Goal: Task Accomplishment & Management: Complete application form

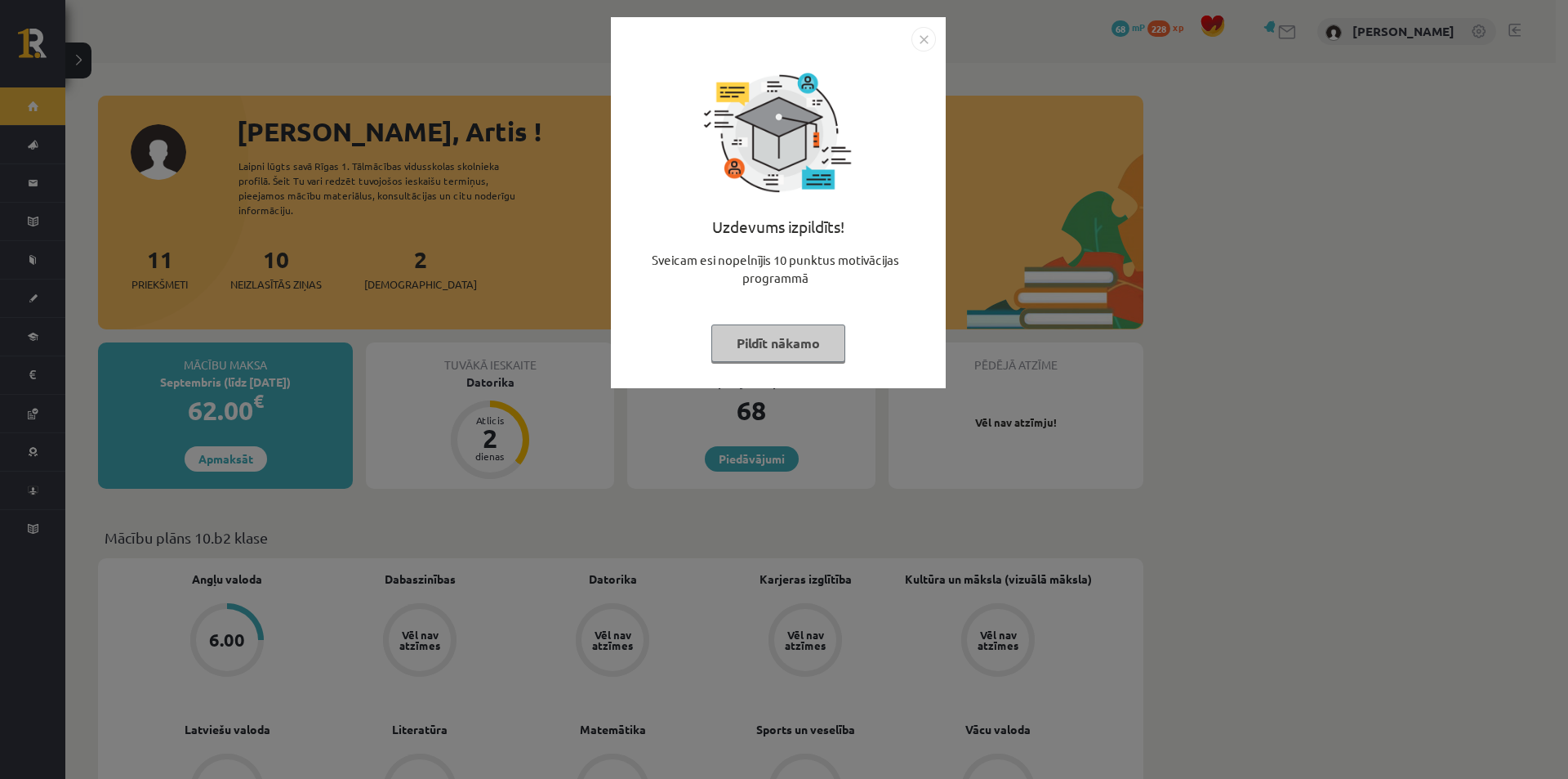
click at [771, 354] on button "Pildīt nākamo" at bounding box center [779, 343] width 134 height 37
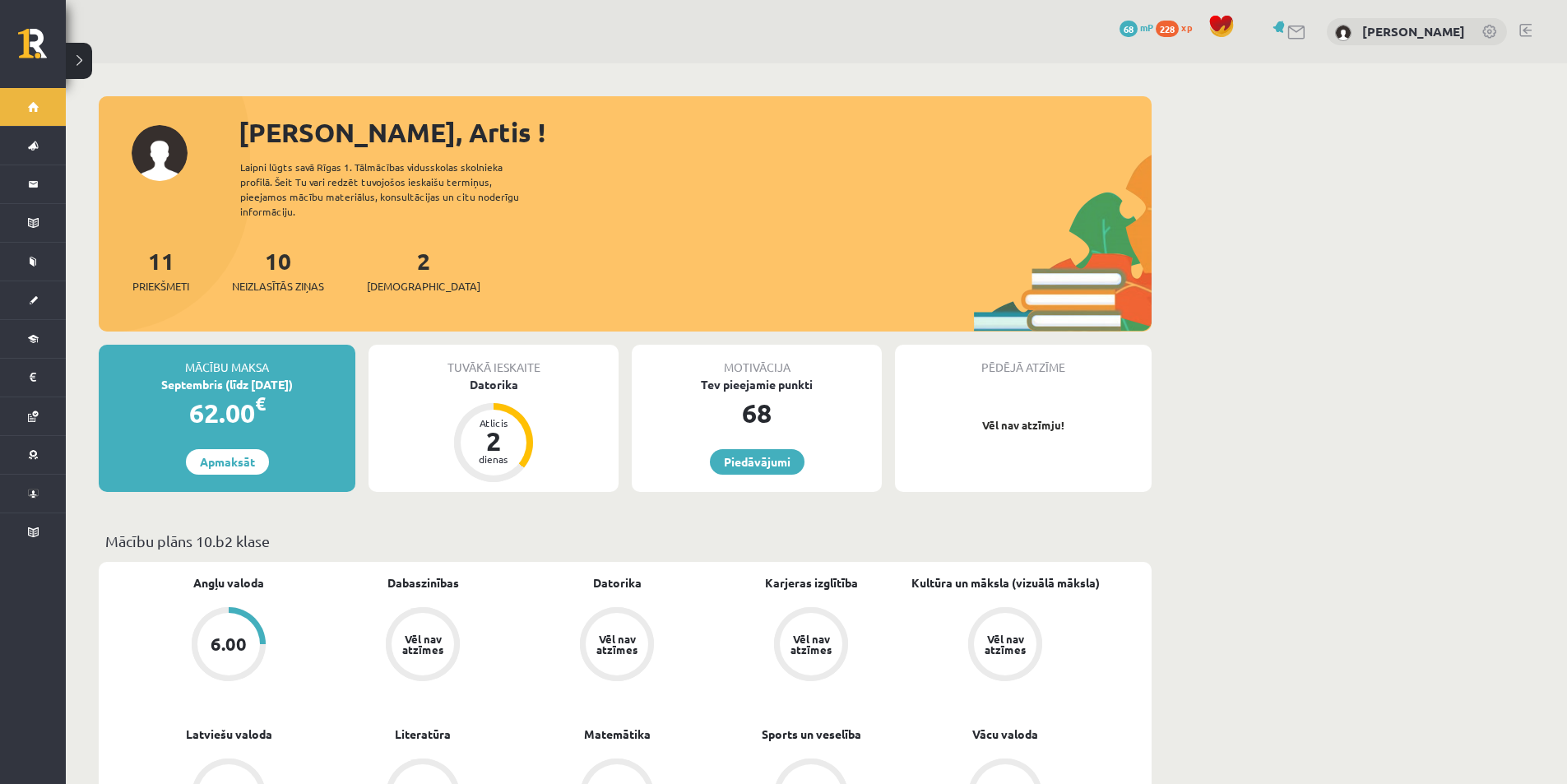
click at [229, 649] on div "6.00" at bounding box center [228, 643] width 37 height 18
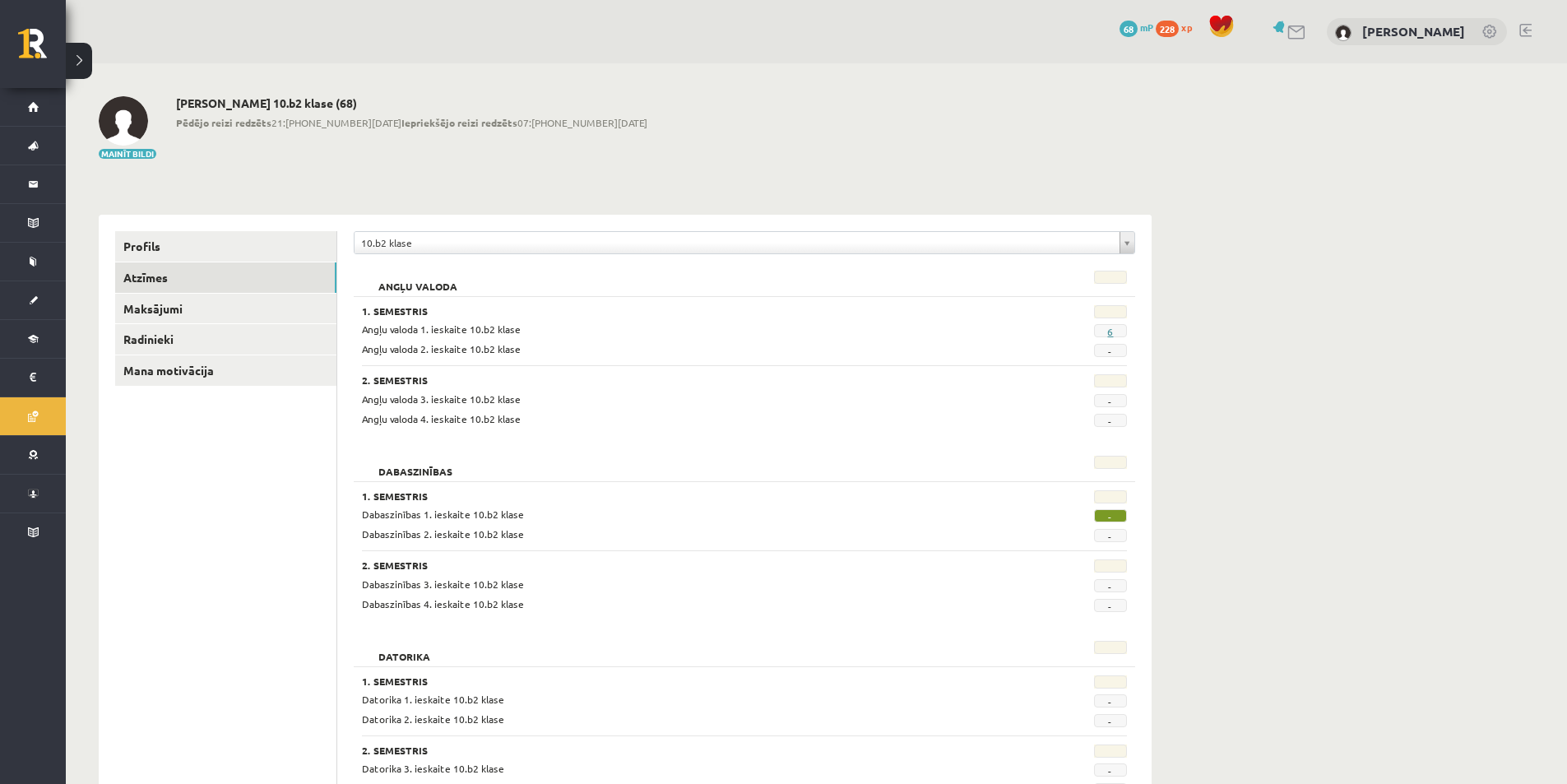
click at [1112, 332] on link "6" at bounding box center [1111, 331] width 6 height 13
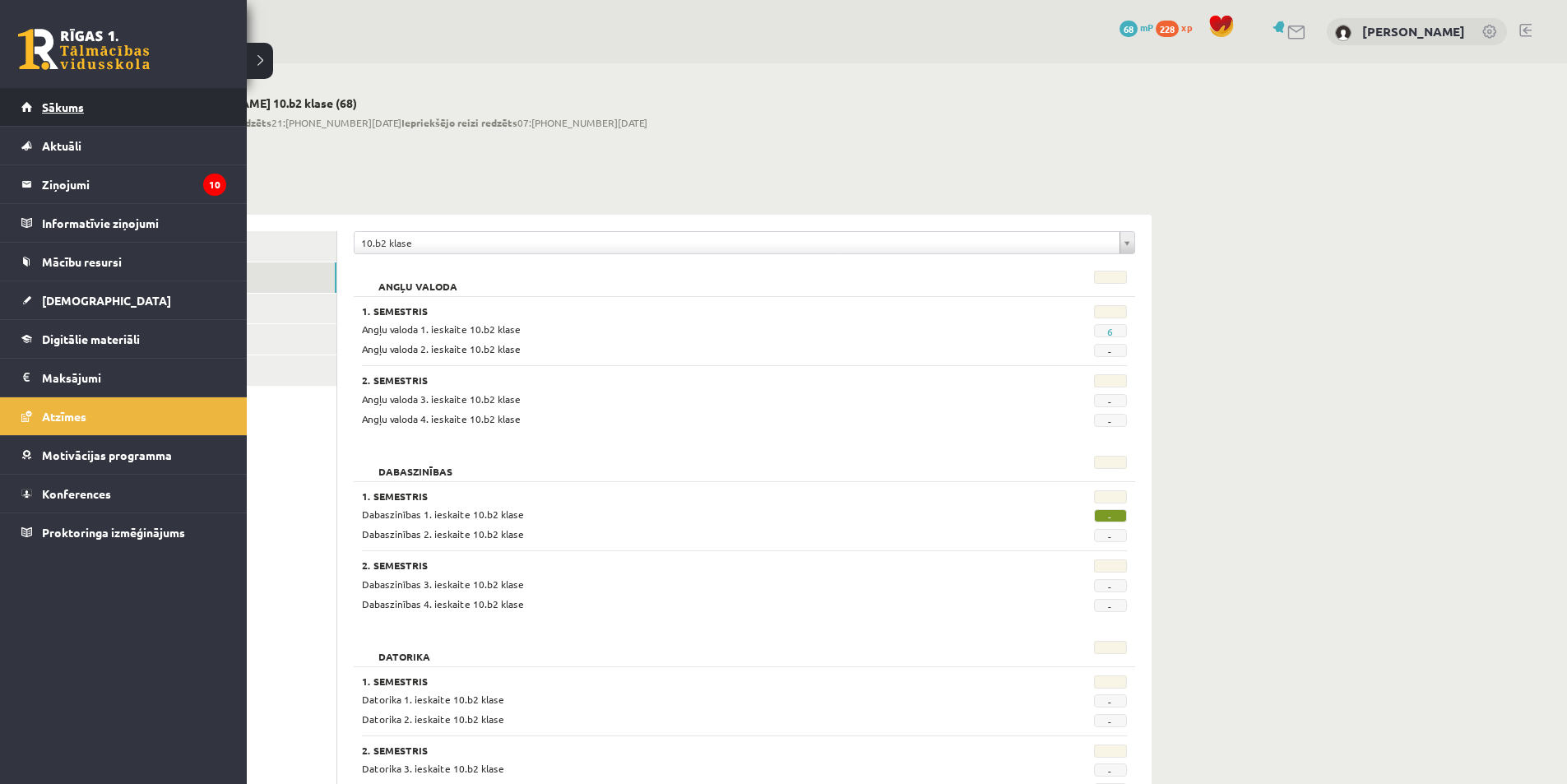
click at [65, 106] on span "Sākums" at bounding box center [62, 106] width 42 height 15
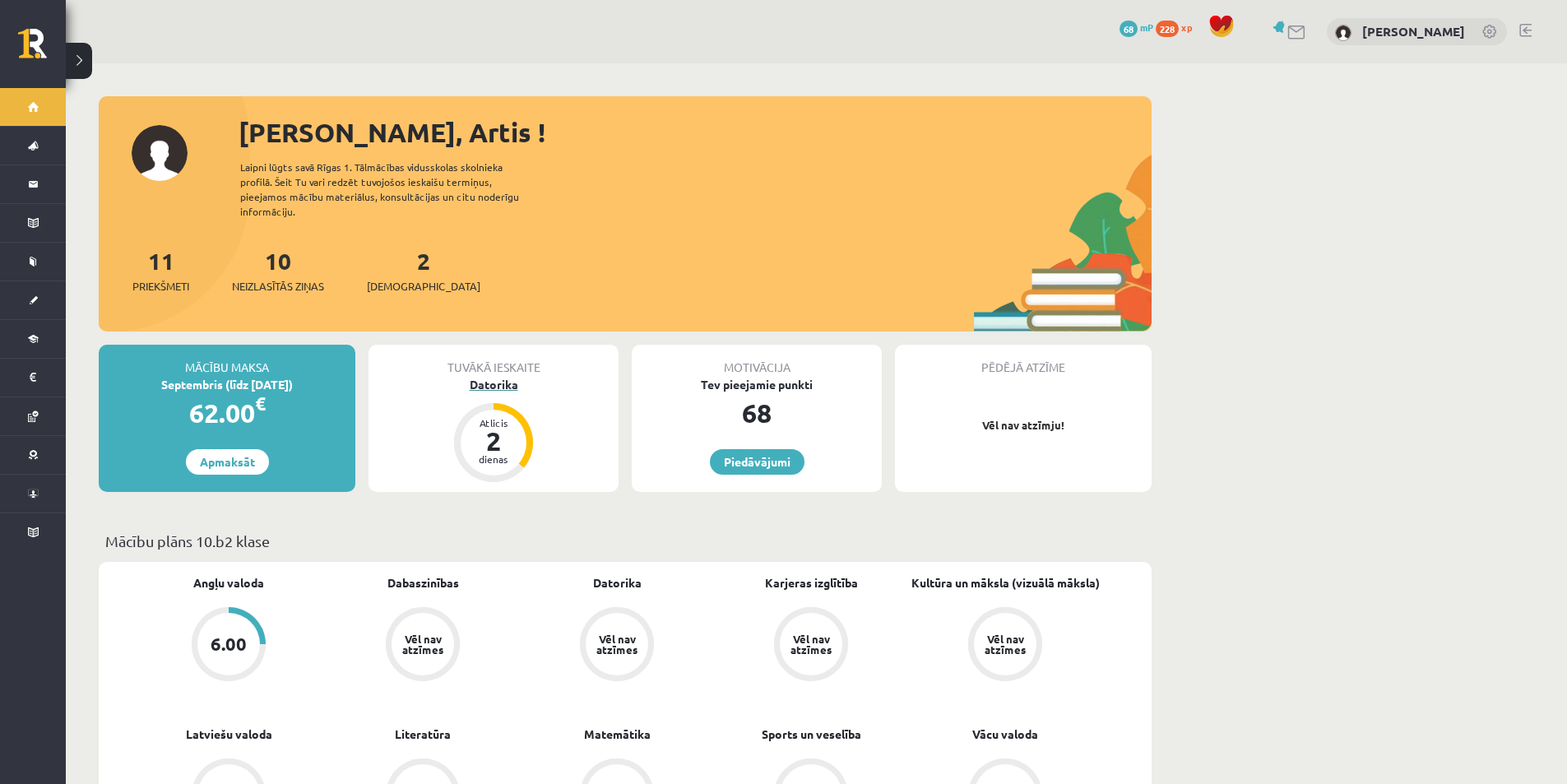
scroll to position [82, 0]
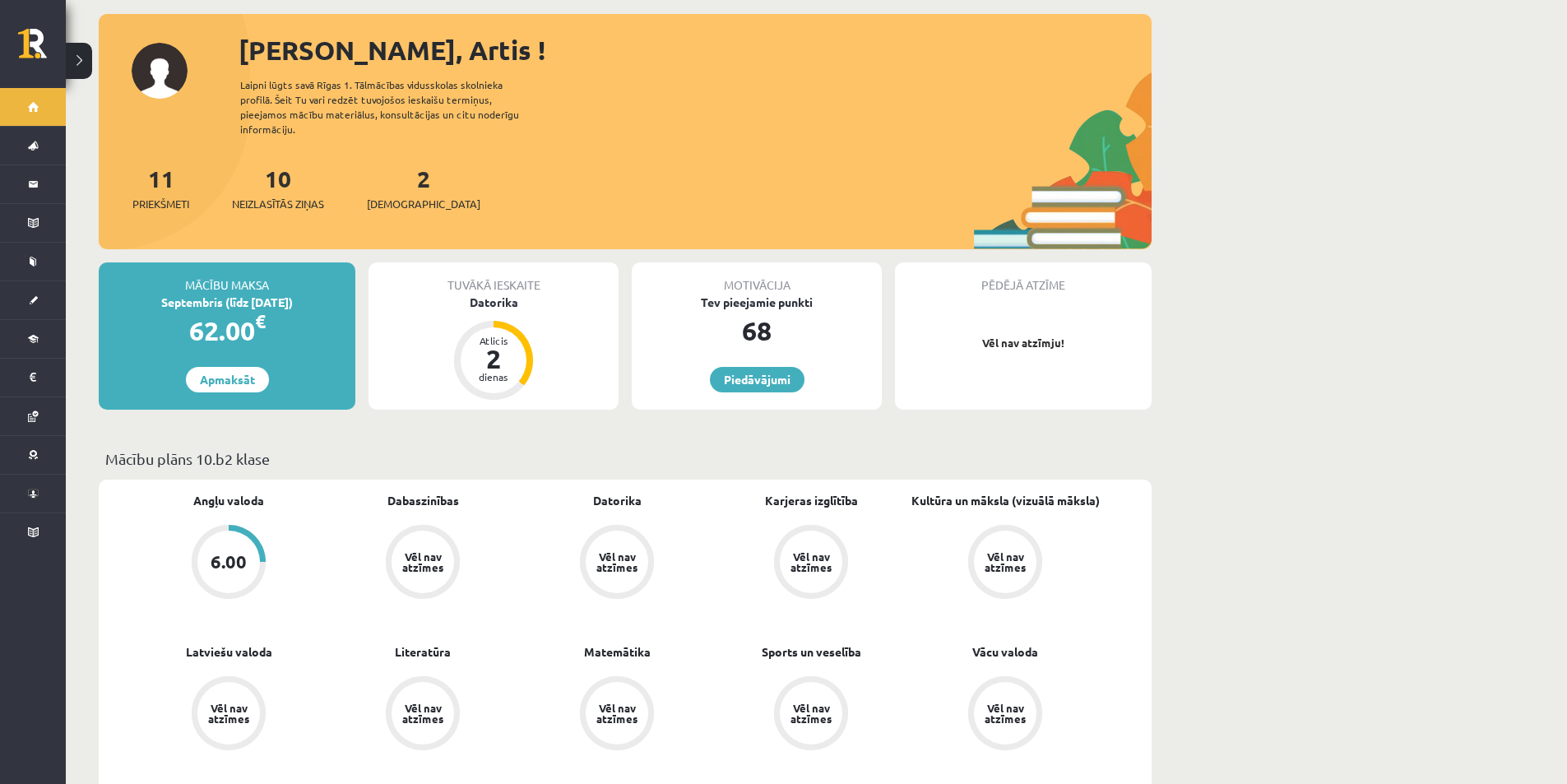
click at [205, 567] on div "6.00" at bounding box center [228, 561] width 62 height 62
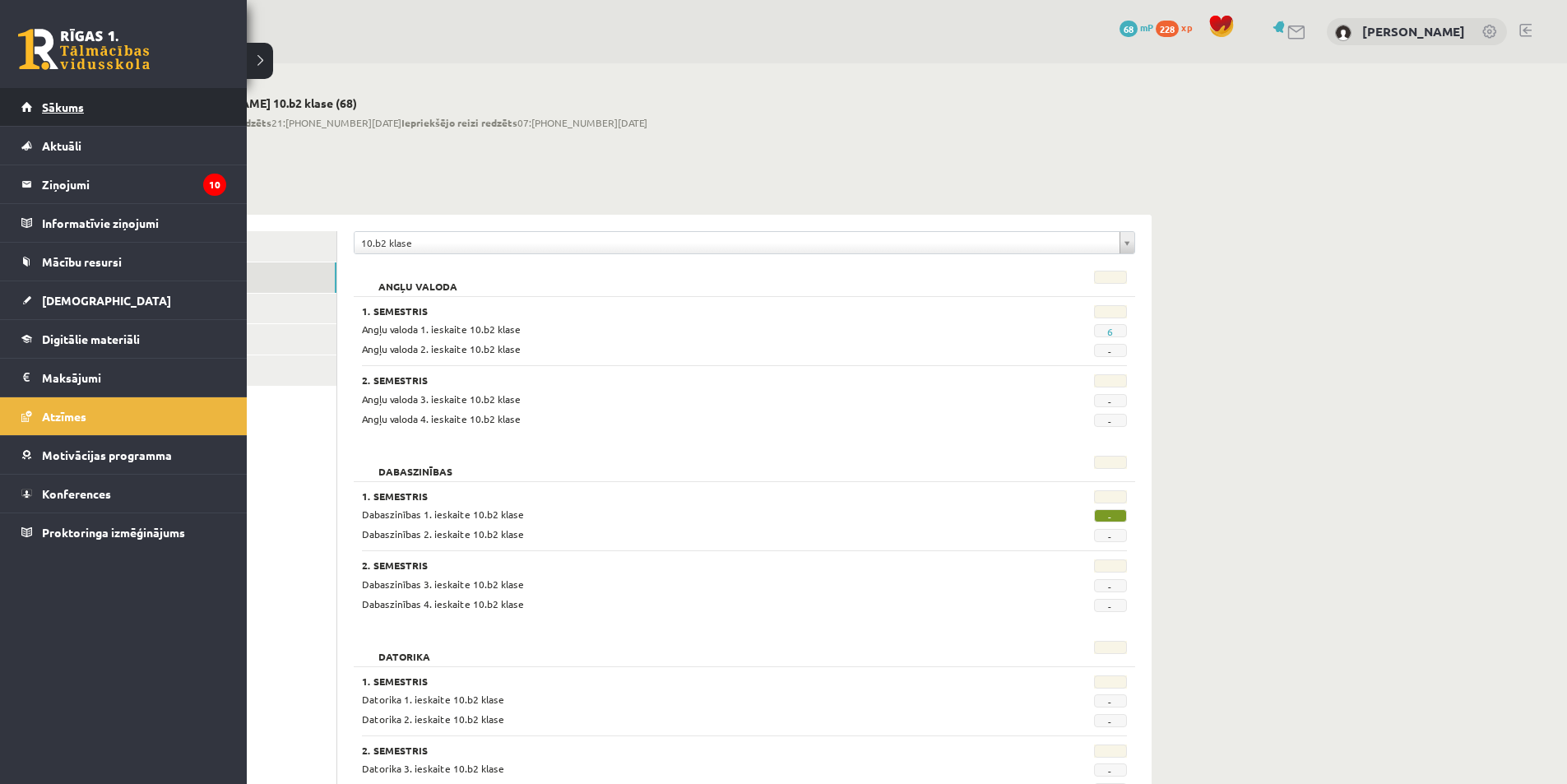
click at [85, 117] on link "Sākums" at bounding box center [124, 107] width 205 height 38
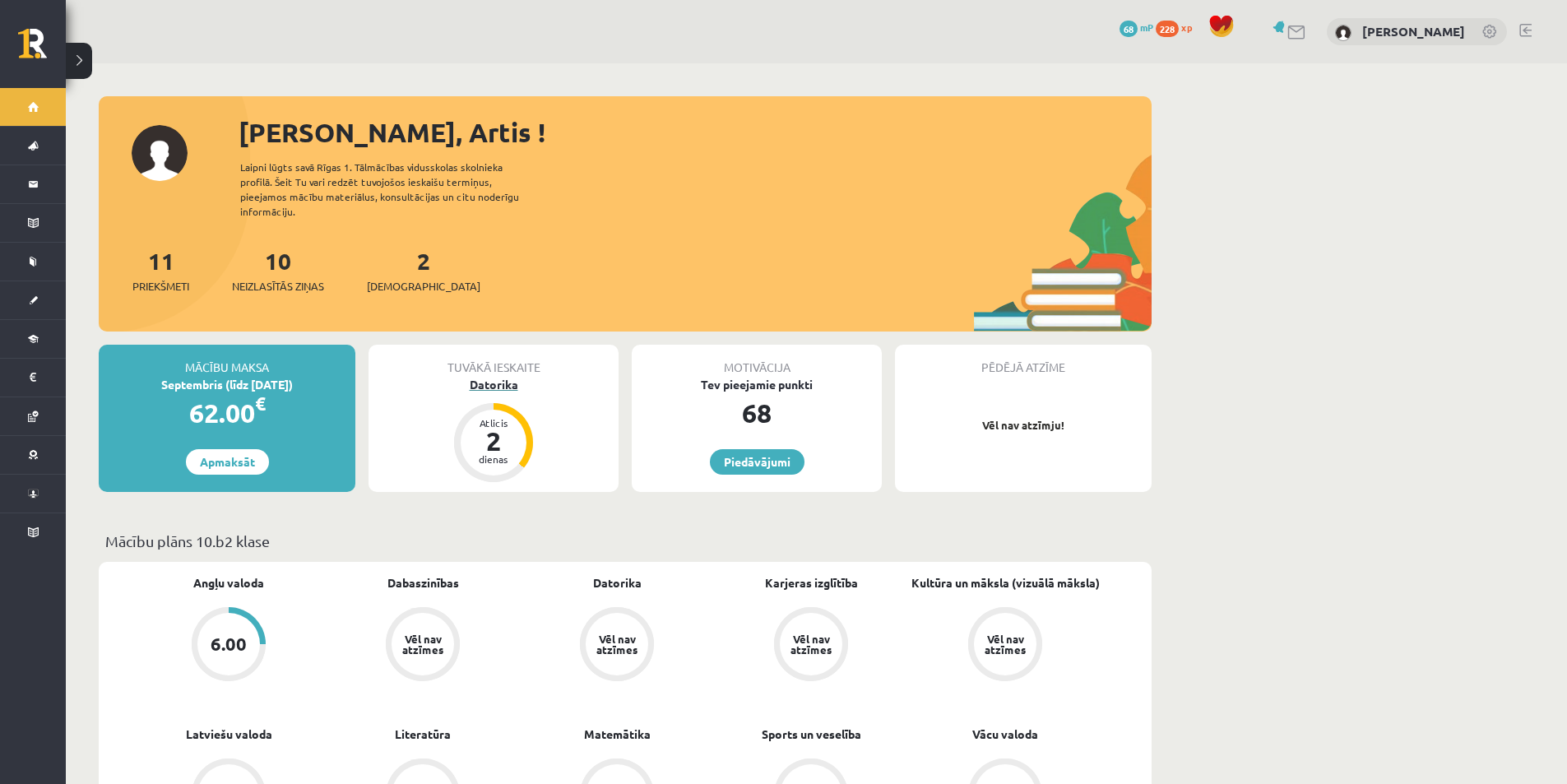
click at [490, 382] on div "Datorika" at bounding box center [494, 384] width 250 height 17
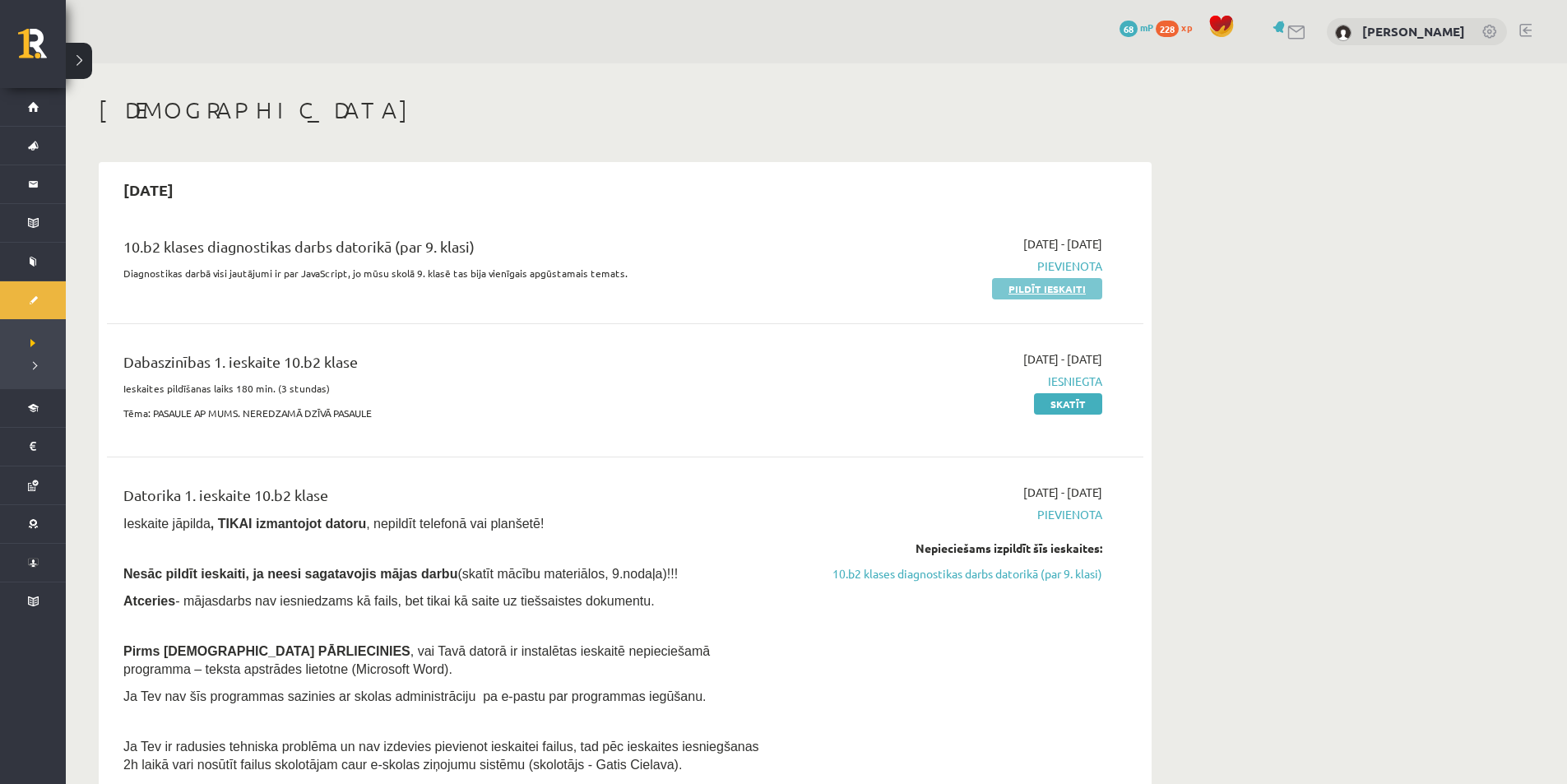
click at [1037, 292] on link "Pildīt ieskaiti" at bounding box center [1047, 288] width 110 height 22
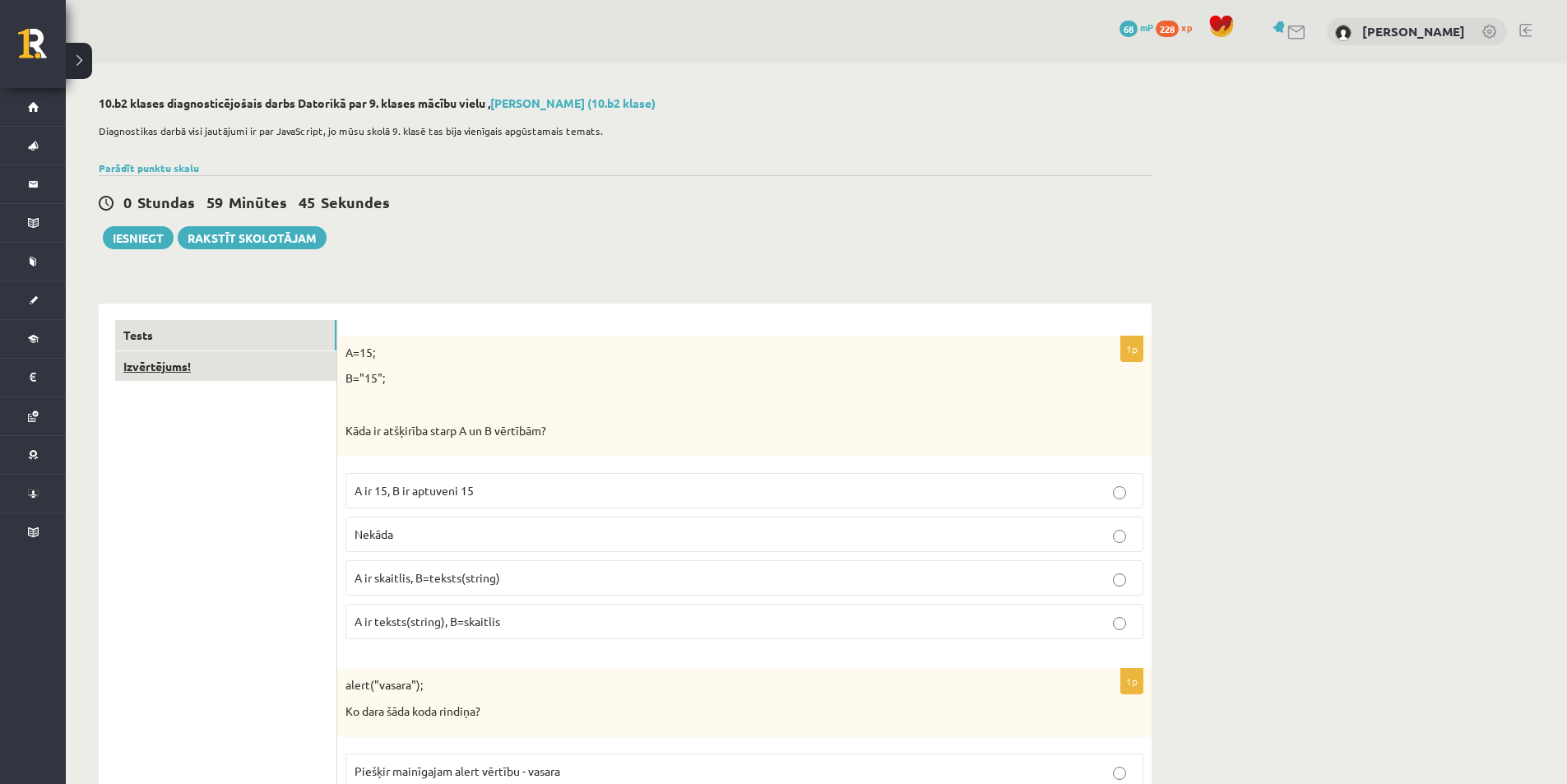
click at [229, 370] on link "Izvērtējums!" at bounding box center [225, 366] width 221 height 31
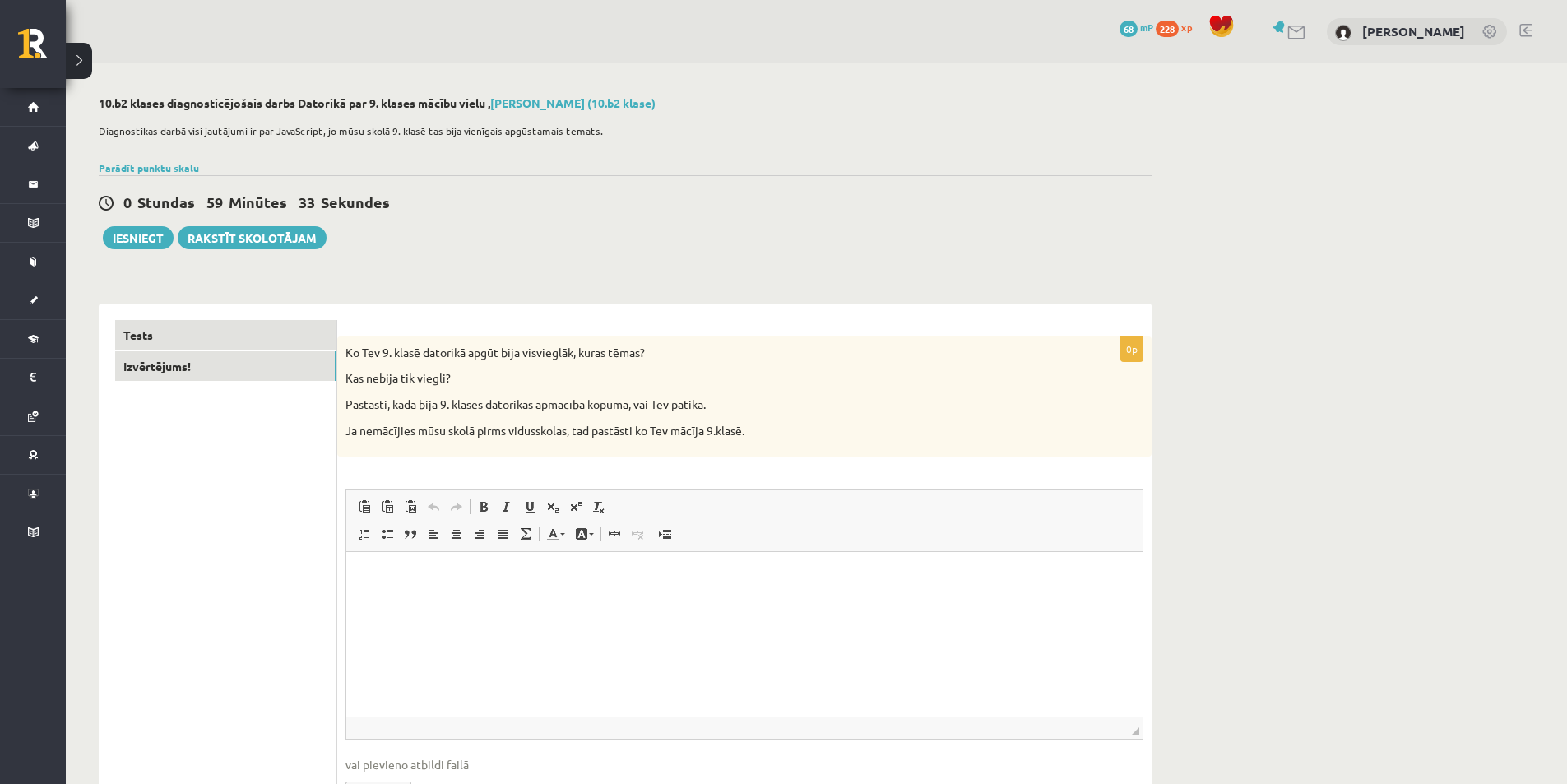
click at [249, 340] on link "Tests" at bounding box center [225, 335] width 221 height 31
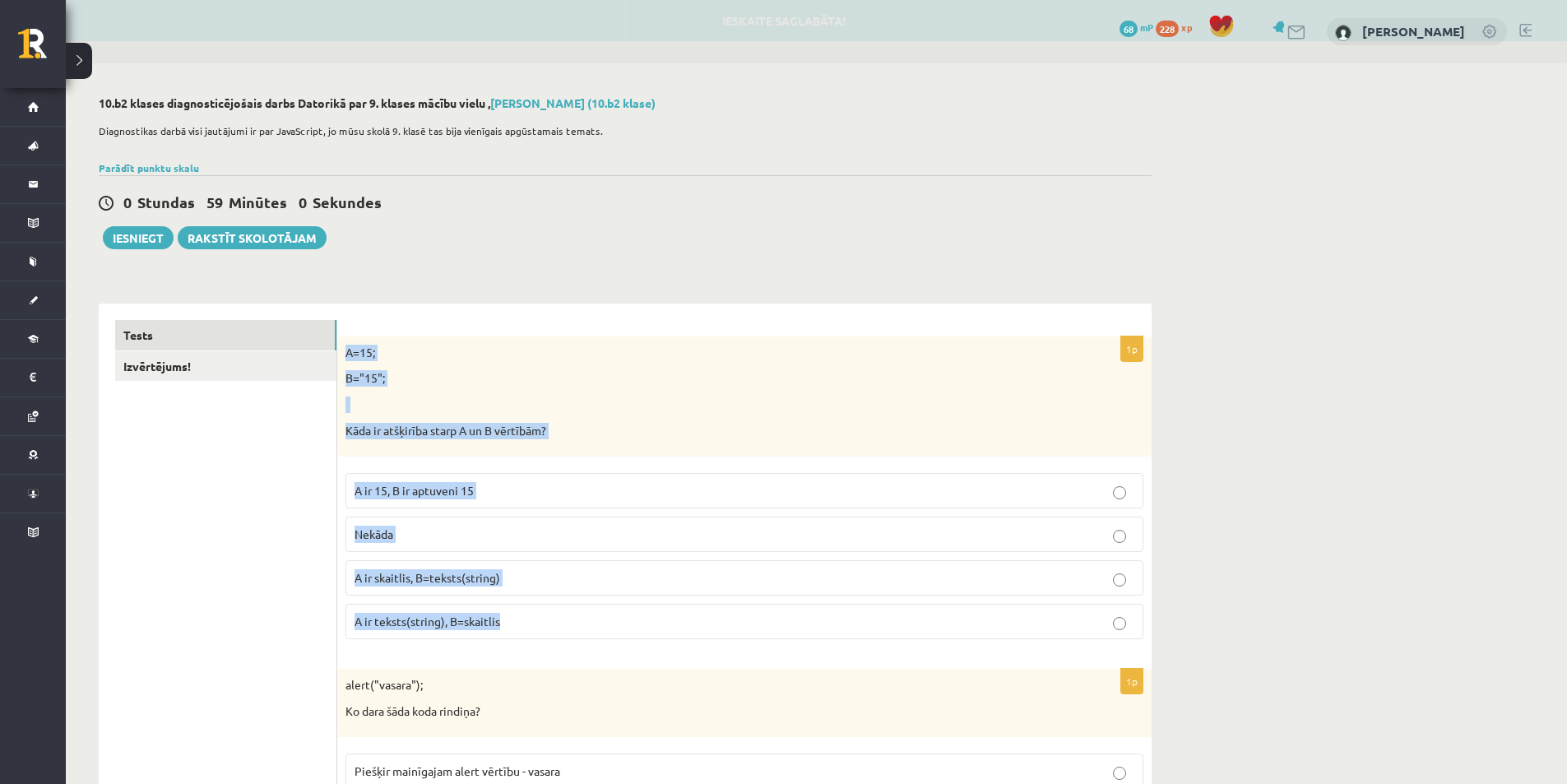
drag, startPoint x: 349, startPoint y: 359, endPoint x: 572, endPoint y: 620, distance: 343.3
click at [572, 620] on div "1p A=15; B="15"; Kāda ir atšķirība starp A un B vērtībām? A ir 15, B ir aptuven…" at bounding box center [744, 494] width 814 height 316
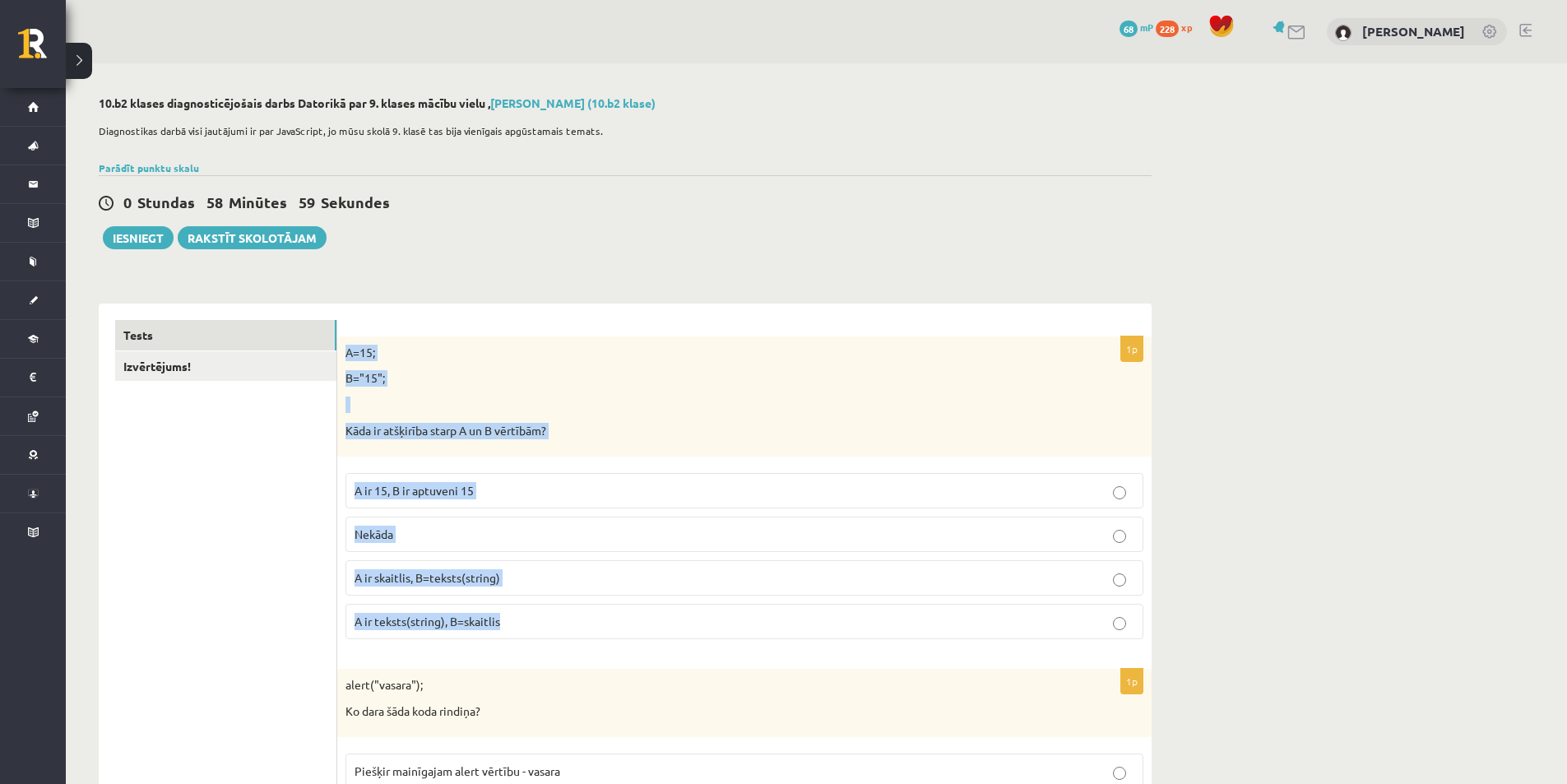
copy div "A=15; B="15"; Kāda ir atšķirība starp A un B vērtībām? A ir 15, B ir aptuveni 1…"
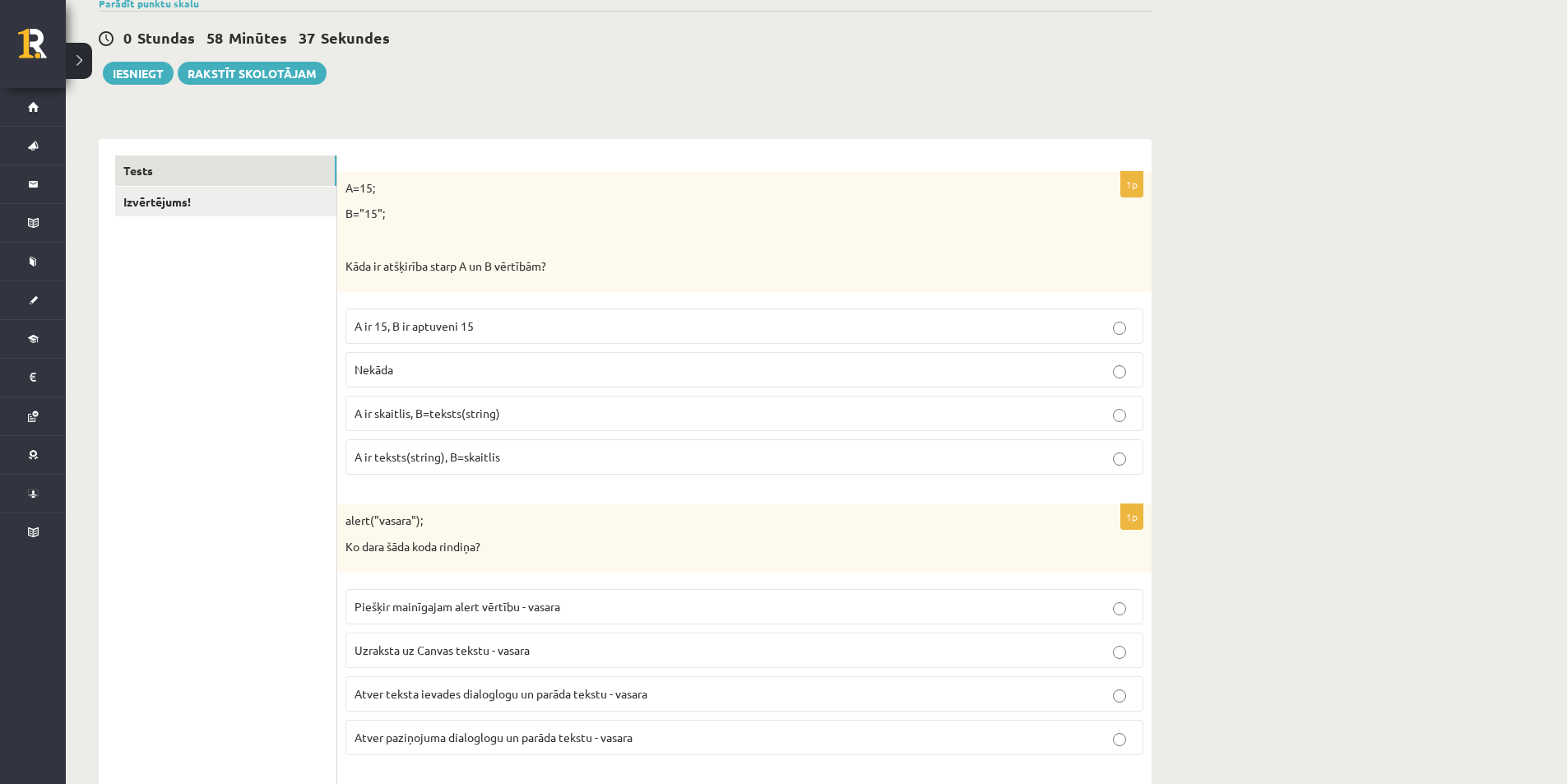
scroll to position [247, 0]
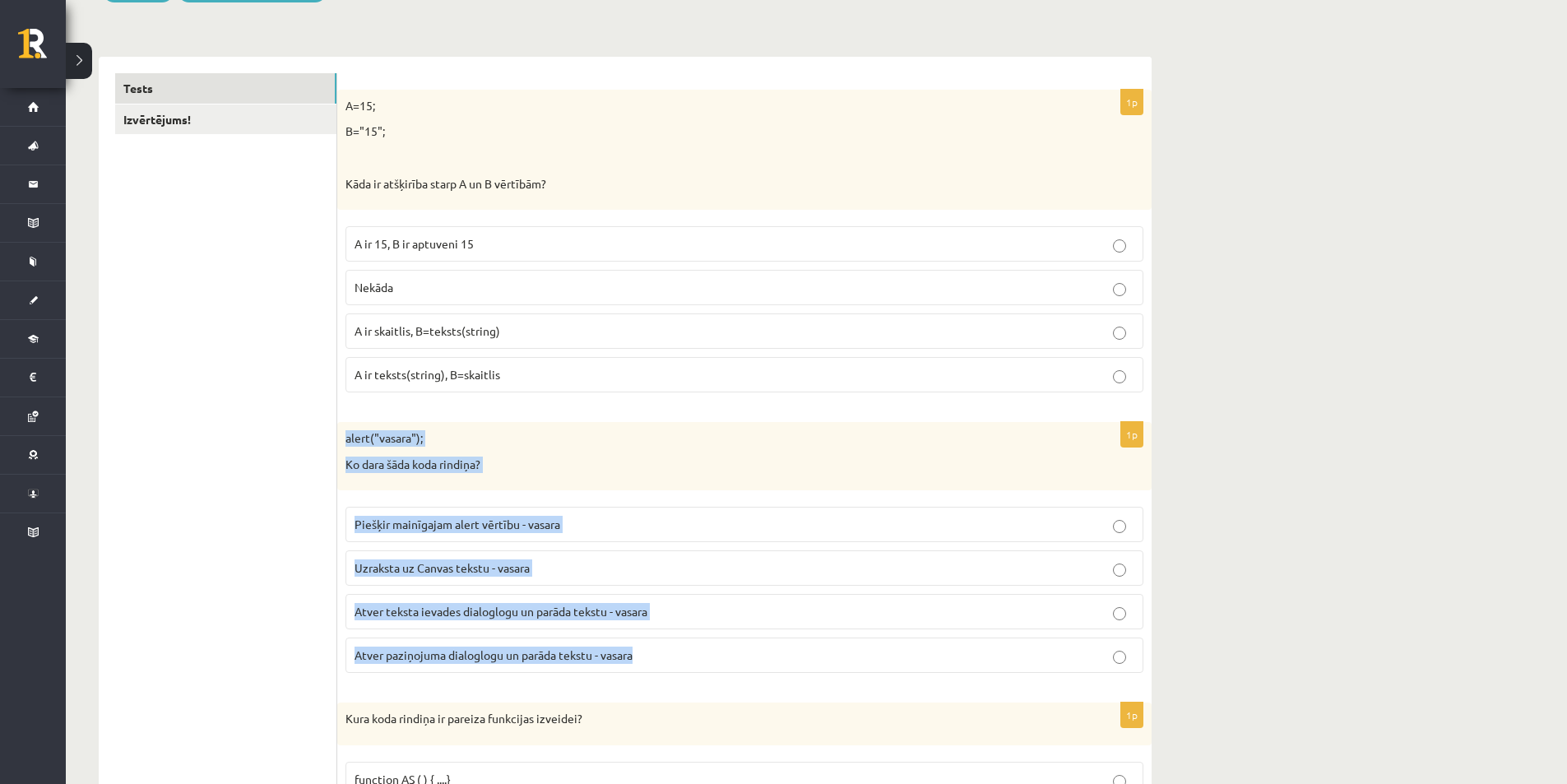
drag, startPoint x: 346, startPoint y: 436, endPoint x: 679, endPoint y: 656, distance: 399.1
click at [679, 656] on div "1p alert("vasara"); Ko dara šāda koda rindiņa? Piešķir mainīgajam alert vērtību…" at bounding box center [744, 554] width 814 height 264
copy div "alert("vasara"); Ko dara šāda koda rindiņa? Piešķir mainīgajam alert vērtību - …"
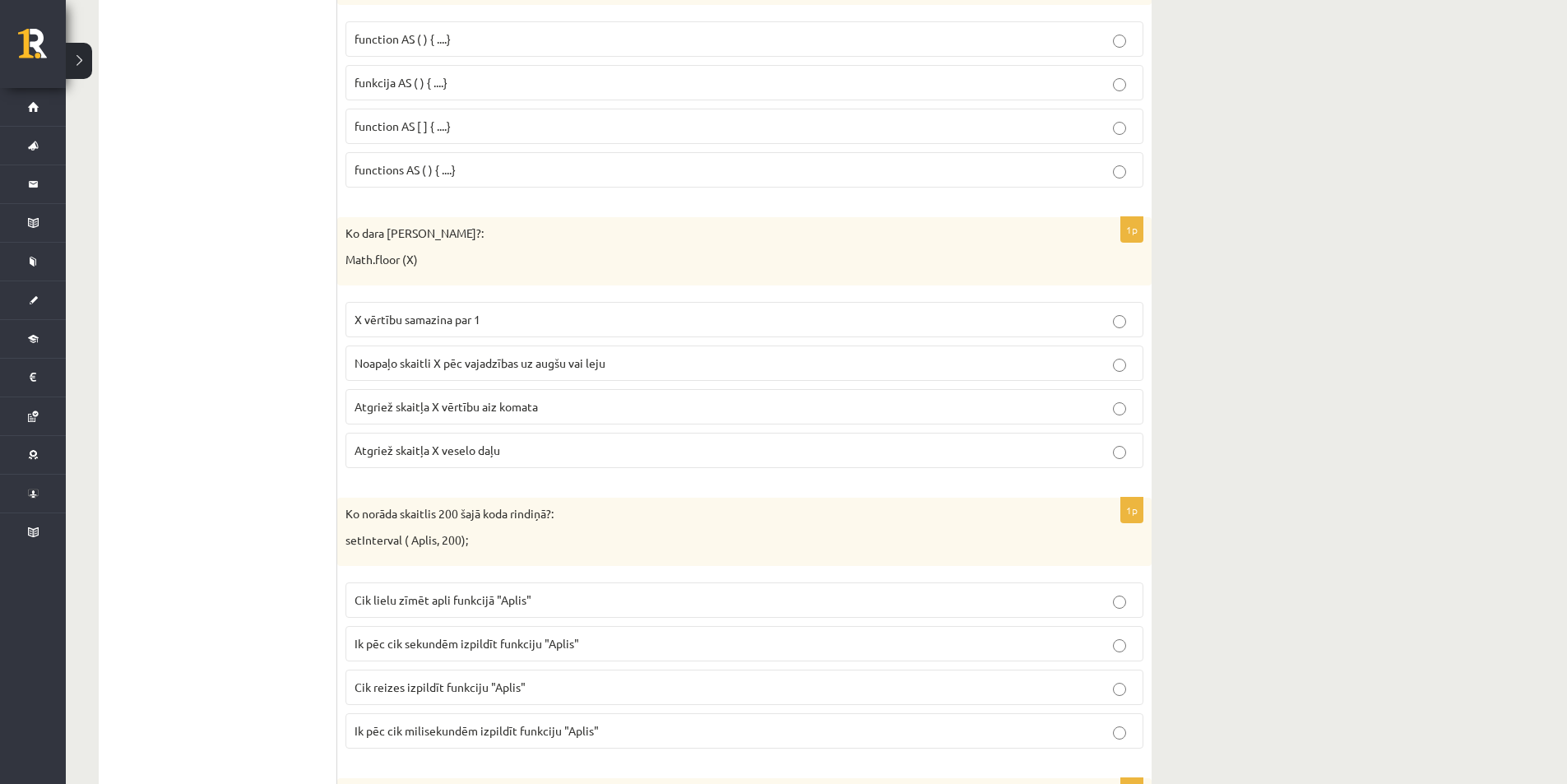
scroll to position [1069, 0]
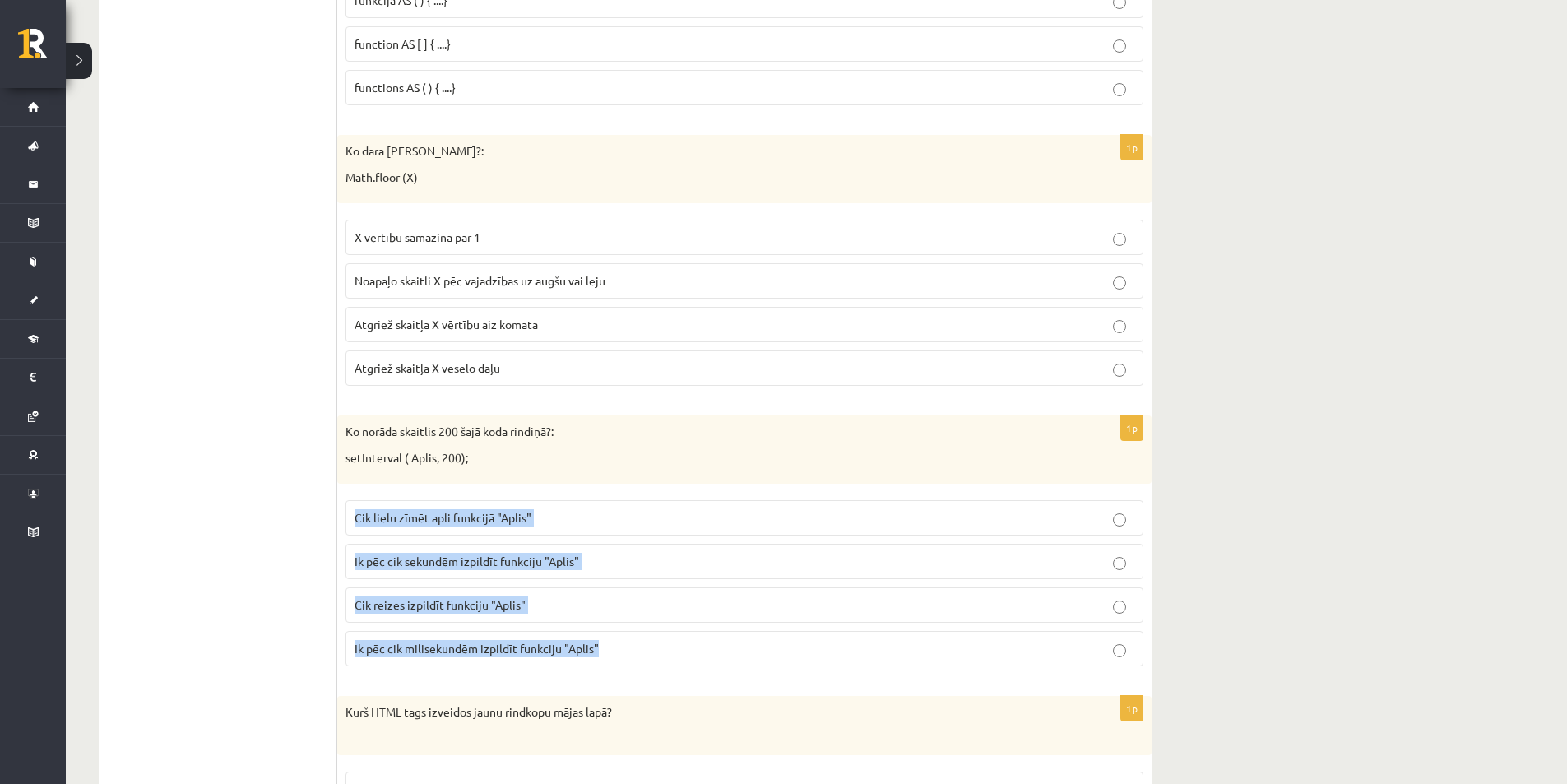
drag, startPoint x: 350, startPoint y: 517, endPoint x: 609, endPoint y: 654, distance: 293.0
click at [609, 654] on fieldset "Cik lielu zīmēt apli funkcijā "Aplis" Ik pēc cik sekundēm izpildīt funkciju "Ap…" at bounding box center [744, 581] width 798 height 179
copy fieldset "Cik lielu zīmēt apli funkcijā "Aplis" Ik pēc cik sekundēm izpildīt funkciju "Ap…"
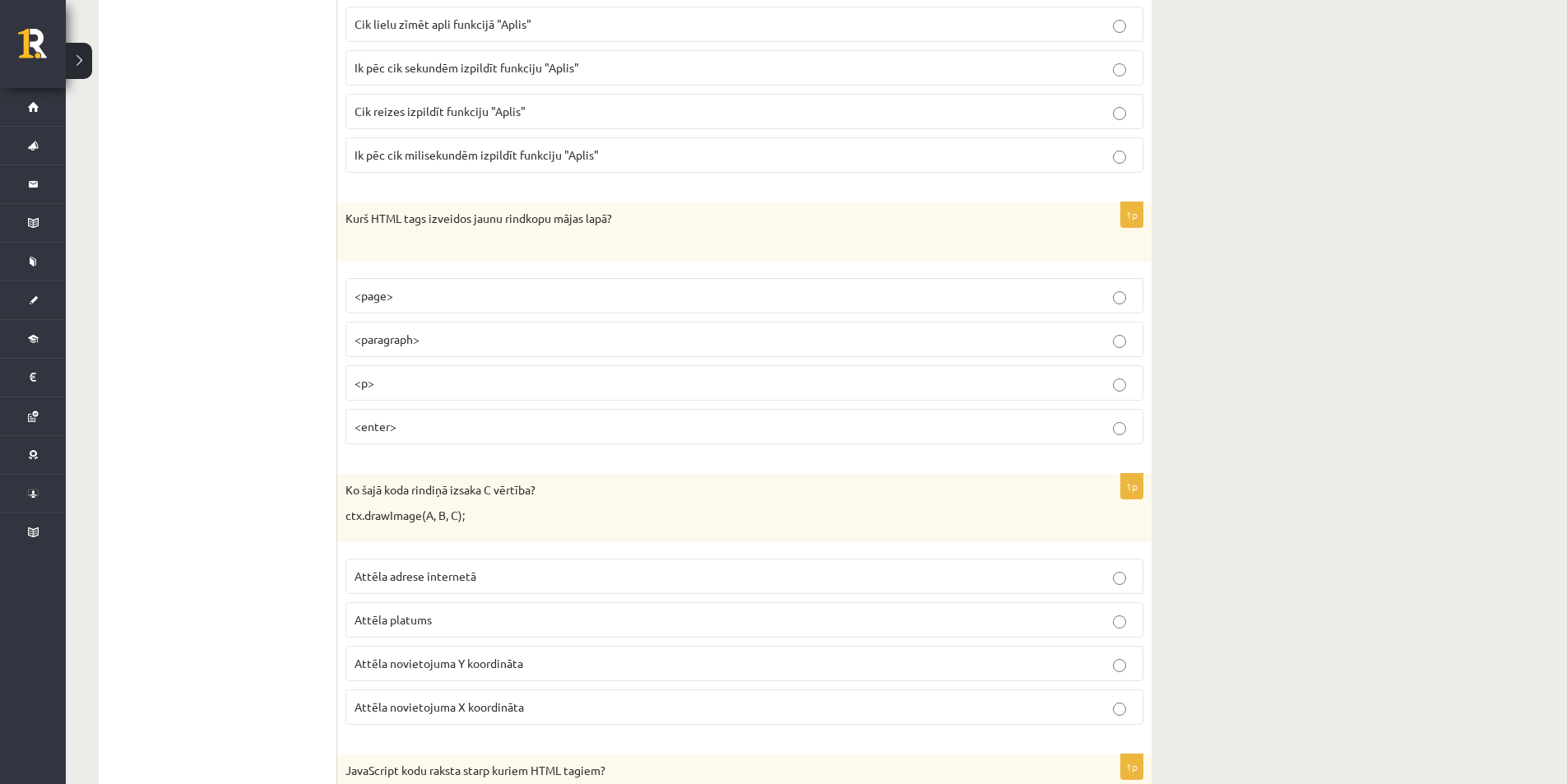
scroll to position [1644, 0]
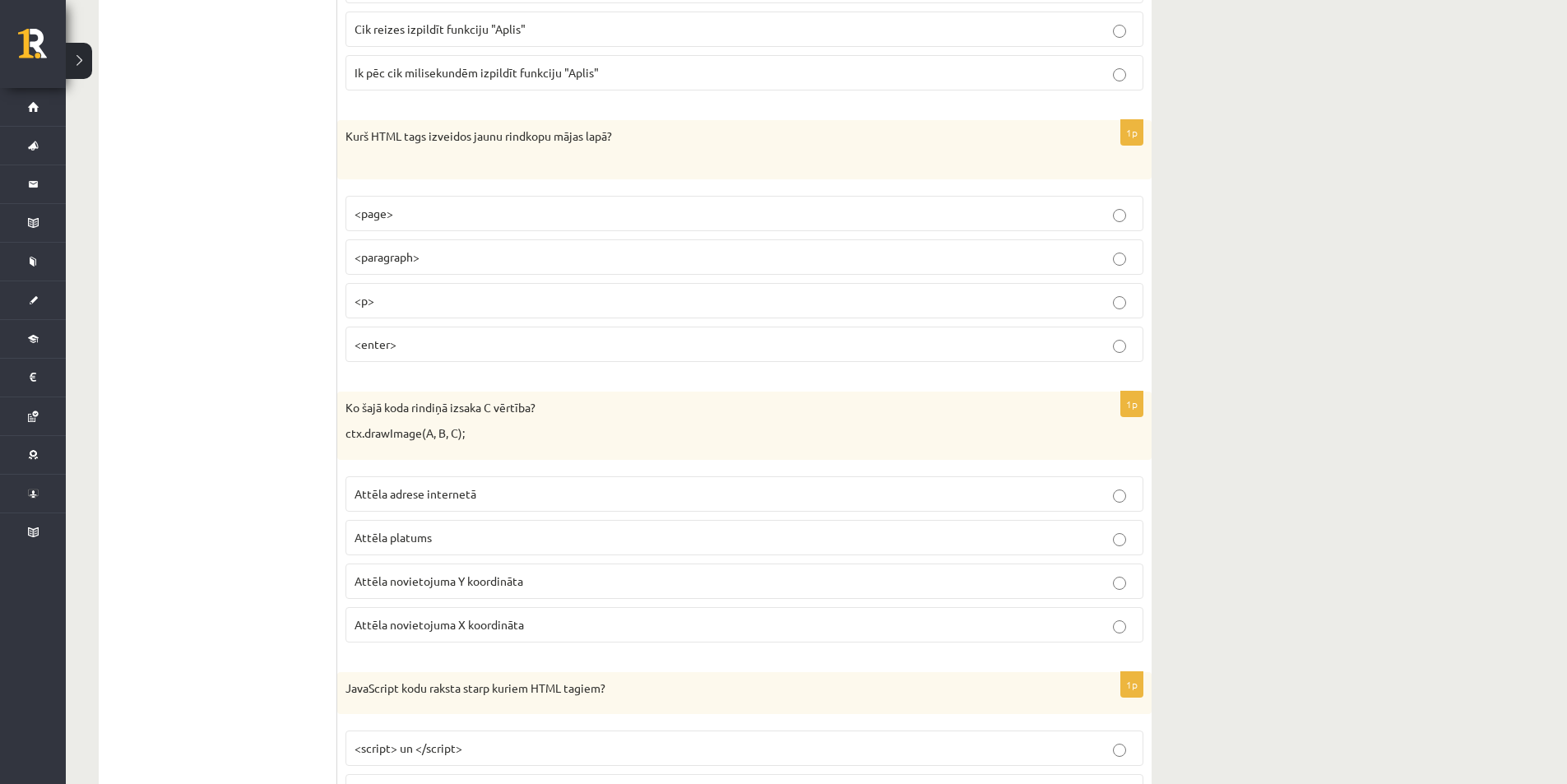
click at [1123, 504] on label "Attēla adrese internetā" at bounding box center [744, 494] width 798 height 36
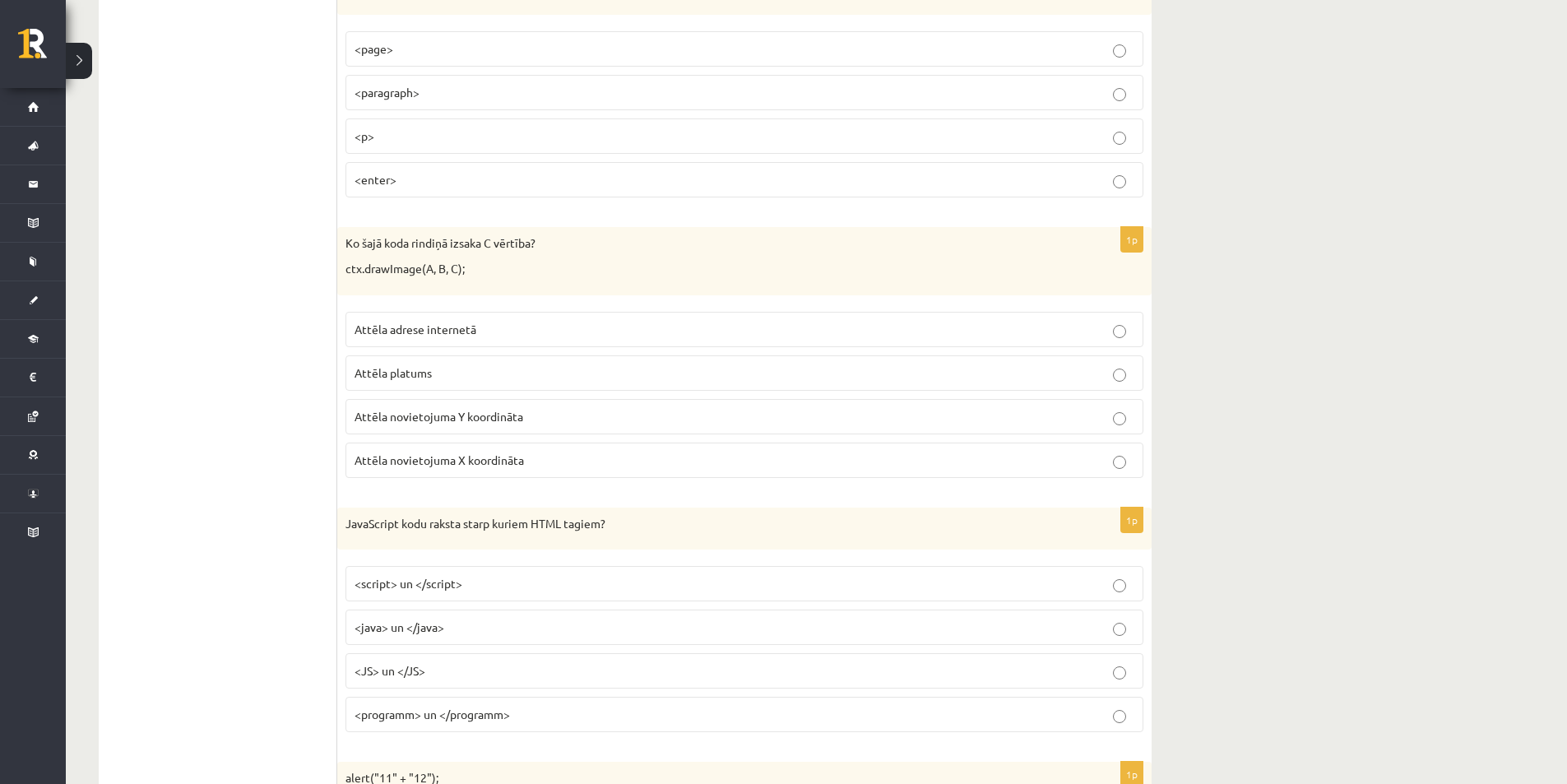
scroll to position [1891, 0]
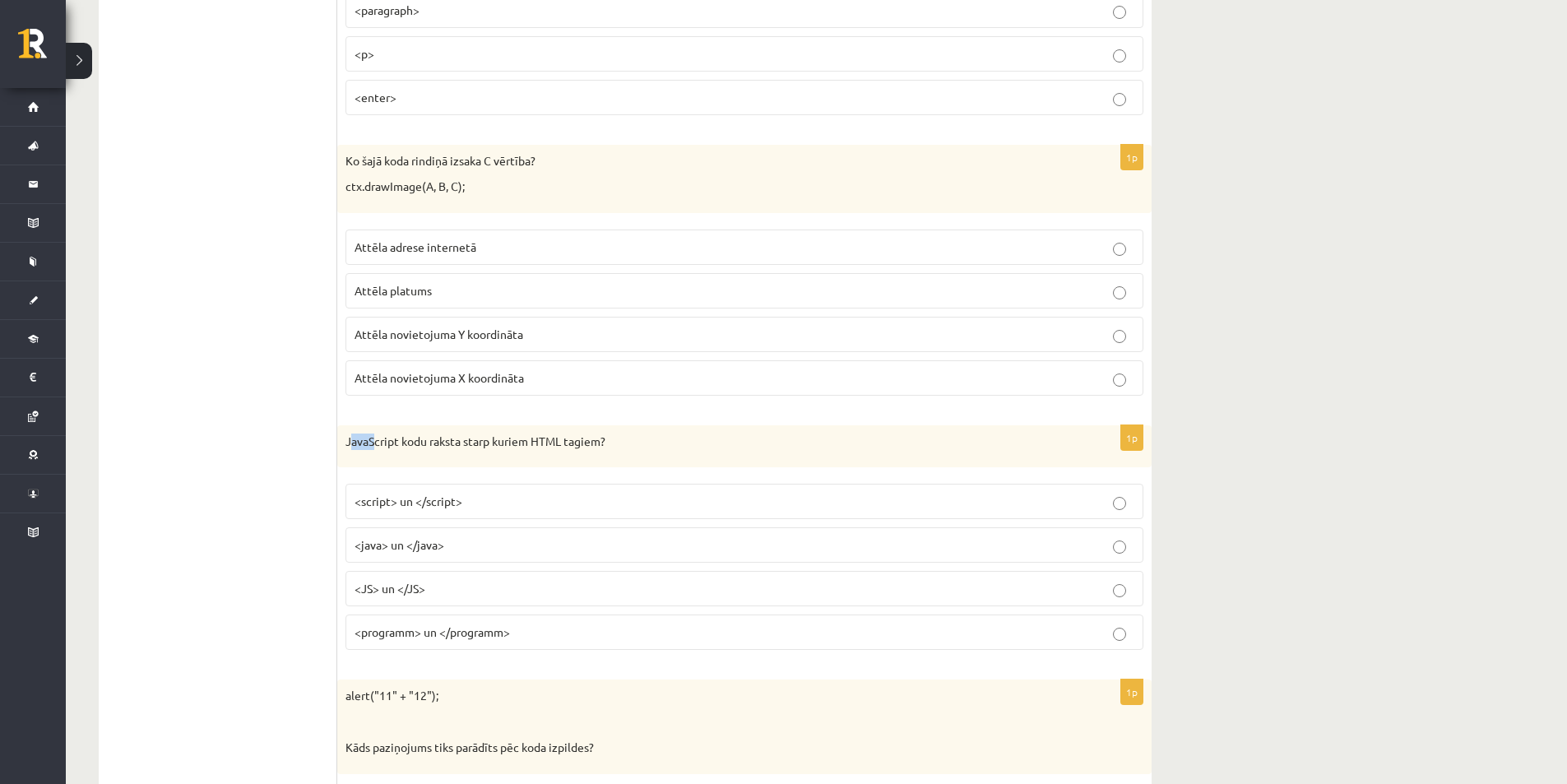
drag, startPoint x: 350, startPoint y: 437, endPoint x: 373, endPoint y: 454, distance: 28.6
click at [373, 454] on div "JavaScript kodu raksta starp kuriem HTML tagiem?" at bounding box center [744, 446] width 814 height 43
click at [359, 459] on div "JavaScript kodu raksta starp kuriem HTML tagiem?" at bounding box center [744, 446] width 814 height 43
click at [338, 446] on div "JavaScript kodu raksta starp kuriem HTML tagiem?" at bounding box center [744, 446] width 814 height 43
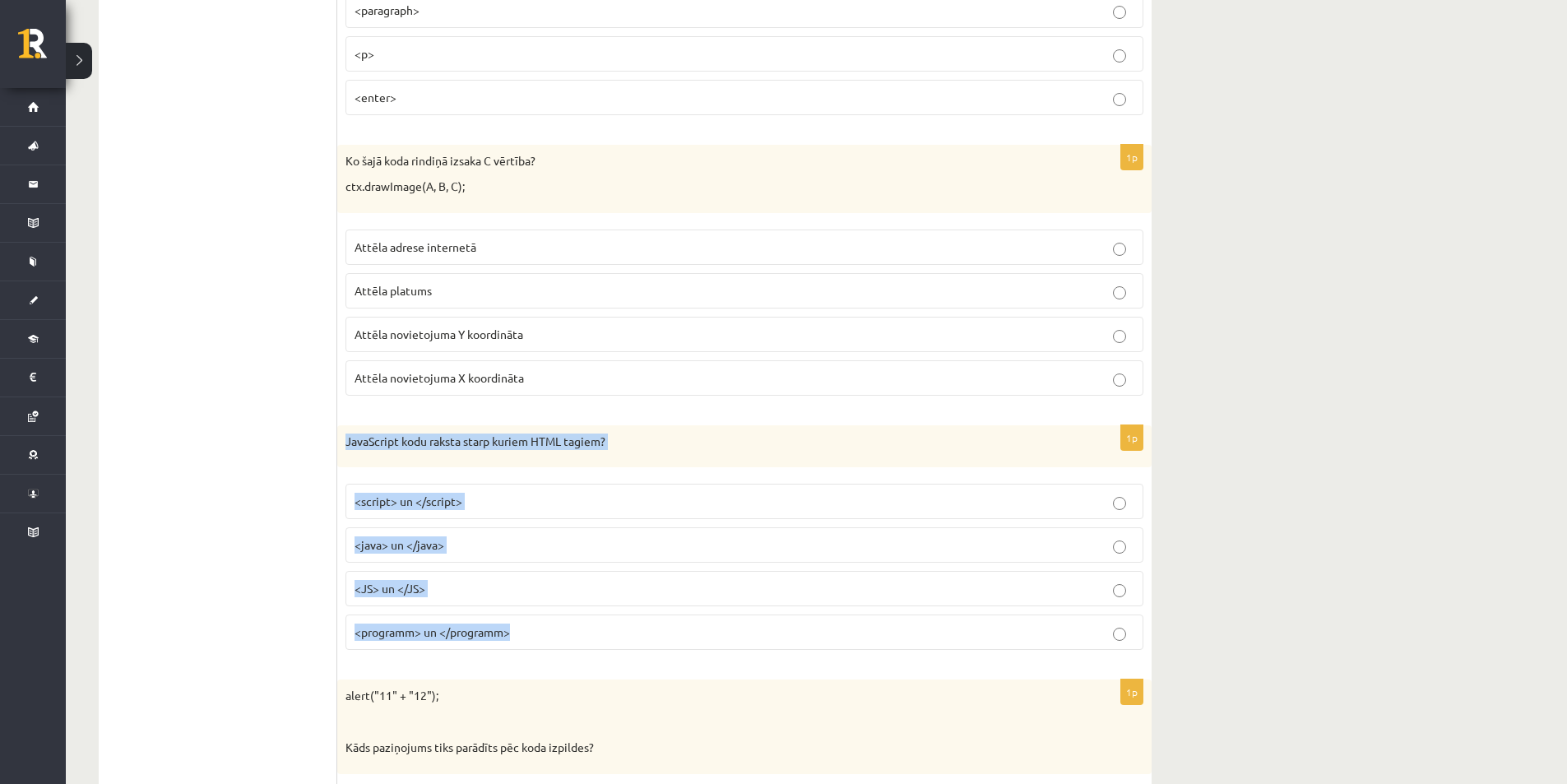
drag, startPoint x: 347, startPoint y: 439, endPoint x: 713, endPoint y: 620, distance: 408.3
click at [712, 620] on div "1p JavaScript kodu raksta starp kuriem HTML tagiem? <script> un </script> <java…" at bounding box center [744, 544] width 814 height 239
copy div "JavaScript kodu raksta starp kuriem HTML tagiem? <script> un </script> <java> u…"
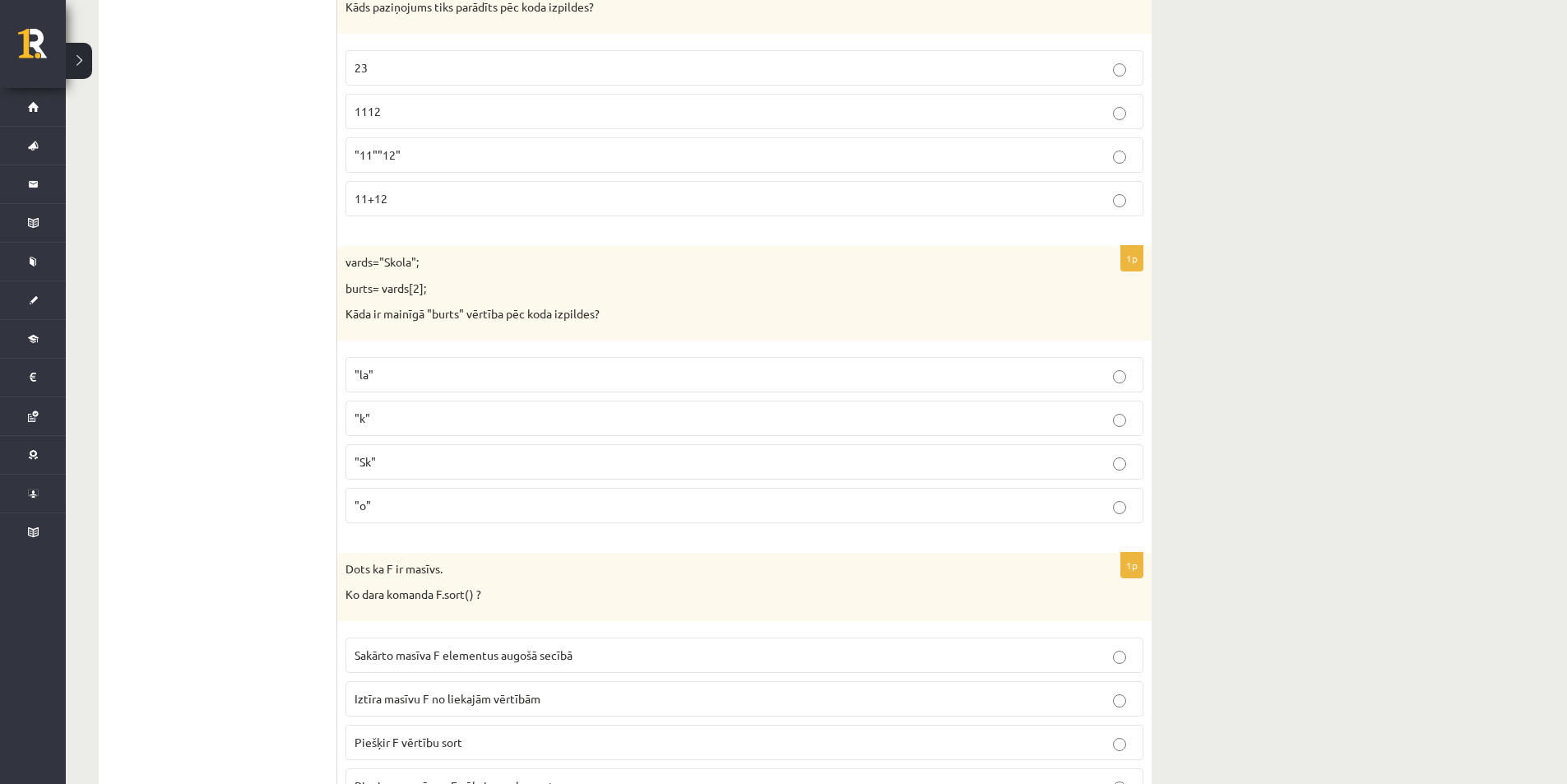
scroll to position [2796, 0]
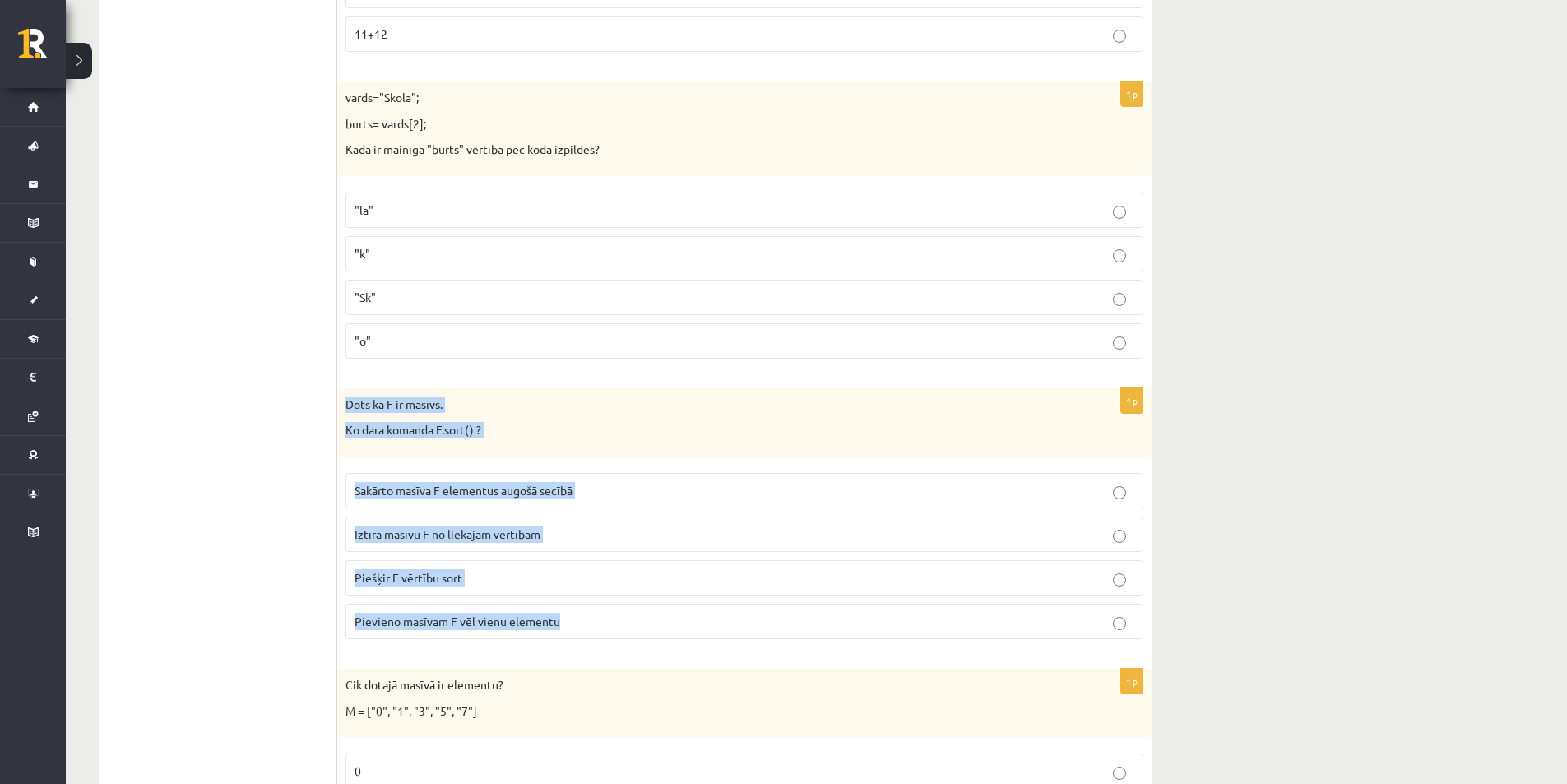
drag, startPoint x: 338, startPoint y: 403, endPoint x: 632, endPoint y: 614, distance: 361.9
click at [632, 614] on div "1p Dots ka F ir masīvs. Ko dara komanda F.sort() ? Sakārto masīva F elementus a…" at bounding box center [744, 520] width 814 height 264
copy div "Dots ka F ir masīvs. Ko dara komanda F.sort() ? Sakārto masīva F elementus augo…"
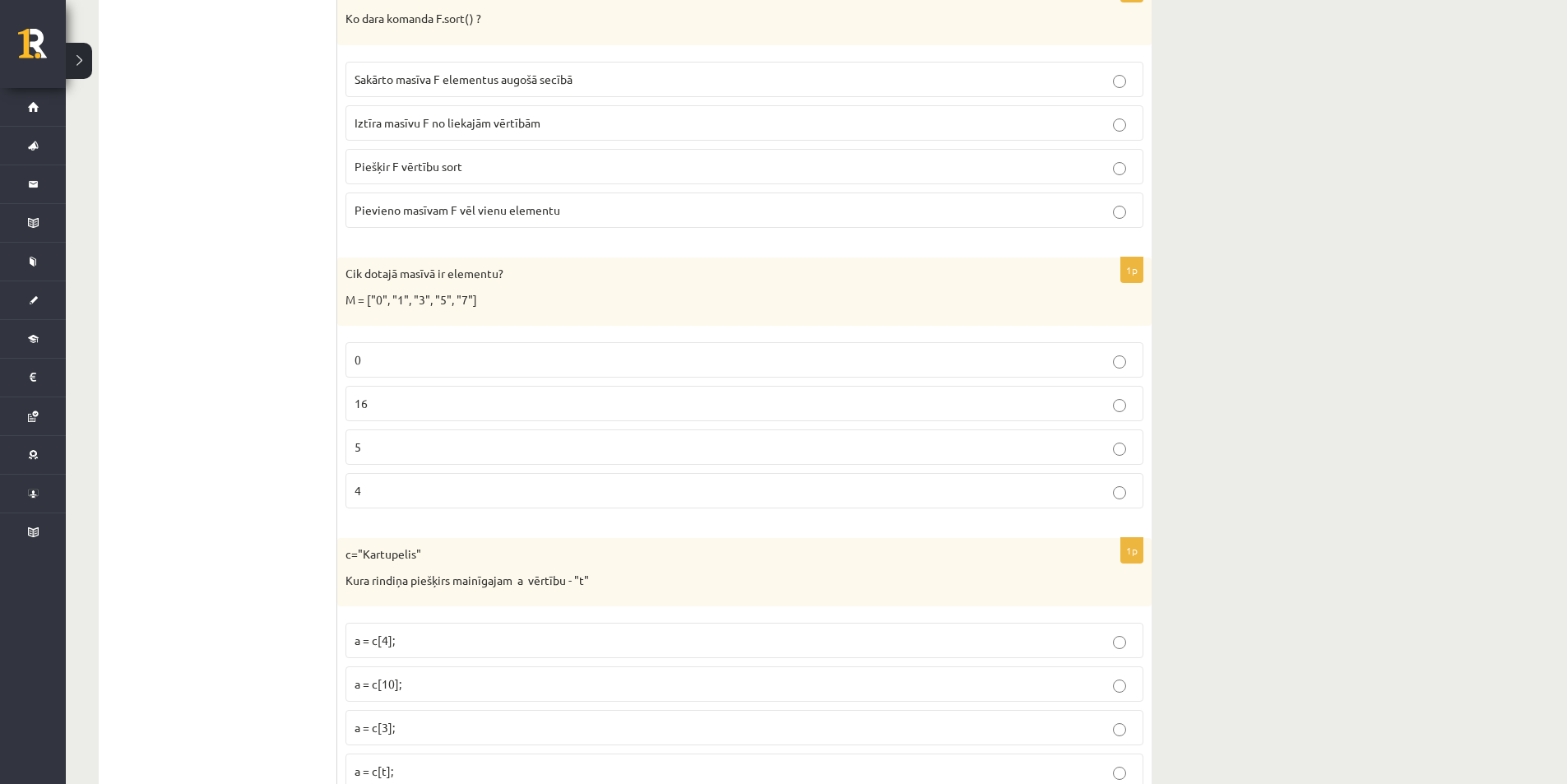
scroll to position [3290, 0]
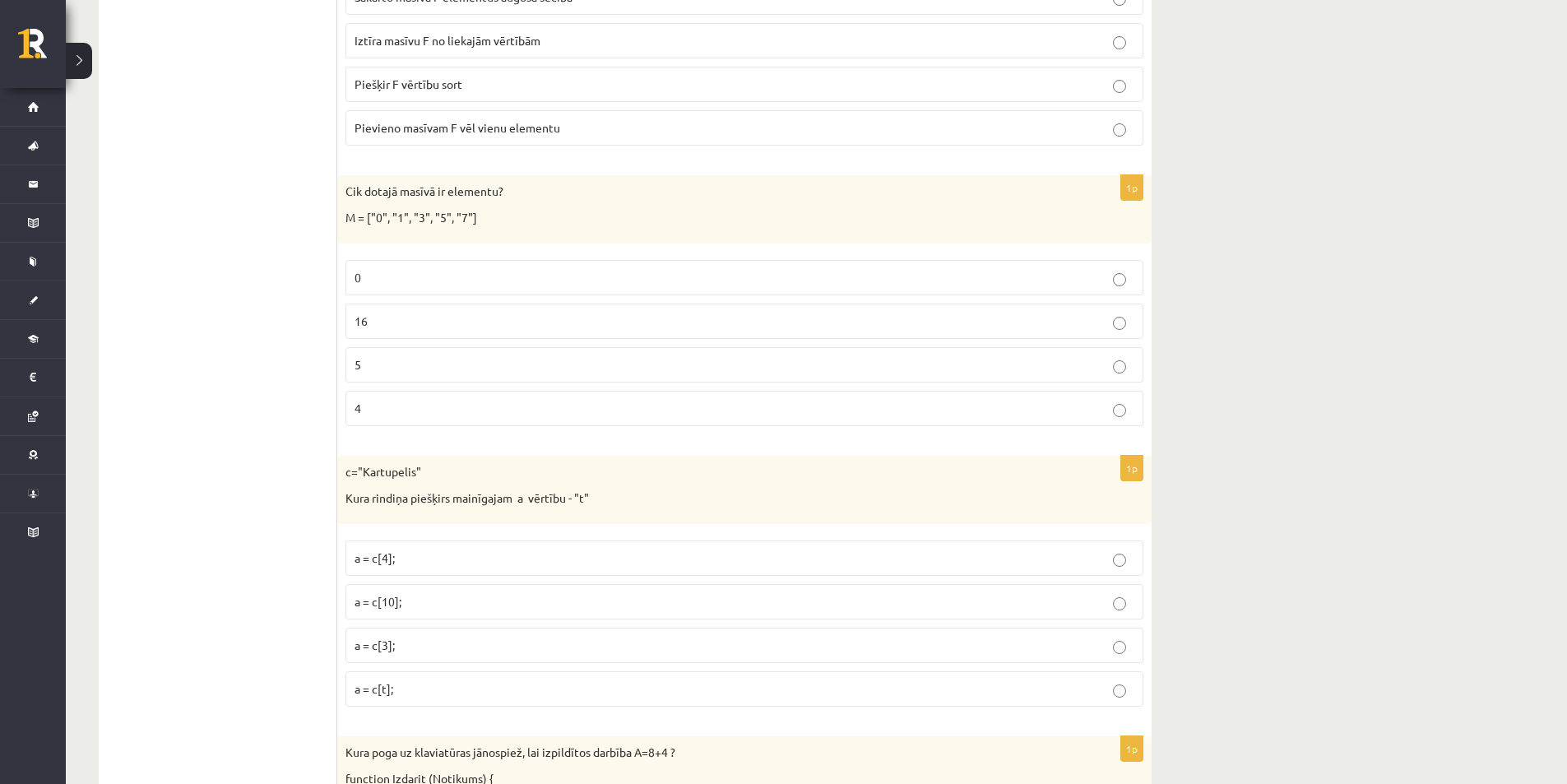
click at [1127, 603] on p "a = c[10];" at bounding box center [745, 601] width 781 height 17
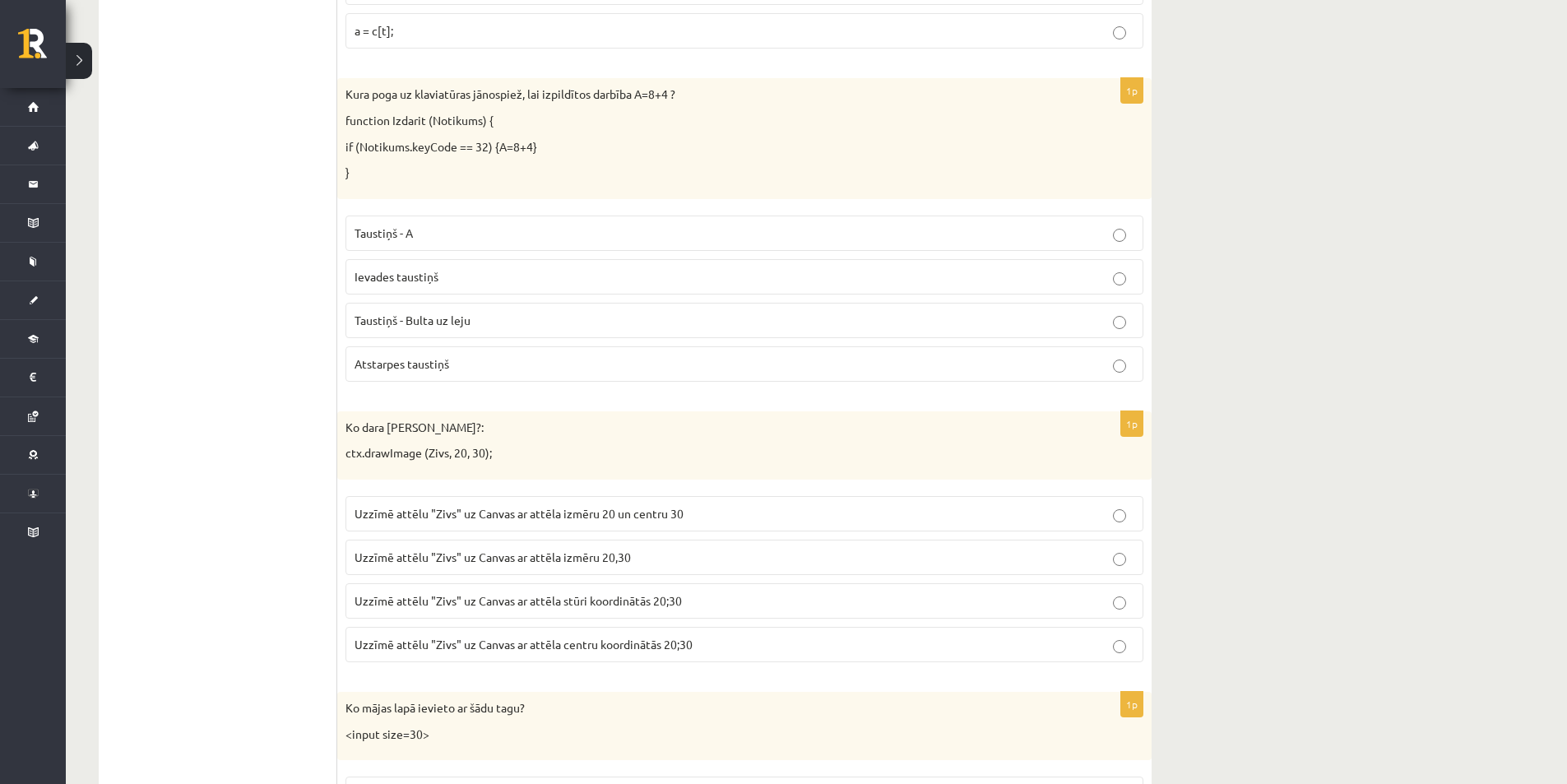
scroll to position [4029, 0]
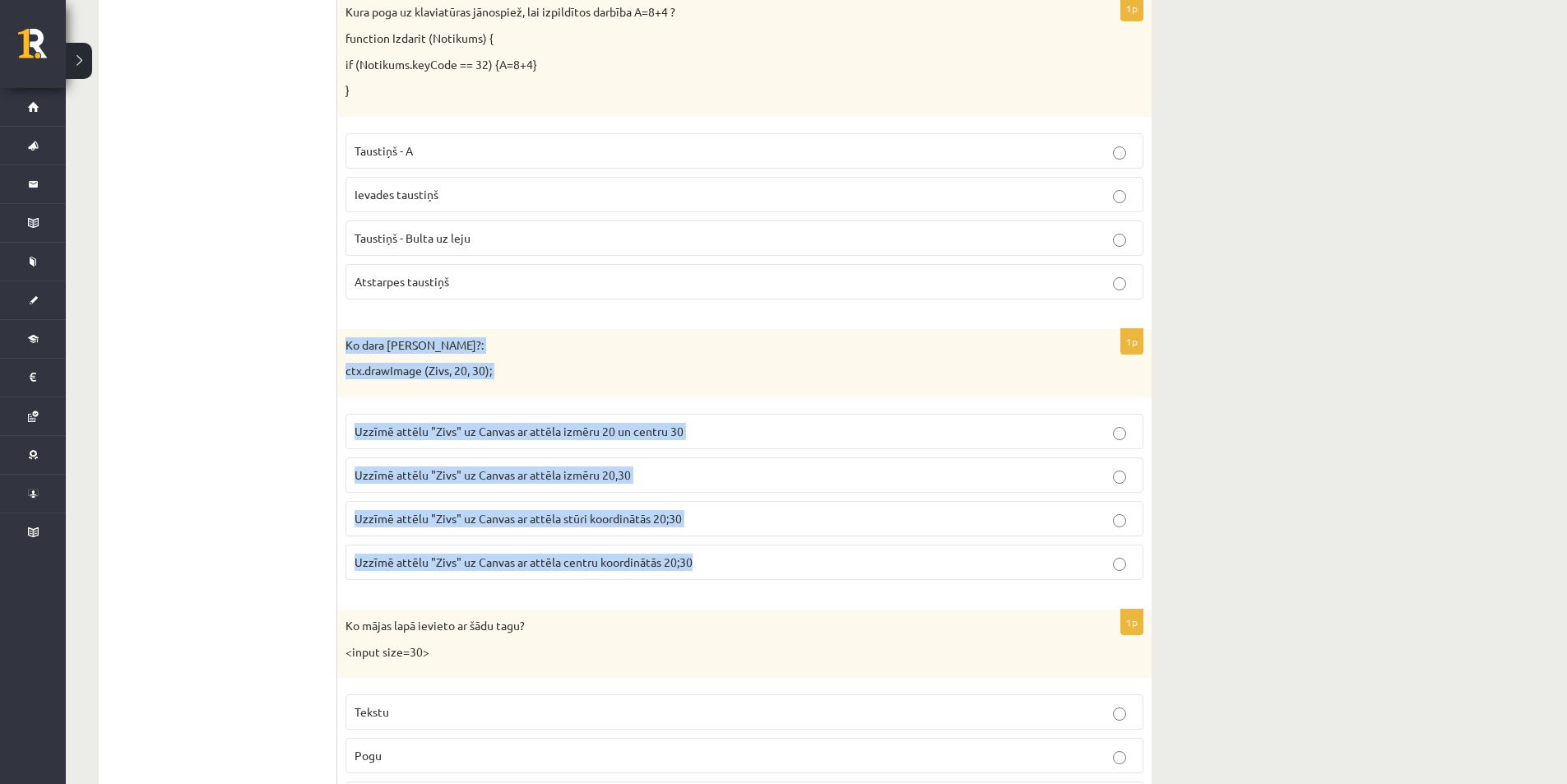
drag, startPoint x: 344, startPoint y: 340, endPoint x: 739, endPoint y: 587, distance: 465.9
click at [739, 587] on div "1p Ko dara koda rindiņa?: ctx.drawImage (Zivs, 20, 30); Uzzīmē attēlu "Zivs" uz…" at bounding box center [744, 461] width 814 height 264
copy div "Ko dara koda rindiņa?: ctx.drawImage (Zivs, 20, 30); Uzzīmē attēlu "Zivs" uz Ca…"
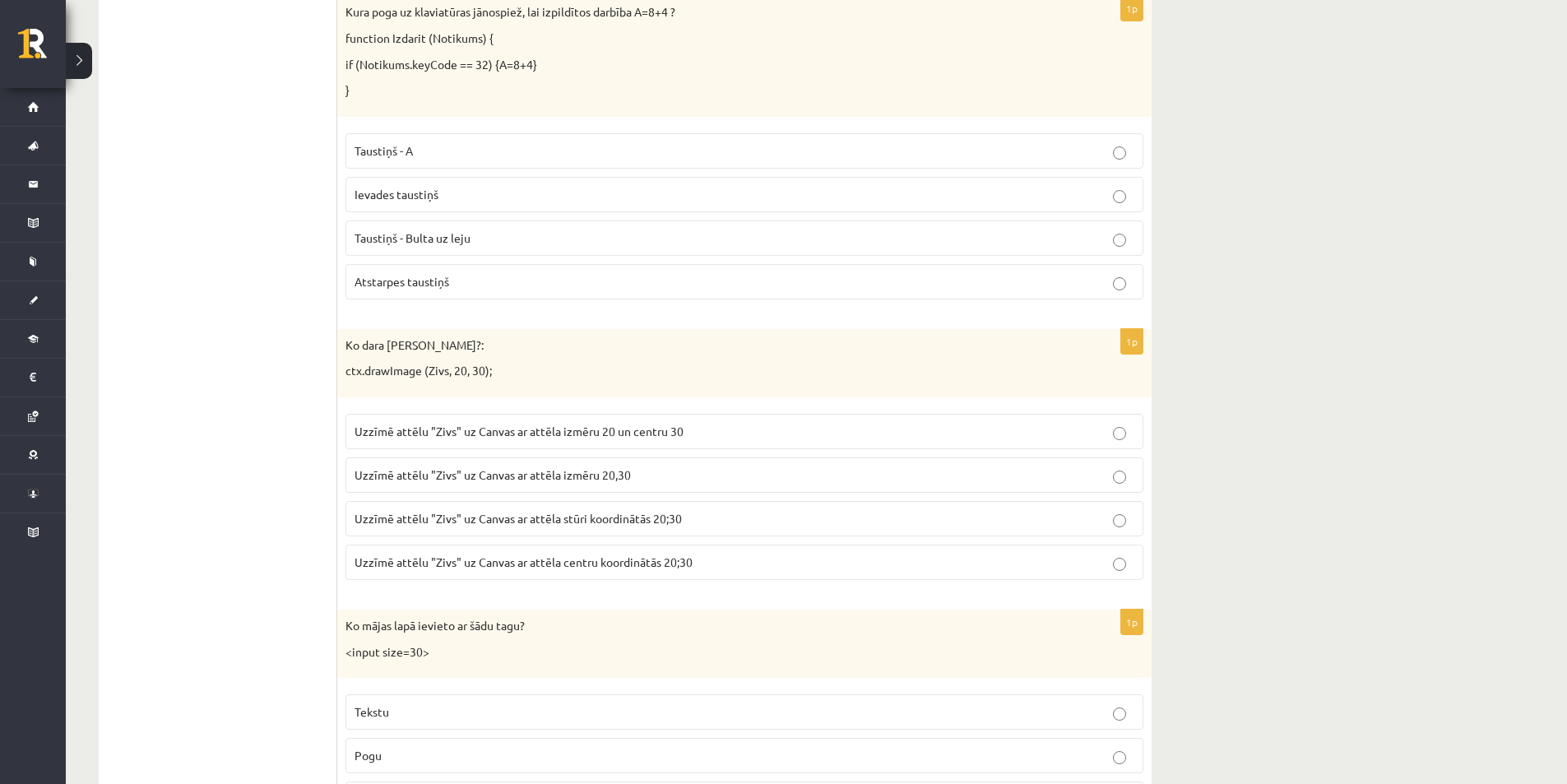
click at [220, 496] on ul "Tests Izvērtējums!" at bounding box center [226, 575] width 222 height 8569
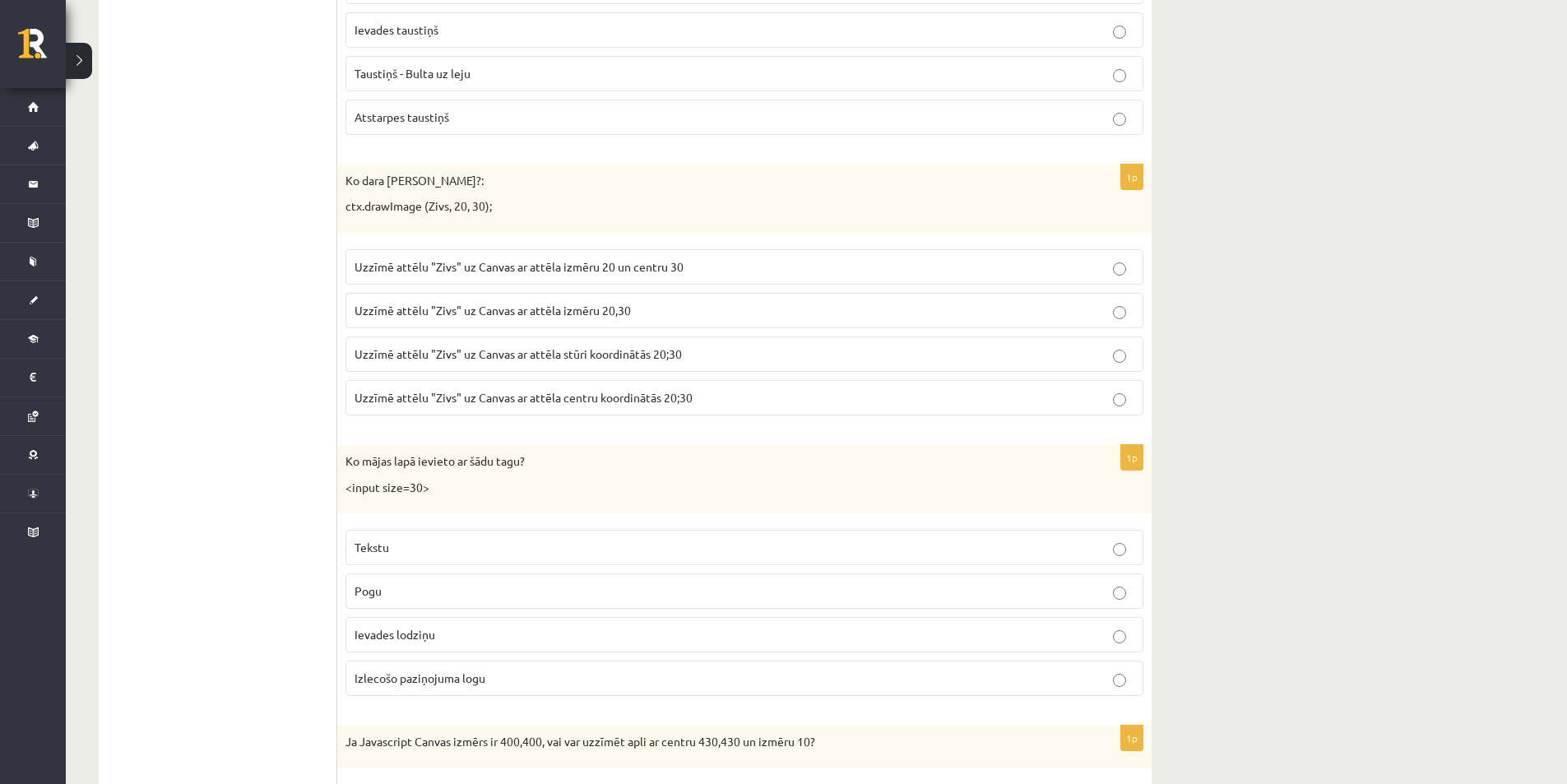
scroll to position [4276, 0]
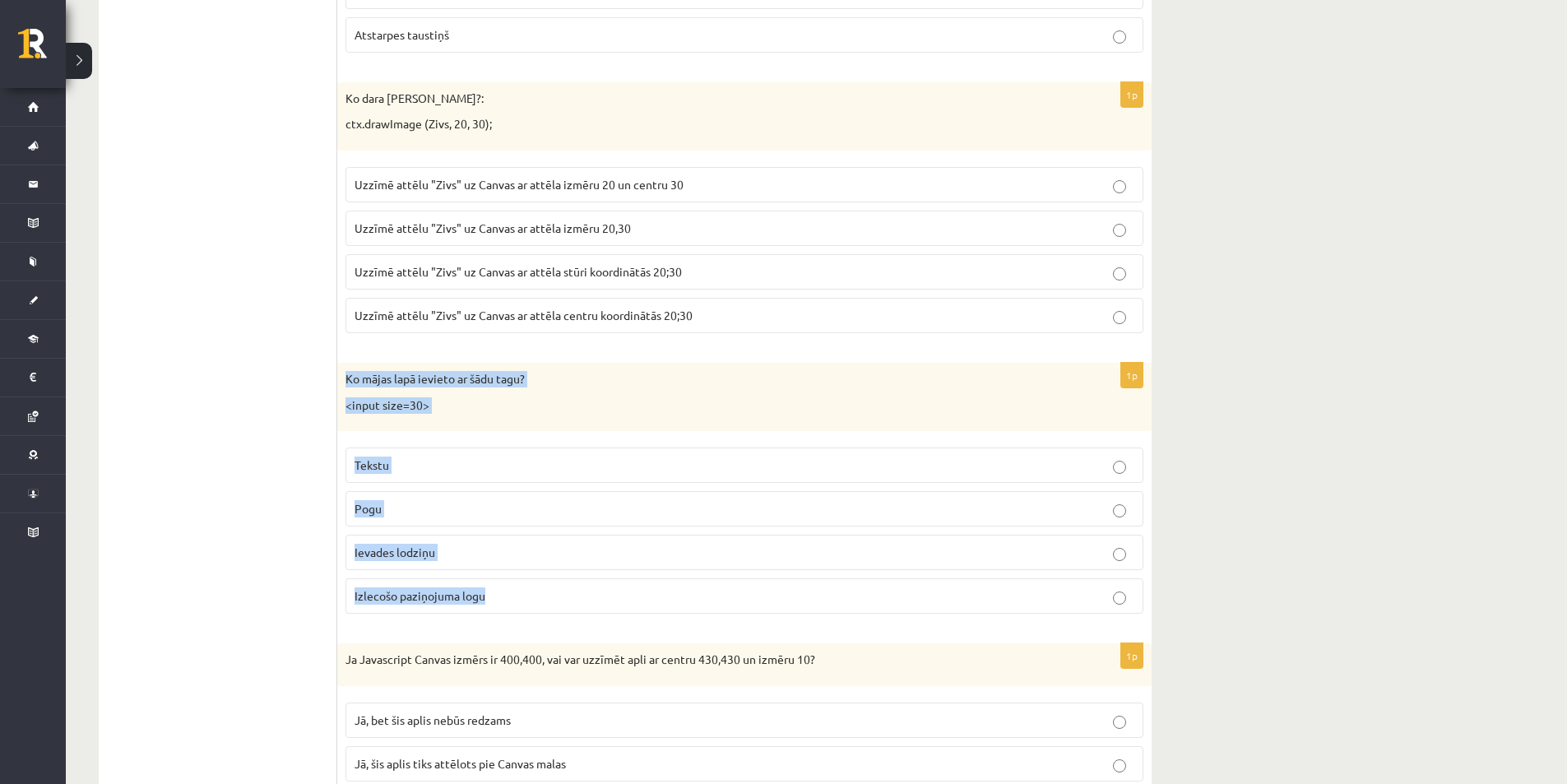
drag, startPoint x: 345, startPoint y: 376, endPoint x: 672, endPoint y: 586, distance: 388.6
click at [672, 586] on div "1p Ko mājas lapā ievieto ar šādu tagu? <input size=30> Tekstu Pogu Ievades lodz…" at bounding box center [744, 495] width 814 height 264
copy div "Ko mājas lapā ievieto ar šādu tagu? <input size=30> Tekstu Pogu Ievades lodziņu…"
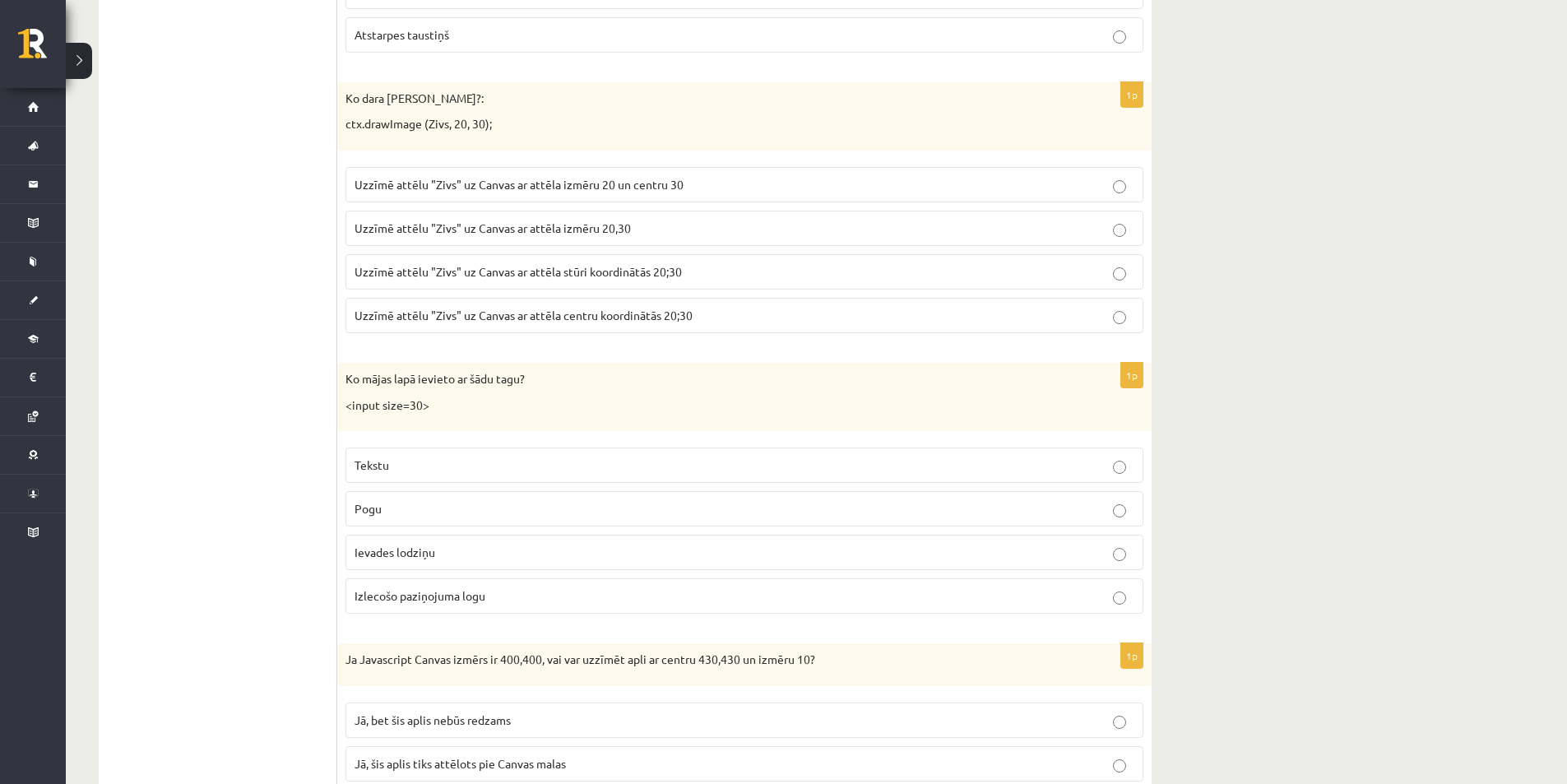
drag, startPoint x: 315, startPoint y: 504, endPoint x: 385, endPoint y: 520, distance: 71.8
click at [316, 504] on ul "Tests Izvērtējums!" at bounding box center [226, 329] width 222 height 8569
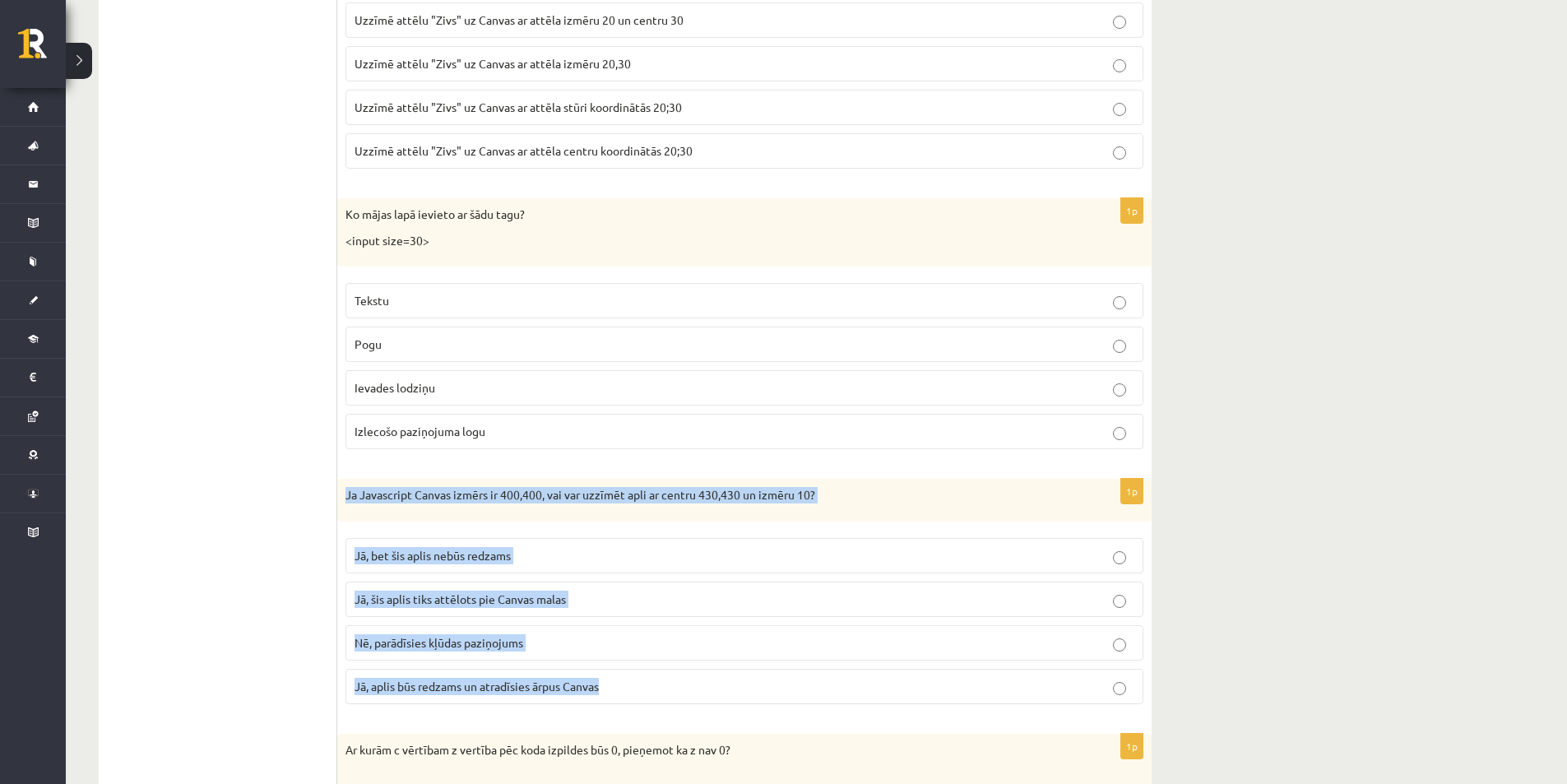
drag, startPoint x: 340, startPoint y: 492, endPoint x: 664, endPoint y: 670, distance: 369.7
click at [664, 670] on div "1p Ja Javascript Canvas izmērs ir 400,400, vai var uzzīmēt apli ar centru 430,4…" at bounding box center [744, 598] width 814 height 239
copy div "Ja Javascript Canvas izmērs ir 400,400, vai var uzzīmēt apli ar centru 430,430 …"
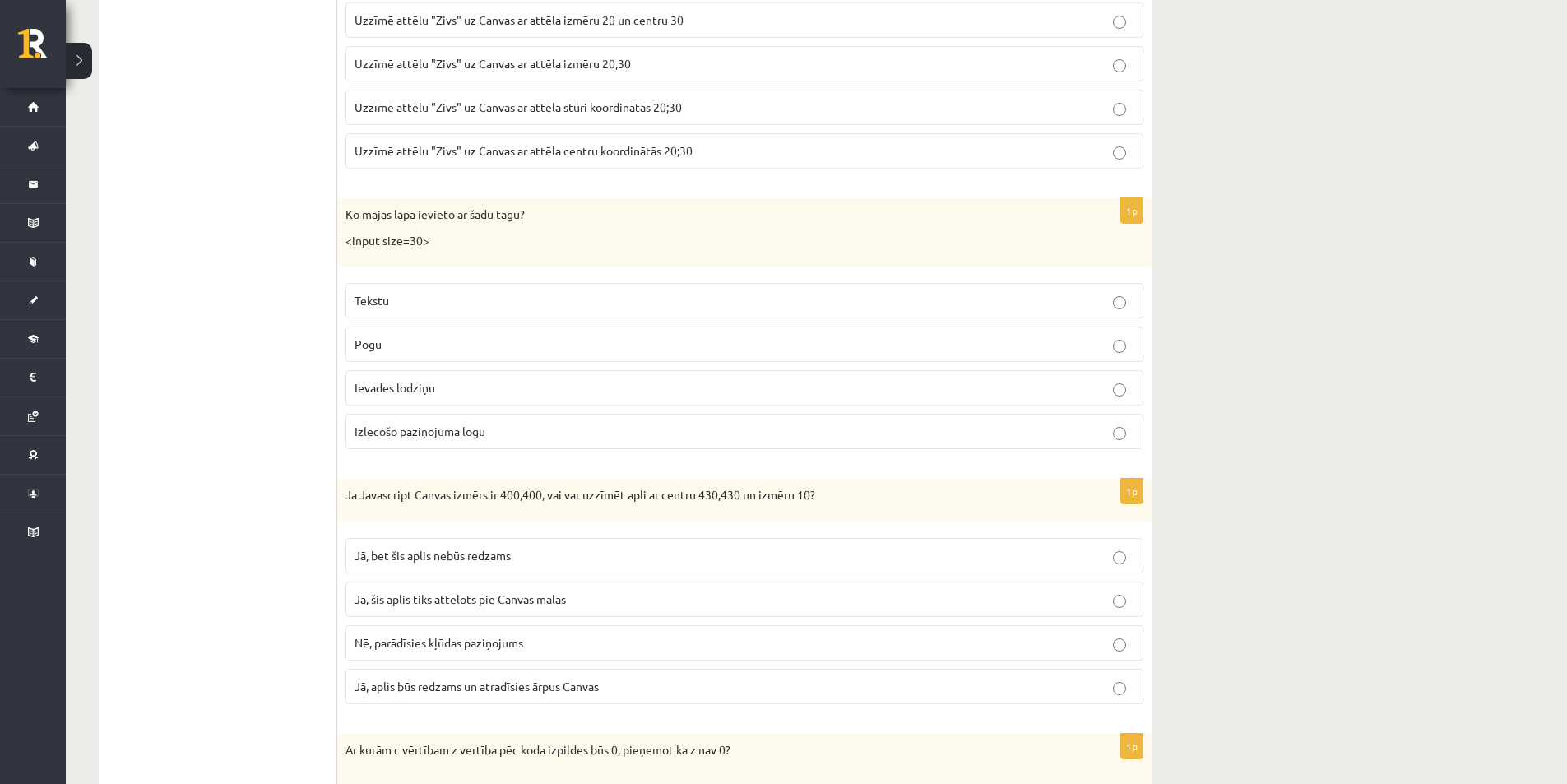
click at [301, 640] on ul "Tests Izvērtējums!" at bounding box center [226, 165] width 222 height 8569
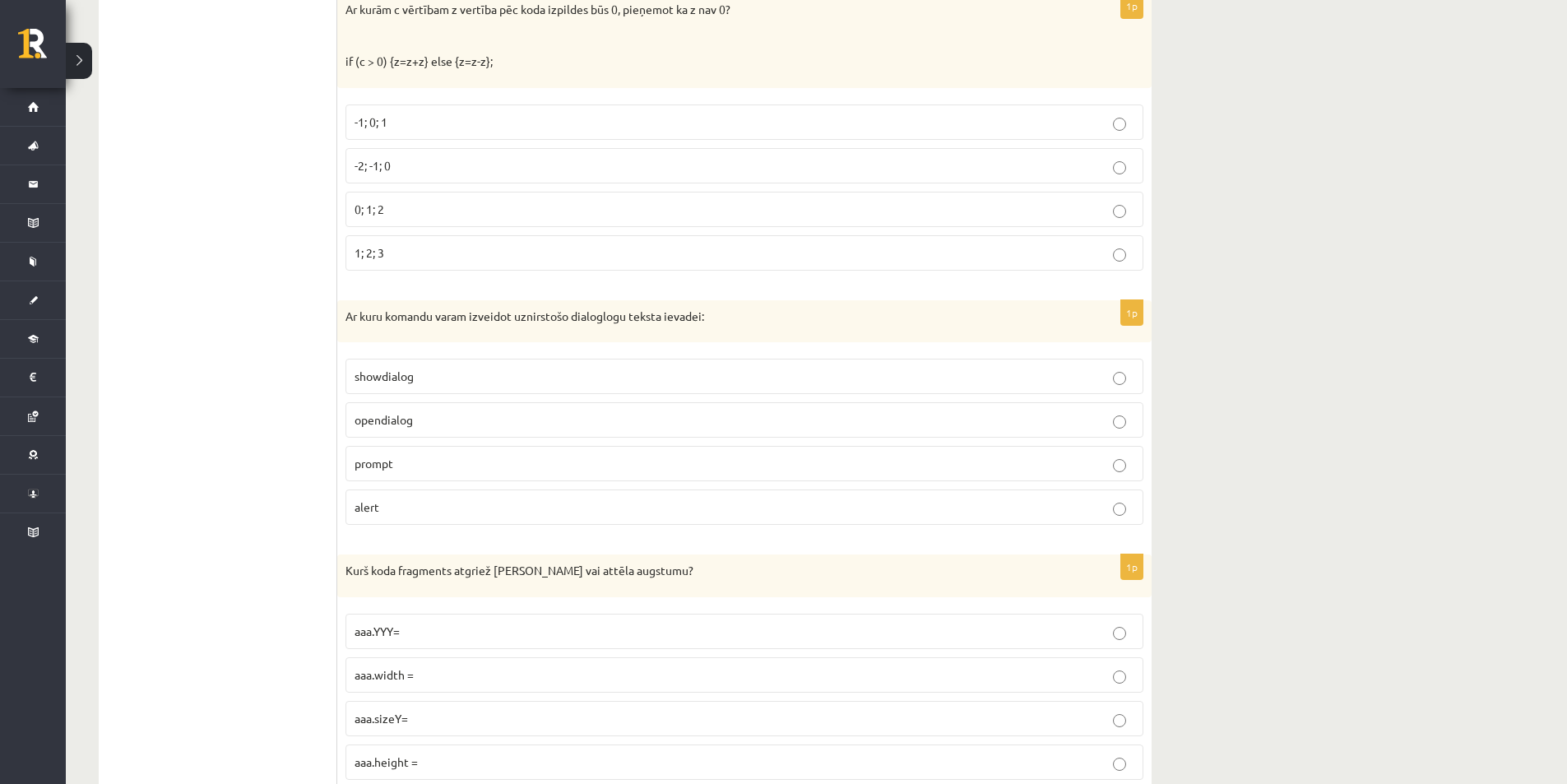
scroll to position [5098, 0]
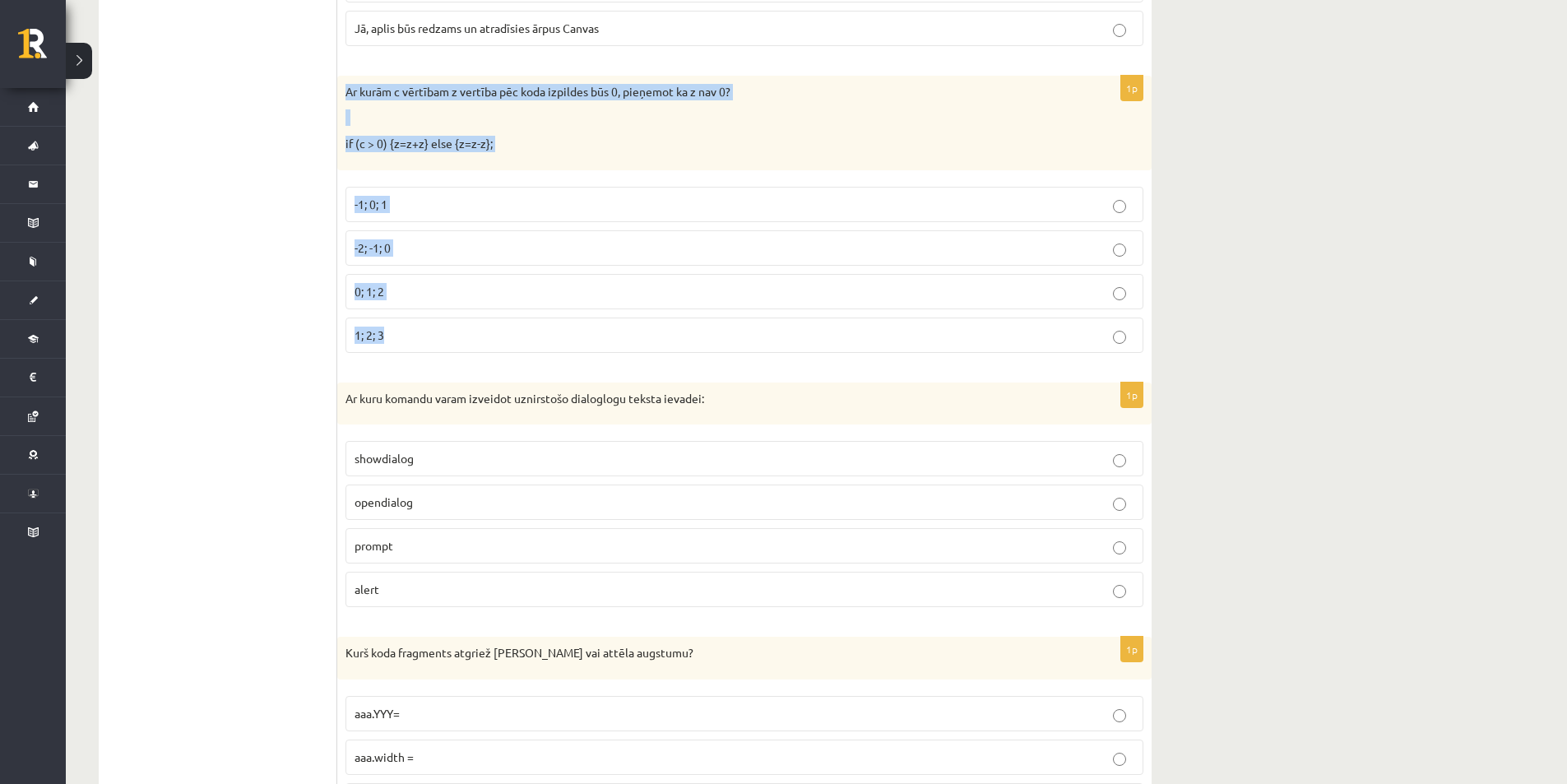
drag, startPoint x: 345, startPoint y: 88, endPoint x: 535, endPoint y: 321, distance: 300.6
click at [535, 321] on div "1p Ar kurām c vērtībam z vertība pēc koda izpildes būs 0, pieņemot ka z nav 0? …" at bounding box center [744, 220] width 814 height 290
copy div "Ar kurām c vērtībam z vertība pēc koda izpildes būs 0, pieņemot ka z nav 0? if …"
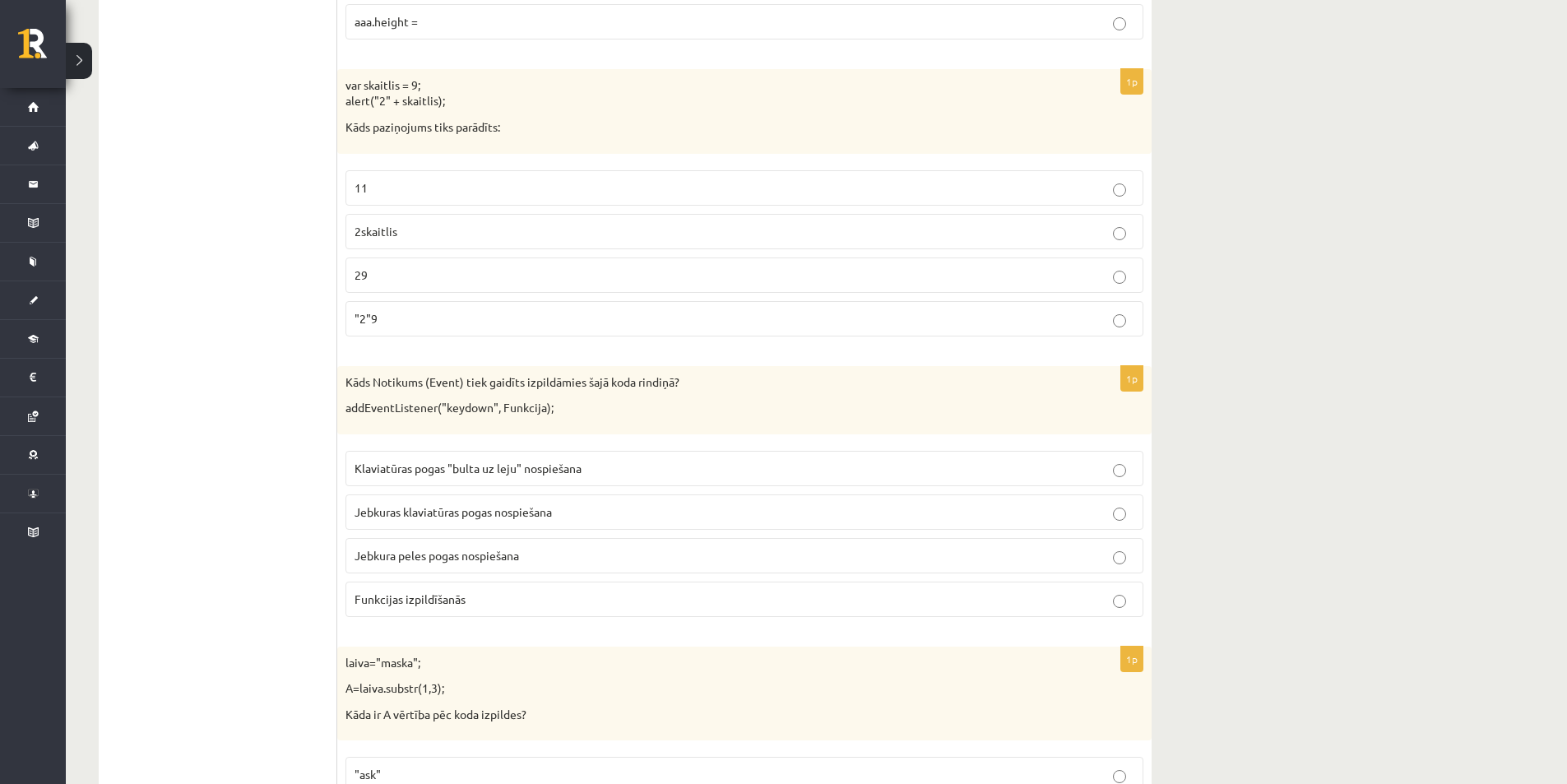
scroll to position [6002, 0]
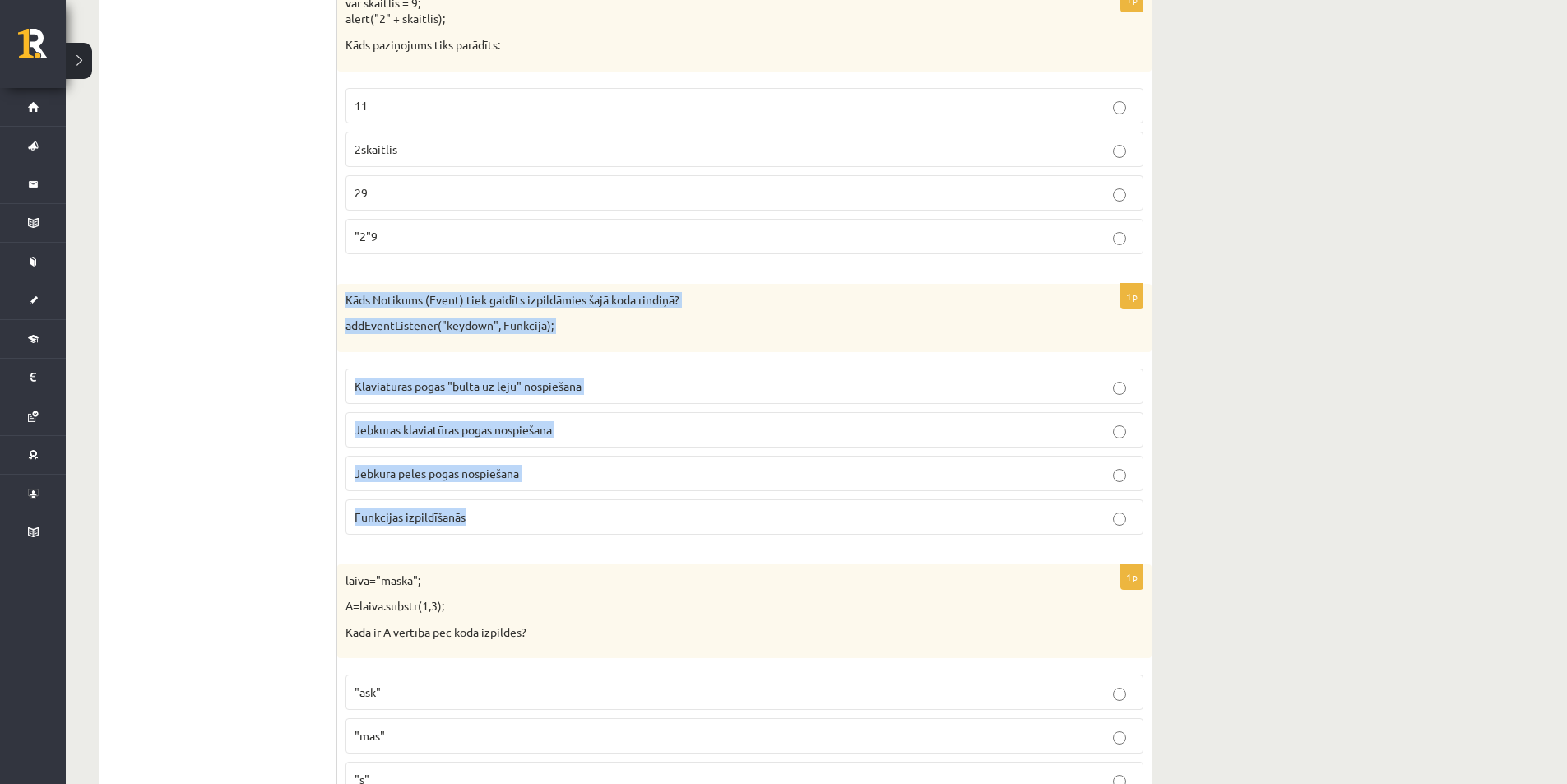
drag, startPoint x: 345, startPoint y: 297, endPoint x: 623, endPoint y: 509, distance: 349.6
click at [623, 511] on div "1p Kāds Notikums (Event) tiek gaidīts izpildāmies šajā koda rindiņā? addEventLi…" at bounding box center [744, 415] width 814 height 264
copy div "Kāds Notikums (Event) tiek gaidīts izpildāmies šajā koda rindiņā? addEventListe…"
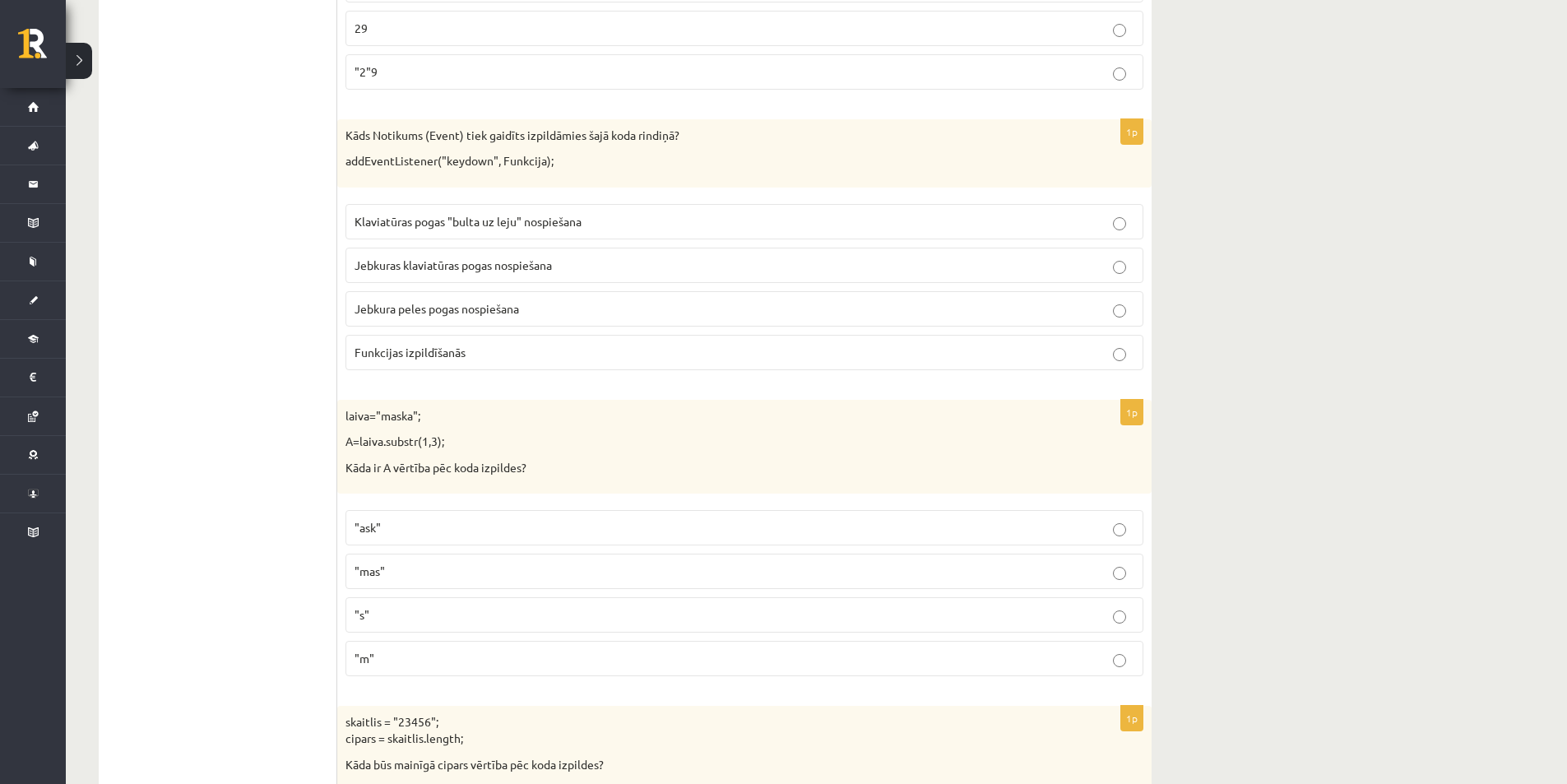
scroll to position [6249, 0]
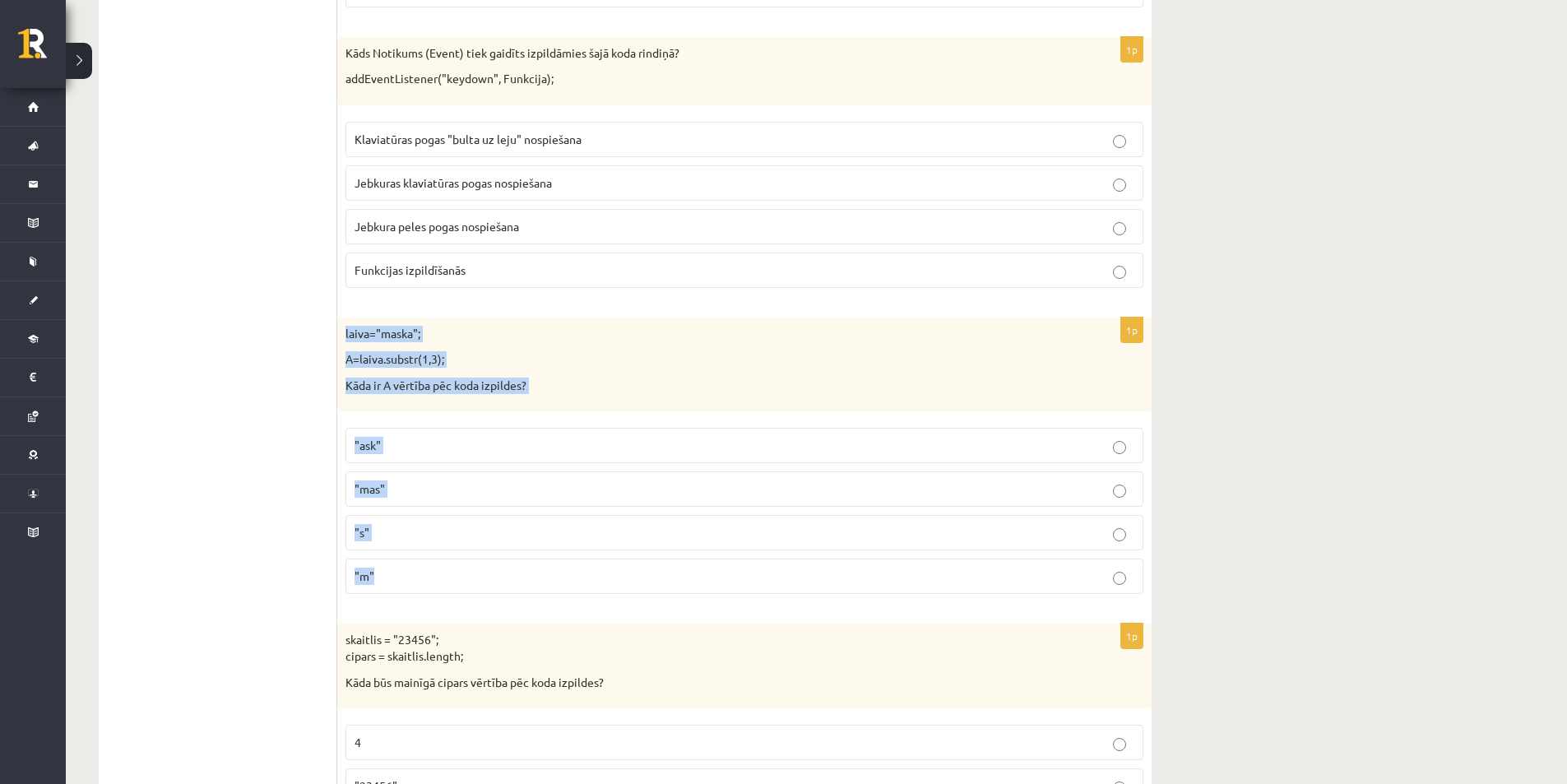
drag, startPoint x: 346, startPoint y: 332, endPoint x: 625, endPoint y: 558, distance: 359.1
click at [625, 558] on div "1p laiva="maska"; A=laiva.substr(1,3); Kāda ir A vērtība pēc koda izpildes? "as…" at bounding box center [744, 462] width 814 height 290
drag, startPoint x: 172, startPoint y: 406, endPoint x: 483, endPoint y: 392, distance: 311.3
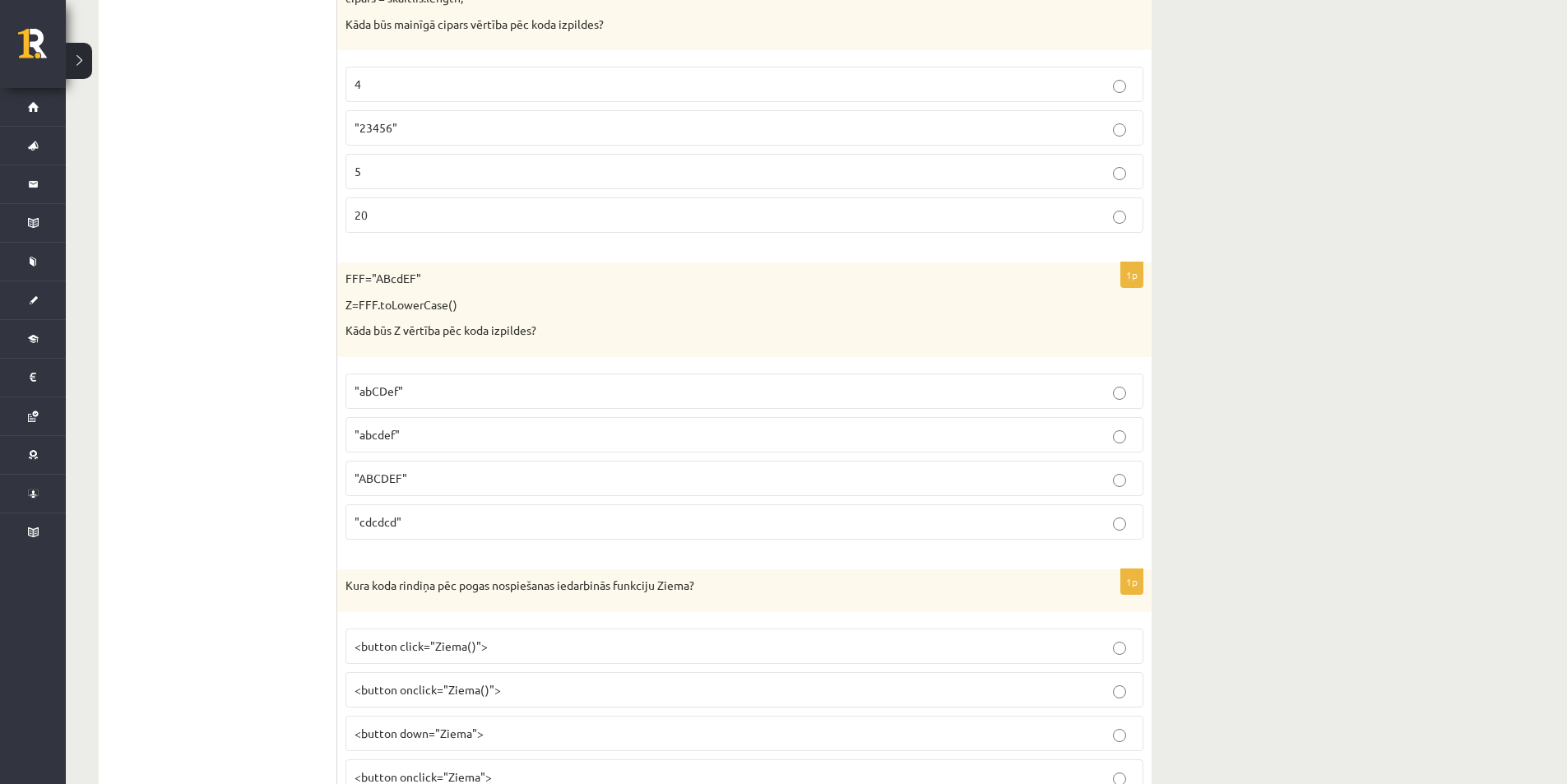
scroll to position [6990, 0]
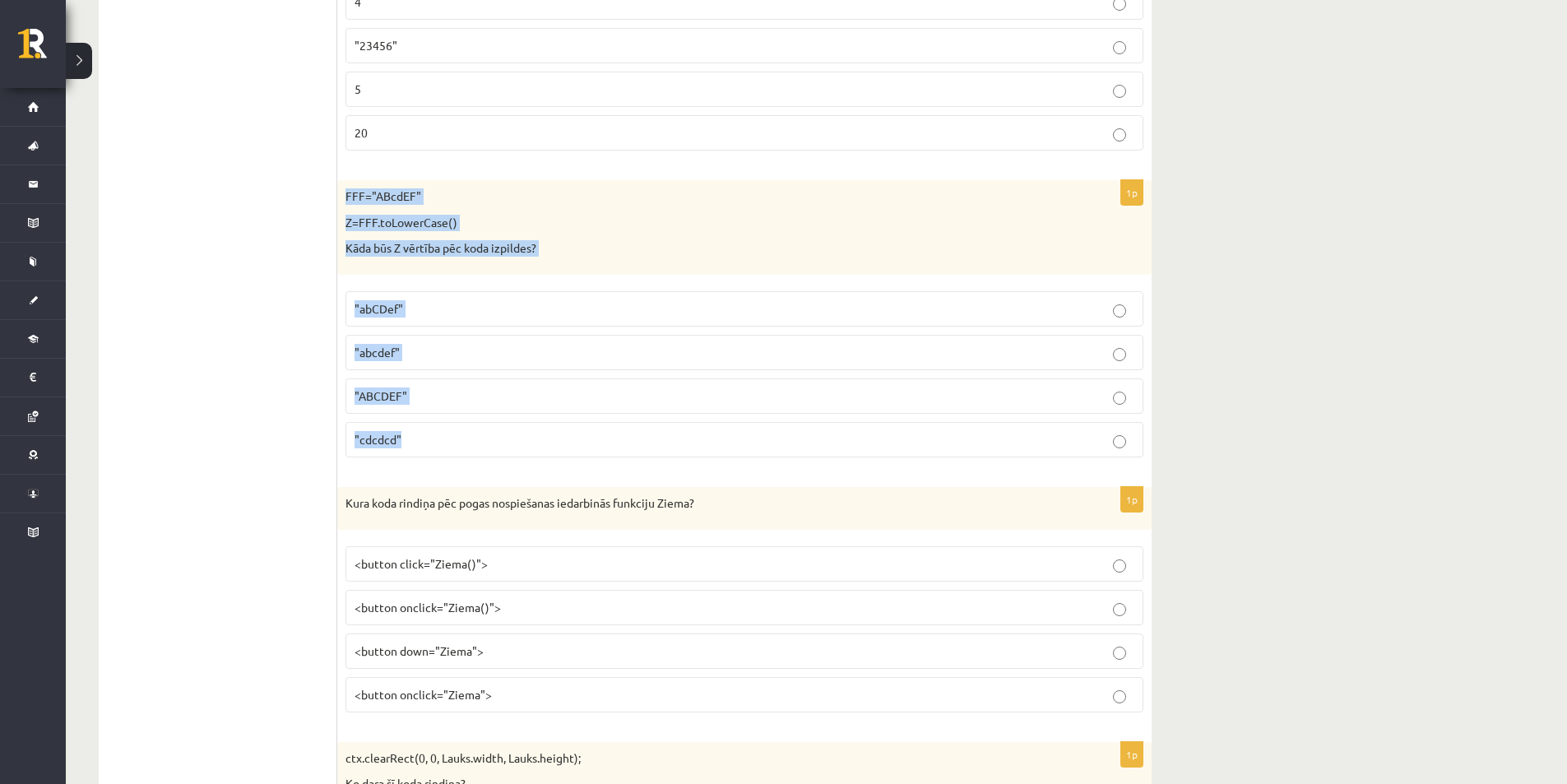
drag, startPoint x: 344, startPoint y: 193, endPoint x: 590, endPoint y: 434, distance: 344.4
click at [590, 434] on div "1p FFF="ABcdEF" Z=FFF.toLowerCase() Kāda būs Z vērtība pēc koda izpildes? "abCD…" at bounding box center [744, 325] width 814 height 290
click at [1111, 350] on p ""abcdef"" at bounding box center [745, 352] width 781 height 17
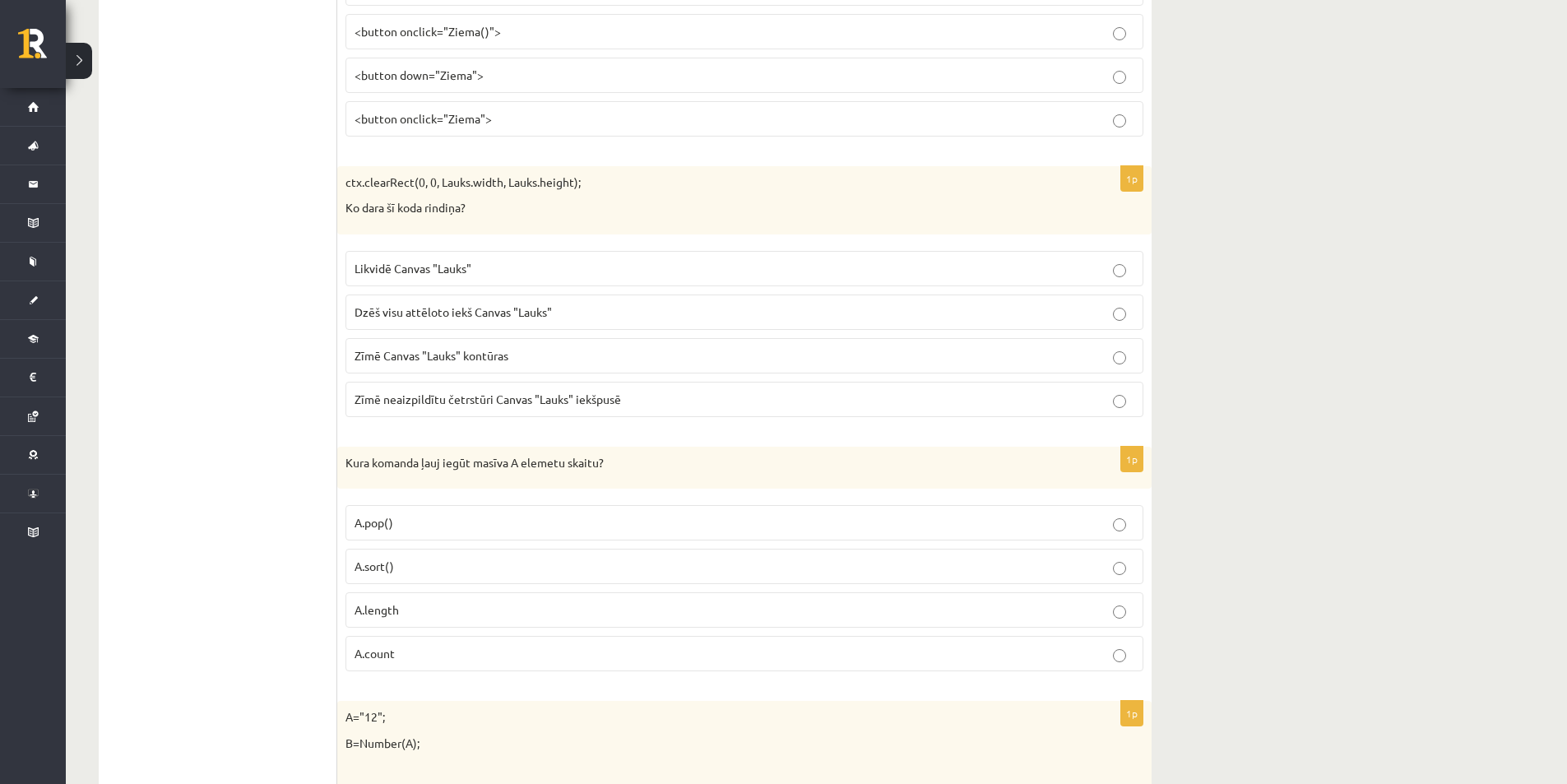
scroll to position [7648, 0]
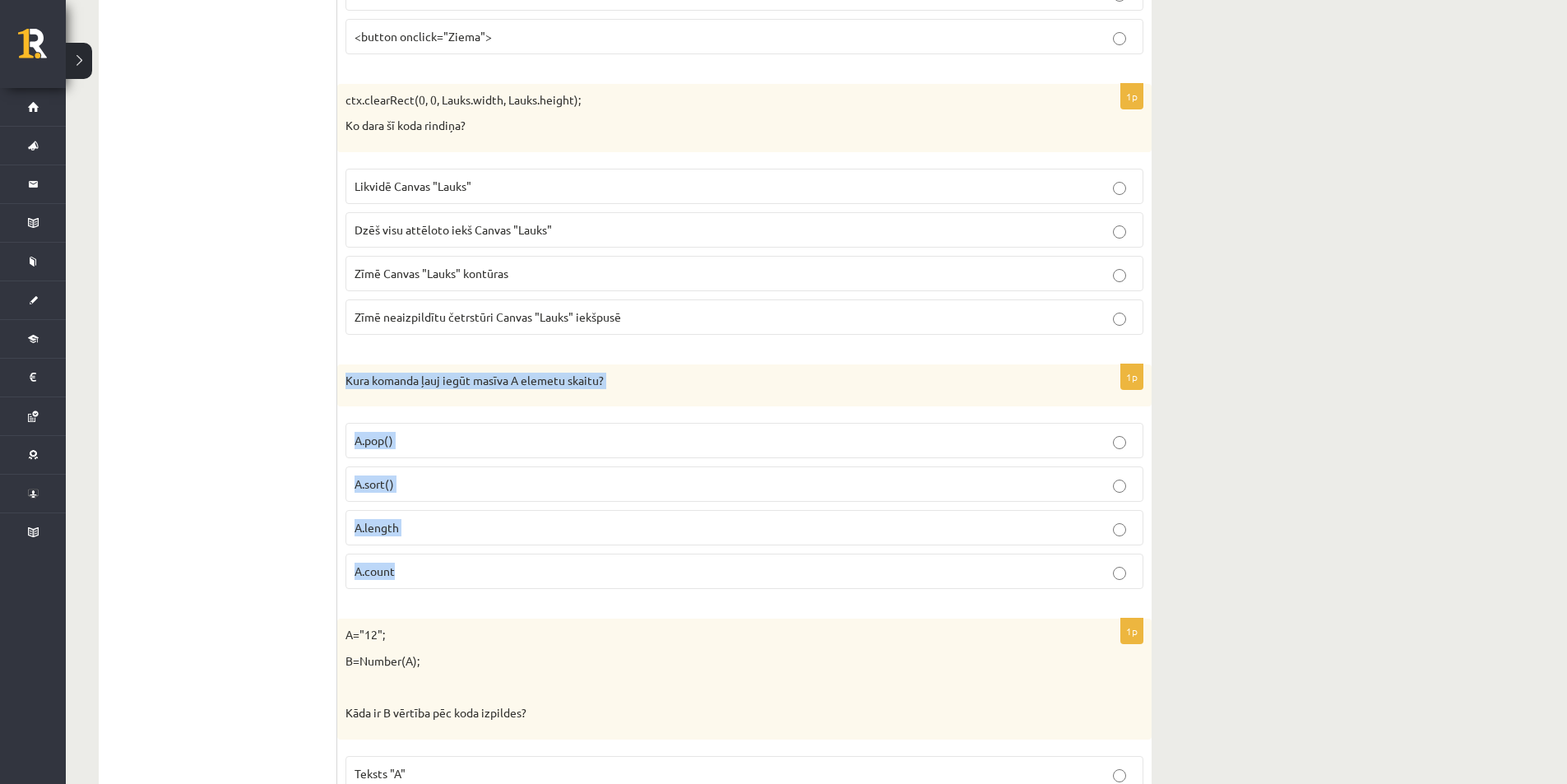
drag, startPoint x: 352, startPoint y: 384, endPoint x: 581, endPoint y: 563, distance: 290.7
click at [580, 564] on div "1p Kura komanda ļauj iegūt masīva A elemetu skaitu? A.pop() A.sort() A.length A…" at bounding box center [744, 484] width 814 height 239
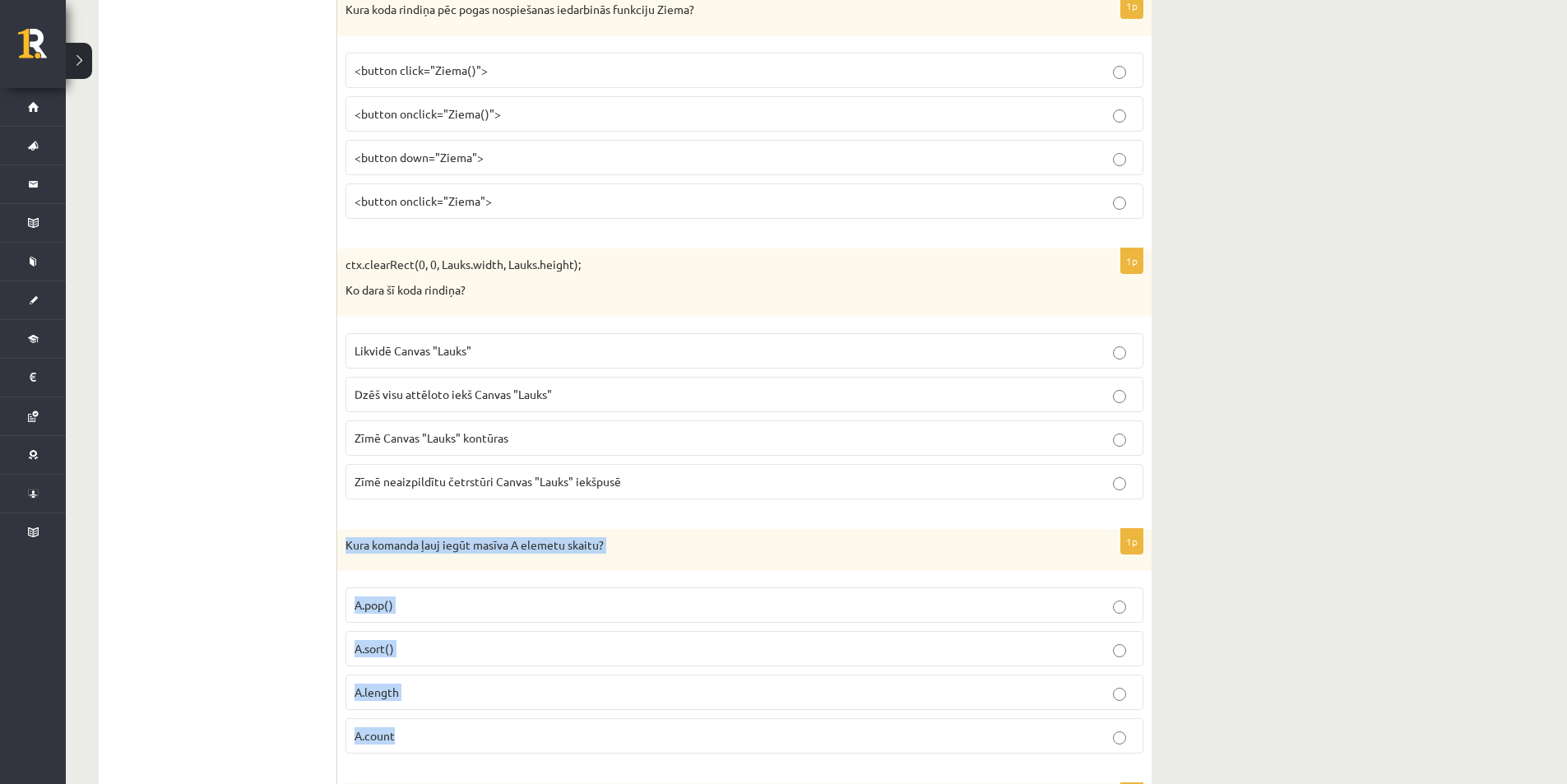
scroll to position [7565, 0]
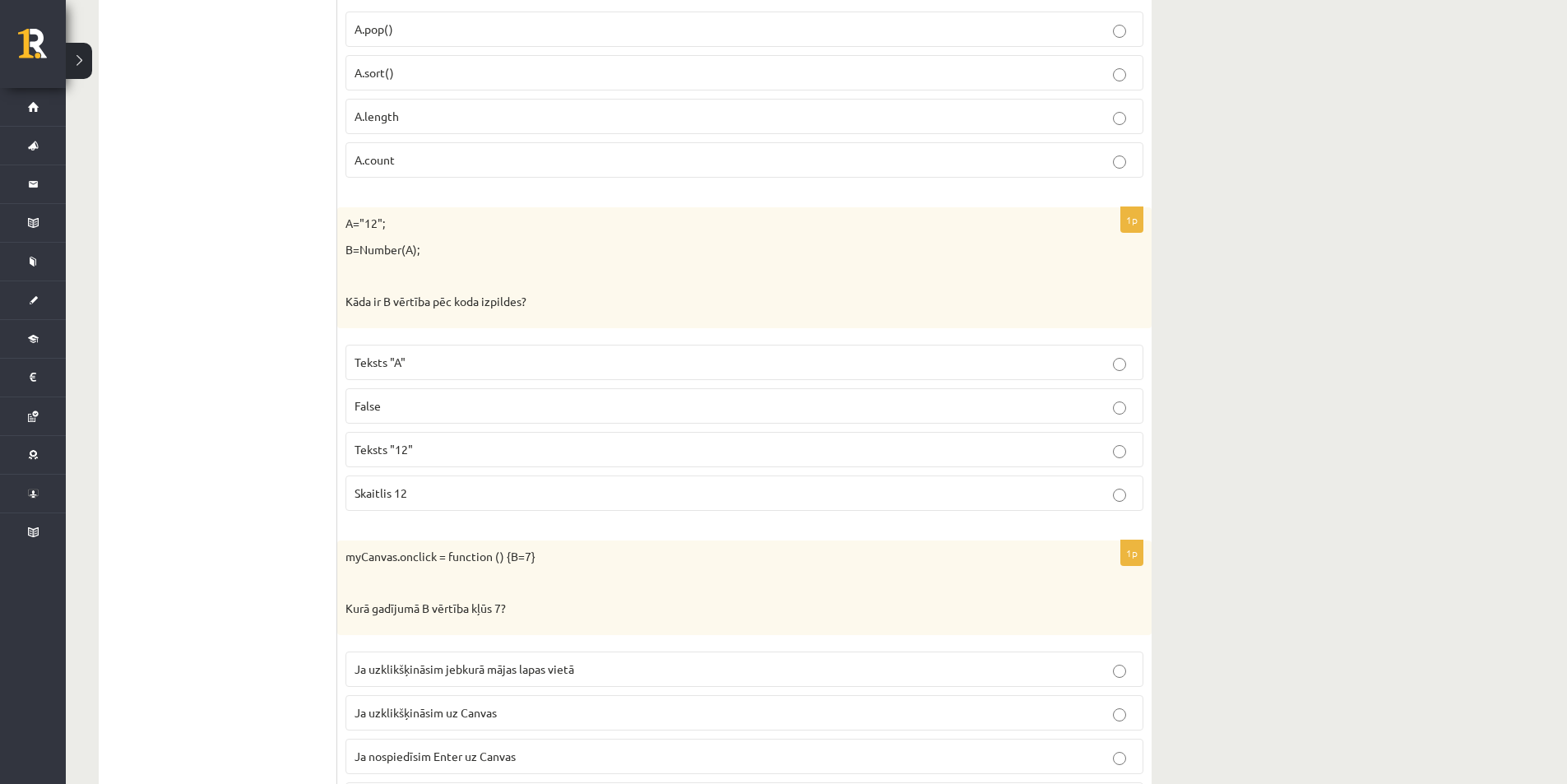
scroll to position [8156, 0]
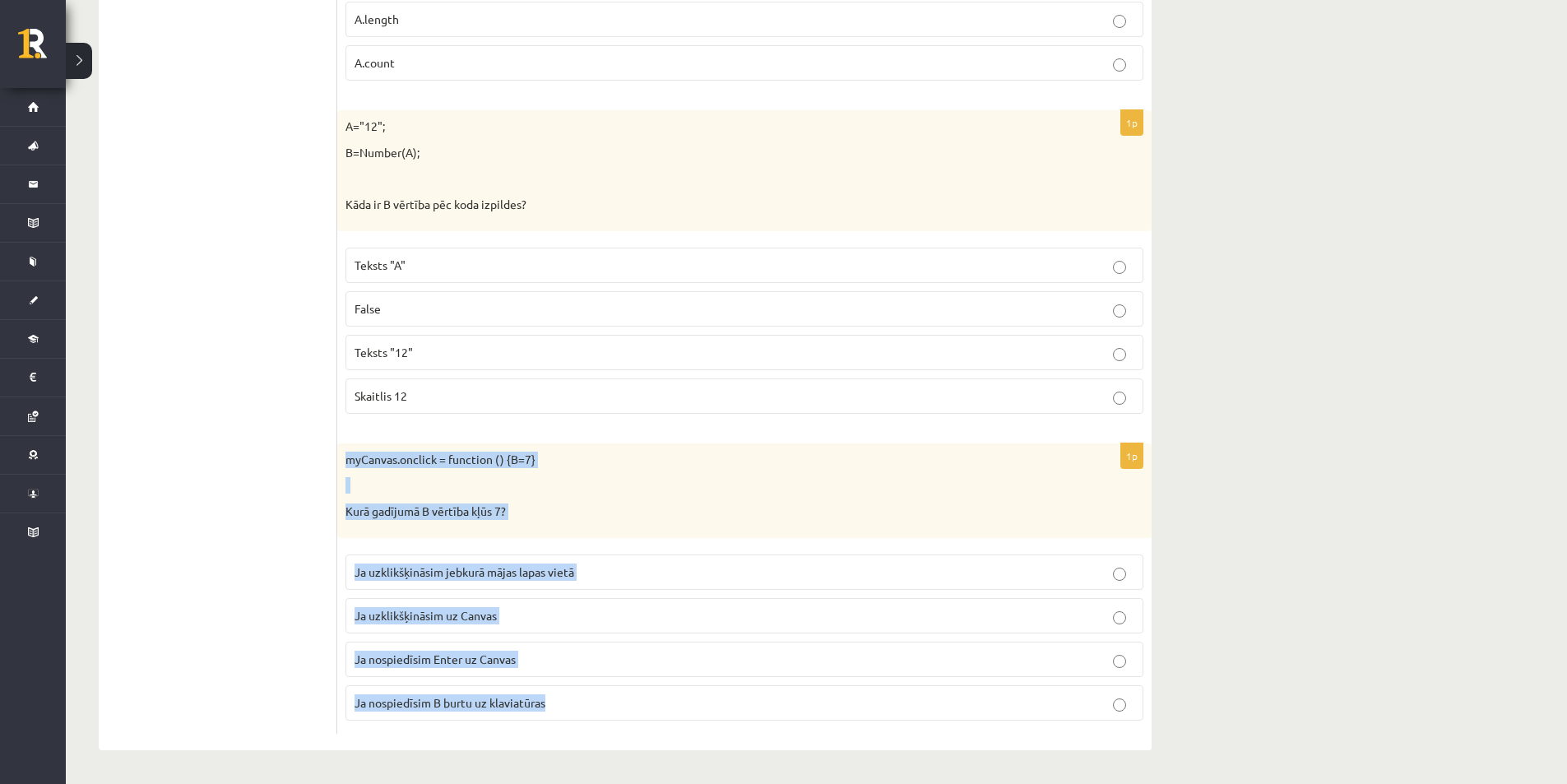
drag, startPoint x: 342, startPoint y: 459, endPoint x: 608, endPoint y: 716, distance: 369.9
click at [608, 716] on div "1p myCanvas.onclick = function () {B=7} Kurā gadījumā B vērtība kļūs 7? Ja uzkl…" at bounding box center [744, 588] width 814 height 290
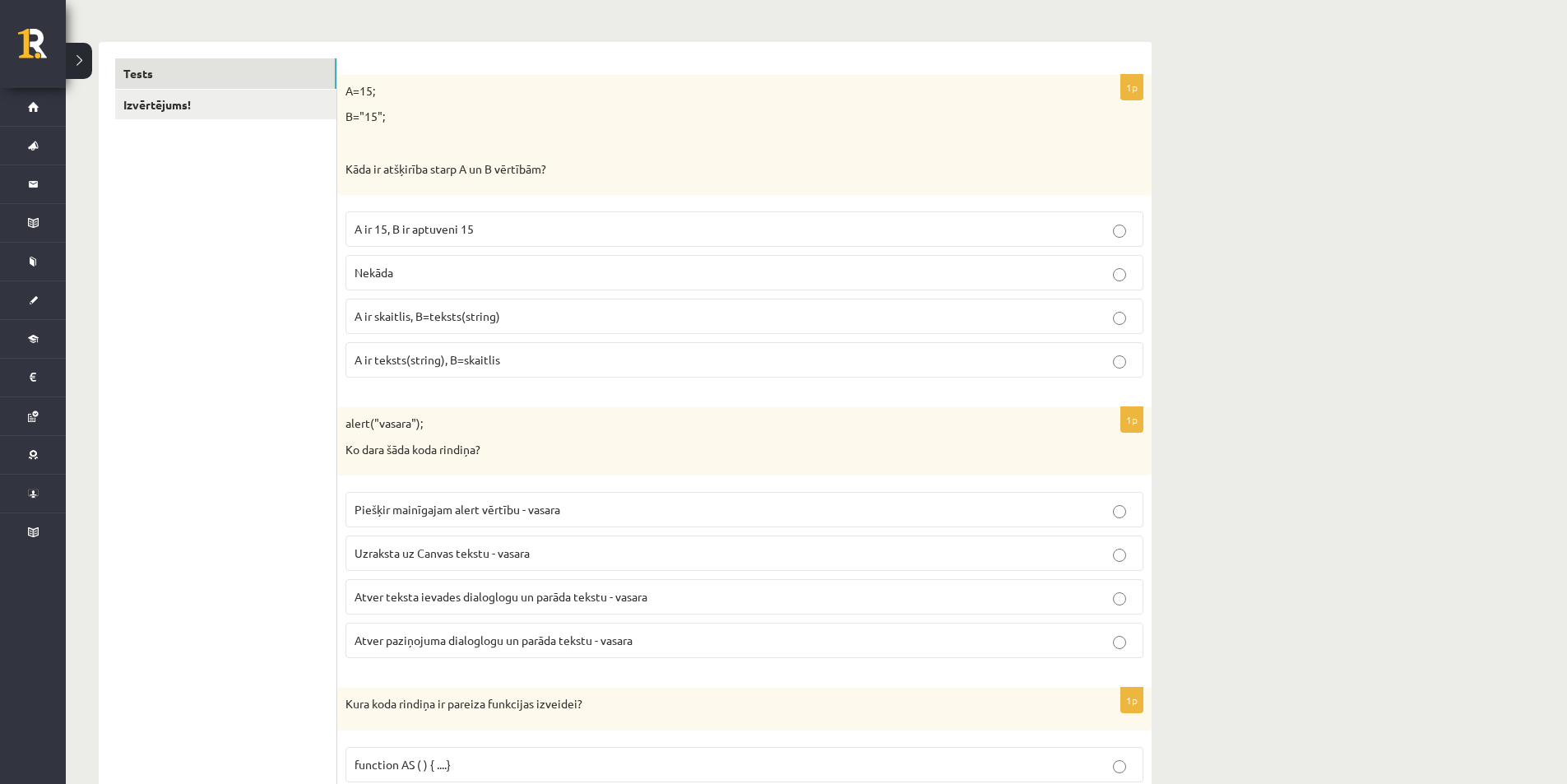
scroll to position [0, 0]
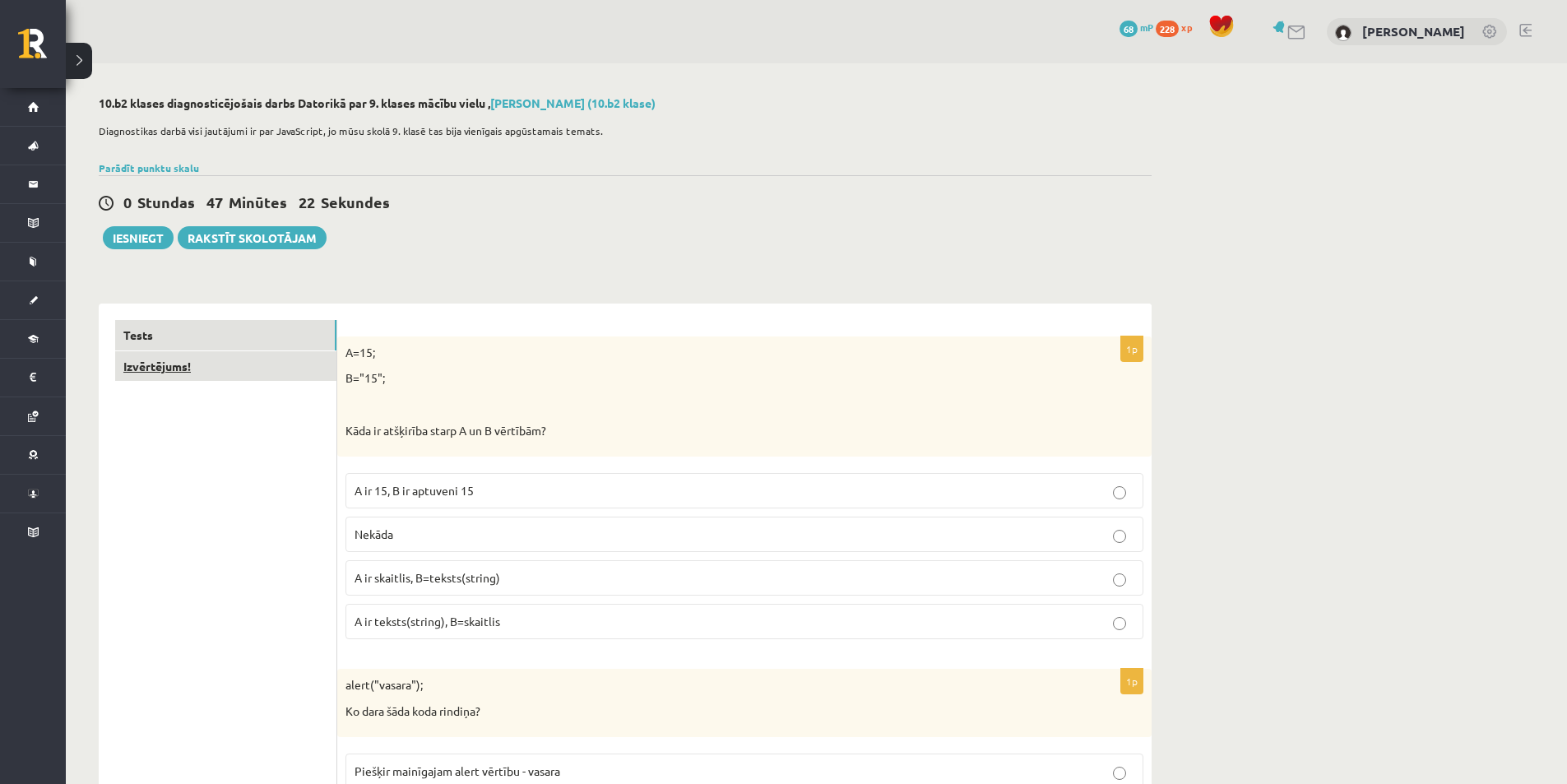
click at [252, 369] on link "Izvērtējums!" at bounding box center [225, 366] width 221 height 31
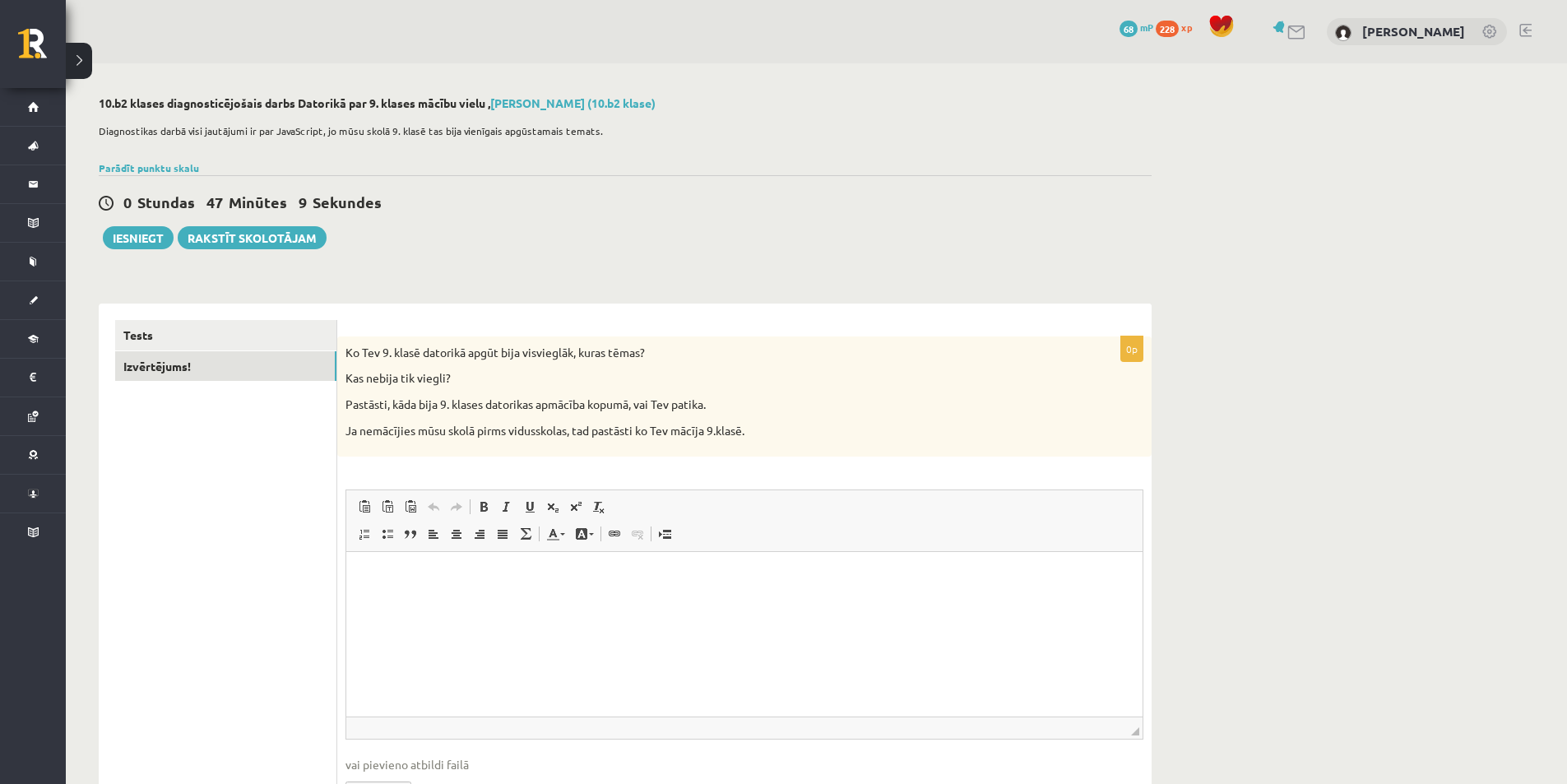
click at [385, 600] on html at bounding box center [744, 577] width 796 height 51
paste body "Editor, wiswyg-editor-user-answer-47024786357680"
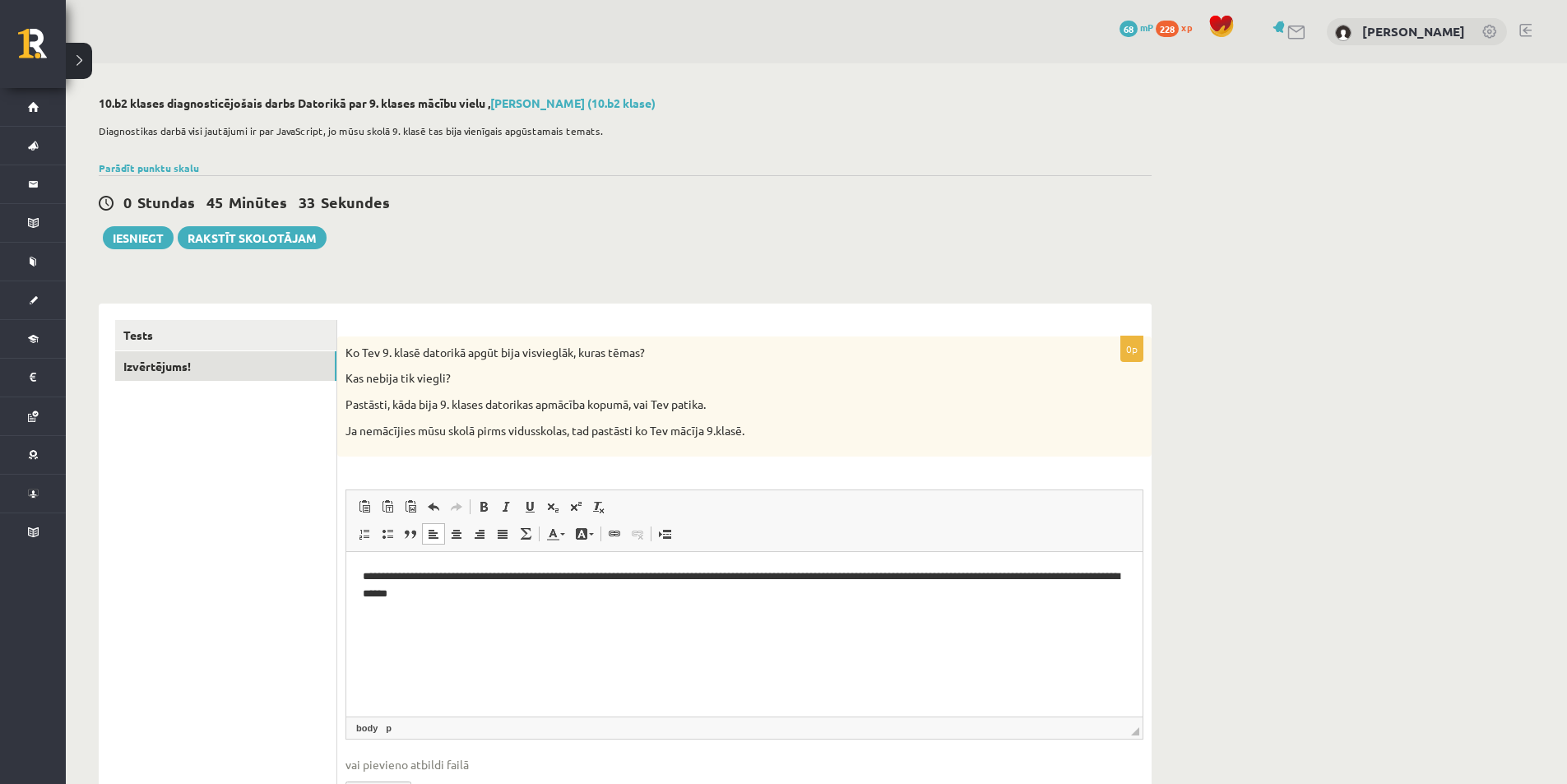
click at [365, 574] on p "**********" at bounding box center [745, 586] width 764 height 36
click at [573, 597] on p "**********" at bounding box center [745, 586] width 764 height 36
click at [583, 597] on p "**********" at bounding box center [745, 586] width 764 height 36
click at [451, 578] on p "**********" at bounding box center [745, 586] width 764 height 36
click at [536, 581] on p "**********" at bounding box center [745, 586] width 764 height 36
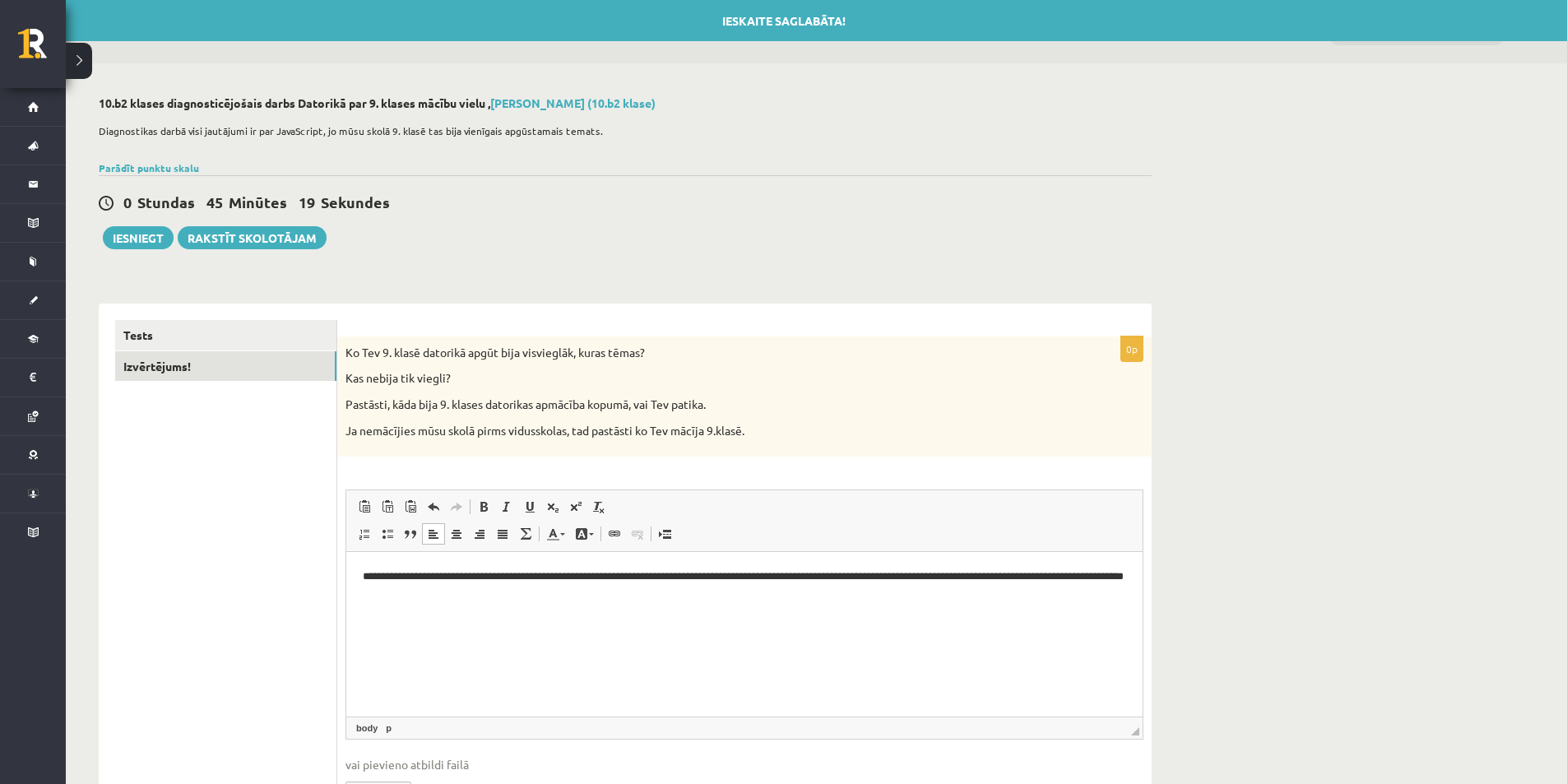
click at [534, 599] on p "**********" at bounding box center [745, 586] width 764 height 36
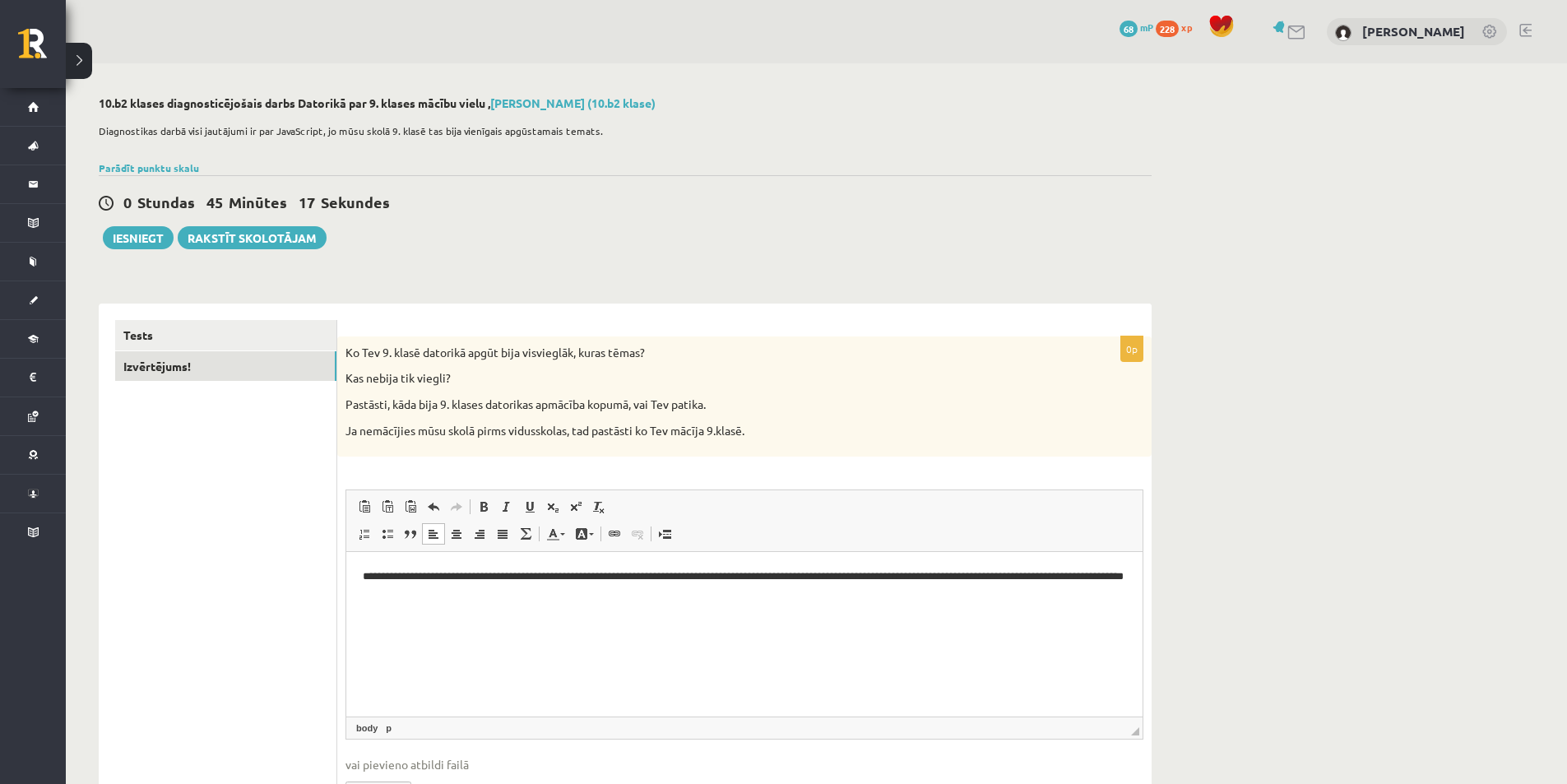
click at [531, 601] on p "**********" at bounding box center [745, 586] width 764 height 36
click at [151, 236] on button "Iesniegt" at bounding box center [138, 237] width 70 height 23
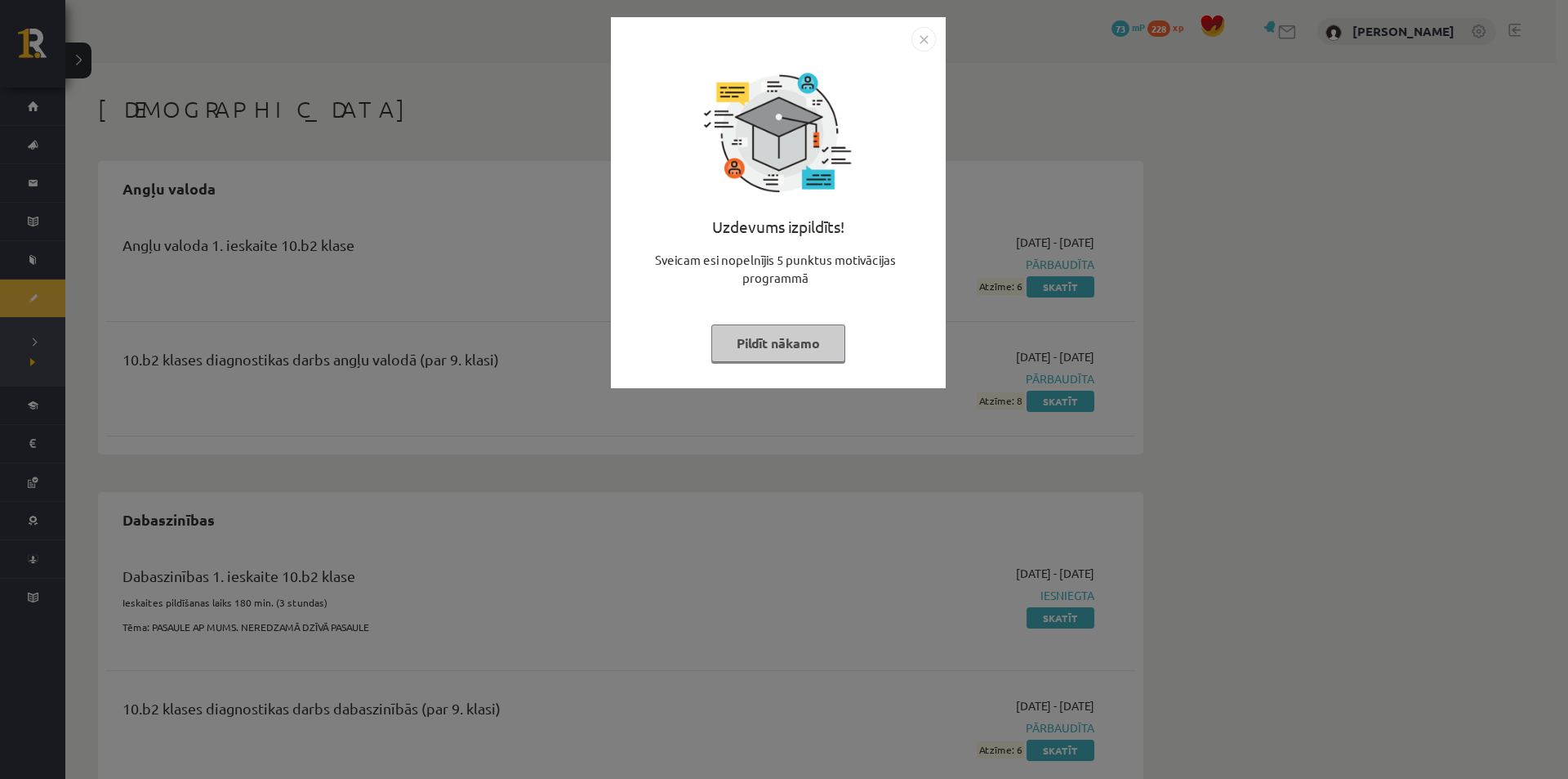
click at [789, 348] on button "Pildīt nākamo" at bounding box center [779, 343] width 134 height 37
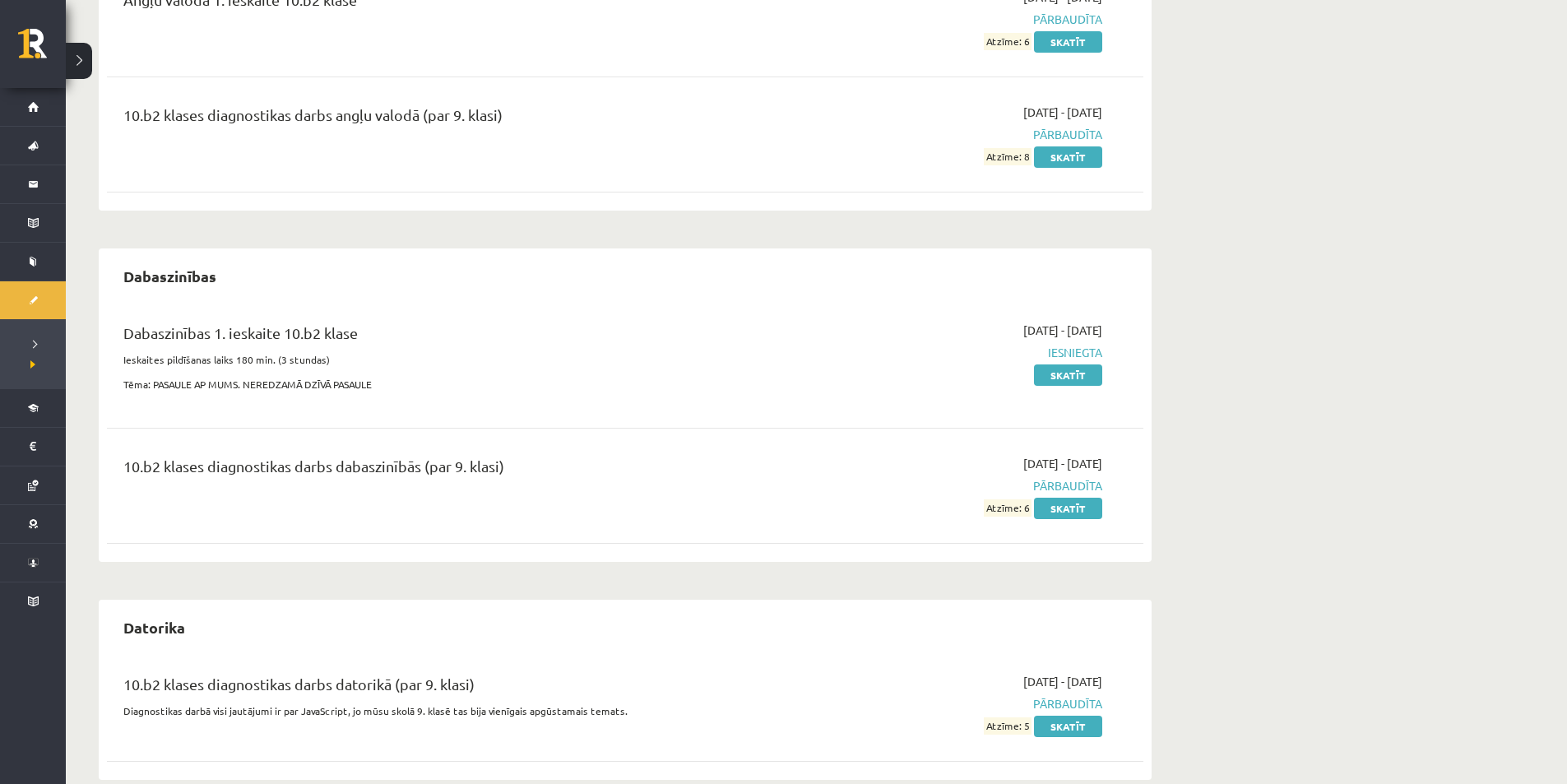
scroll to position [276, 0]
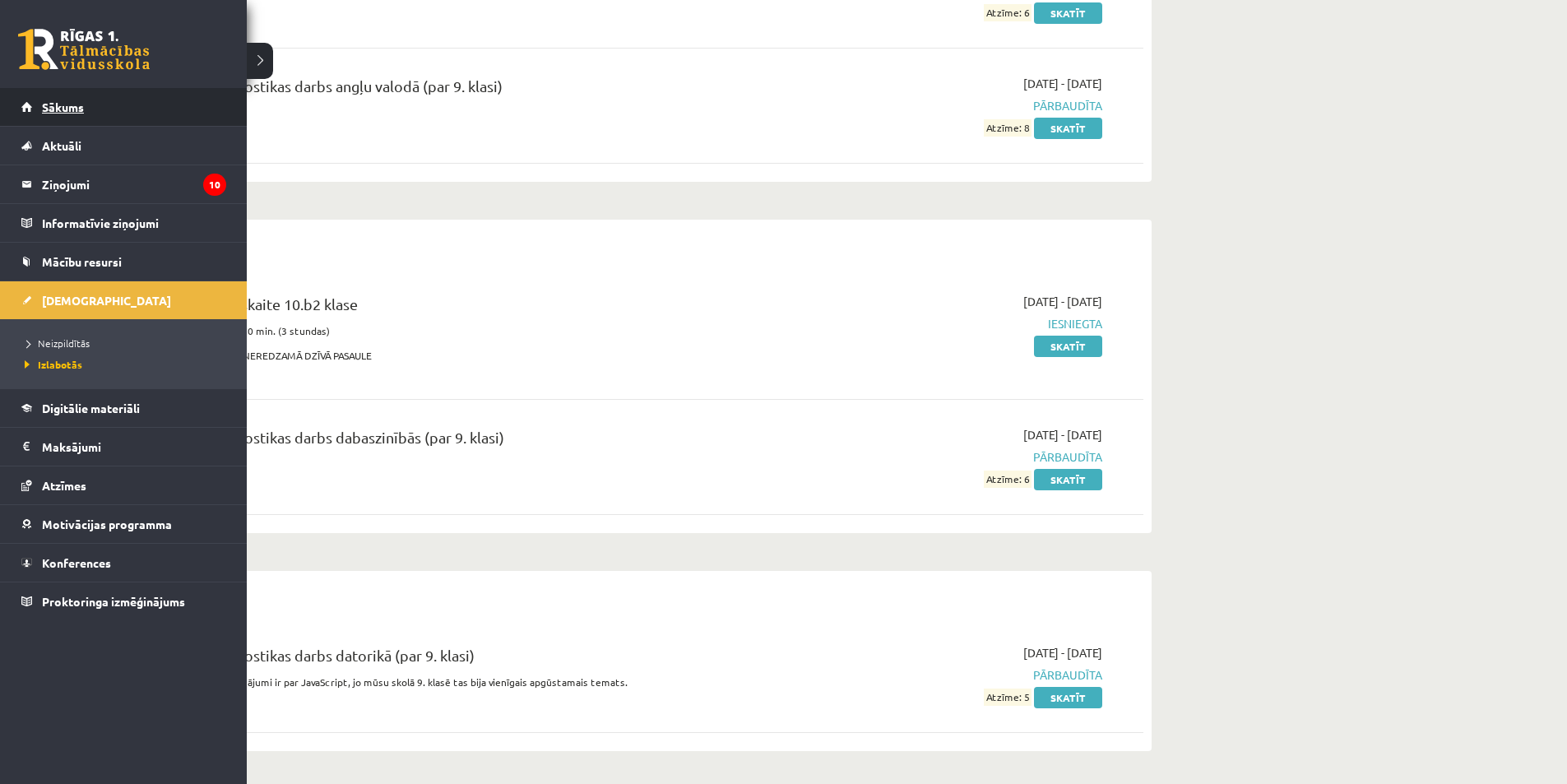
click at [93, 113] on link "Sākums" at bounding box center [124, 107] width 205 height 38
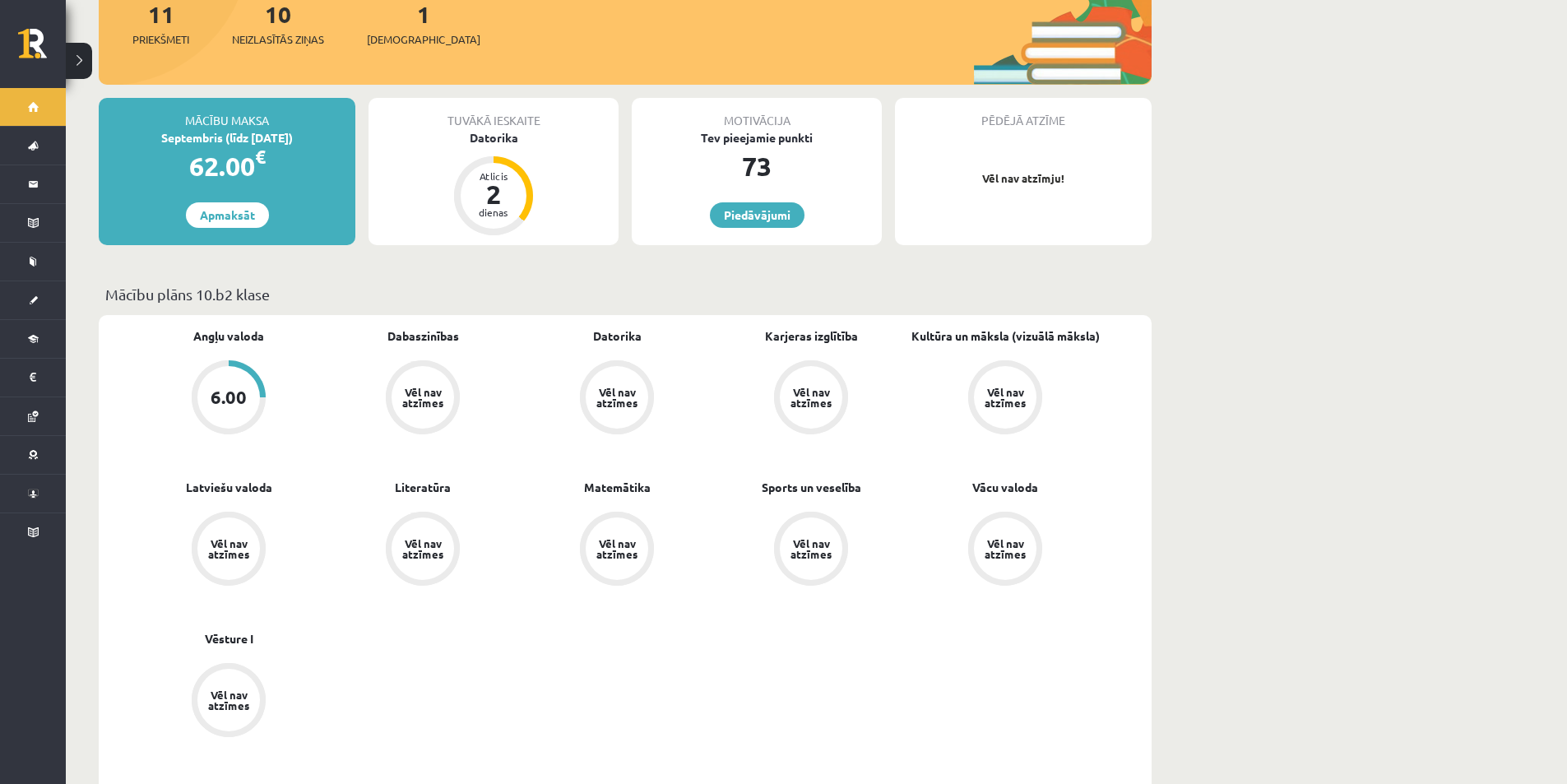
scroll to position [82, 0]
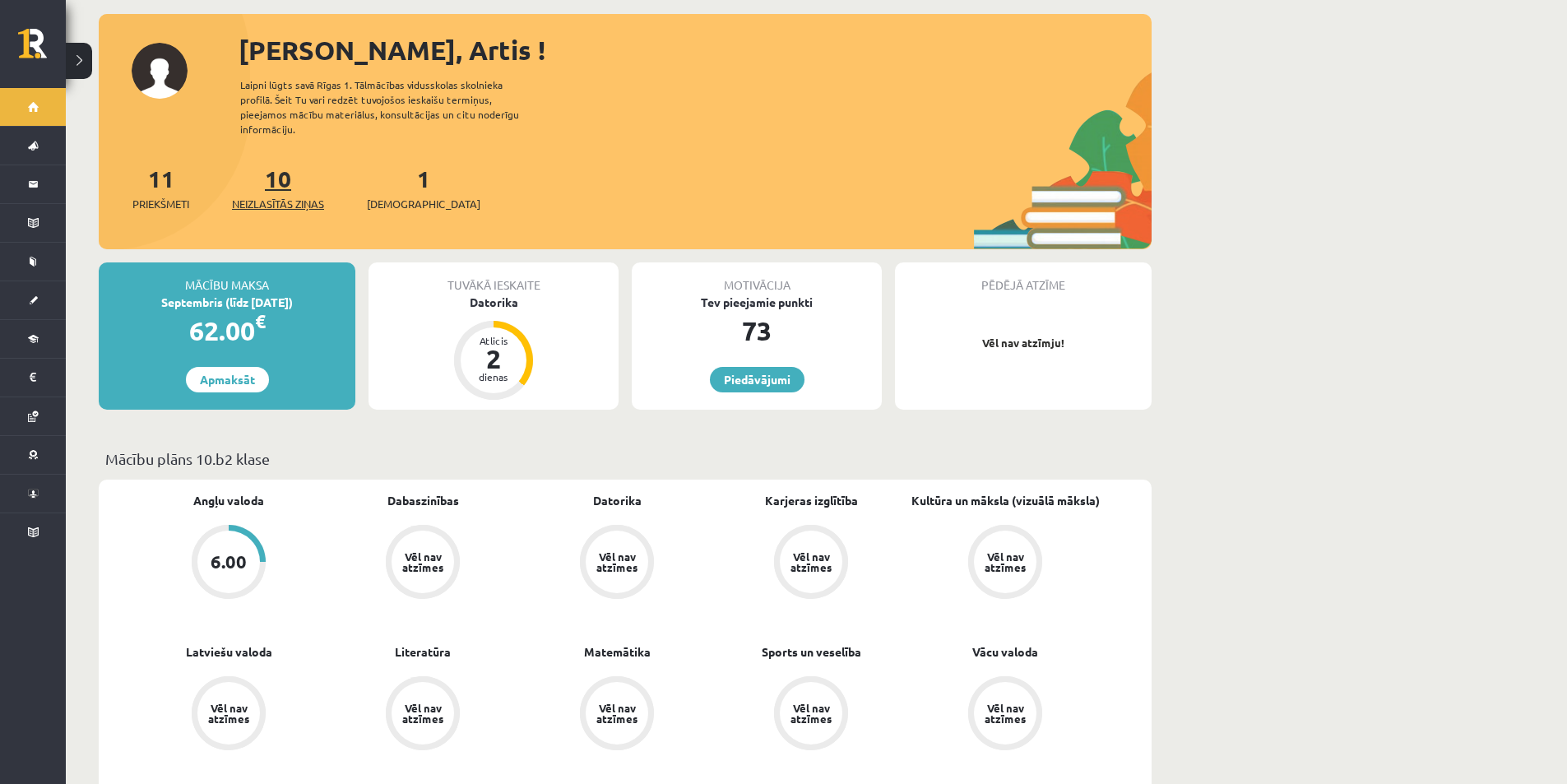
click at [273, 196] on span "Neizlasītās ziņas" at bounding box center [278, 203] width 92 height 17
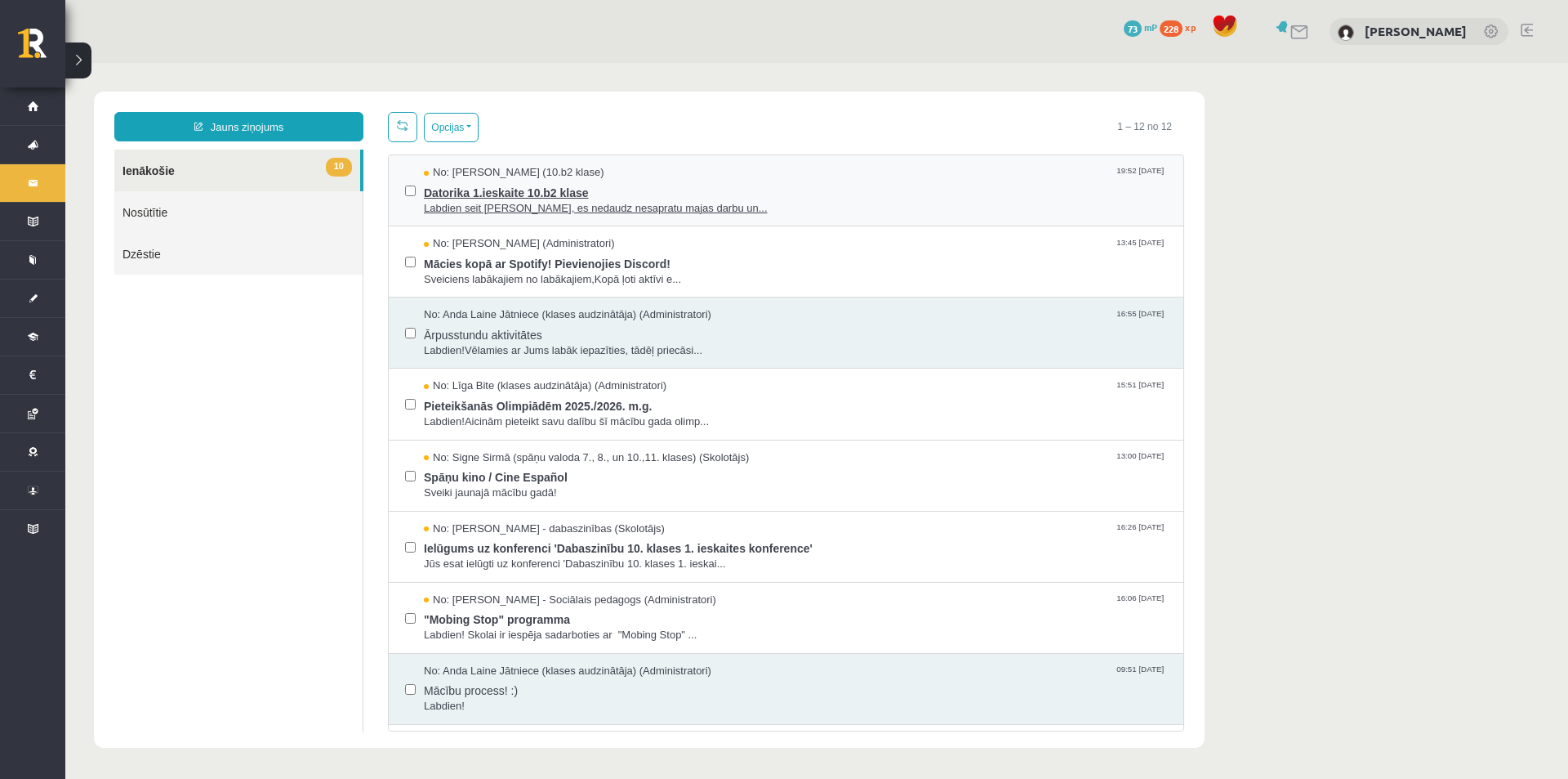
click at [827, 204] on span "Labdien seit Samanta Niedre, es nedaudz nesapratu majas darbu un..." at bounding box center [795, 209] width 743 height 16
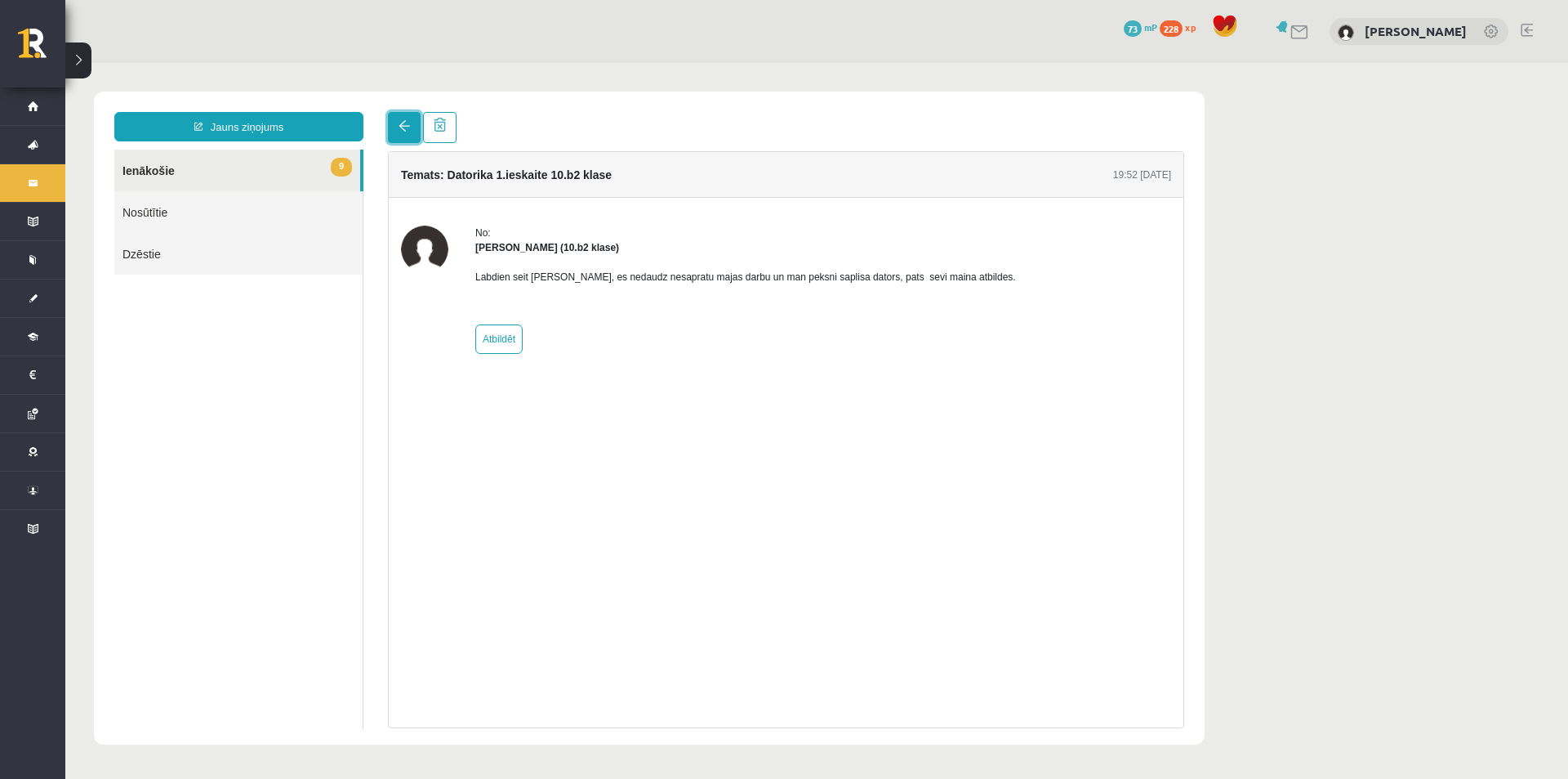
click at [401, 131] on span at bounding box center [405, 126] width 12 height 12
click at [206, 160] on link "9 Ienākošie" at bounding box center [237, 170] width 246 height 41
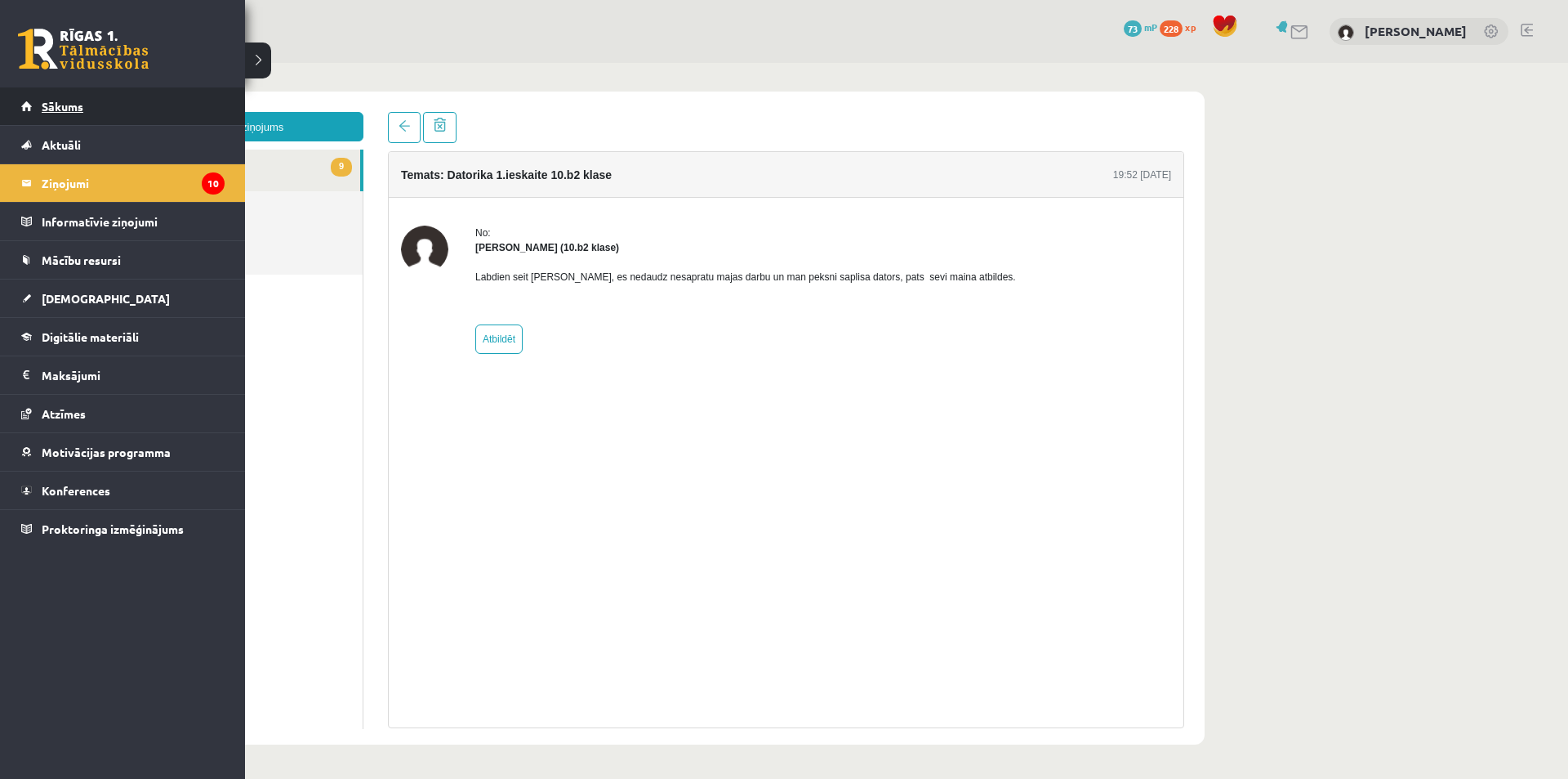
click at [102, 120] on link "Sākums" at bounding box center [123, 106] width 204 height 37
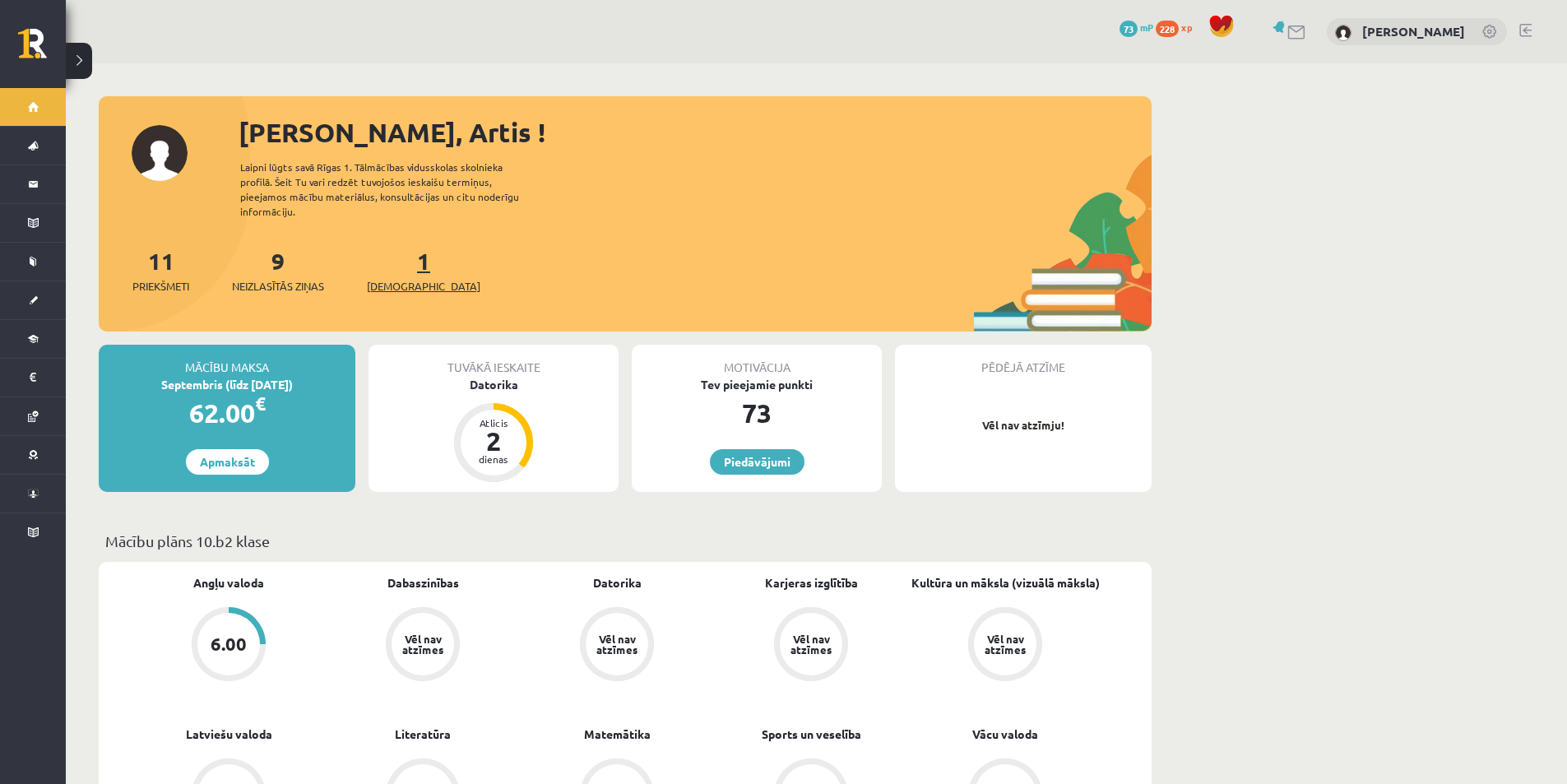
click at [398, 286] on span "[DEMOGRAPHIC_DATA]" at bounding box center [423, 285] width 113 height 17
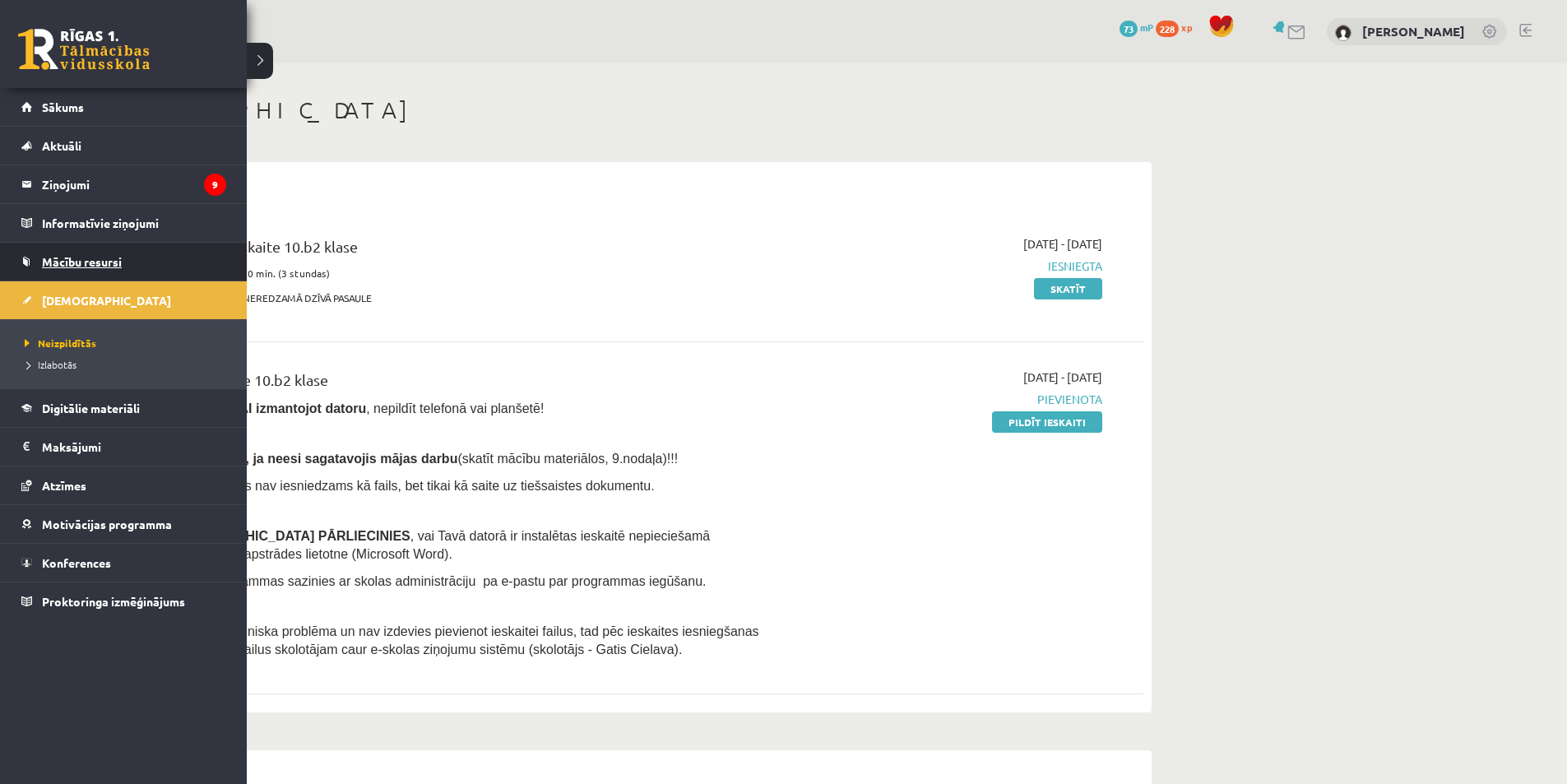
click at [144, 263] on link "Mācību resursi" at bounding box center [124, 262] width 205 height 38
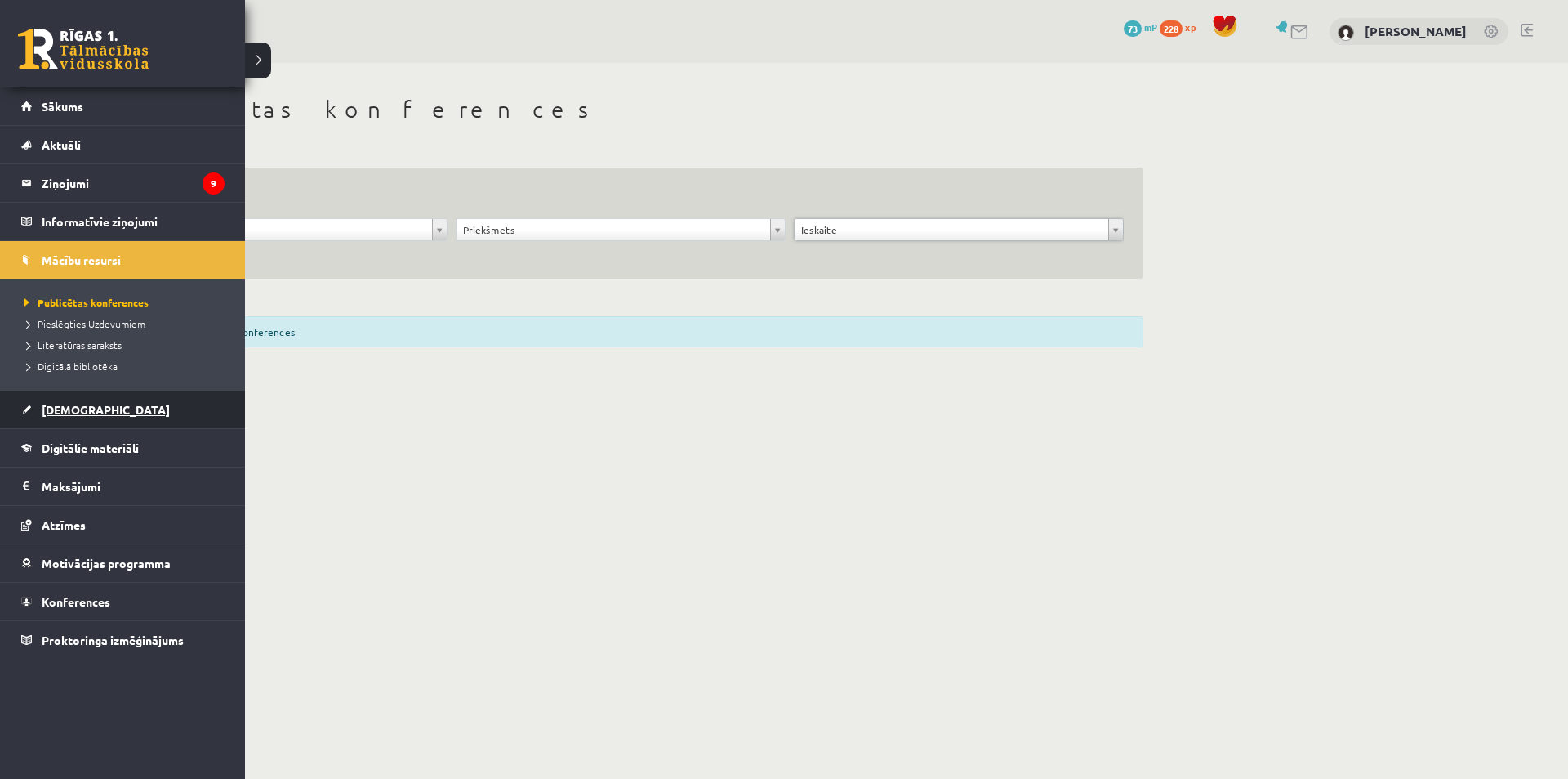
click at [112, 417] on link "[DEMOGRAPHIC_DATA]" at bounding box center [123, 410] width 204 height 37
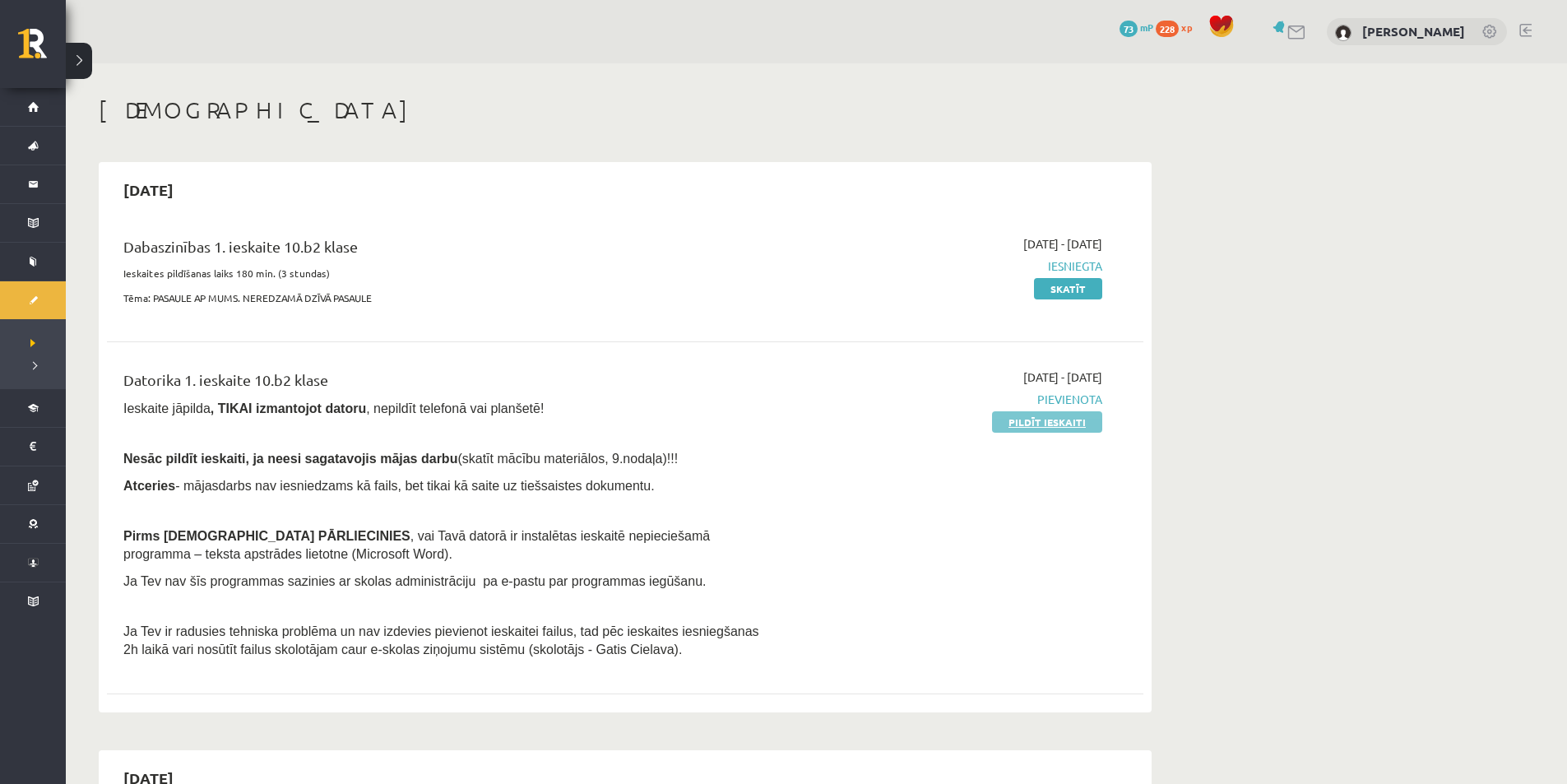
click at [1028, 426] on link "Pildīt ieskaiti" at bounding box center [1047, 422] width 110 height 22
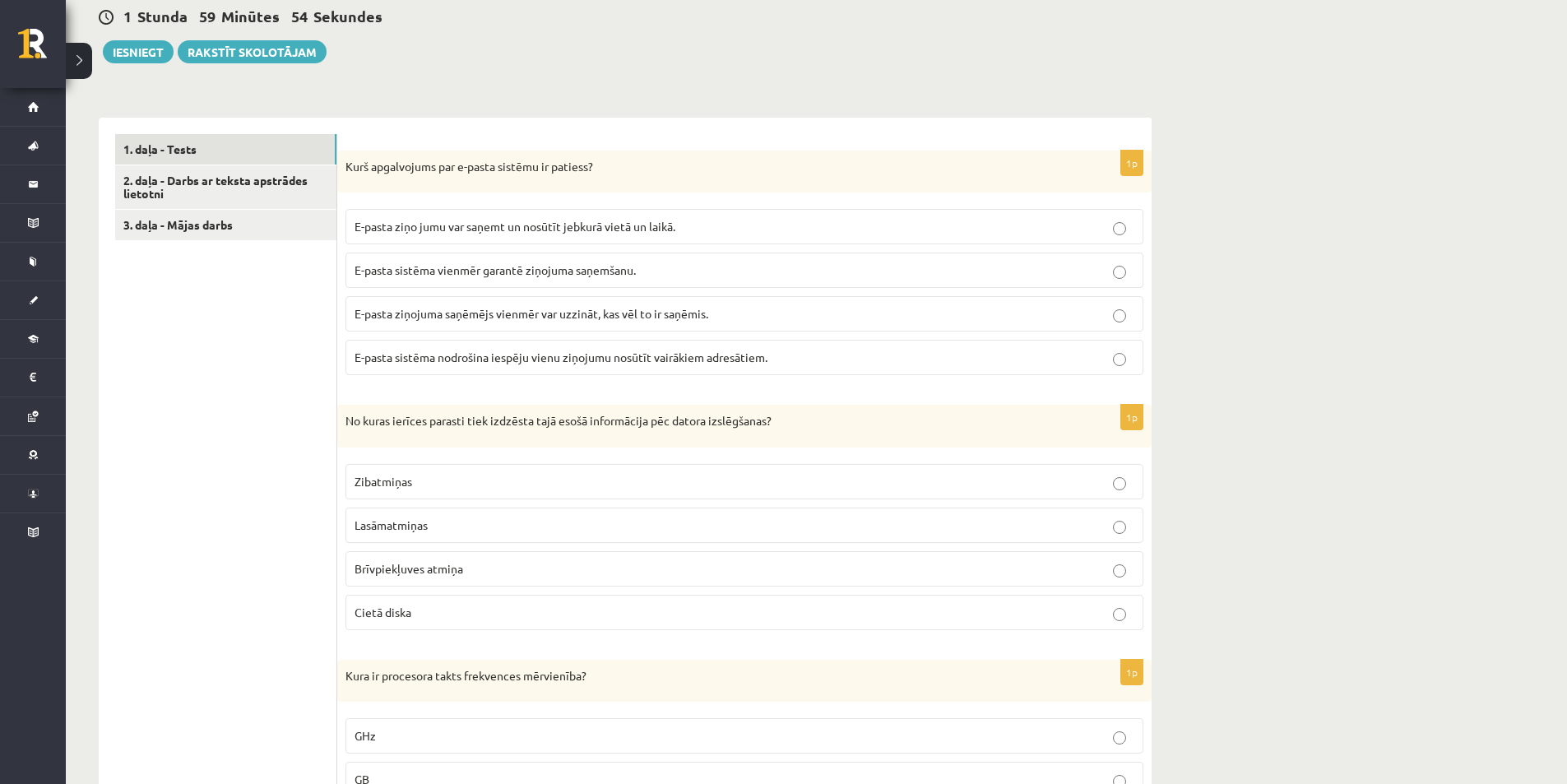
scroll to position [247, 0]
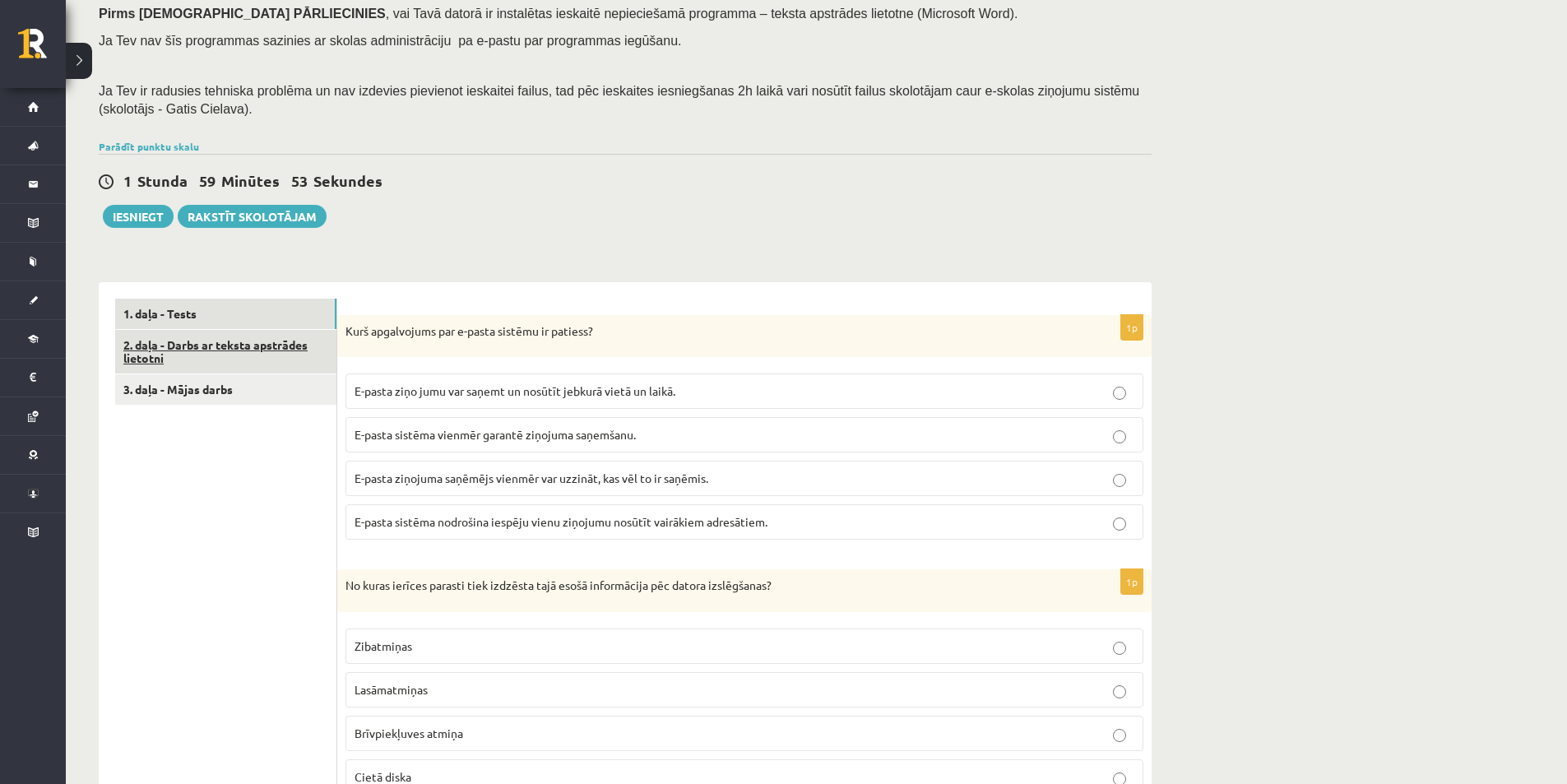
click at [266, 367] on link "2. daļa - Darbs ar teksta apstrādes lietotni" at bounding box center [225, 352] width 221 height 45
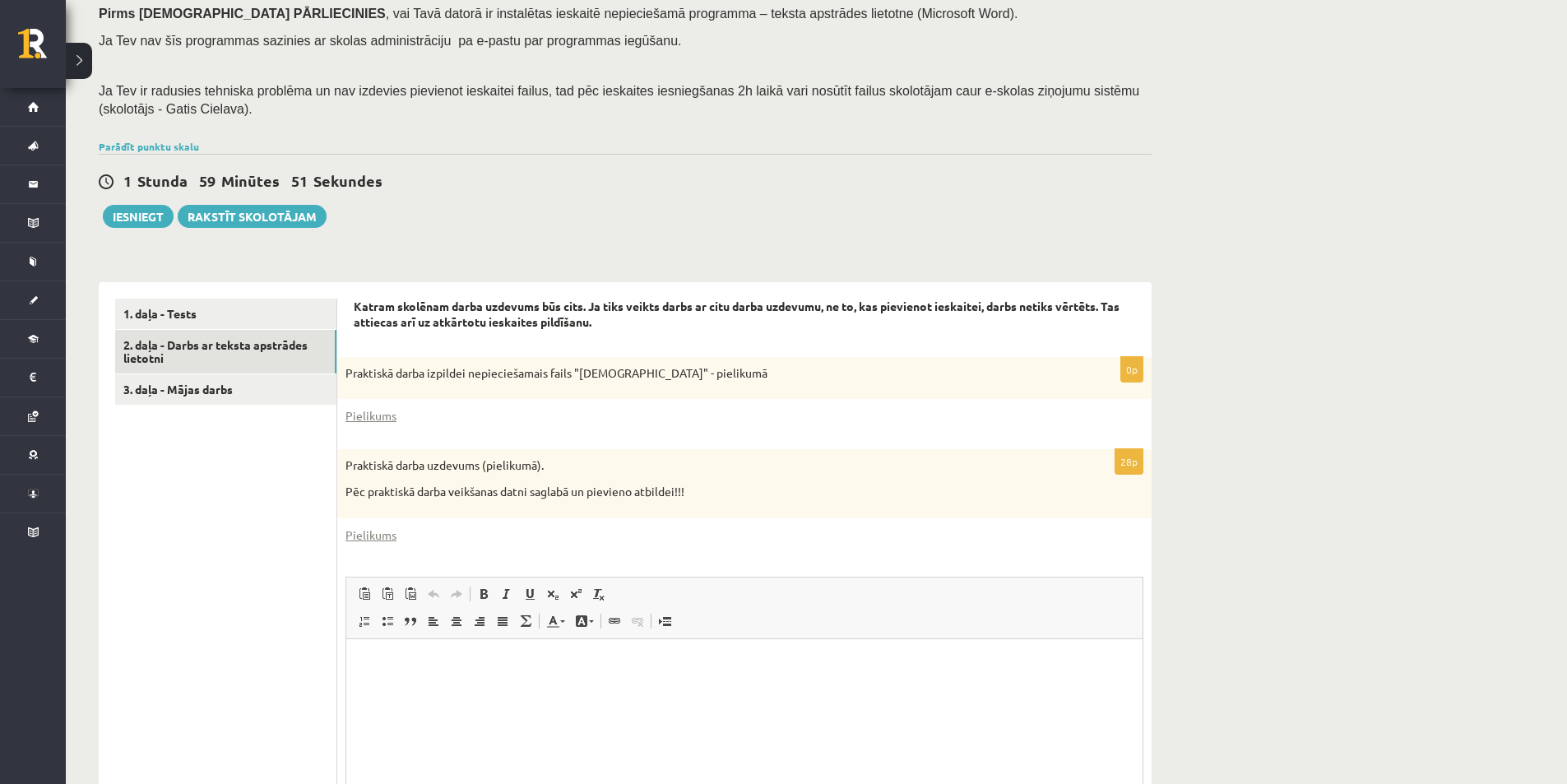
scroll to position [0, 0]
click at [369, 535] on link "Pielikums" at bounding box center [370, 534] width 51 height 17
click at [263, 389] on link "3. daļa - Mājas darbs" at bounding box center [225, 389] width 221 height 31
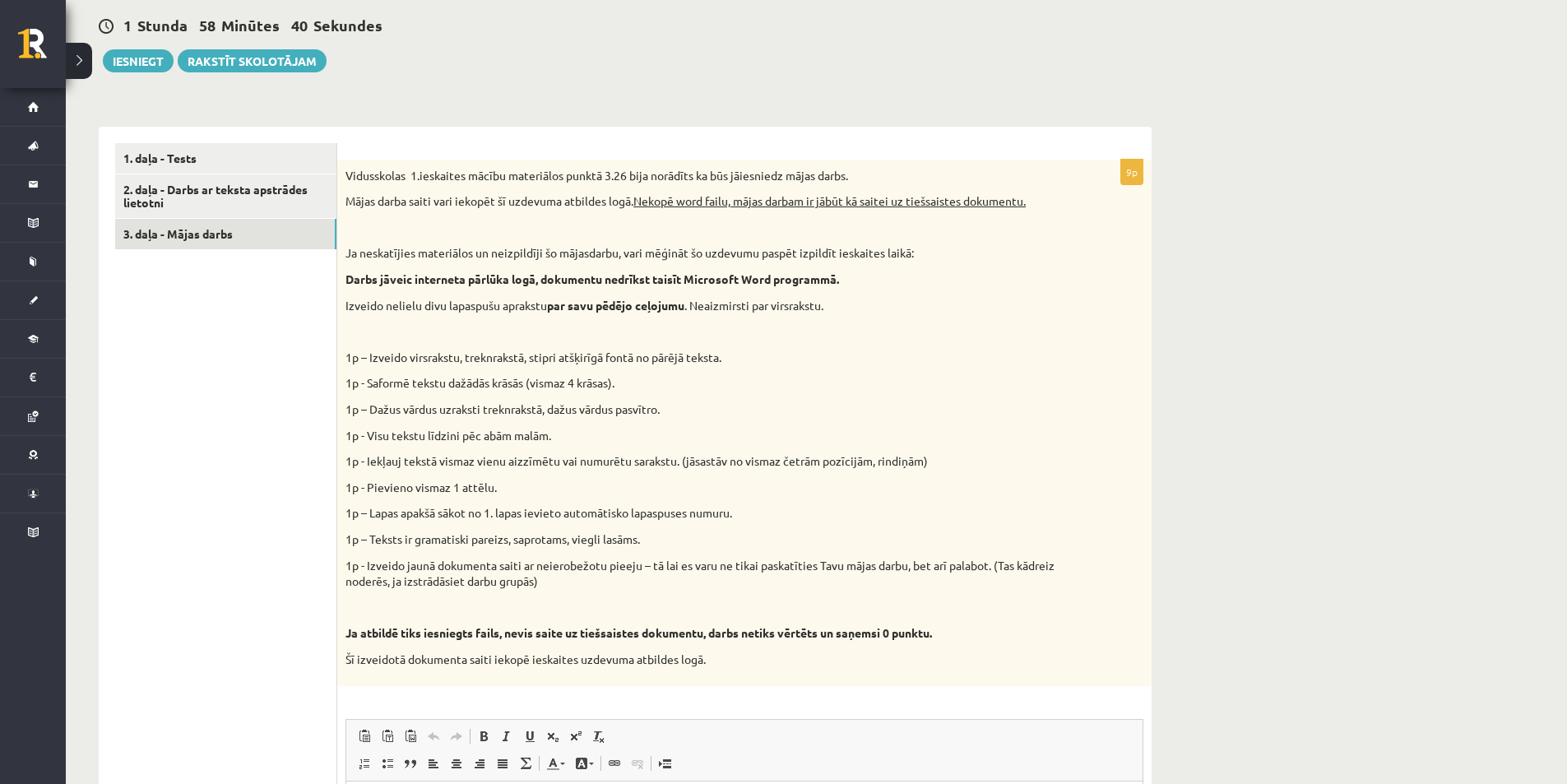
scroll to position [238, 0]
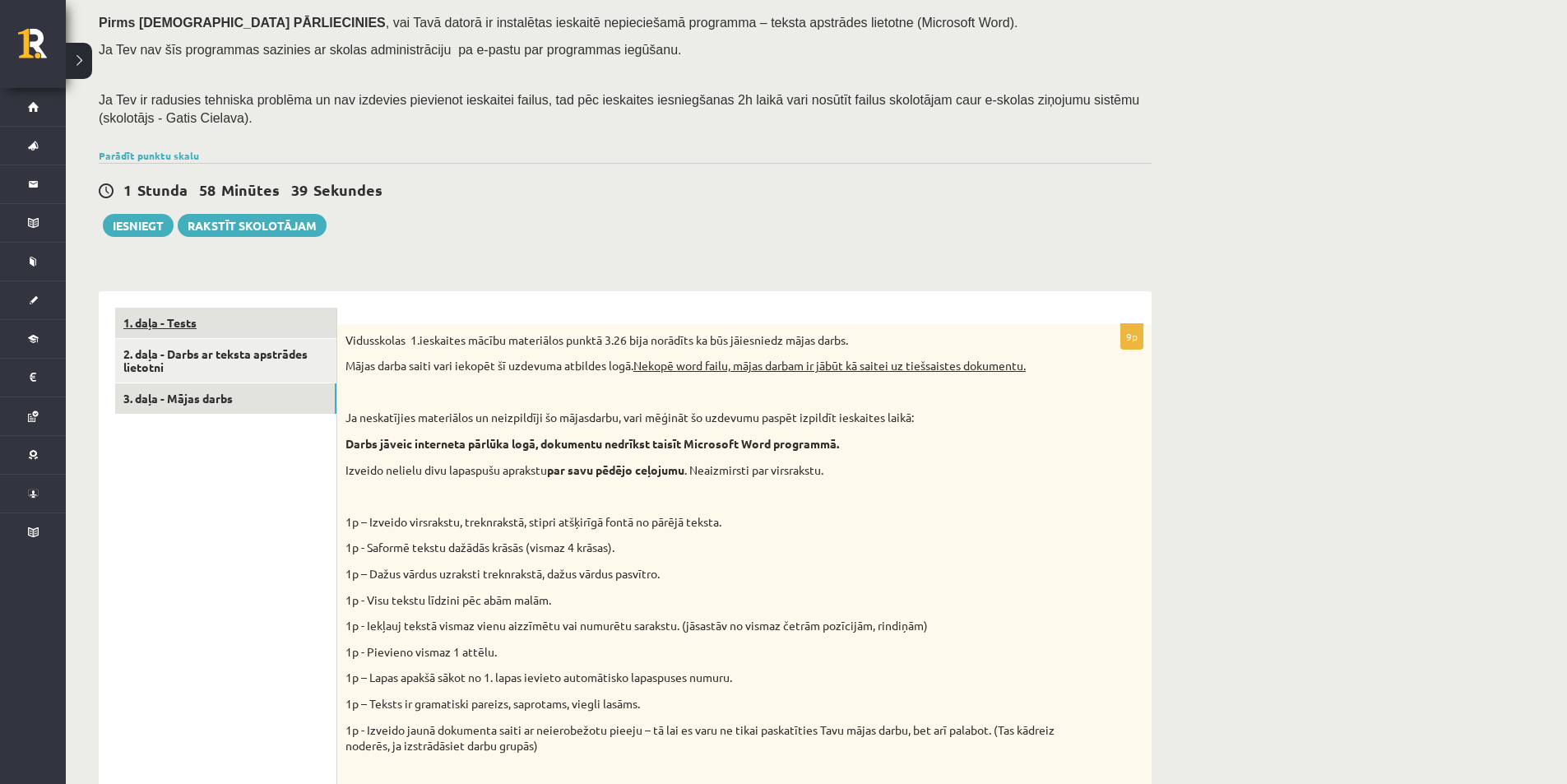
click at [220, 322] on link "1. daļa - Tests" at bounding box center [225, 322] width 221 height 31
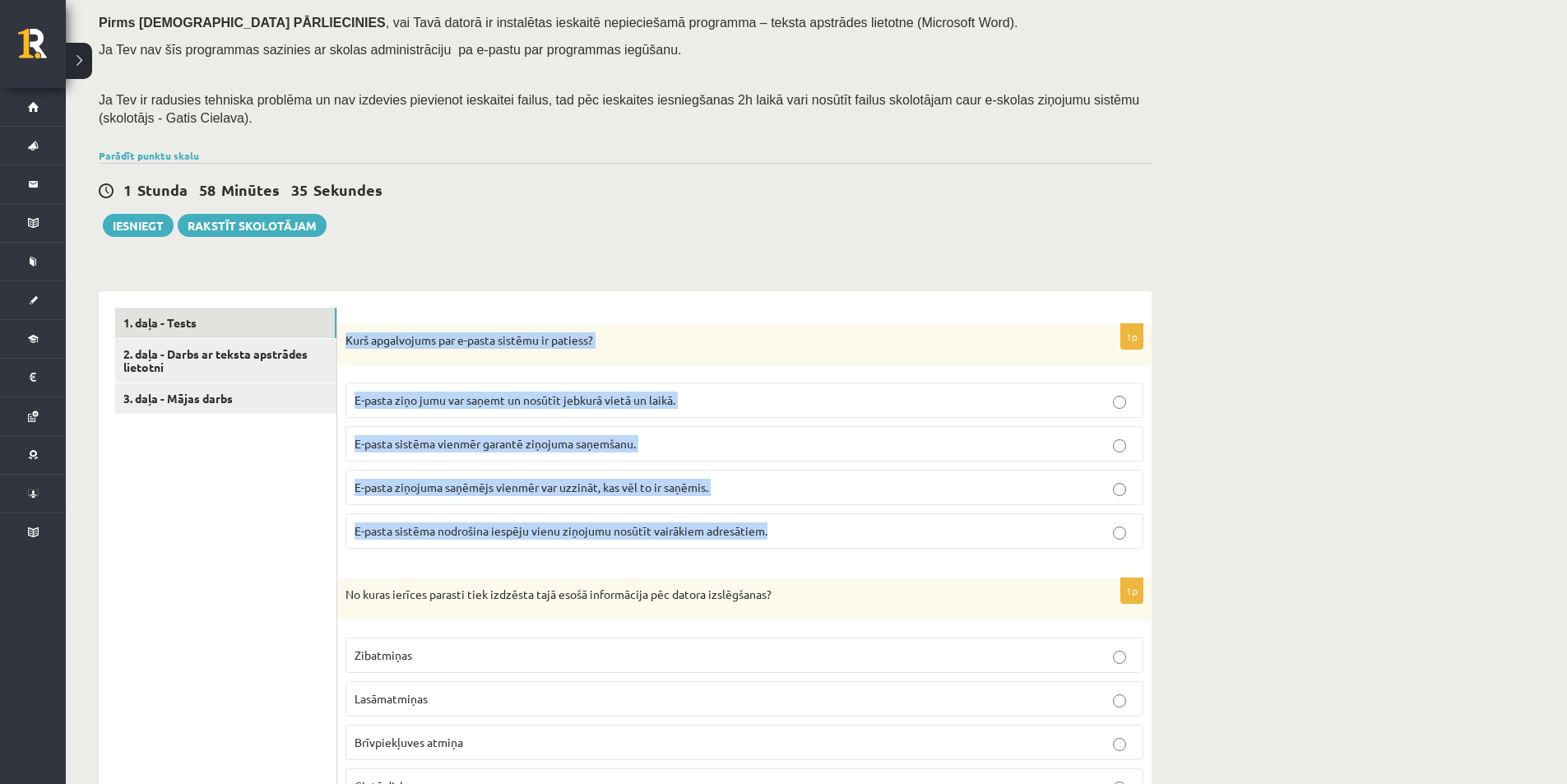
drag, startPoint x: 346, startPoint y: 335, endPoint x: 786, endPoint y: 516, distance: 475.8
click at [784, 521] on div "1p Kurš apgalvojums par e-pasta sistēmu ir patiess? E-pasta ziņo jumu var saņem…" at bounding box center [744, 443] width 814 height 239
copy div "Kurš apgalvojums par e-pasta sistēmu ir patiess? E-pasta ziņo jumu var saņemt u…"
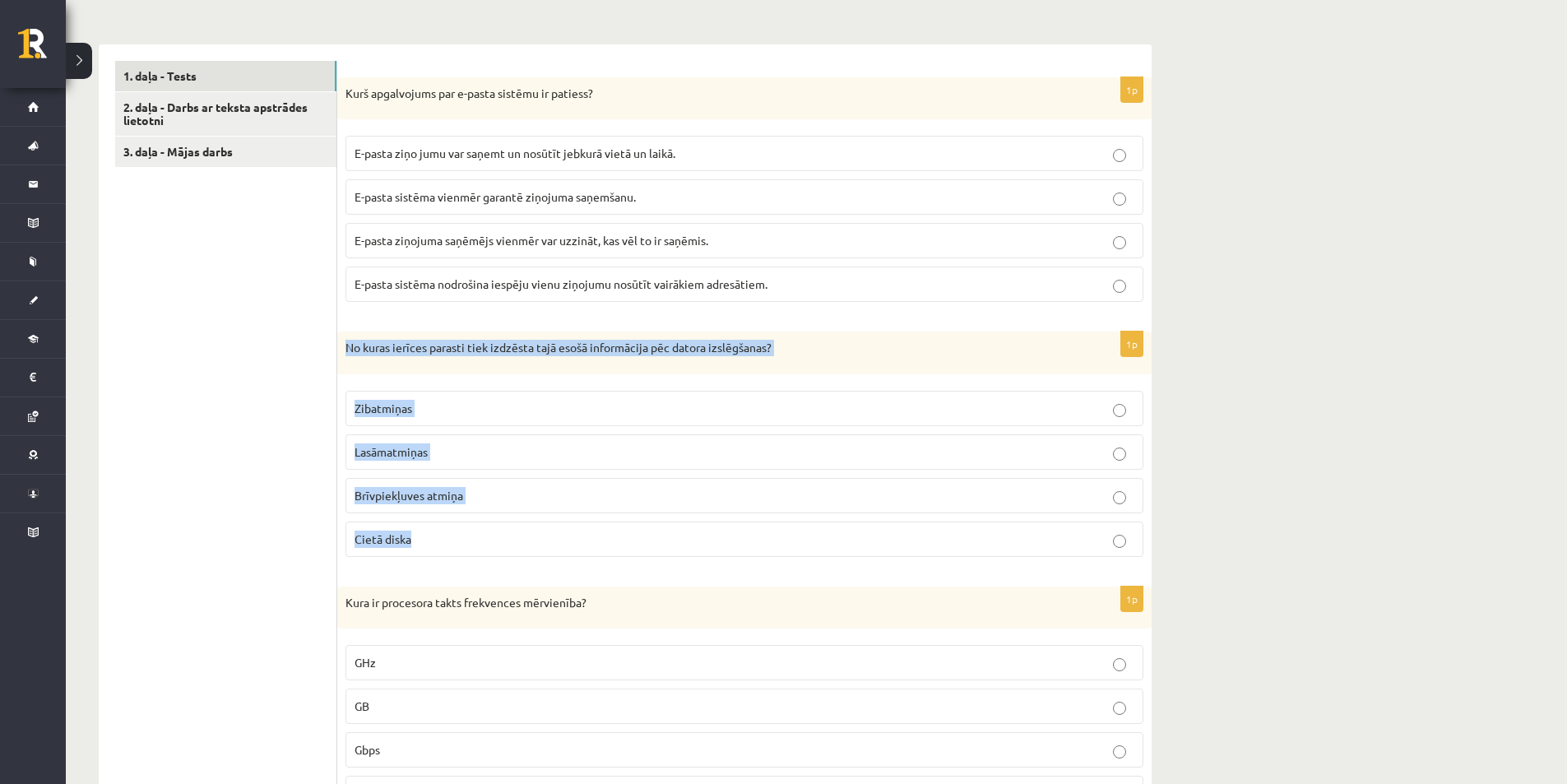
drag, startPoint x: 341, startPoint y: 347, endPoint x: 558, endPoint y: 554, distance: 299.9
click at [558, 554] on div "1p No kuras ierīces parasti tiek izdzēsta tajā esošā informācija pēc datora izs…" at bounding box center [744, 450] width 814 height 239
copy div "No kuras ierīces parasti tiek izdzēsta tajā esošā informācija pēc datora izslēg…"
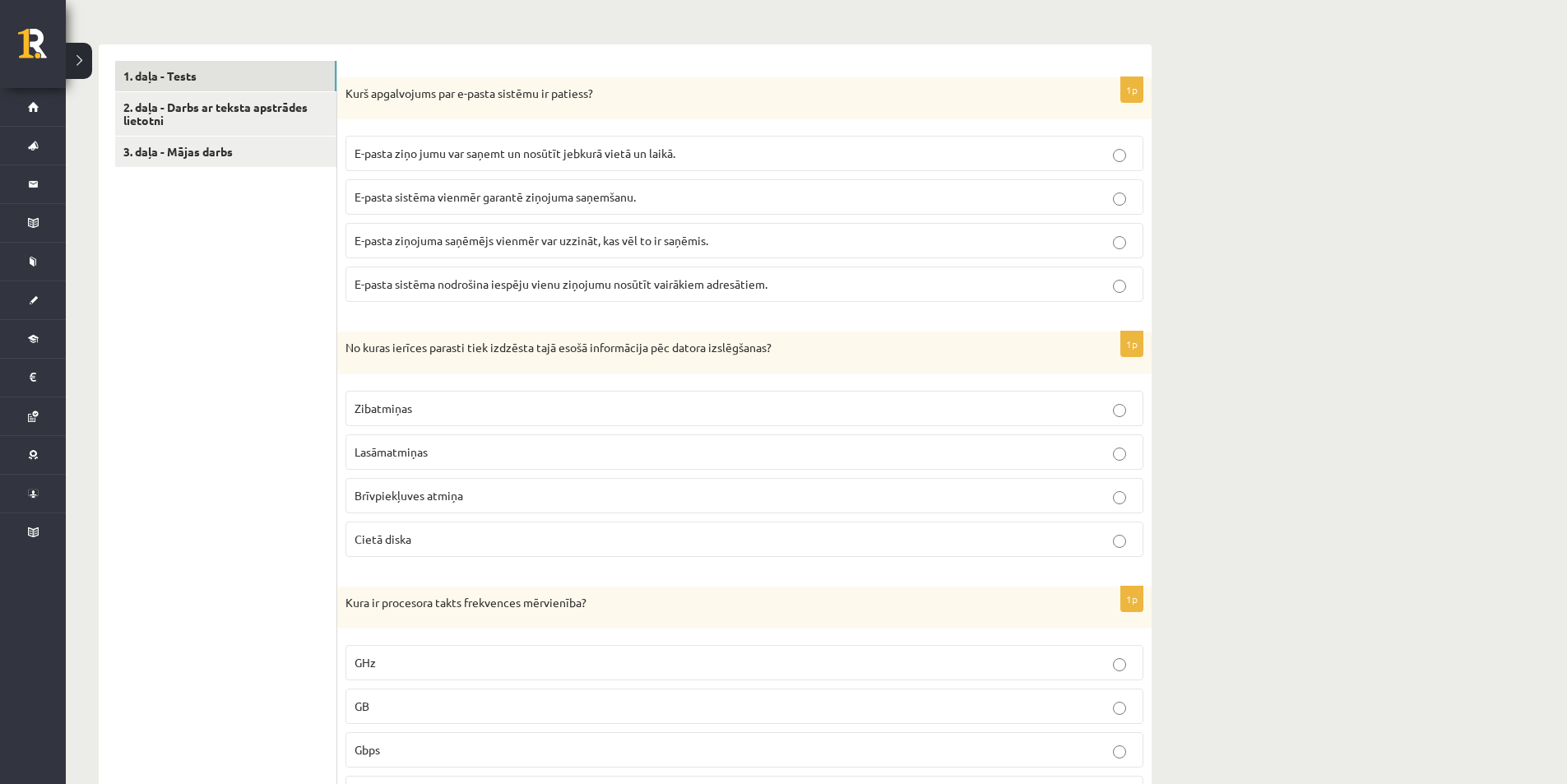
click at [1125, 499] on label "Brīvpiekļuves atmiņa" at bounding box center [744, 496] width 798 height 36
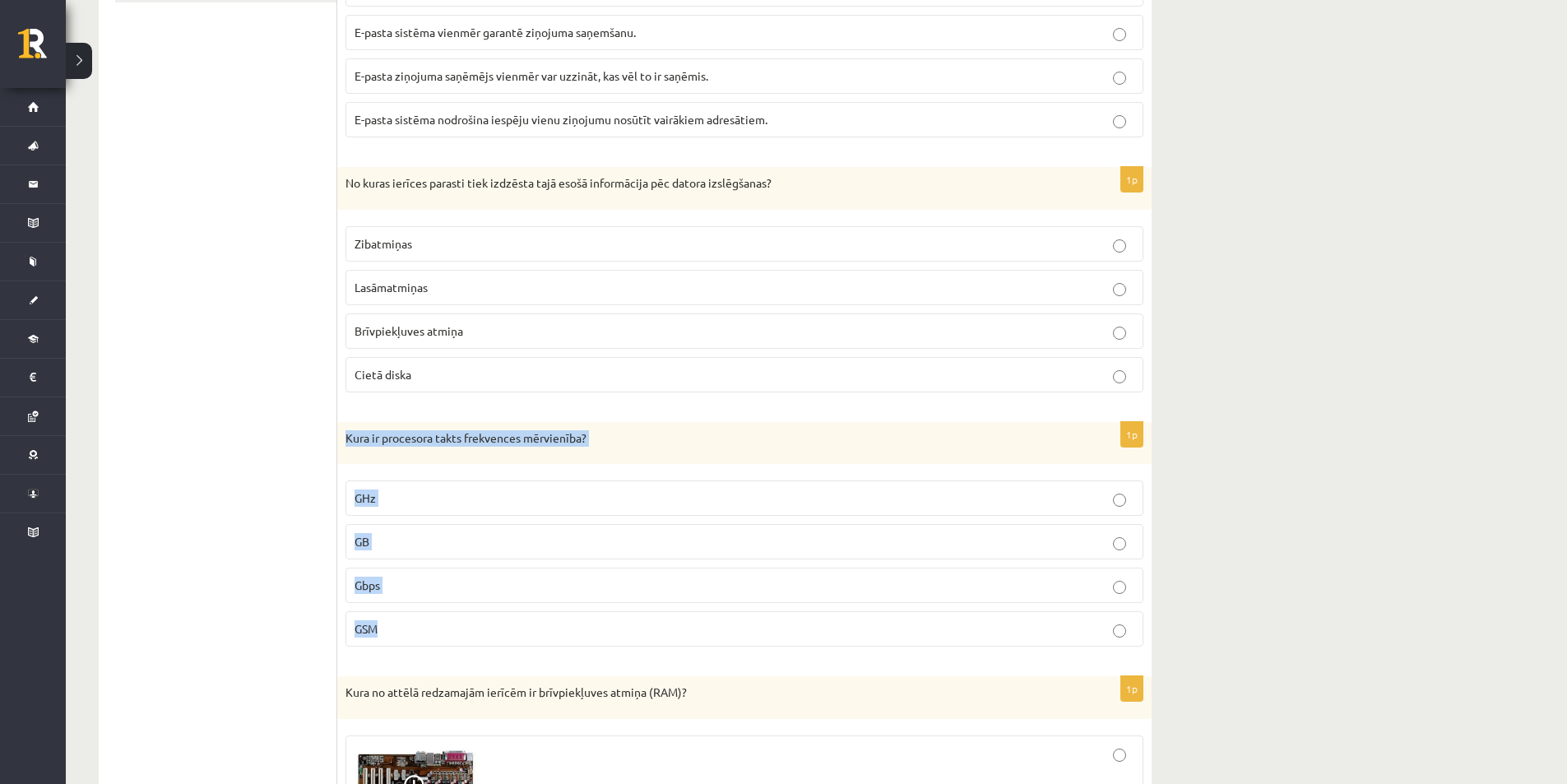
drag, startPoint x: 344, startPoint y: 435, endPoint x: 615, endPoint y: 616, distance: 325.9
click at [612, 619] on div "1p Kura ir procesora takts frekvences mērvienība? GHz GB Gbps GSM" at bounding box center [744, 541] width 814 height 239
copy div "Kura ir procesora takts frekvences mērvienība? GHz GB Gbps GSM"
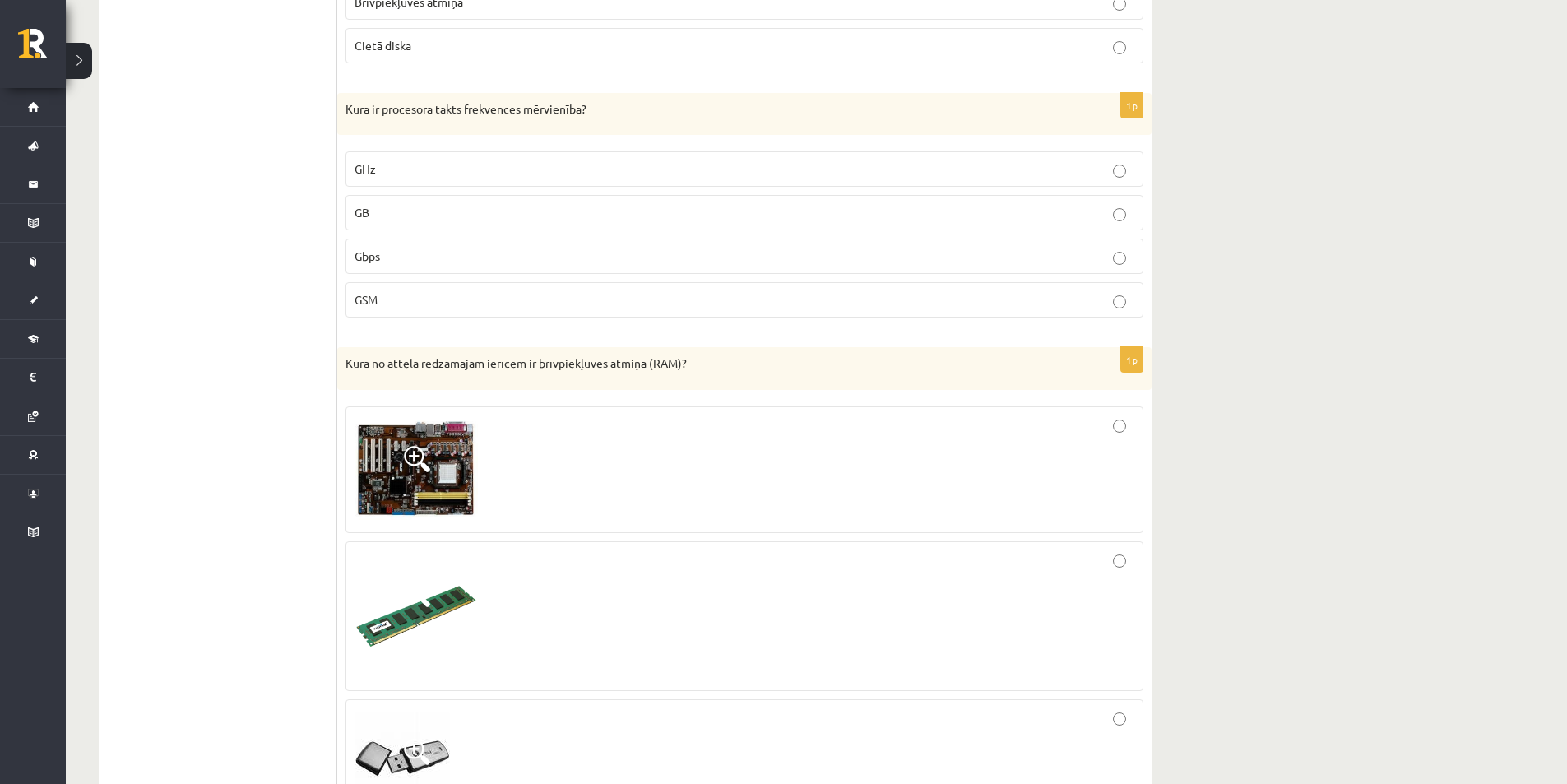
scroll to position [1142, 0]
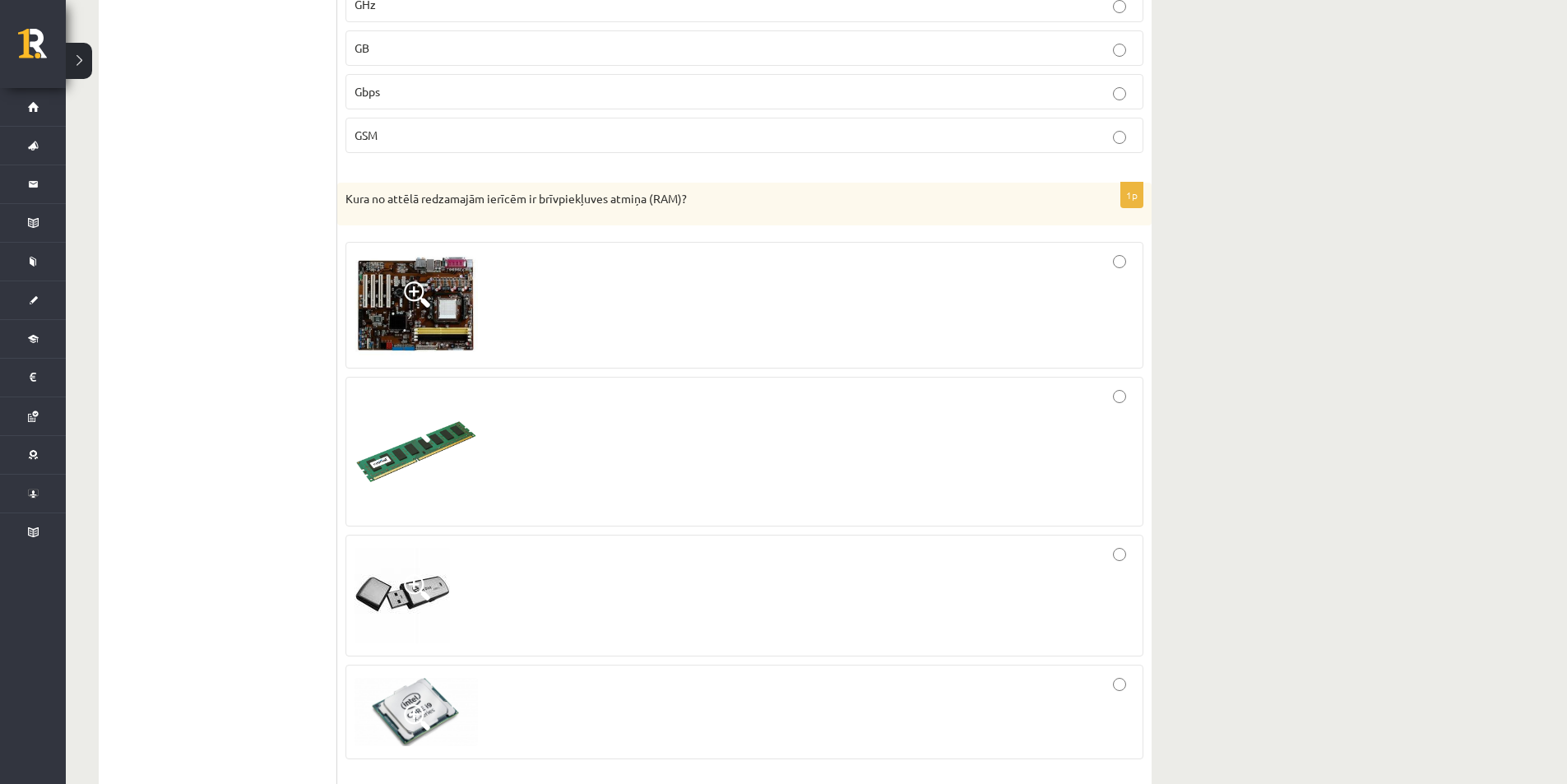
click at [1120, 409] on div at bounding box center [745, 451] width 781 height 132
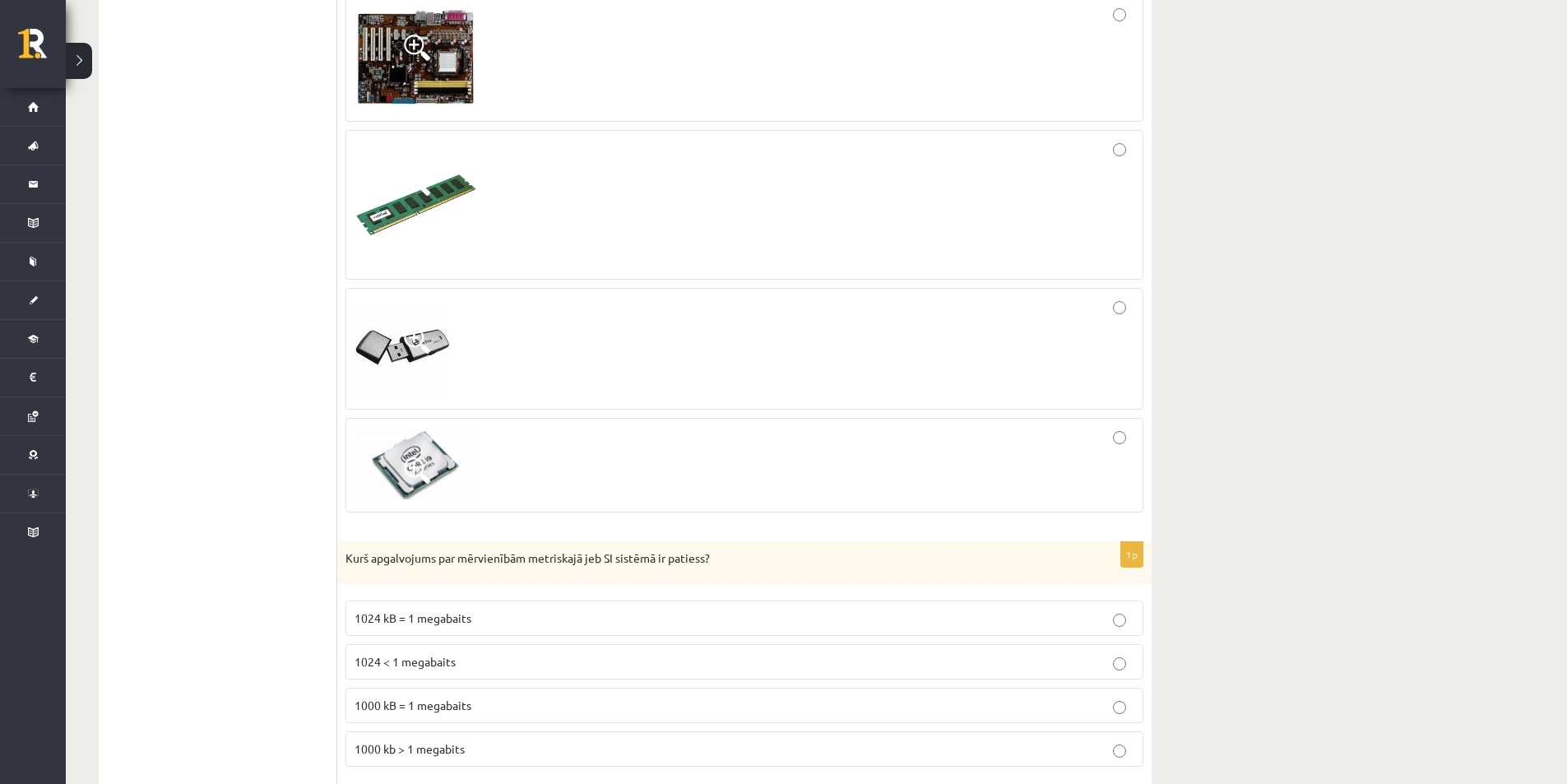
scroll to position [1471, 0]
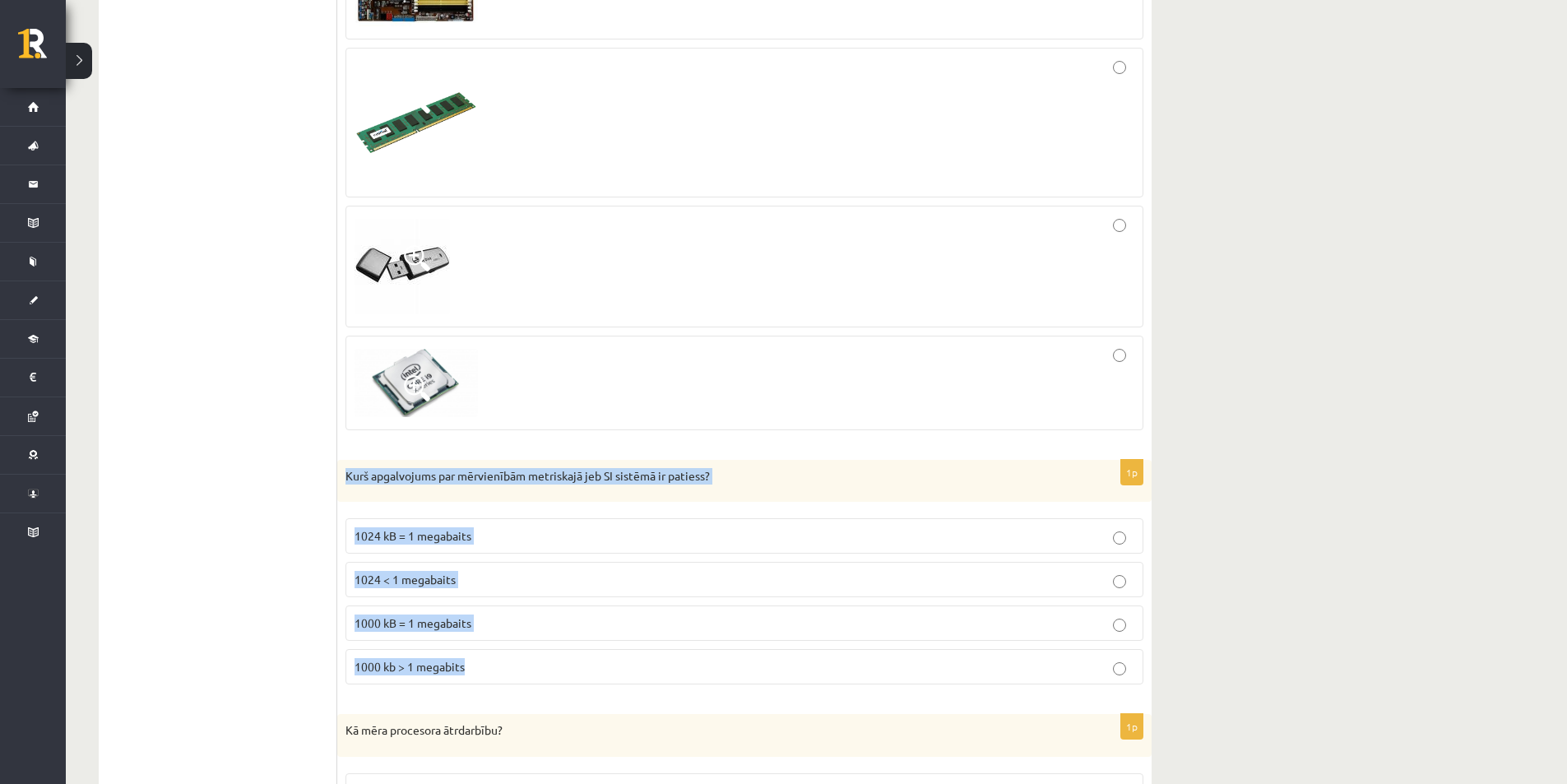
drag, startPoint x: 344, startPoint y: 471, endPoint x: 558, endPoint y: 651, distance: 279.6
click at [558, 651] on div "1p Kurš apgalvojums par mērvienībām metriskajā jeb SI sistēmā ir patiess? 1024 …" at bounding box center [744, 579] width 814 height 239
copy div "Kurš apgalvojums par mērvienībām metriskajā jeb SI sistēmā ir patiess? 1024 kB …"
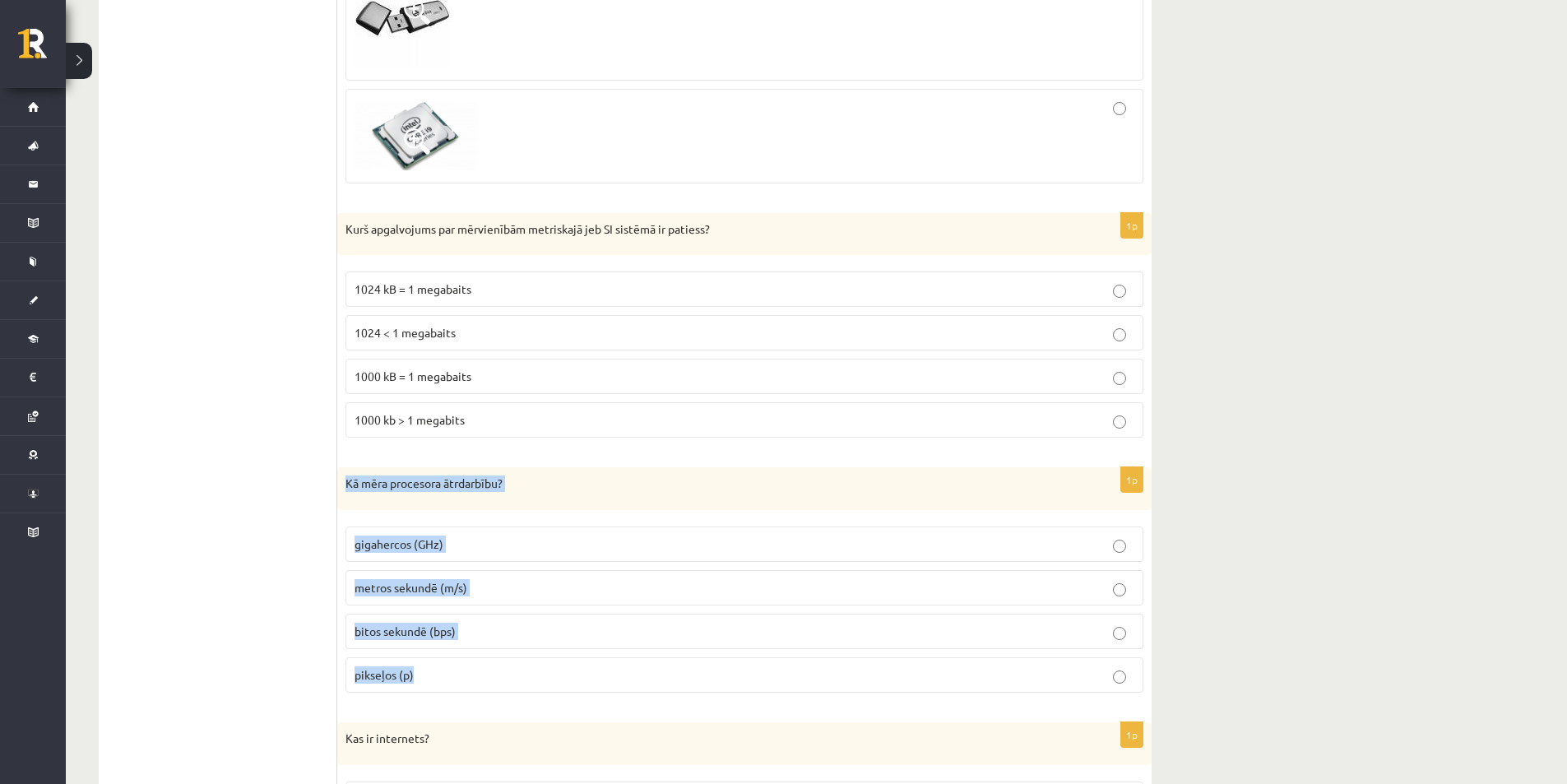
drag, startPoint x: 347, startPoint y: 483, endPoint x: 512, endPoint y: 655, distance: 238.3
click at [511, 657] on div "1p Kā mēra procesora ātrdarbību? gigahercos (GHz) metros sekundē (m/s) bitos se…" at bounding box center [744, 586] width 814 height 239
copy div "Kā mēra procesora ātrdarbību? gigahercos (GHz) metros sekundē (m/s) bitos sekun…"
drag, startPoint x: 268, startPoint y: 583, endPoint x: 328, endPoint y: 575, distance: 60.5
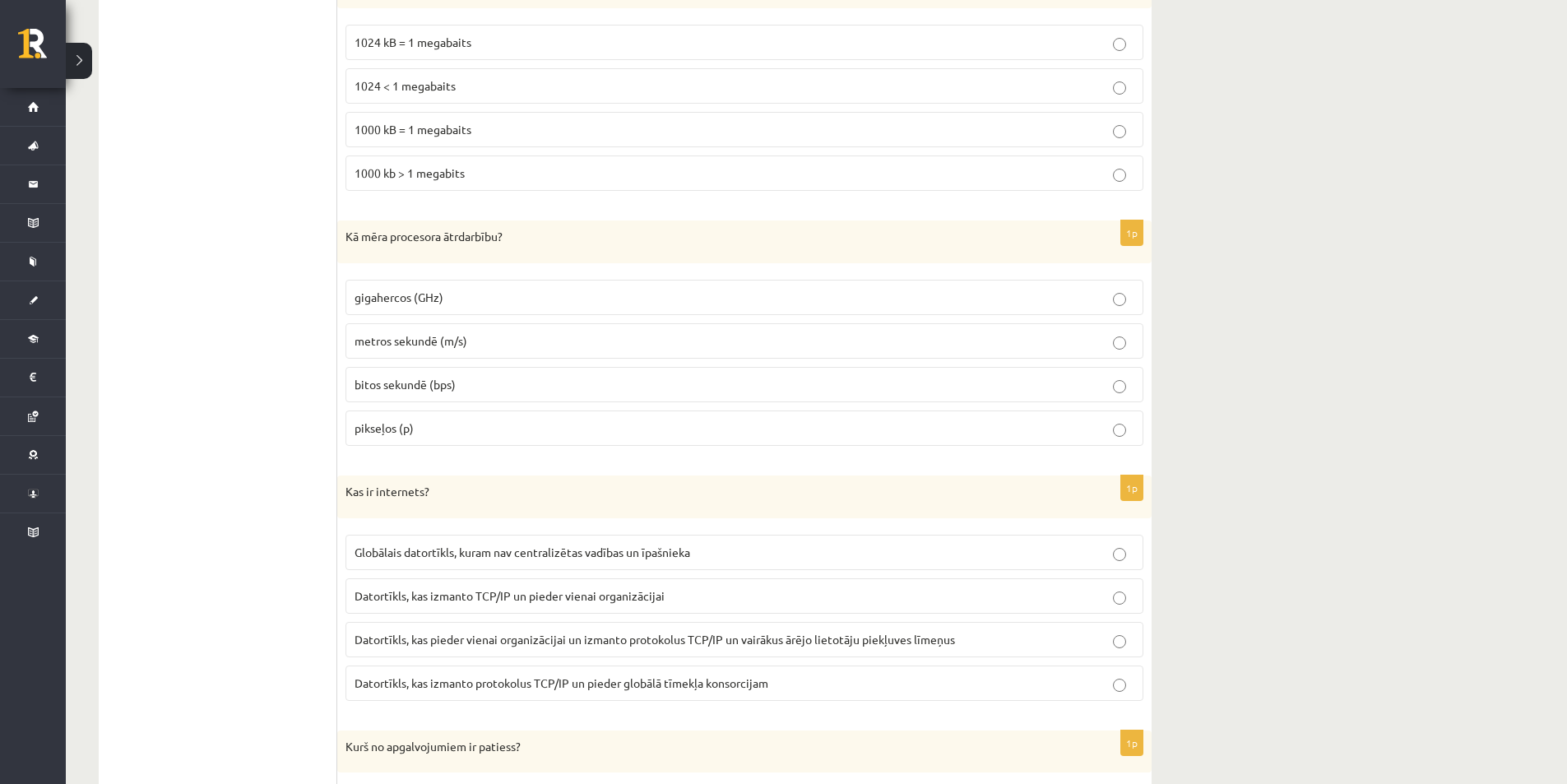
scroll to position [2047, 0]
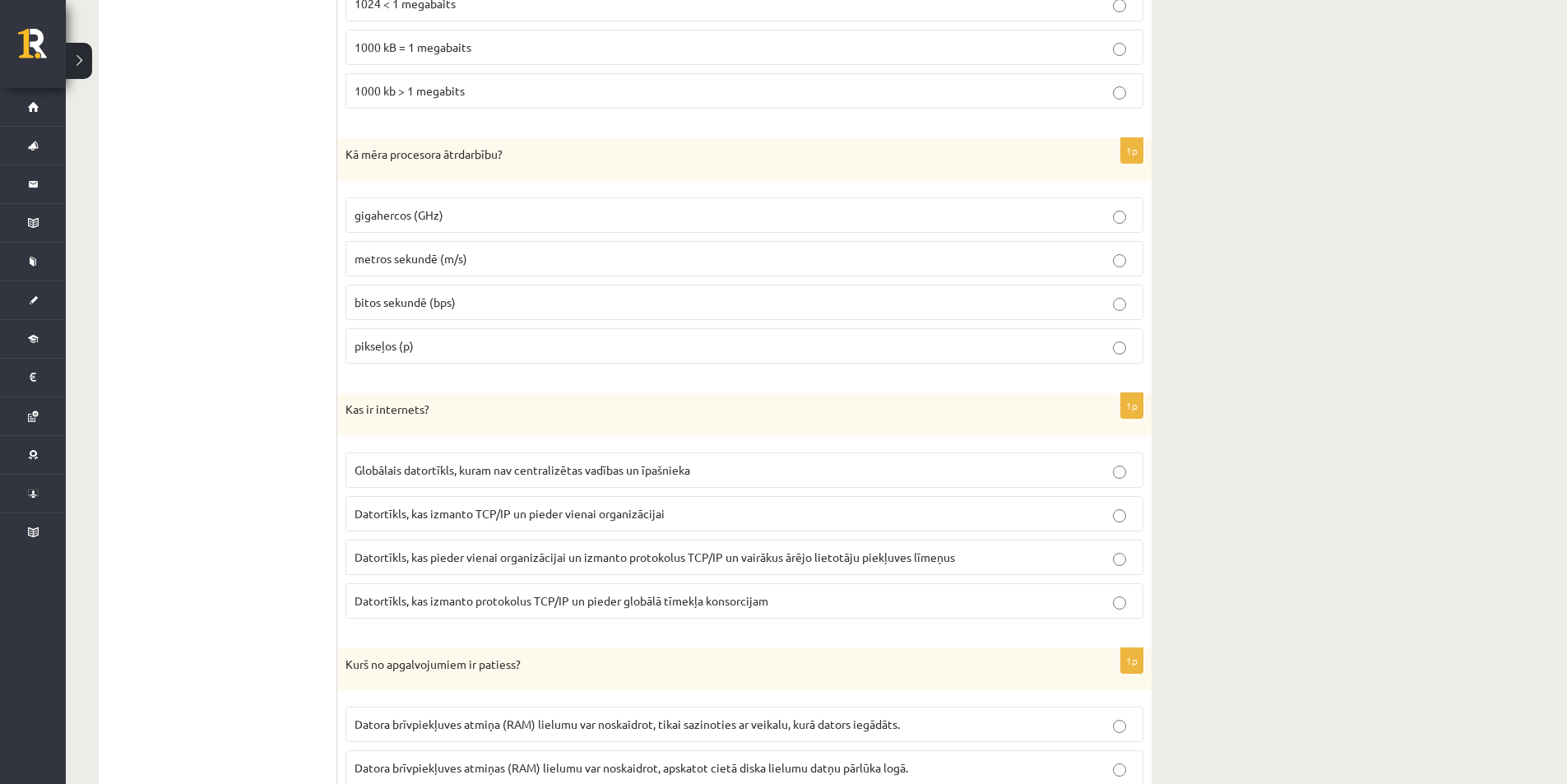
click at [1122, 567] on label "Datortīkls, kas pieder vienai organizācijai un izmanto protokolus TCP/IP un vai…" at bounding box center [744, 557] width 798 height 36
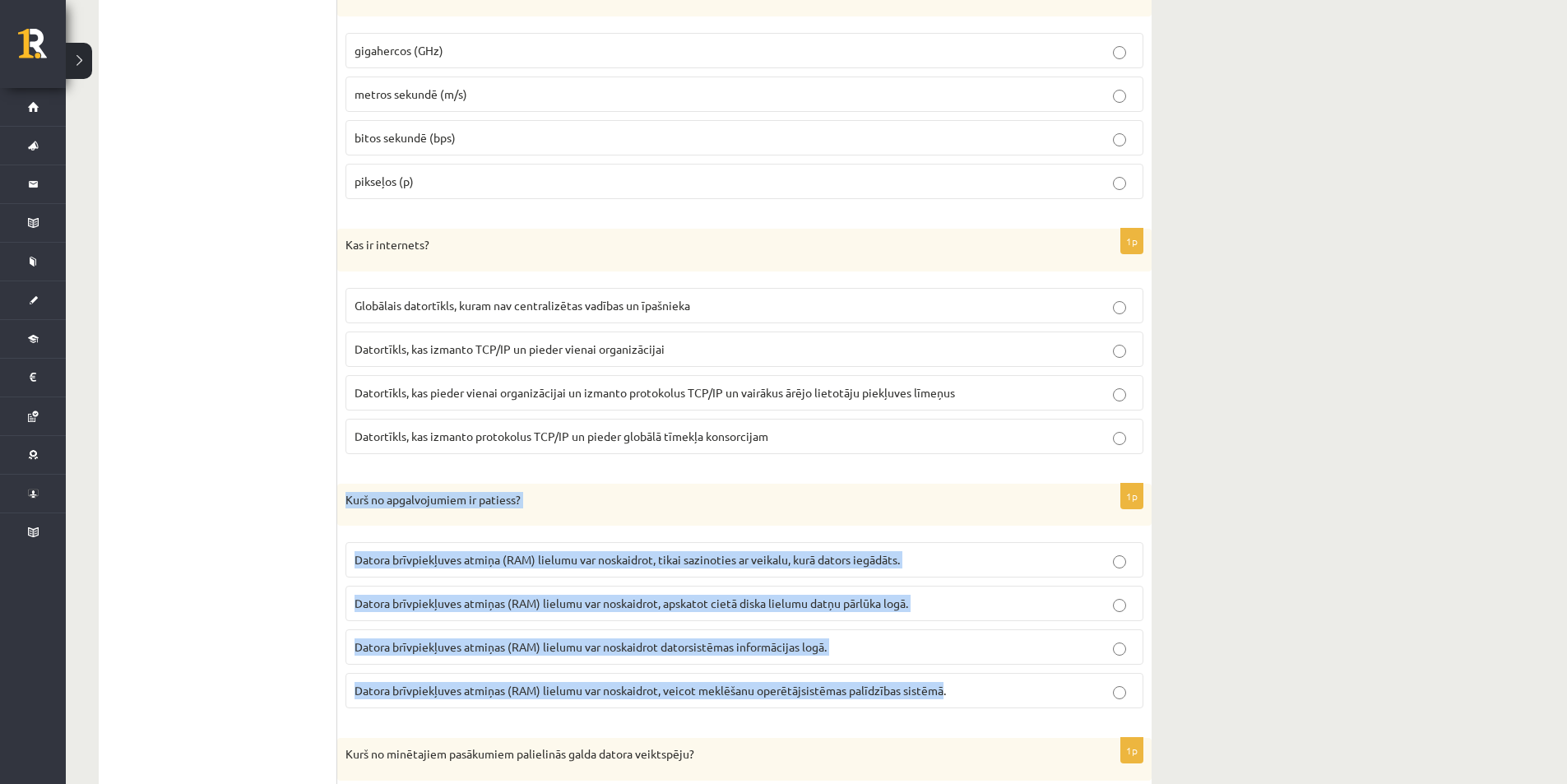
drag, startPoint x: 341, startPoint y: 497, endPoint x: 941, endPoint y: 693, distance: 631.2
click at [939, 693] on div "1p Kurš no apgalvojumiem ir patiess? Datora brīvpiekļuves atmiņa (RAM) lielumu …" at bounding box center [744, 603] width 814 height 239
copy div "Kurš no apgalvojumiem ir patiess? Datora brīvpiekļuves atmiņa (RAM) lielumu var…"
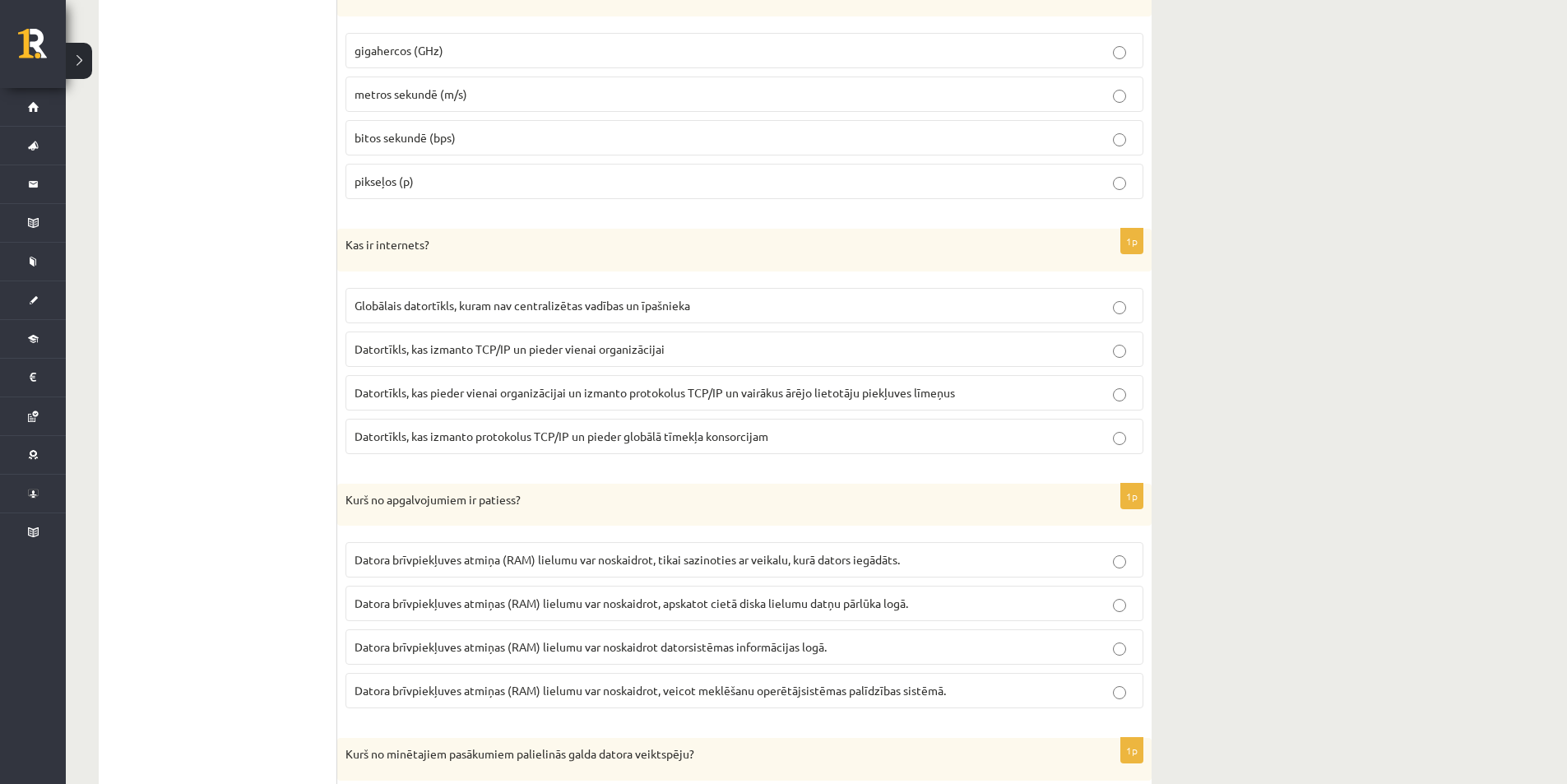
click at [1128, 648] on p "Datora brīvpiekļuves atmiņas (RAM) lielumu var noskaidrot datorsistēmas informā…" at bounding box center [745, 646] width 781 height 17
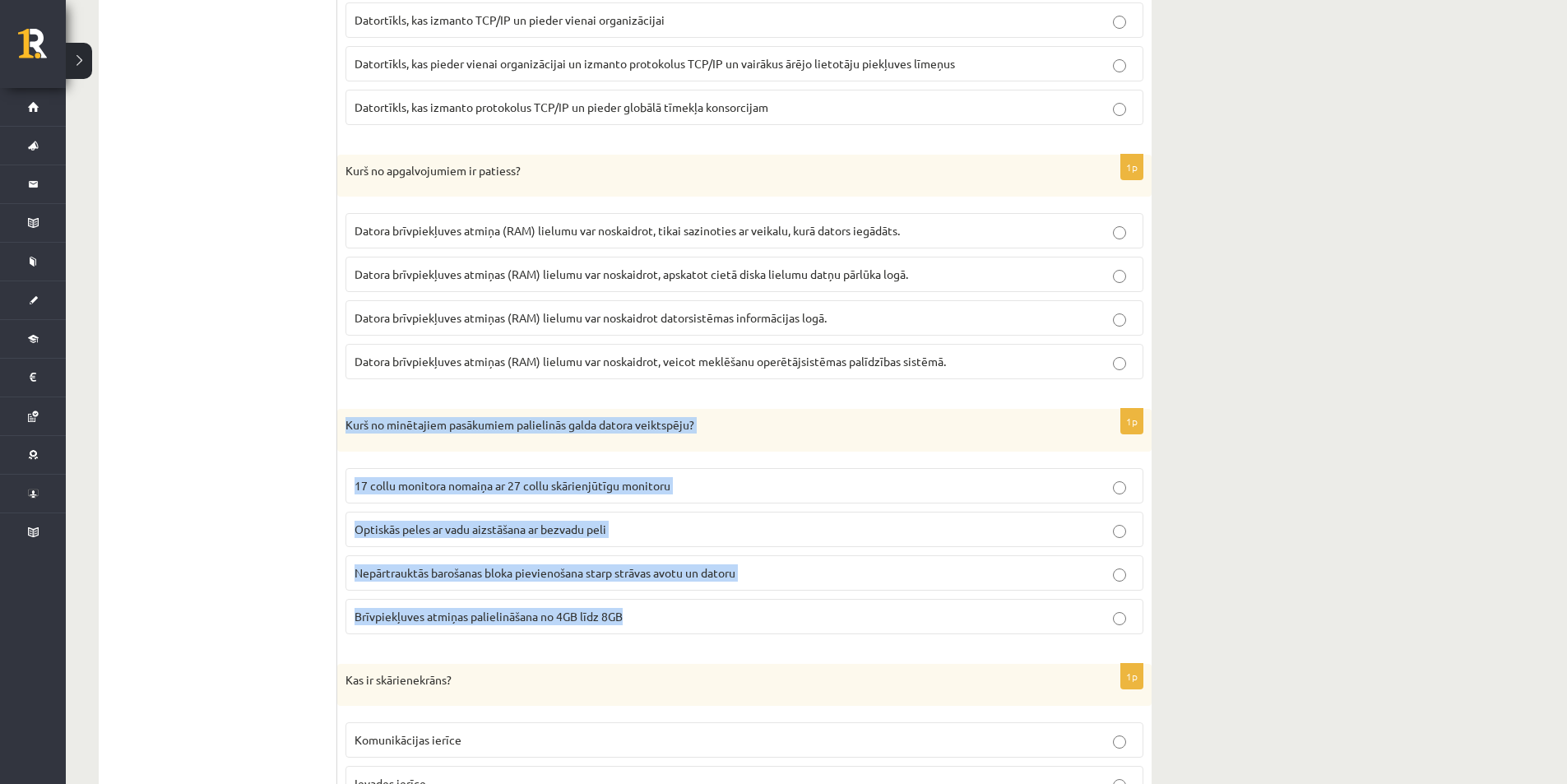
drag, startPoint x: 340, startPoint y: 422, endPoint x: 688, endPoint y: 623, distance: 401.9
click at [687, 624] on div "1p Kurš no minētajiem pasākumiem palielinās galda datora veiktspēju? 17 collu m…" at bounding box center [744, 527] width 814 height 239
copy div "Kurš no minētajiem pasākumiem palielinās galda datora veiktspēju? 17 collu moni…"
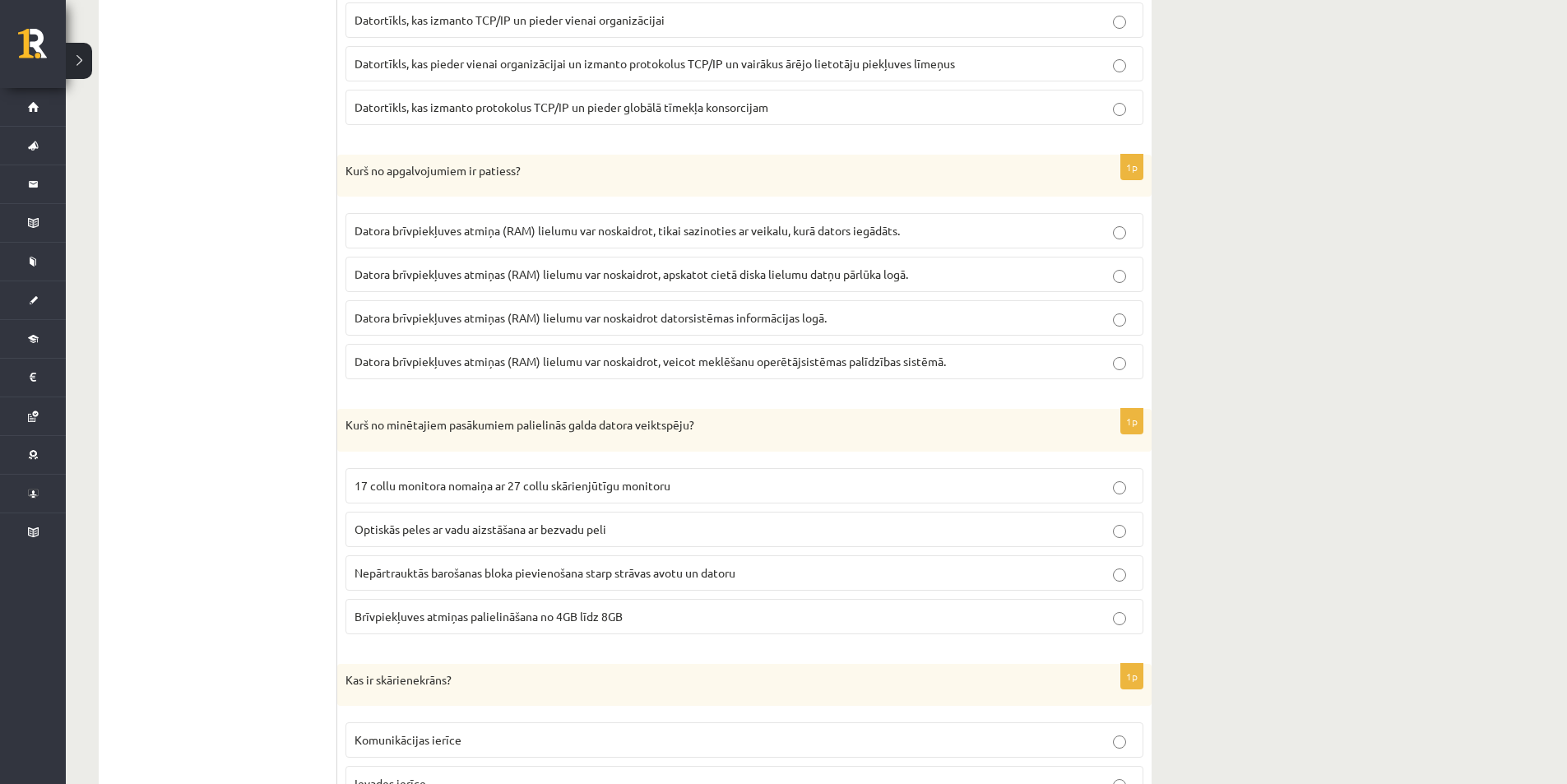
click at [243, 611] on ul "1. daļa - Tests 2. daļa - Darbs ar teksta apstrādes lietotni 3. daļa - Mājas da…" at bounding box center [226, 672] width 222 height 5334
click at [1133, 616] on p "Brīvpiekļuves atmiņas palielināšana no 4GB līdz 8GB" at bounding box center [745, 616] width 781 height 17
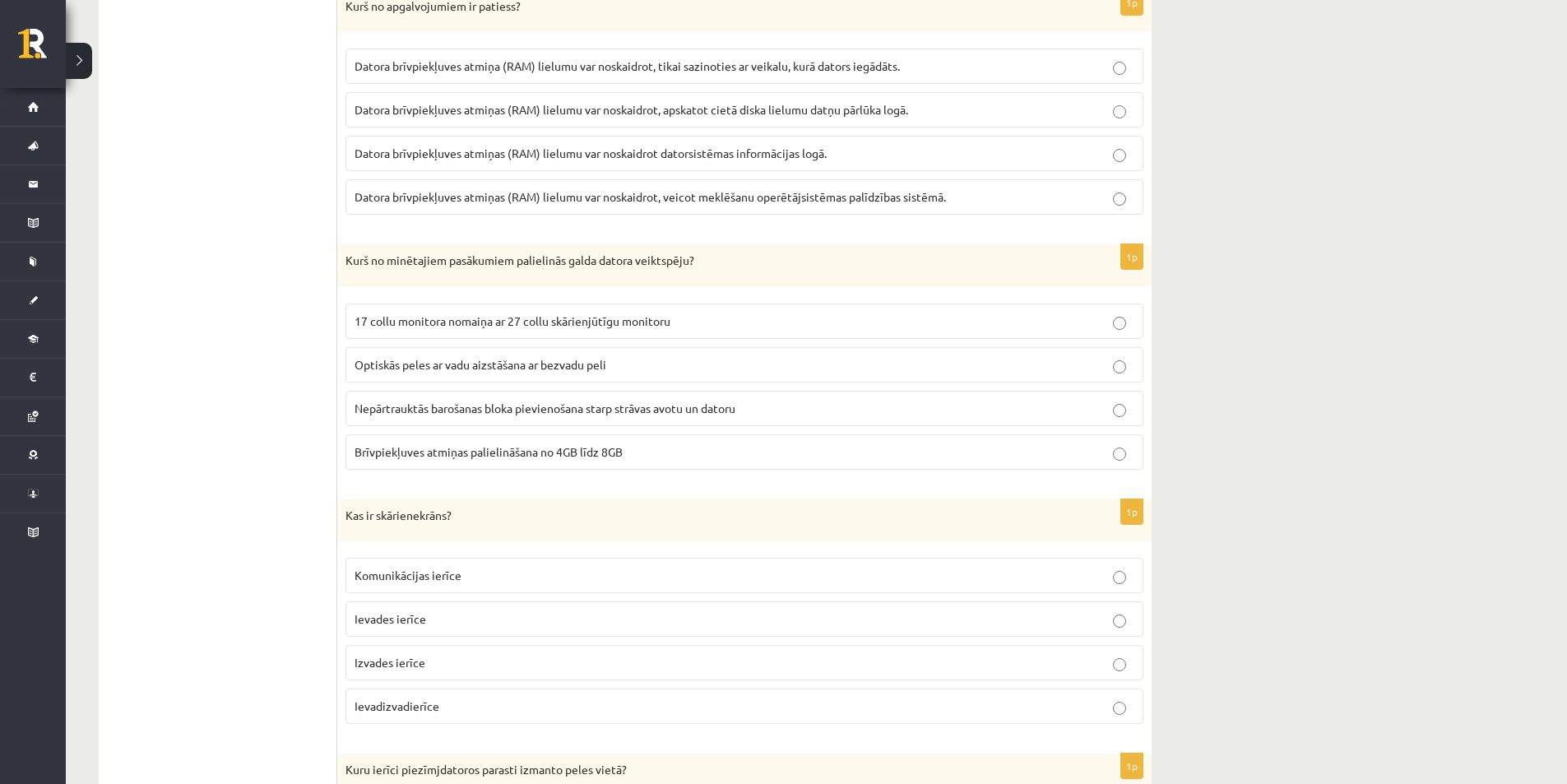
scroll to position [2787, 0]
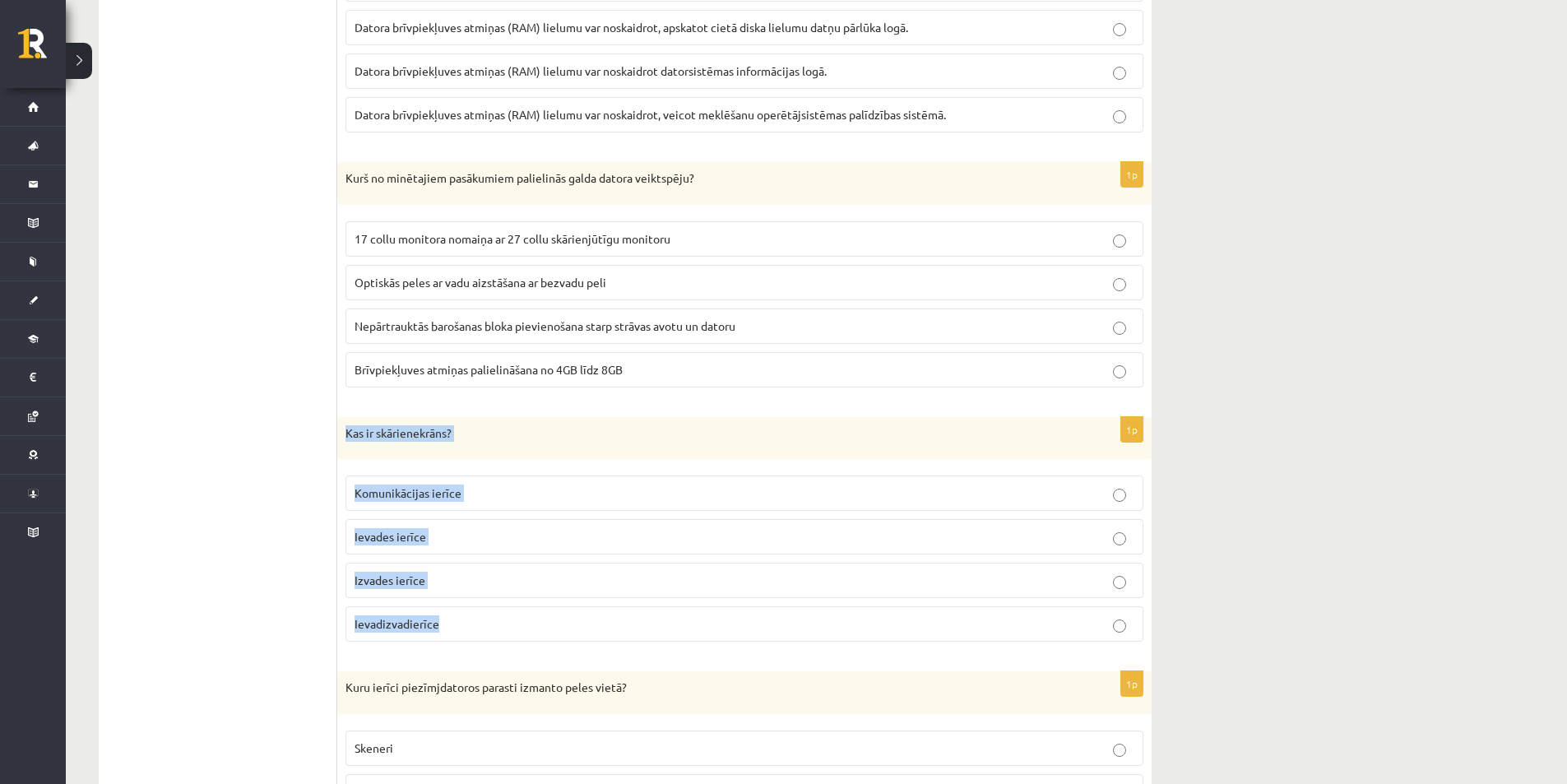
drag, startPoint x: 346, startPoint y: 430, endPoint x: 587, endPoint y: 606, distance: 298.4
click at [587, 606] on div "1p Kas ir skārienekrāns? Komunikācijas ierīce Ievades ierīce Izvades ierīce Iev…" at bounding box center [744, 536] width 814 height 239
copy div "Kas ir skārienekrāns? Komunikācijas ierīce Ievades ierīce Izvades ierīce Ievadi…"
click at [321, 601] on ul "1. daļa - Tests 2. daļa - Darbs ar teksta apstrādes lietotni 3. daļa - Mājas da…" at bounding box center [226, 425] width 222 height 5334
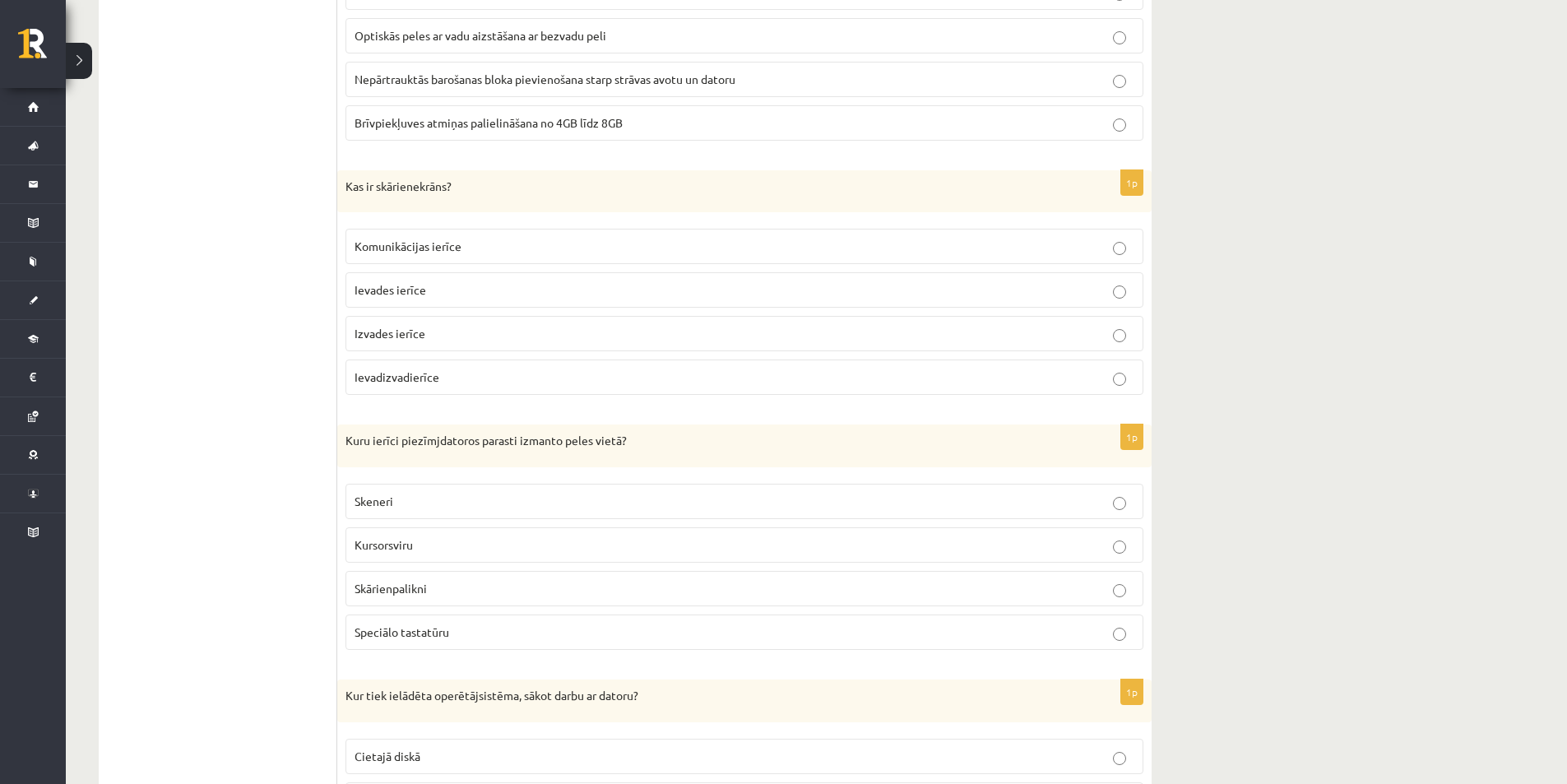
click at [1134, 591] on p "Skārienpalikni" at bounding box center [745, 588] width 781 height 17
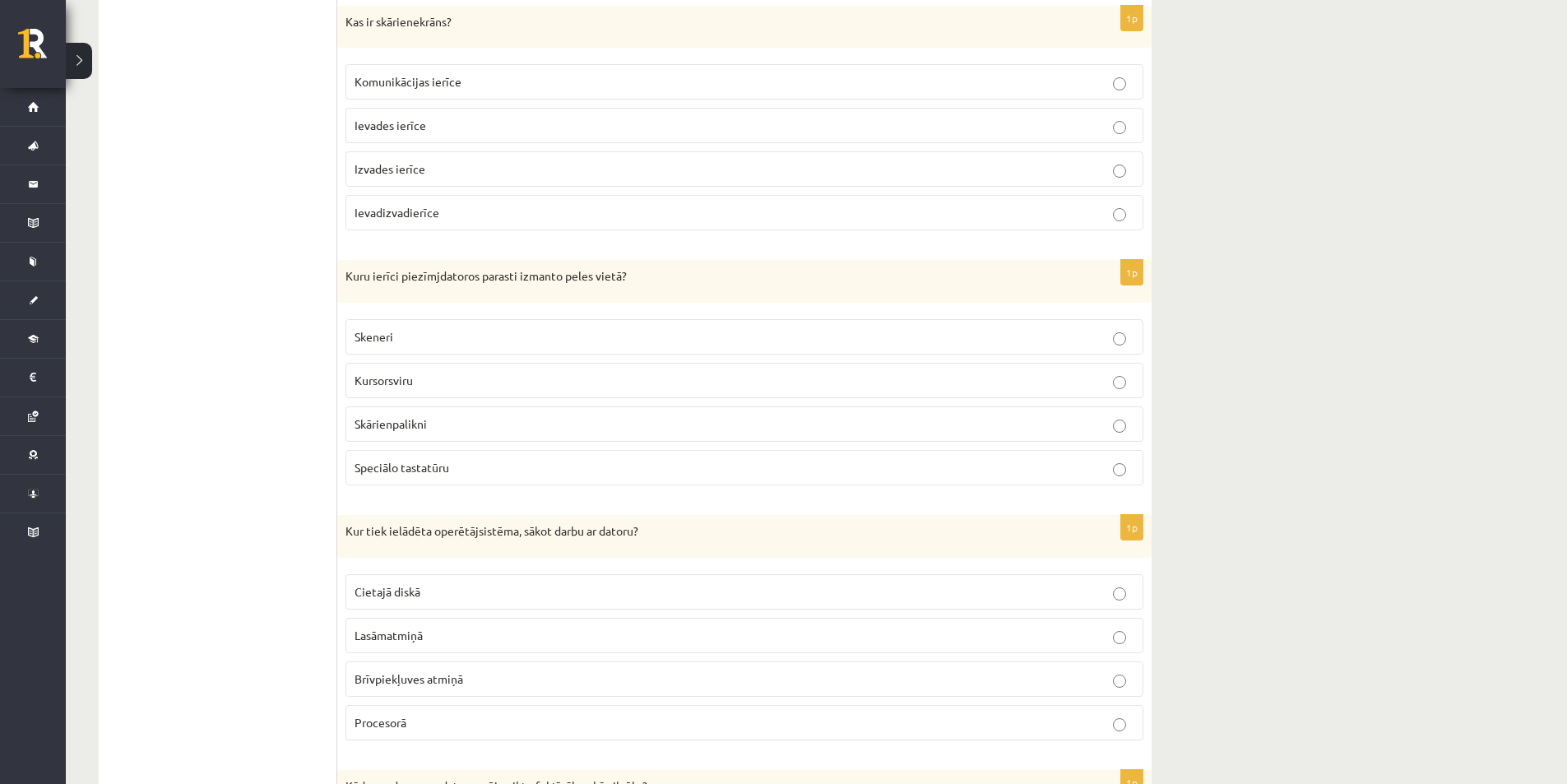
scroll to position [3280, 0]
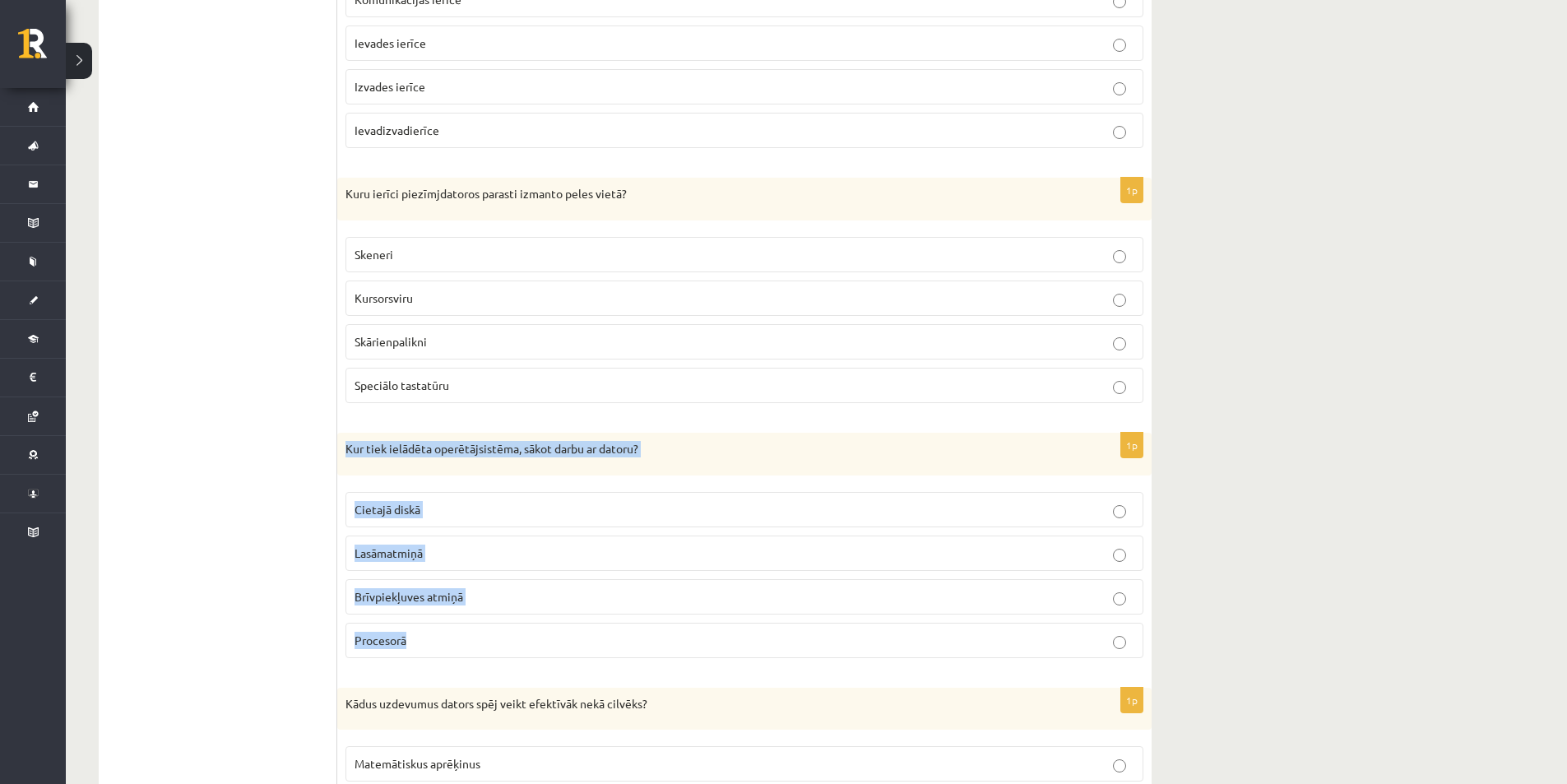
drag, startPoint x: 341, startPoint y: 445, endPoint x: 534, endPoint y: 632, distance: 268.7
click at [534, 632] on div "1p Kur tiek ielādēta operētājsistēma, sākot darbu ar datoru? Cietajā diskā Lasā…" at bounding box center [744, 551] width 814 height 239
copy div "Kur tiek ielādēta operētājsistēma, sākot darbu ar datoru? Cietajā diskā Lasāmat…"
drag, startPoint x: 233, startPoint y: 611, endPoint x: 524, endPoint y: 592, distance: 291.6
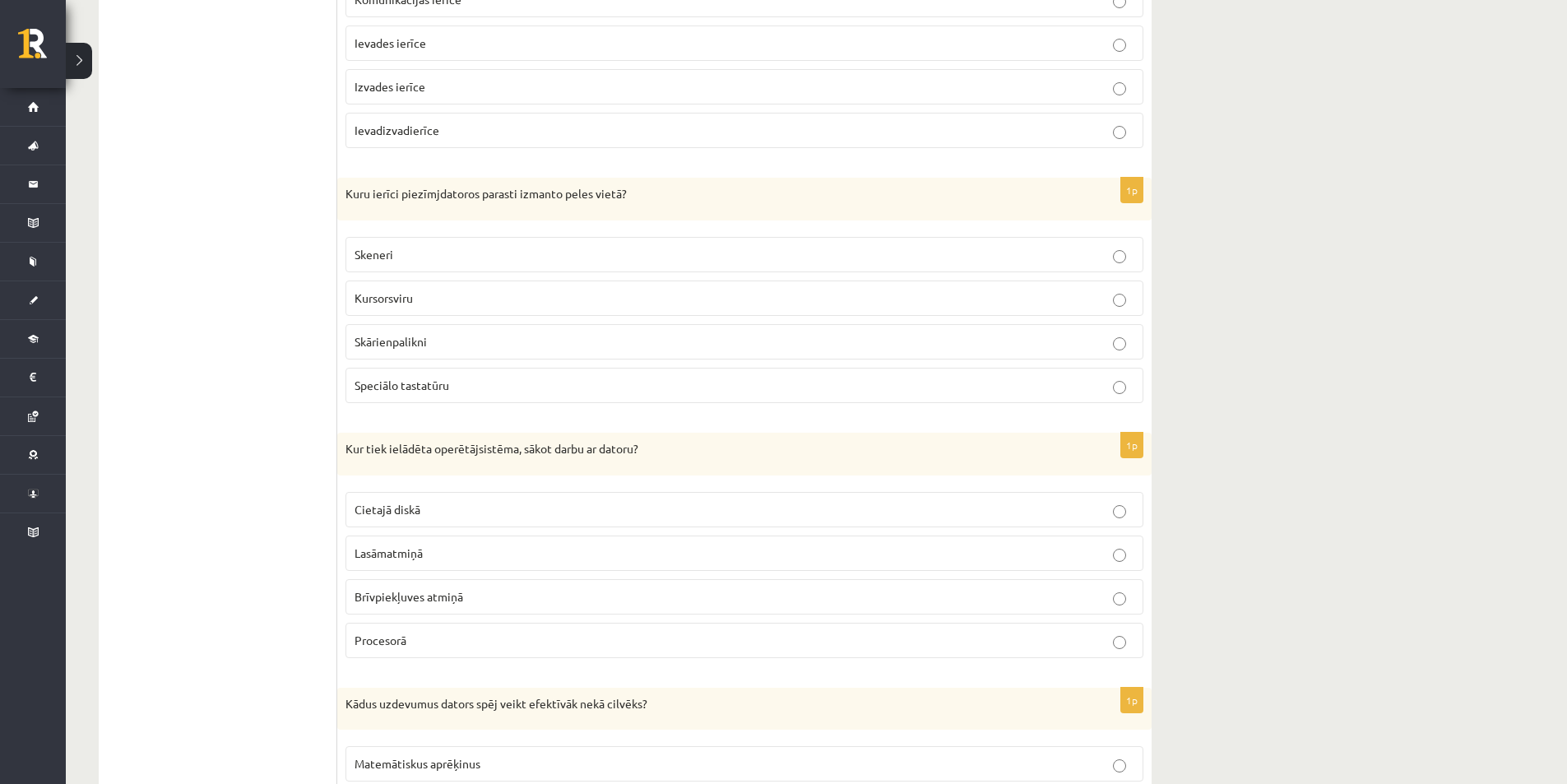
click at [1133, 592] on p "Brīvpiekļuves atmiņā" at bounding box center [745, 596] width 781 height 17
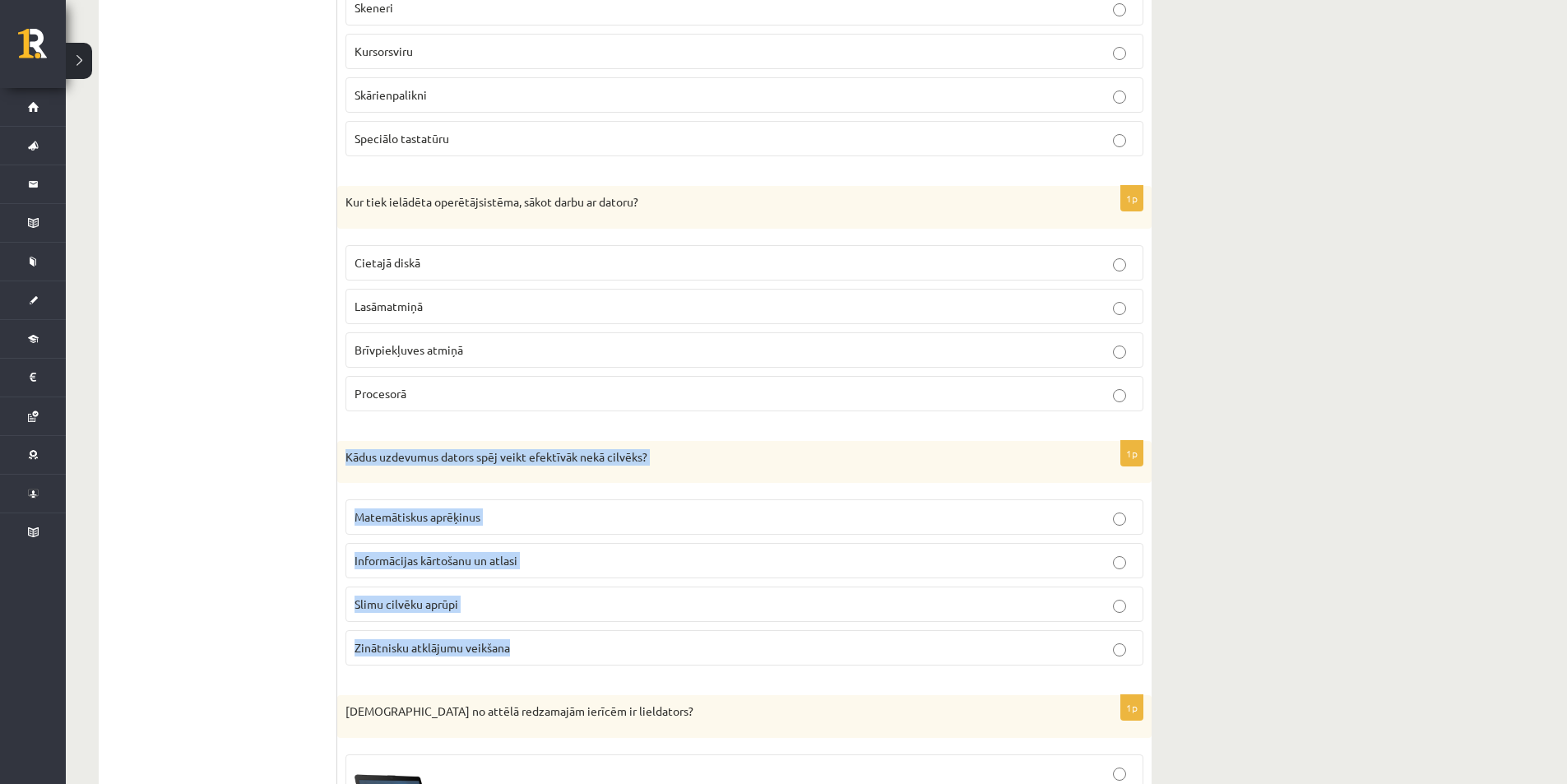
drag, startPoint x: 346, startPoint y: 456, endPoint x: 599, endPoint y: 657, distance: 323.1
click at [599, 657] on div "1p Kādus uzdevumus dators spēj veikt efektīvāk nekā cilvēks? Matemātiskus aprēķ…" at bounding box center [744, 560] width 814 height 239
copy div "Kādus uzdevumus dators spēj veikt efektīvāk nekā cilvēks? Matemātiskus aprēķinu…"
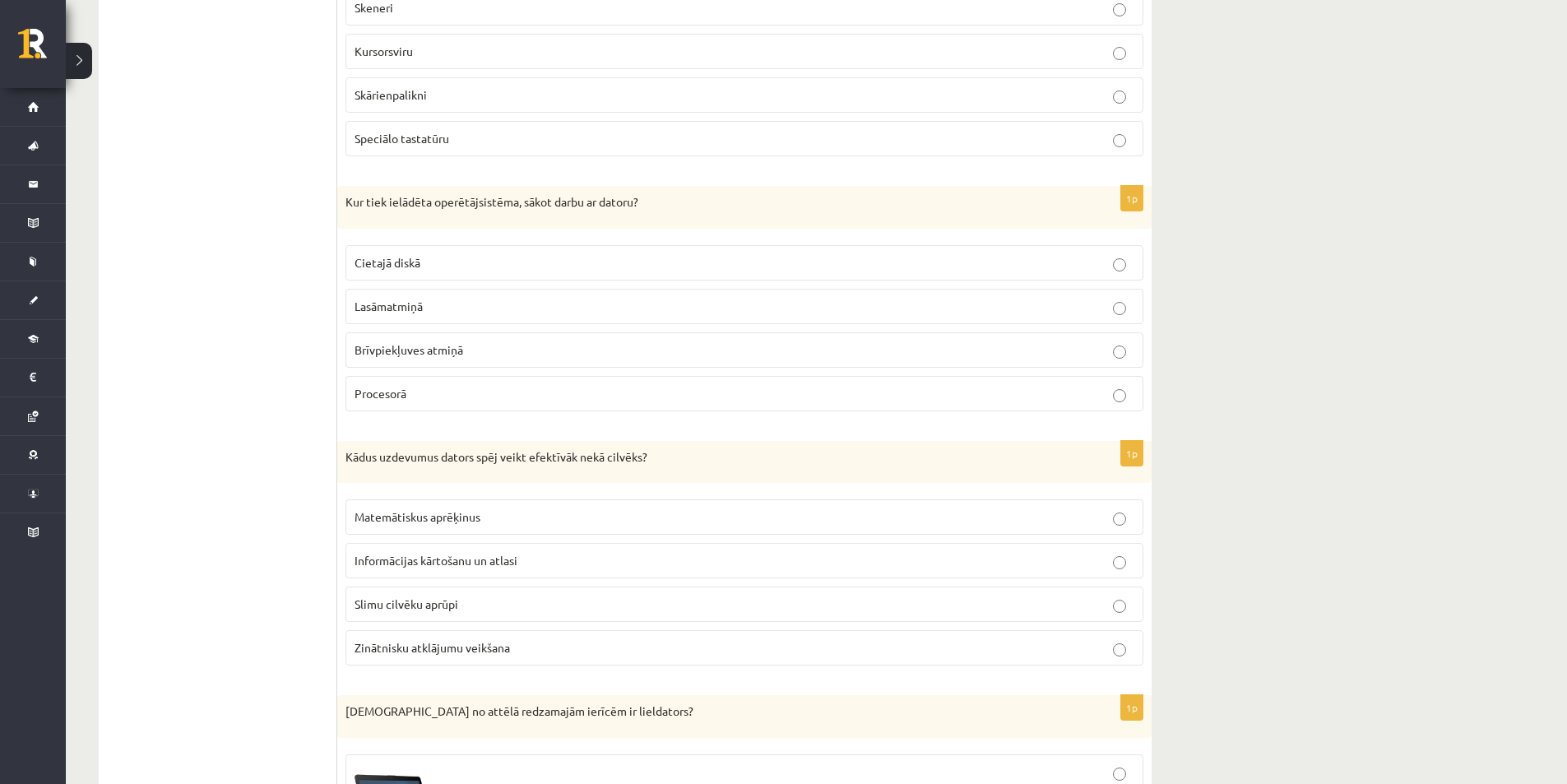
drag, startPoint x: 157, startPoint y: 568, endPoint x: 423, endPoint y: 563, distance: 266.0
click at [1111, 523] on p "Matemātiskus aprēķinus" at bounding box center [745, 516] width 781 height 17
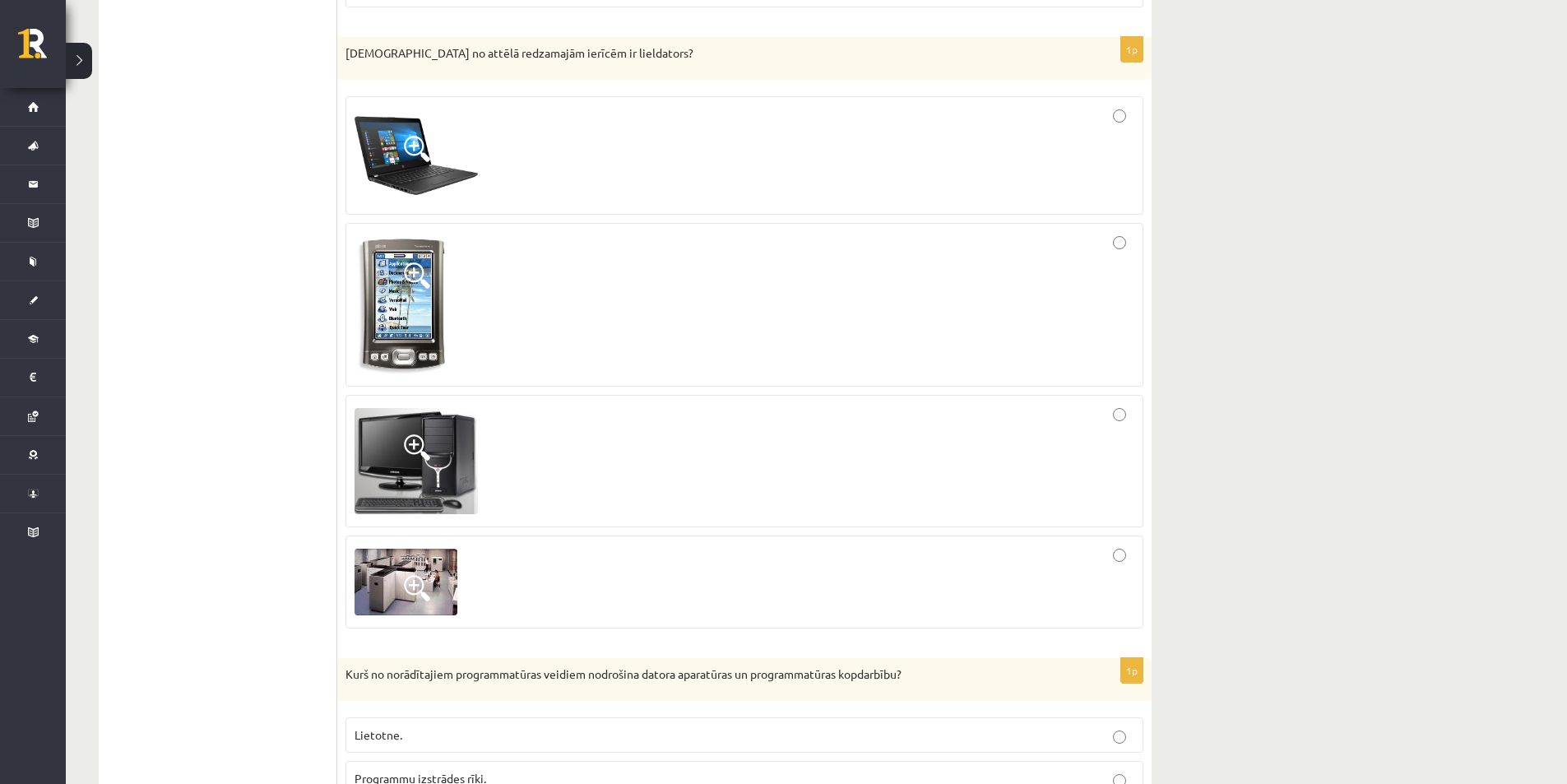
scroll to position [4431, 0]
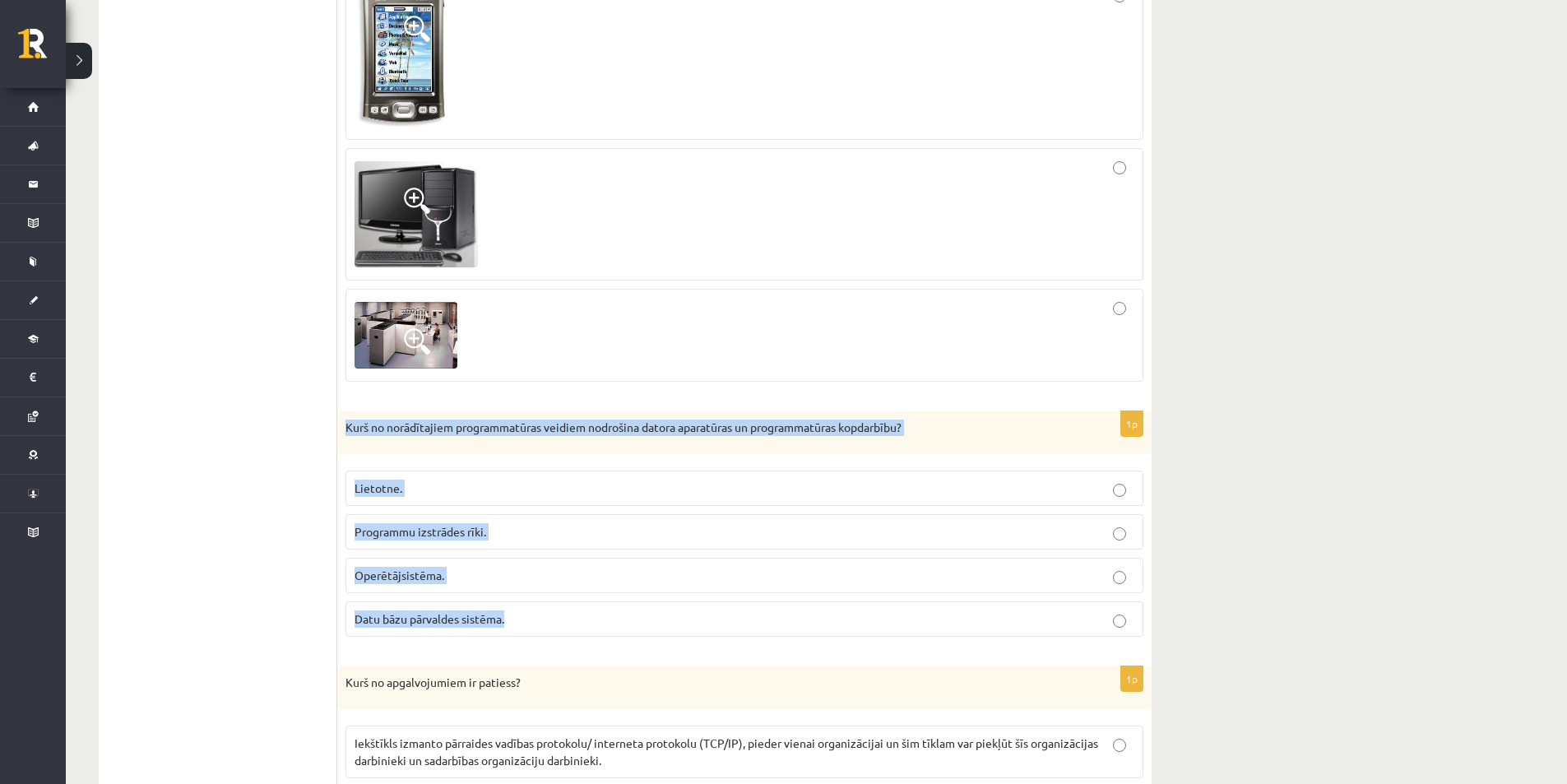
drag, startPoint x: 343, startPoint y: 425, endPoint x: 571, endPoint y: 606, distance: 291.1
click at [569, 607] on div "1p Kurš no norādītajiem programmatūras veidiem nodrošina datora aparatūras un p…" at bounding box center [744, 530] width 814 height 239
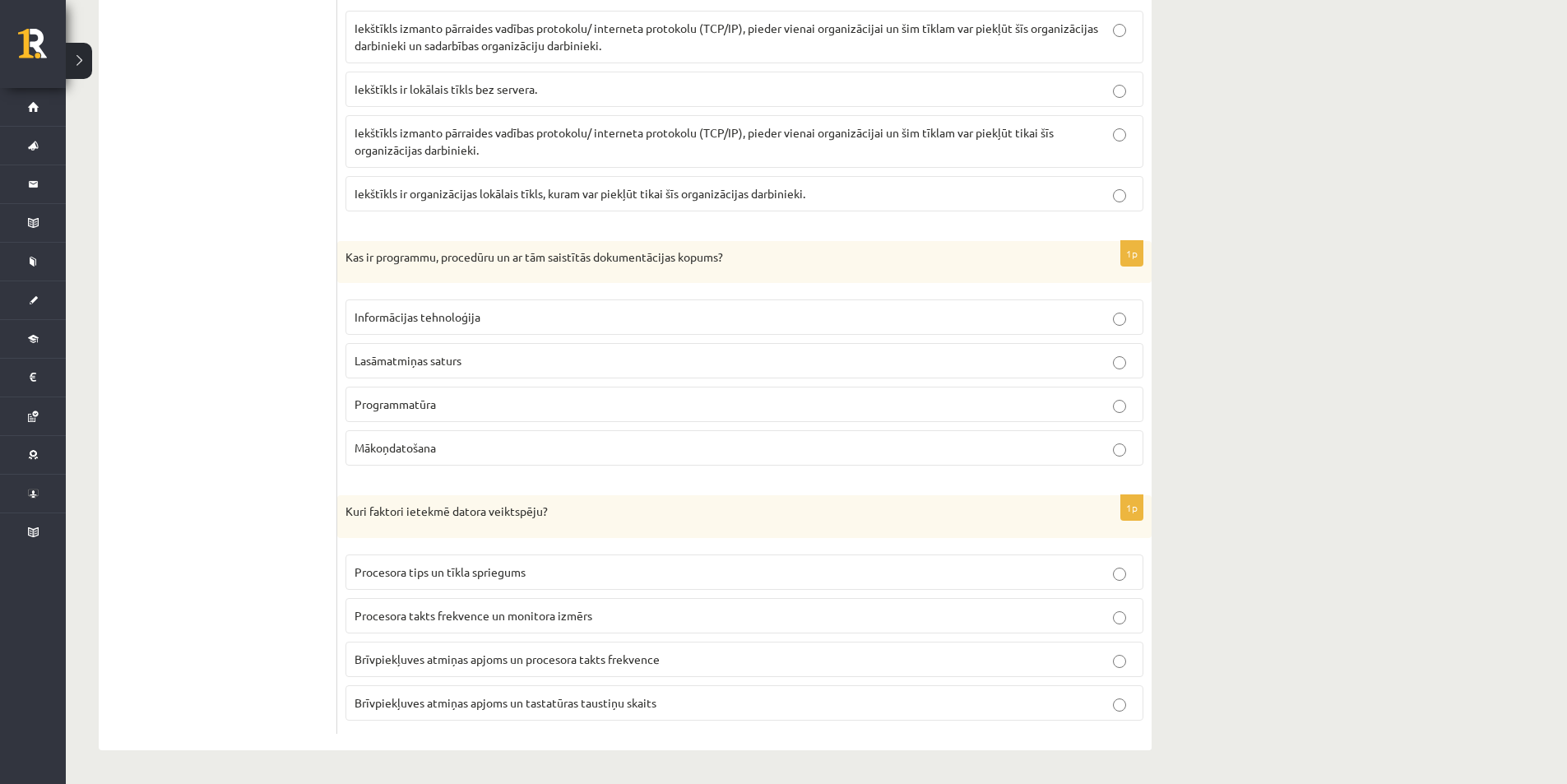
scroll to position [5064, 0]
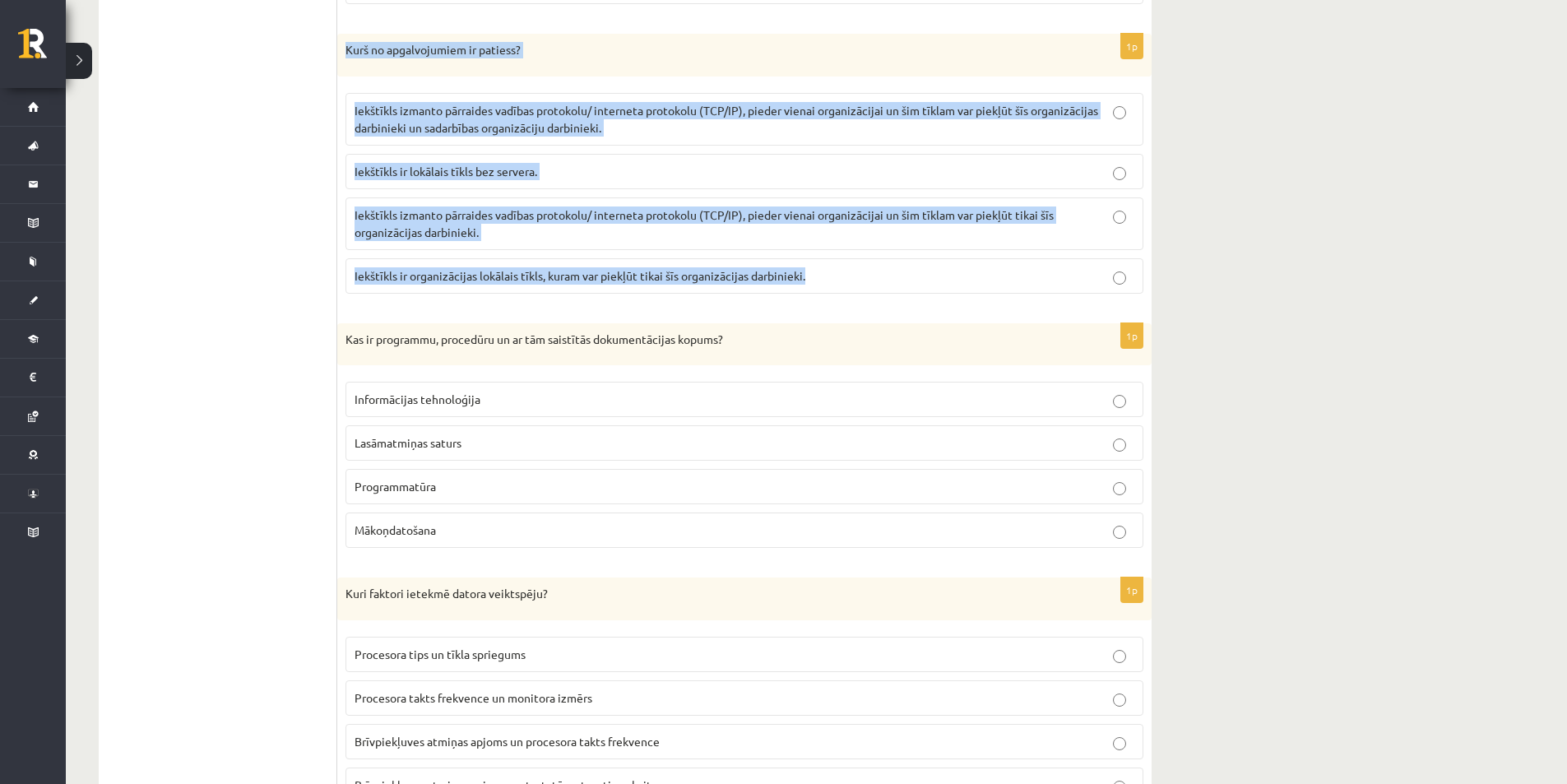
drag, startPoint x: 345, startPoint y: 47, endPoint x: 822, endPoint y: 285, distance: 533.1
click at [822, 285] on div "1p Kurš no apgalvojumiem ir patiess? Iekštīkls izmanto pārraides vadības protok…" at bounding box center [744, 169] width 814 height 273
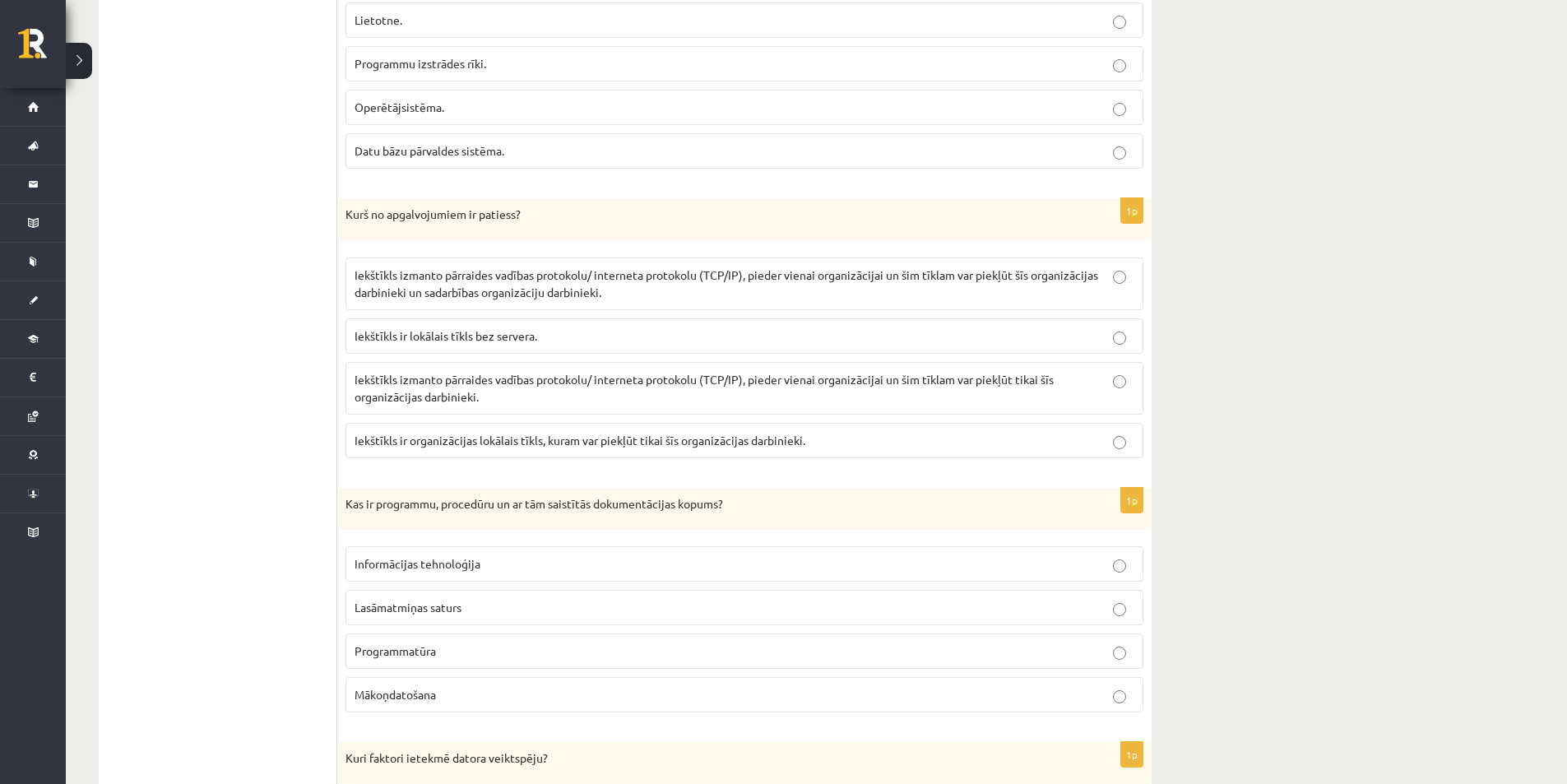
click at [1133, 453] on label "Iekštīkls ir organizācijas lokālais tīkls, kuram var piekļūt tikai šīs organizā…" at bounding box center [744, 440] width 798 height 36
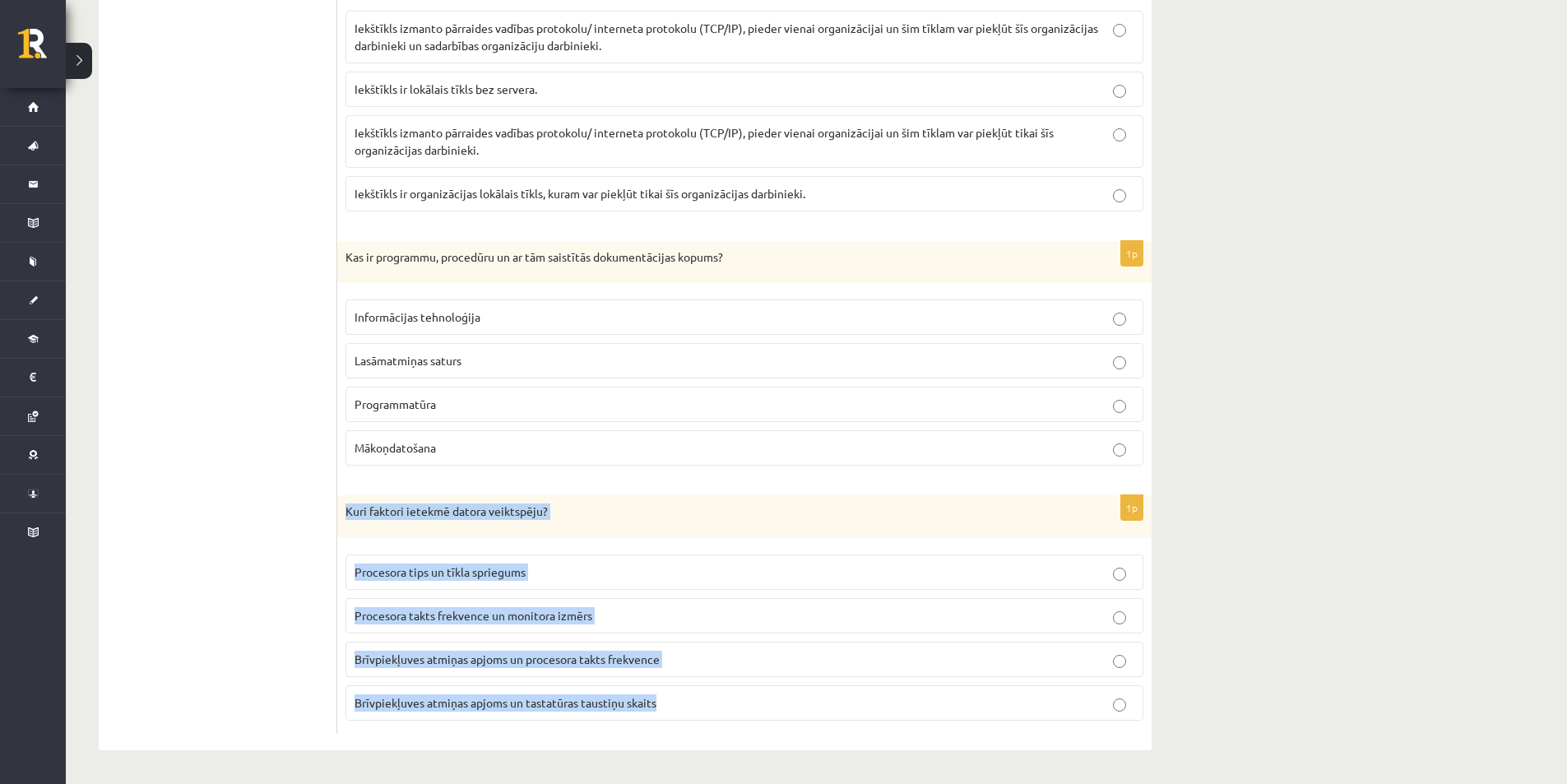
drag, startPoint x: 340, startPoint y: 509, endPoint x: 703, endPoint y: 694, distance: 407.4
click at [703, 694] on div "1p Kuri faktori ietekmē datora veiktspēju? Procesora tips un tīkla spriegums Pr…" at bounding box center [744, 614] width 814 height 239
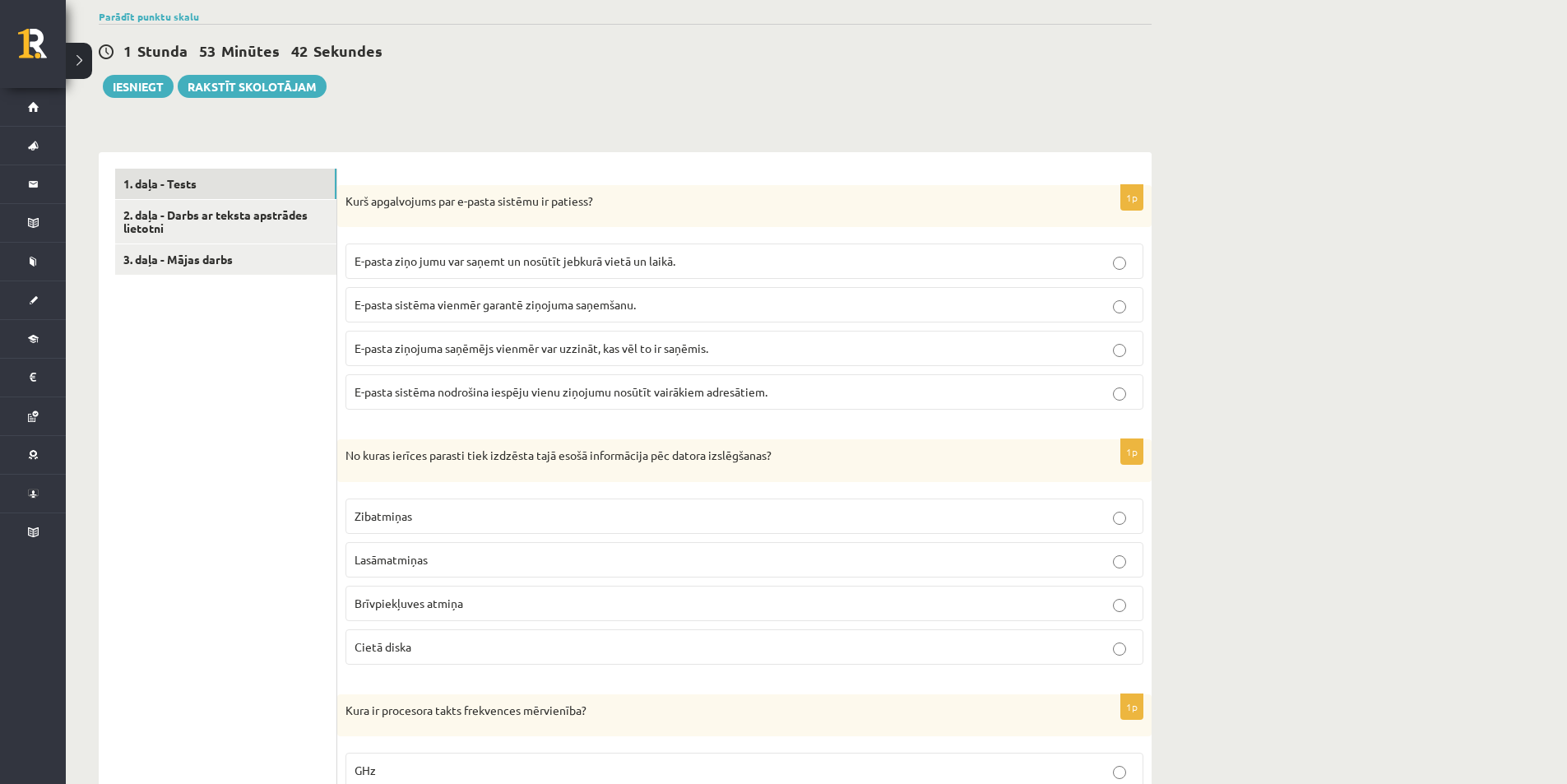
scroll to position [48, 0]
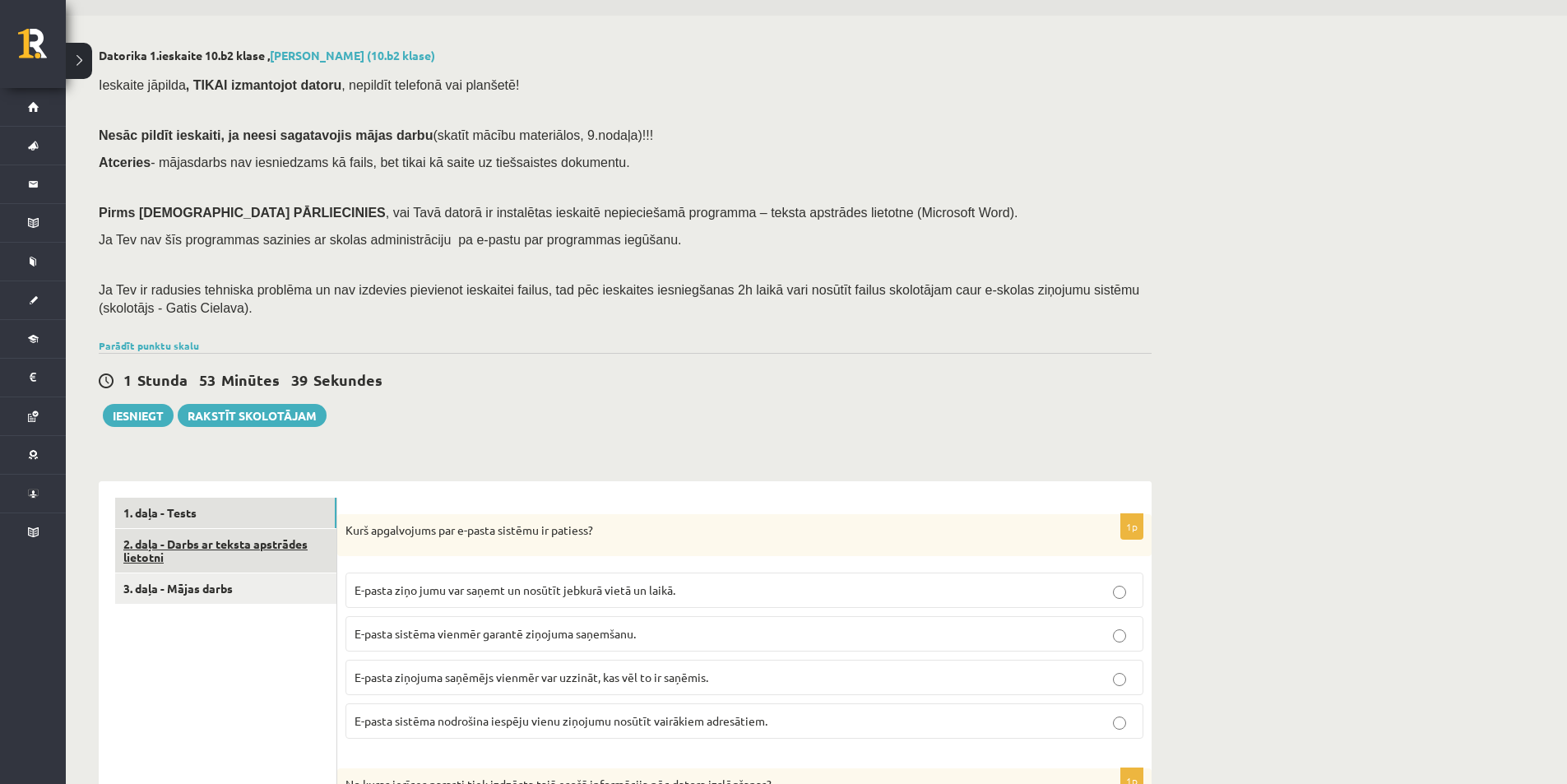
click at [254, 564] on link "2. daļa - Darbs ar teksta apstrādes lietotni" at bounding box center [225, 550] width 221 height 45
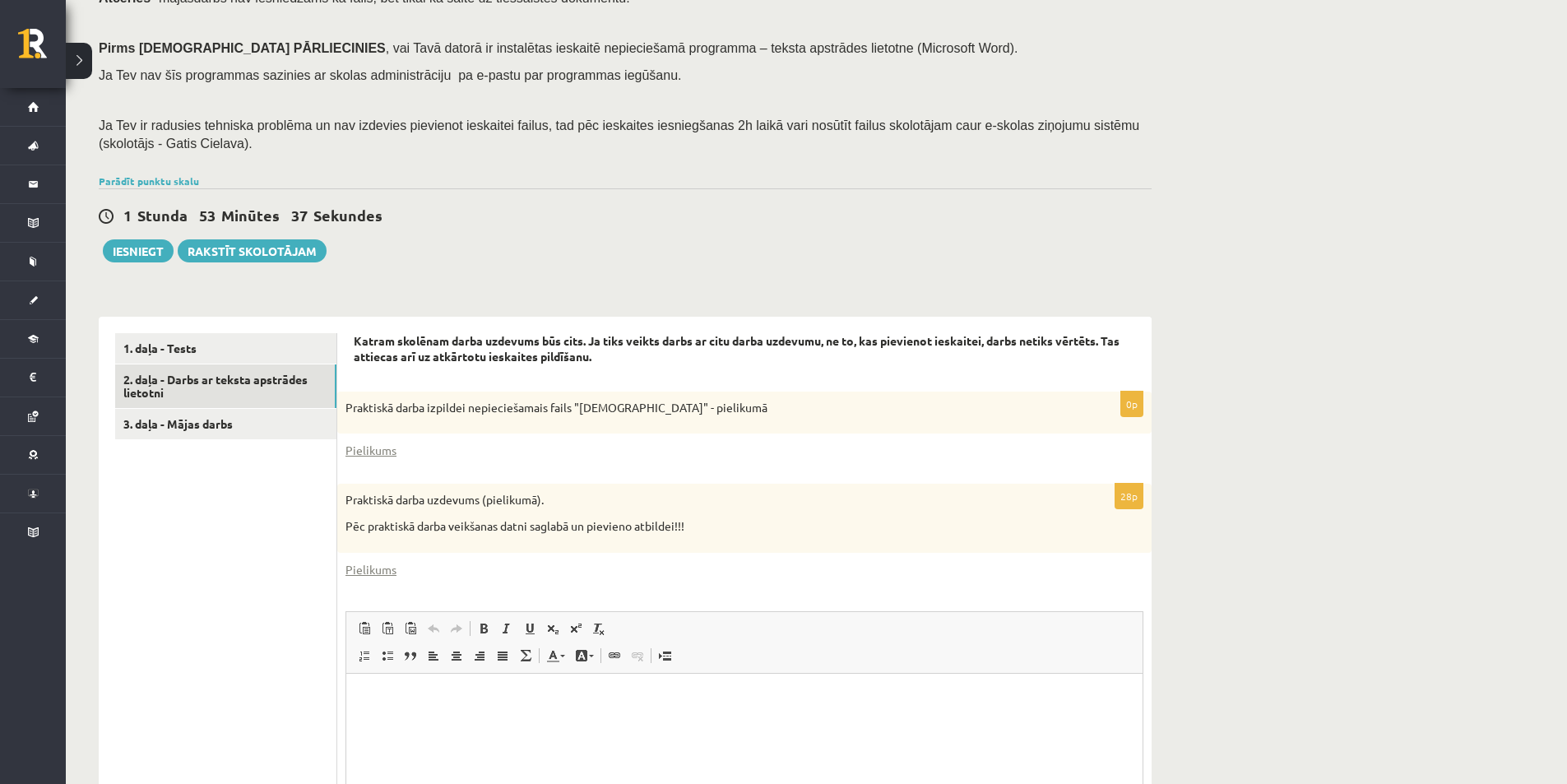
scroll to position [377, 0]
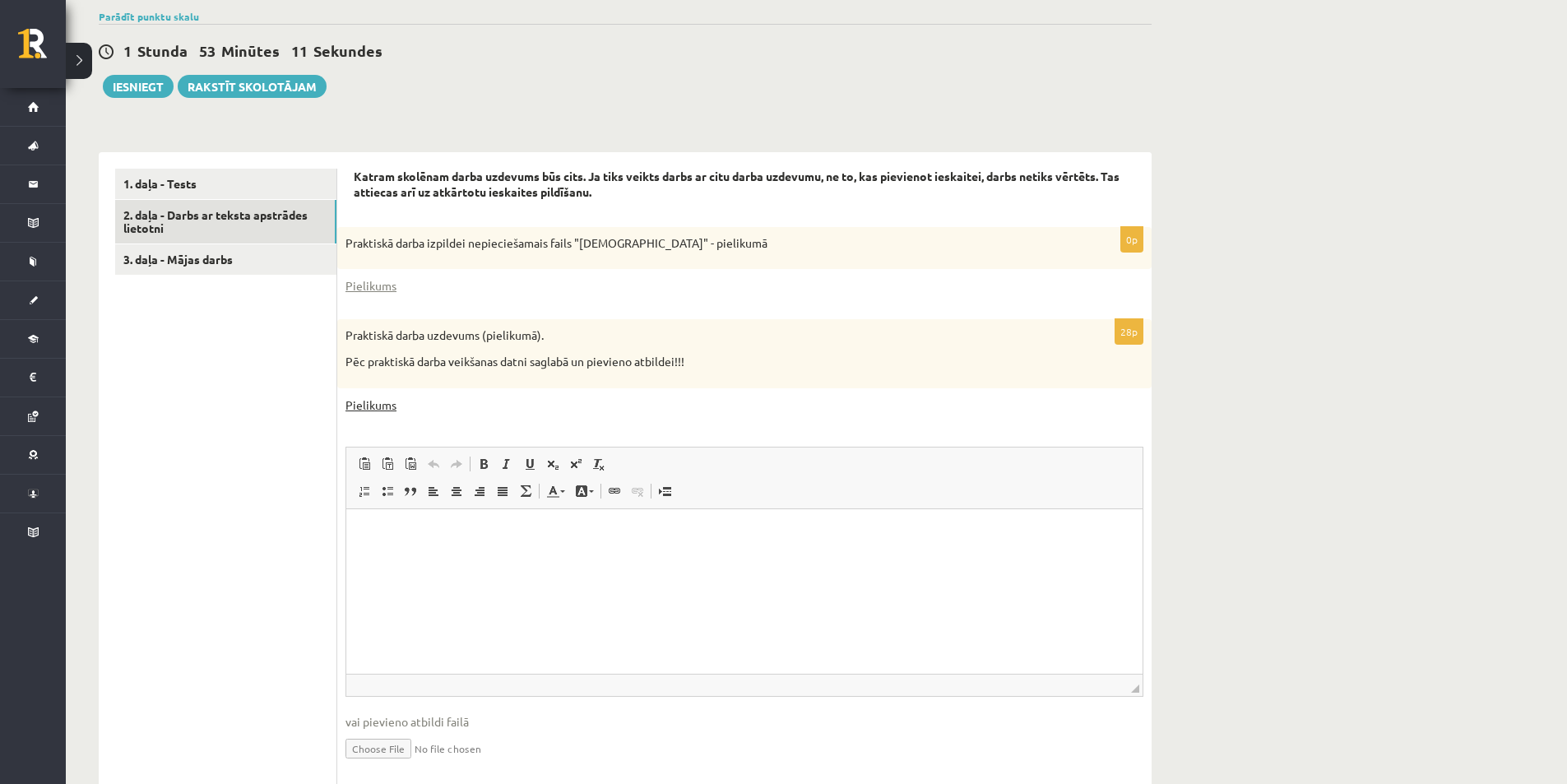
click at [370, 408] on link "Pielikums" at bounding box center [370, 404] width 51 height 17
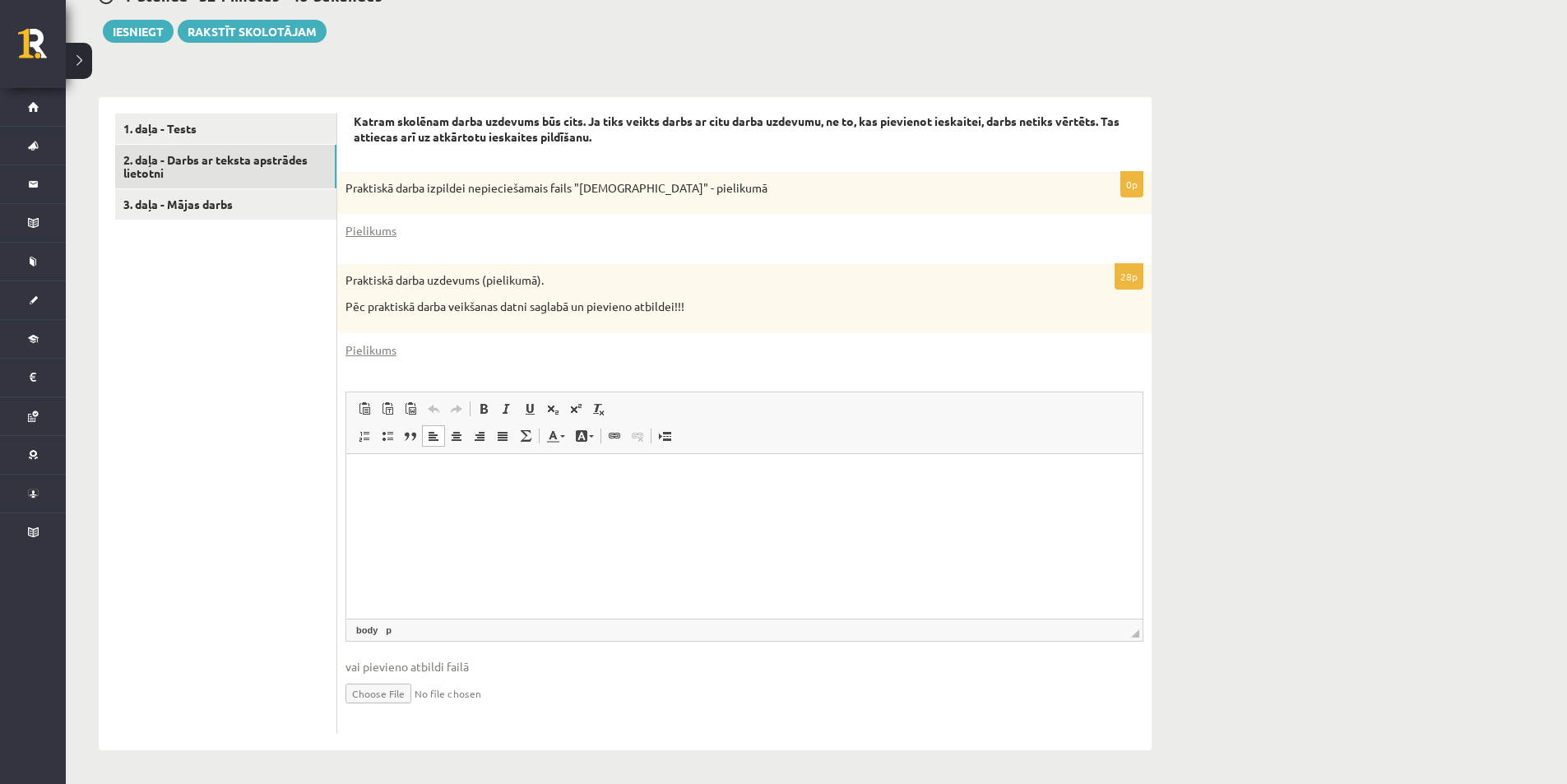
click at [404, 471] on p "Editor, wiswyg-editor-user-answer-47024891800580" at bounding box center [745, 478] width 764 height 17
drag, startPoint x: 378, startPoint y: 352, endPoint x: 336, endPoint y: 391, distance: 57.3
click at [336, 391] on ul "1. daļa - Tests 2. daļa - Darbs ar teksta apstrādes lietotni 3. daļa - Mājas da…" at bounding box center [226, 423] width 222 height 620
click at [251, 205] on link "3. daļa - Mājas darbs" at bounding box center [225, 204] width 221 height 31
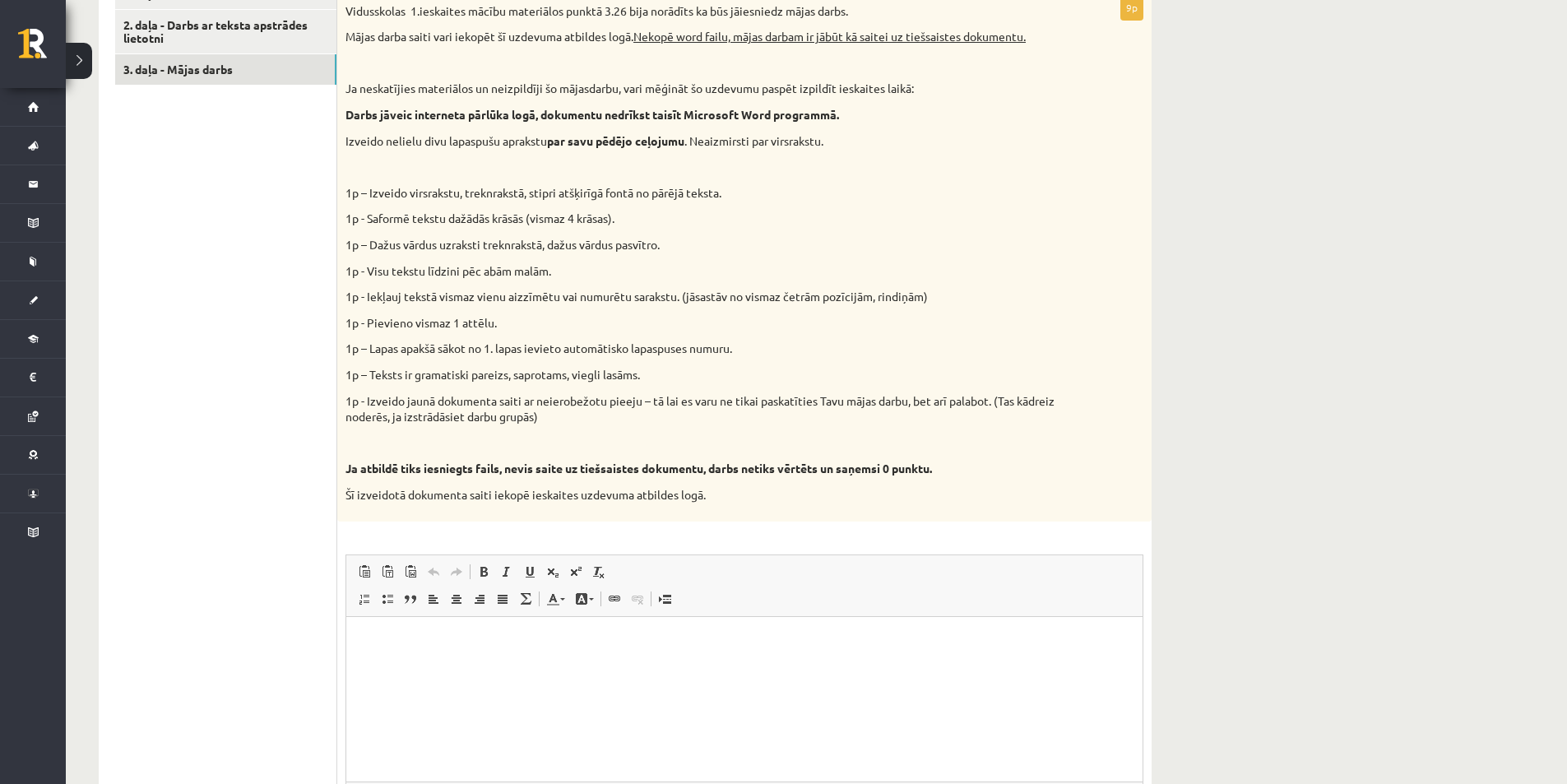
scroll to position [238, 0]
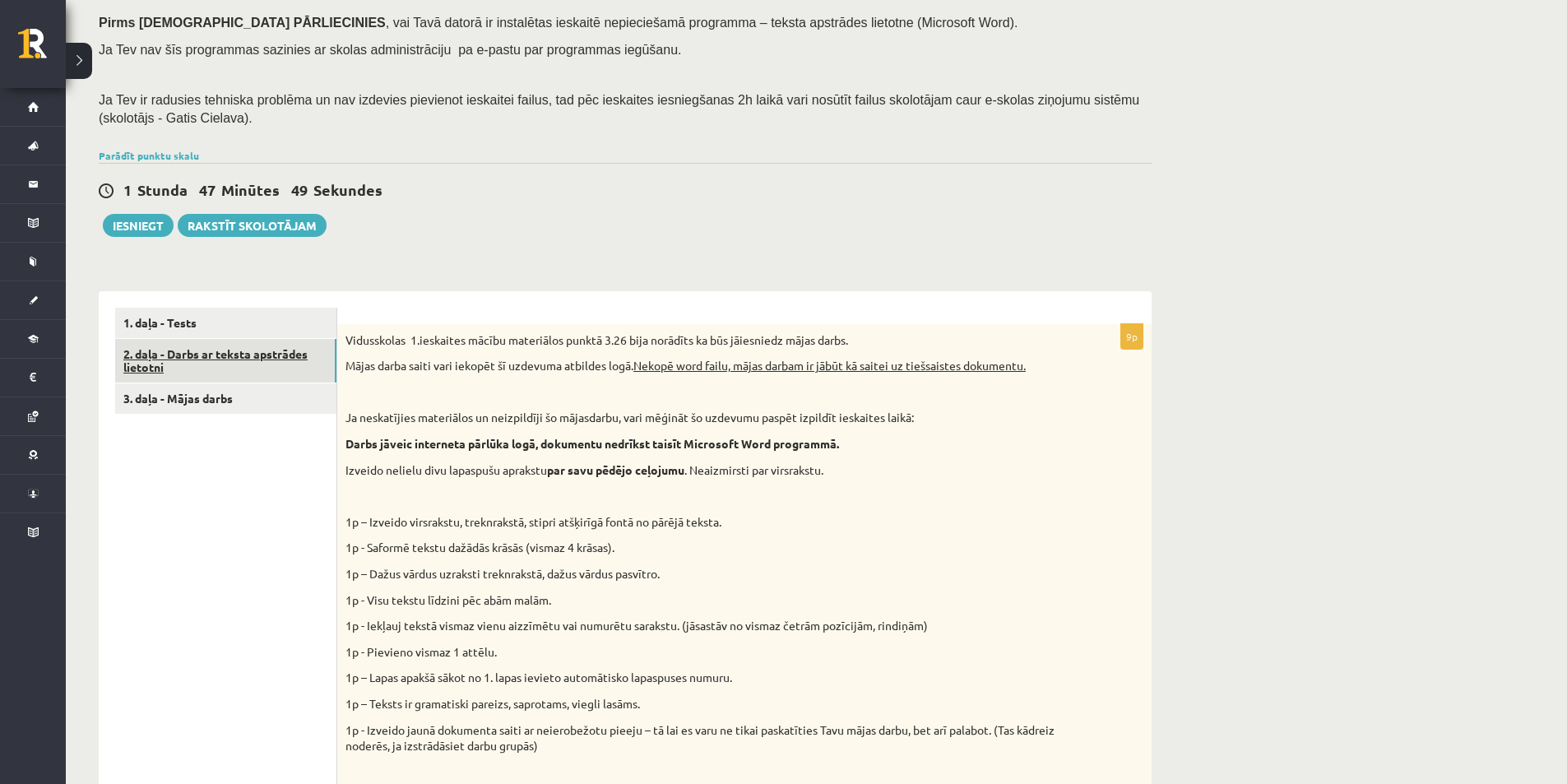
click at [243, 375] on link "2. daļa - Darbs ar teksta apstrādes lietotni" at bounding box center [225, 361] width 221 height 45
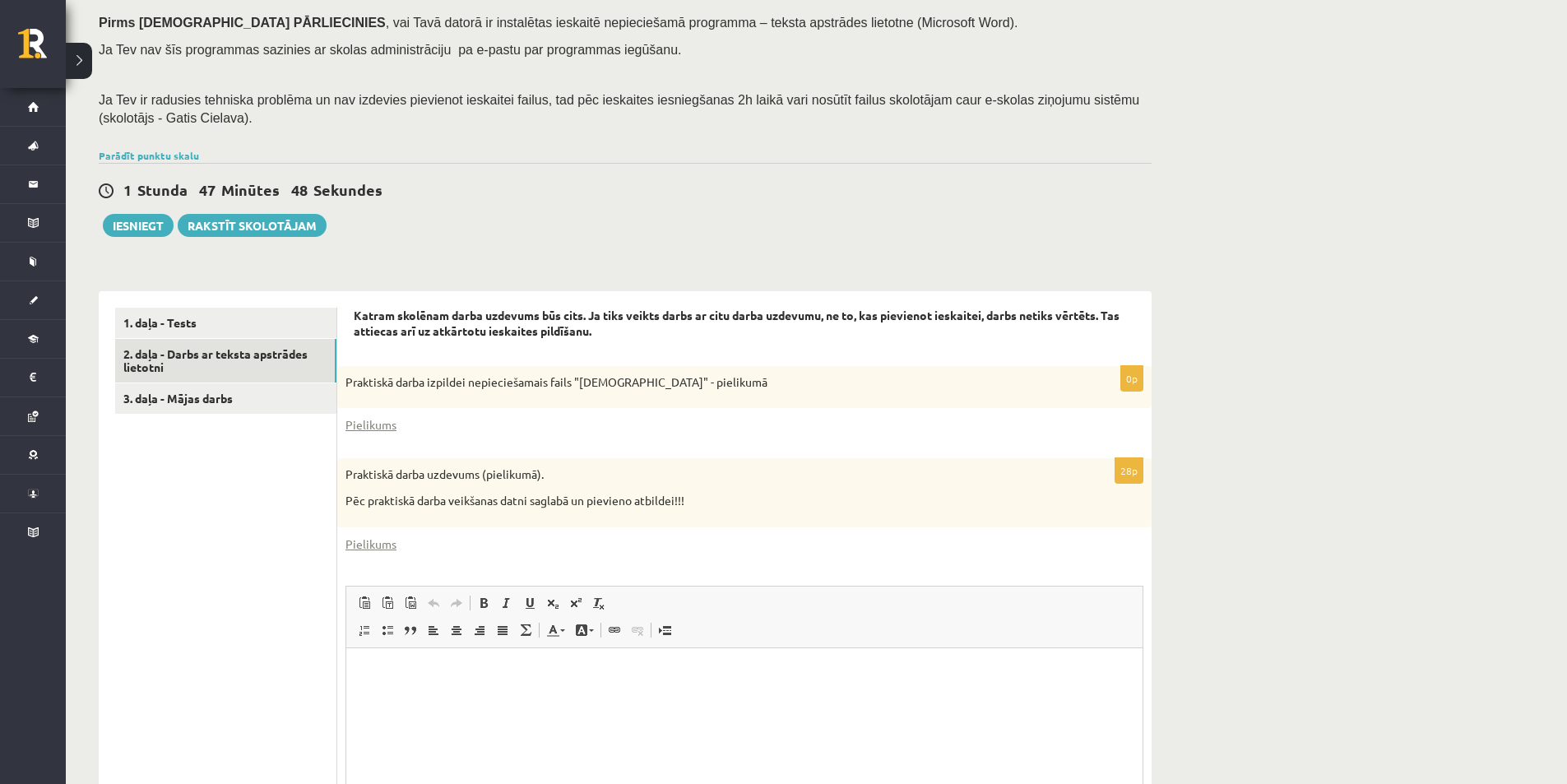
scroll to position [0, 0]
click at [227, 319] on link "1. daļa - Tests" at bounding box center [225, 322] width 221 height 31
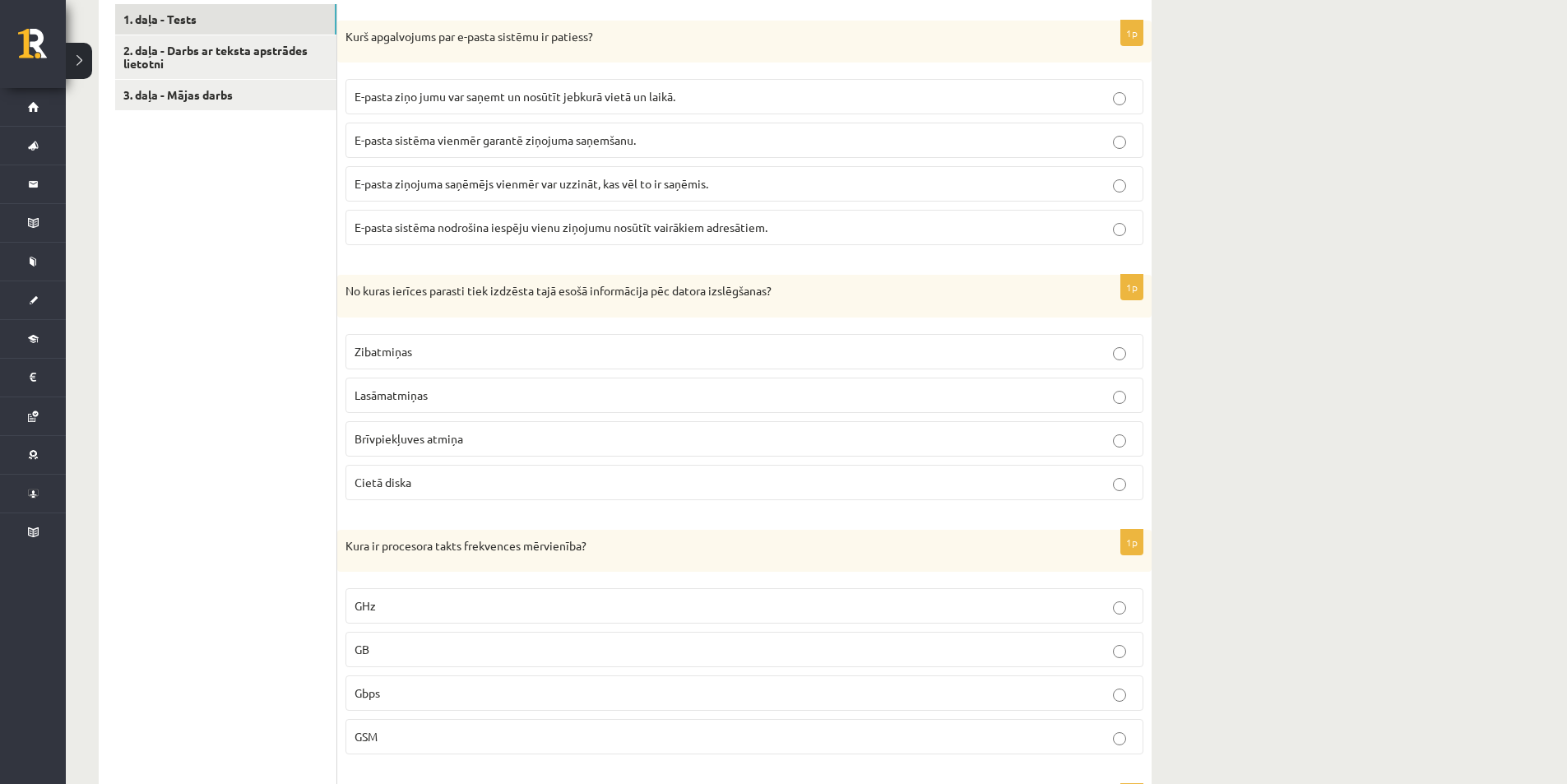
scroll to position [212, 0]
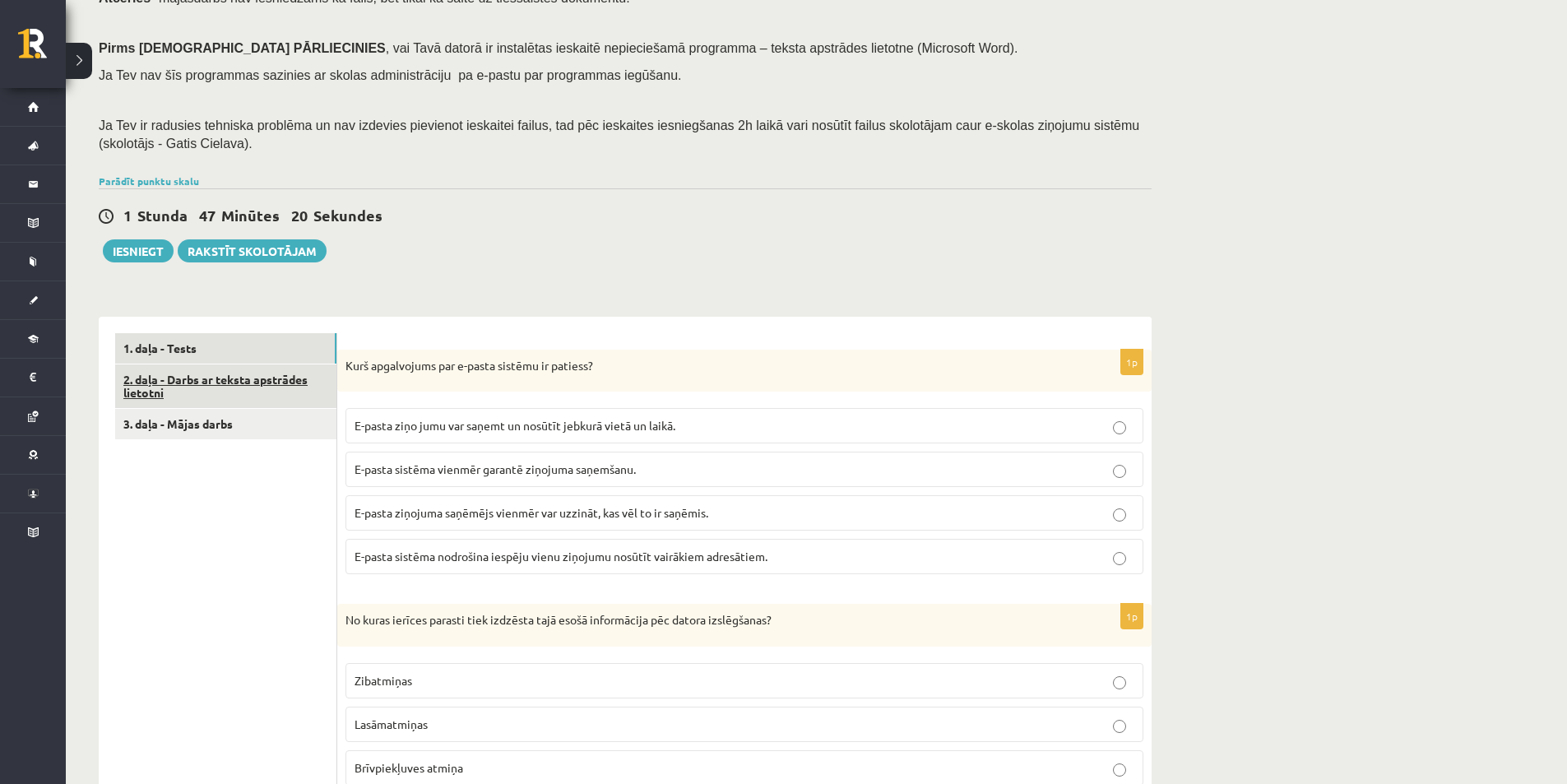
click at [268, 396] on link "2. daļa - Darbs ar teksta apstrādes lietotni" at bounding box center [225, 387] width 221 height 45
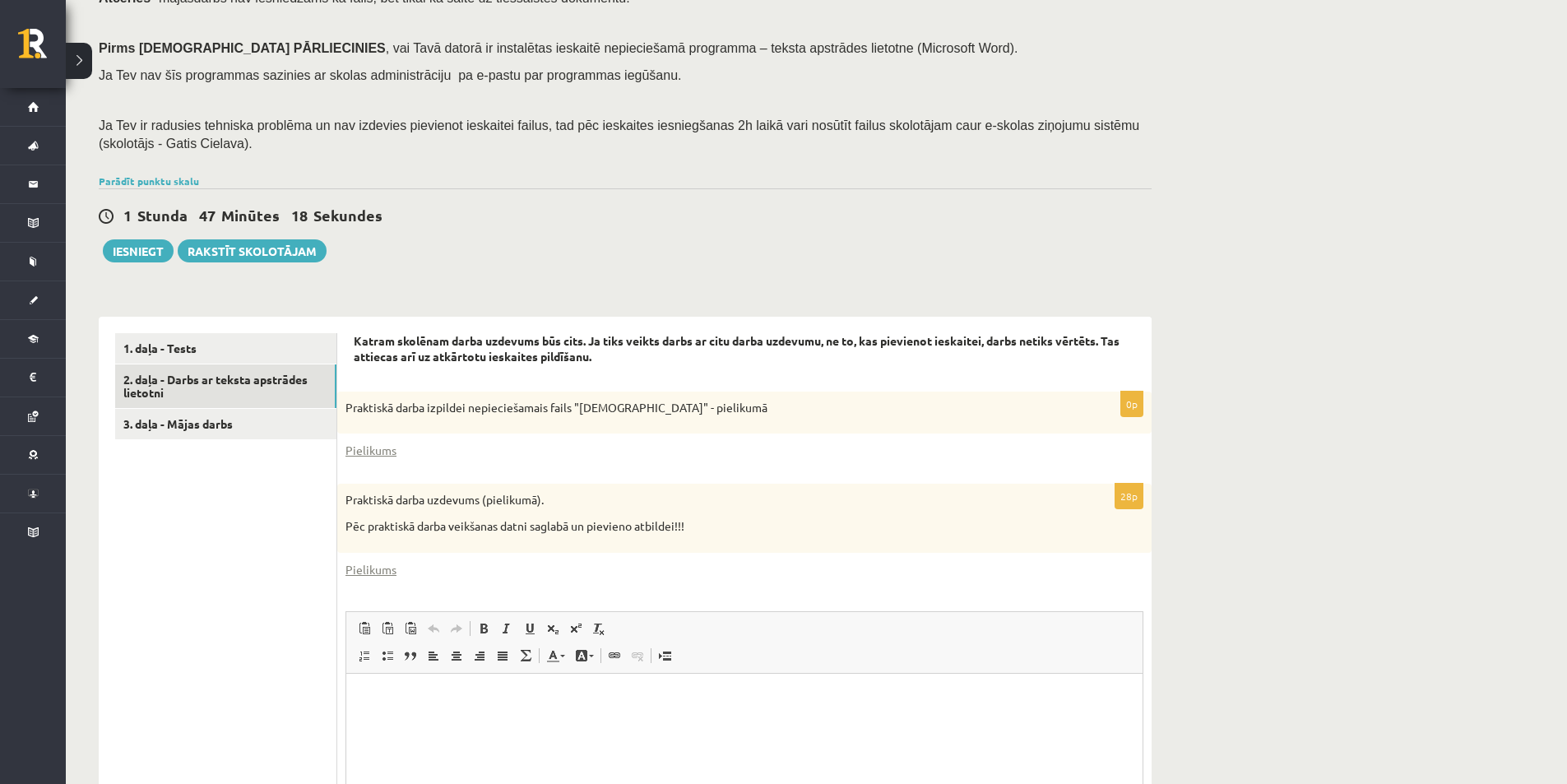
scroll to position [0, 0]
click at [196, 429] on link "3. daļa - Mājas darbs" at bounding box center [225, 423] width 221 height 31
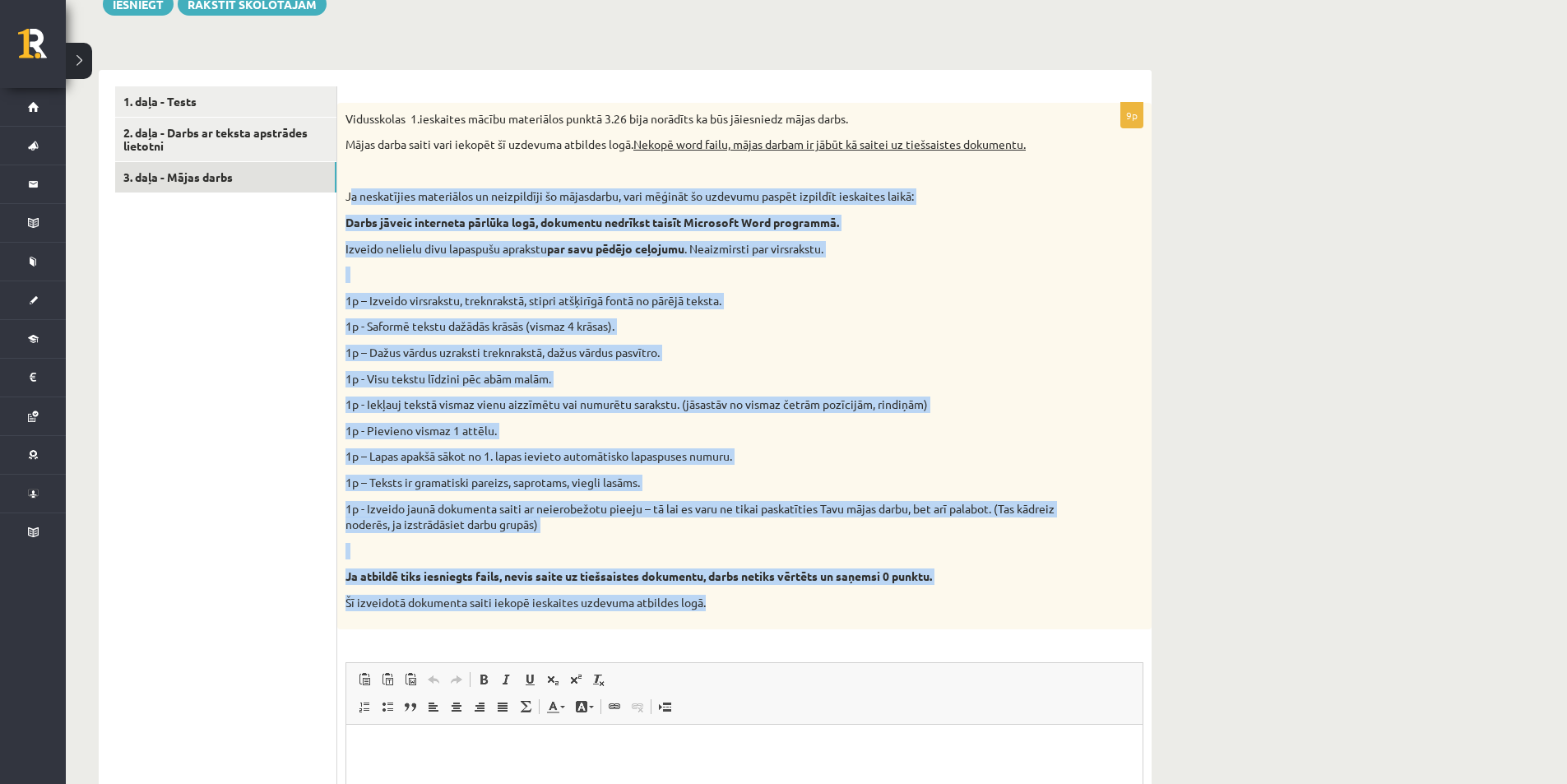
drag, startPoint x: 350, startPoint y: 197, endPoint x: 1081, endPoint y: 610, distance: 839.6
click at [1081, 610] on div "Vidusskolas 1.ieskaites mācību materiālos punktā 3.26 bija norādīts ka būs jāie…" at bounding box center [744, 366] width 814 height 526
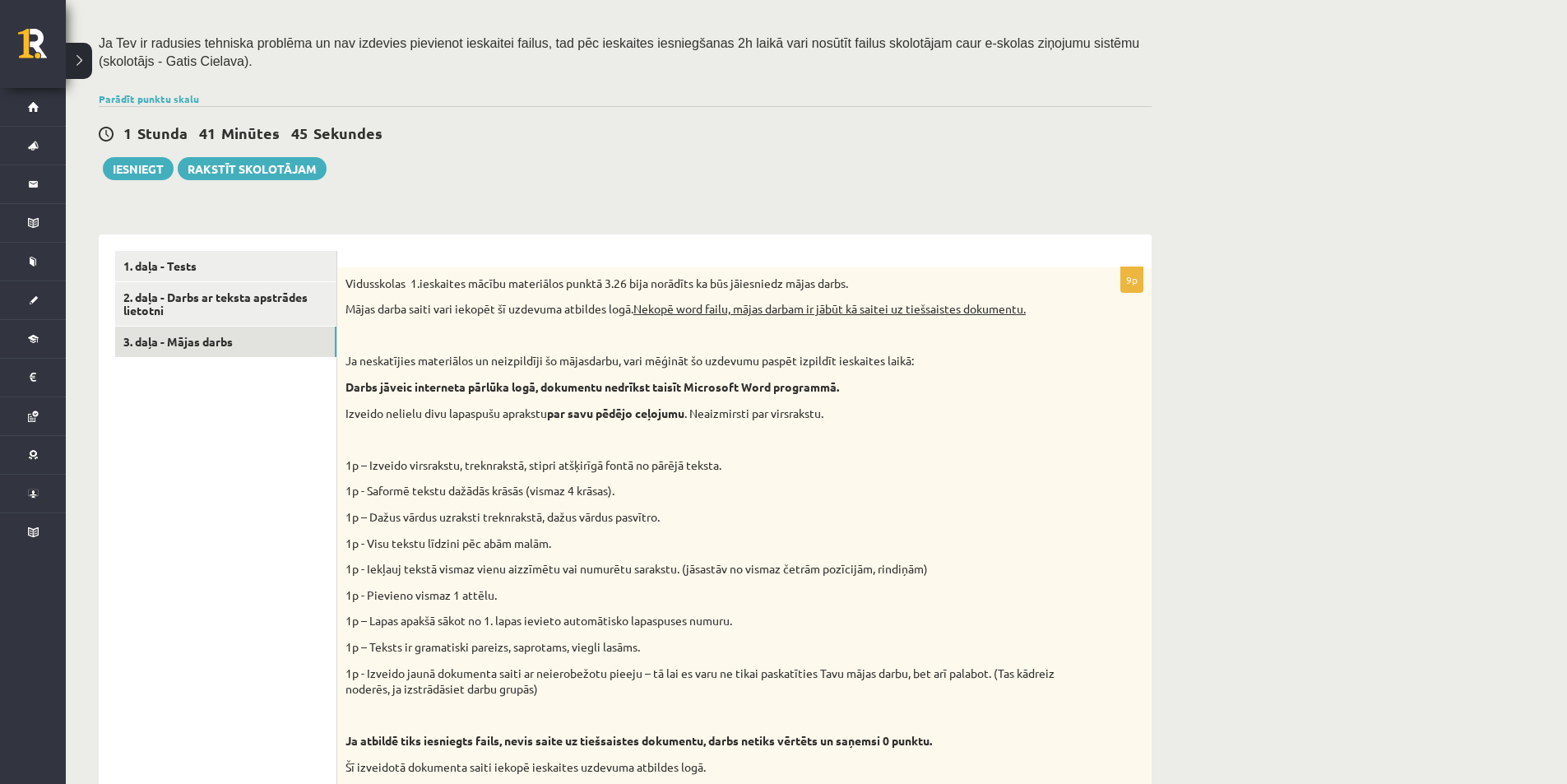
click at [193, 471] on ul "1. daļa - Tests 2. daļa - Darbs ar teksta apstrādes lietotni 3. daļa - Mājas da…" at bounding box center [226, 710] width 222 height 918
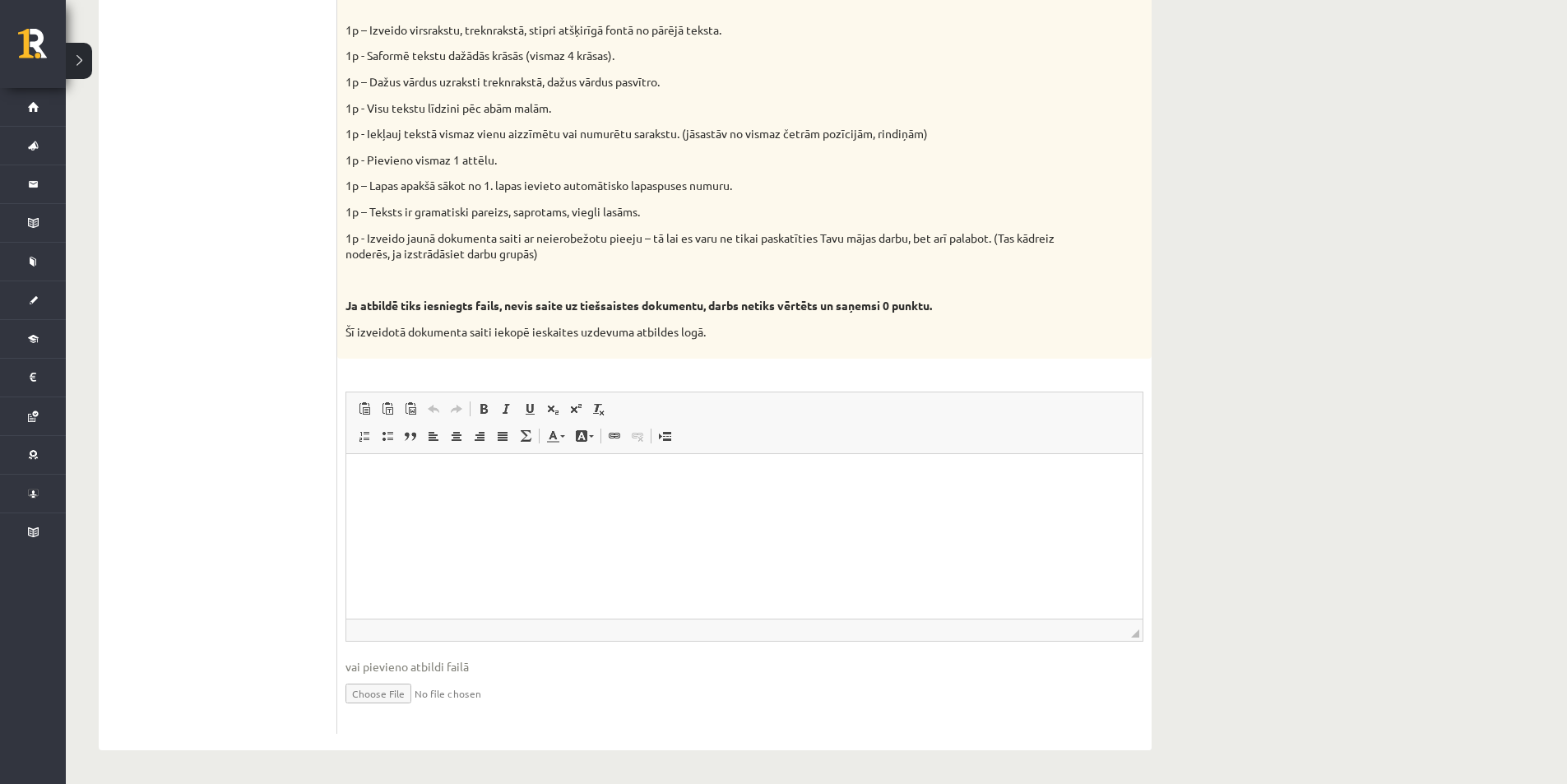
scroll to position [402, 0]
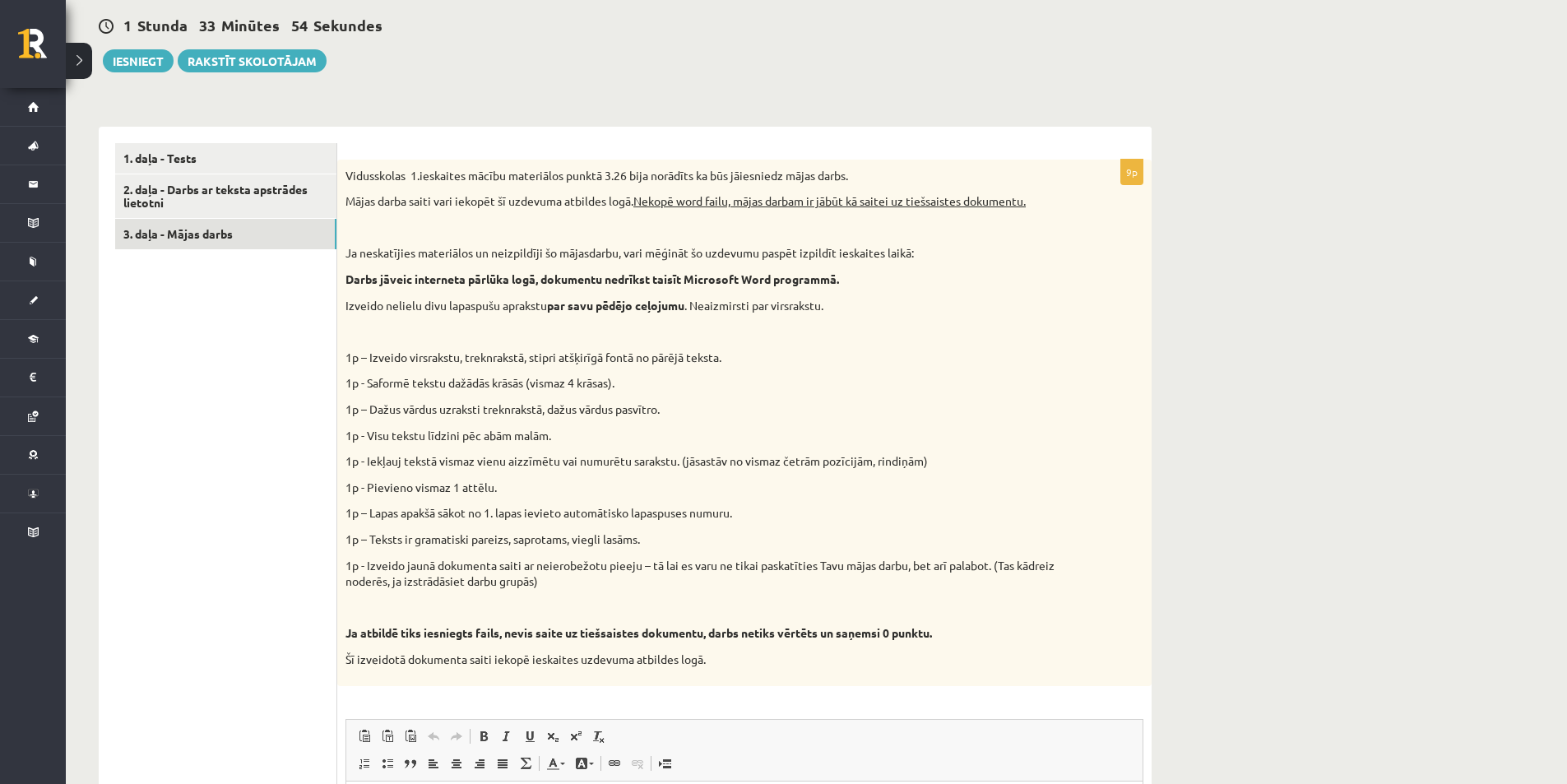
click at [187, 502] on ul "1. daļa - Tests 2. daļa - Darbs ar teksta apstrādes lietotni 3. daļa - Mājas da…" at bounding box center [226, 602] width 222 height 918
click at [200, 201] on link "2. daļa - Darbs ar teksta apstrādes lietotni" at bounding box center [225, 196] width 221 height 45
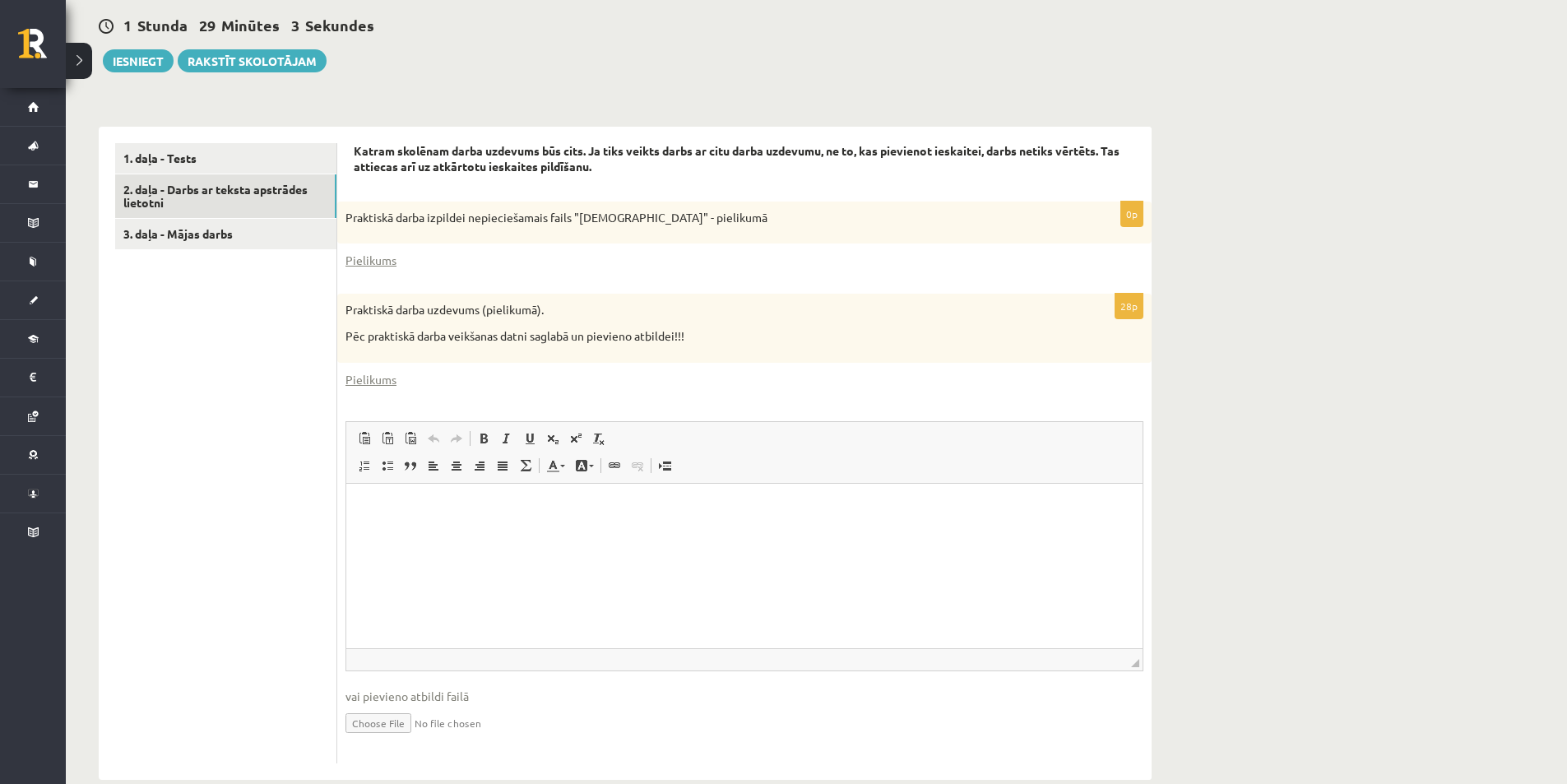
scroll to position [0, 0]
click at [388, 263] on link "Pielikums" at bounding box center [370, 260] width 51 height 17
click at [391, 368] on div "28p Praktiskā darba uzdevums (pielikumā). Pēc praktiskā darba veikšanas datni s…" at bounding box center [744, 527] width 814 height 469
click at [390, 380] on link "Pielikums" at bounding box center [370, 379] width 51 height 17
click at [269, 223] on link "3. daļa - Mājas darbs" at bounding box center [225, 234] width 221 height 31
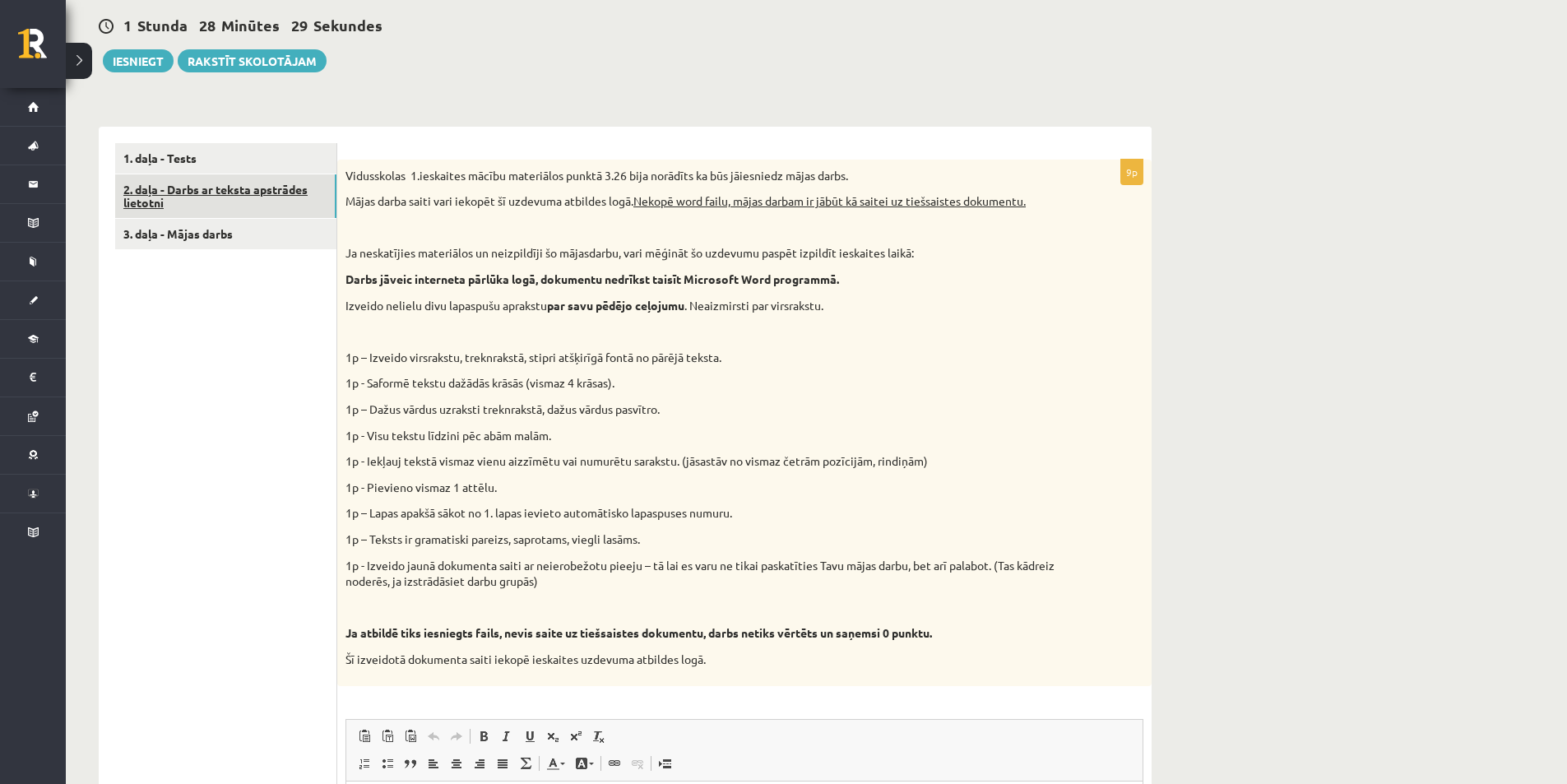
click at [269, 200] on link "2. daļa - Darbs ar teksta apstrādes lietotni" at bounding box center [225, 196] width 221 height 45
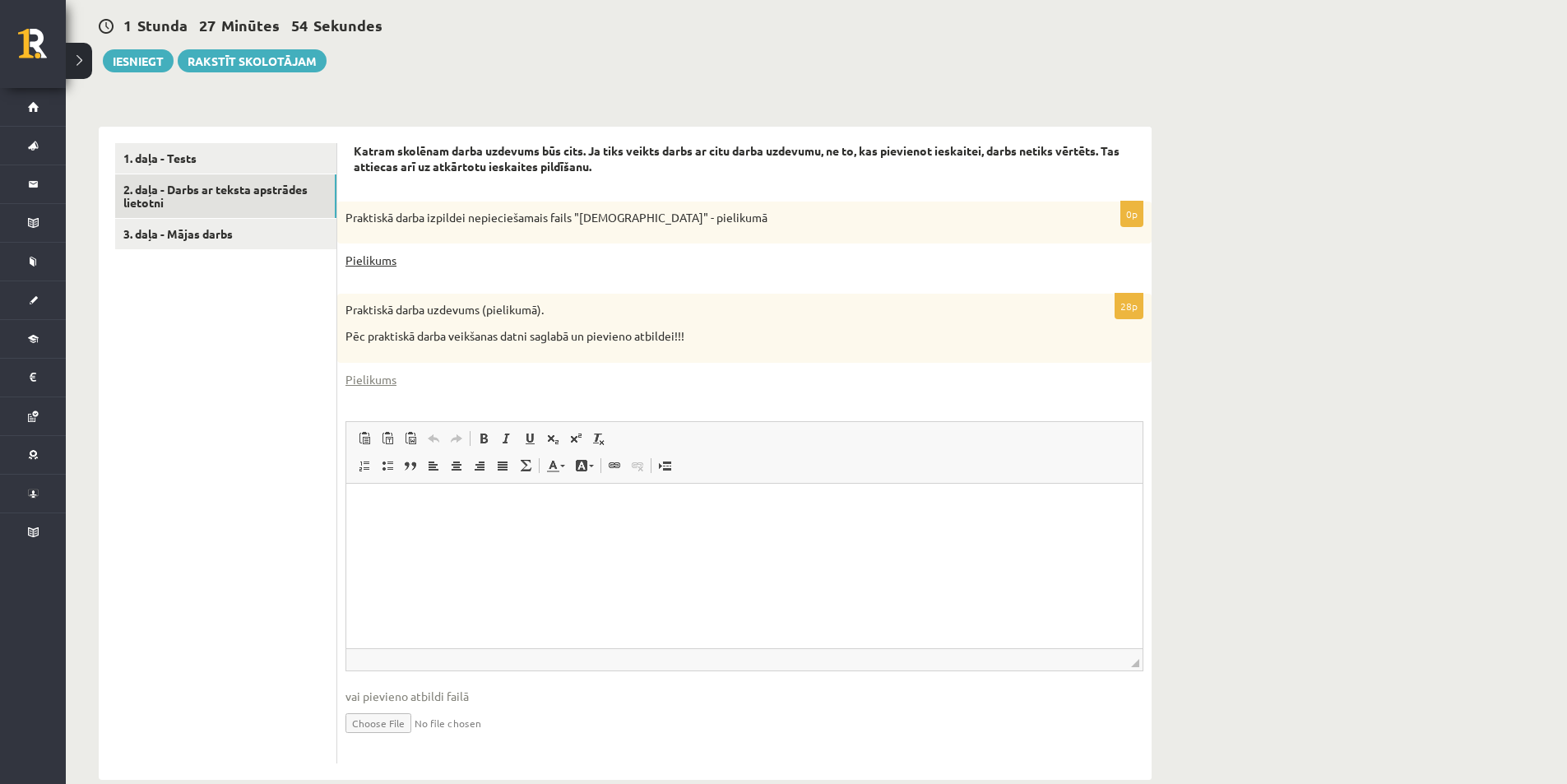
click at [385, 262] on link "Pielikums" at bounding box center [370, 260] width 51 height 17
click at [389, 379] on link "Pielikums" at bounding box center [370, 379] width 51 height 17
drag, startPoint x: 384, startPoint y: 381, endPoint x: 634, endPoint y: 316, distance: 258.3
click at [634, 316] on p "Praktiskā darba uzdevums (pielikumā)." at bounding box center [703, 309] width 716 height 17
click at [217, 229] on link "3. daļa - Mājas darbs" at bounding box center [225, 234] width 221 height 31
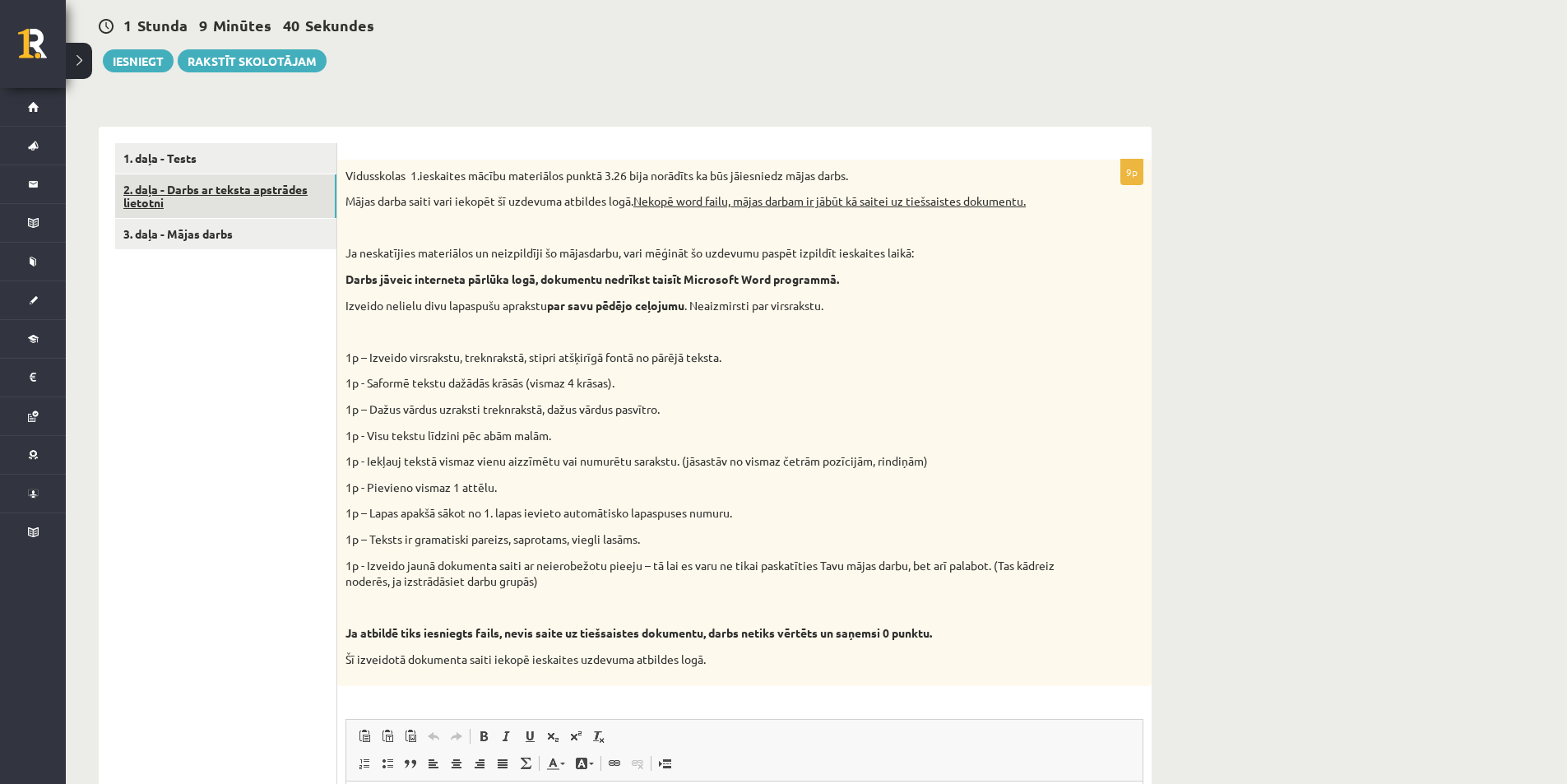
click at [221, 200] on link "2. daļa - Darbs ar teksta apstrādes lietotni" at bounding box center [225, 196] width 221 height 45
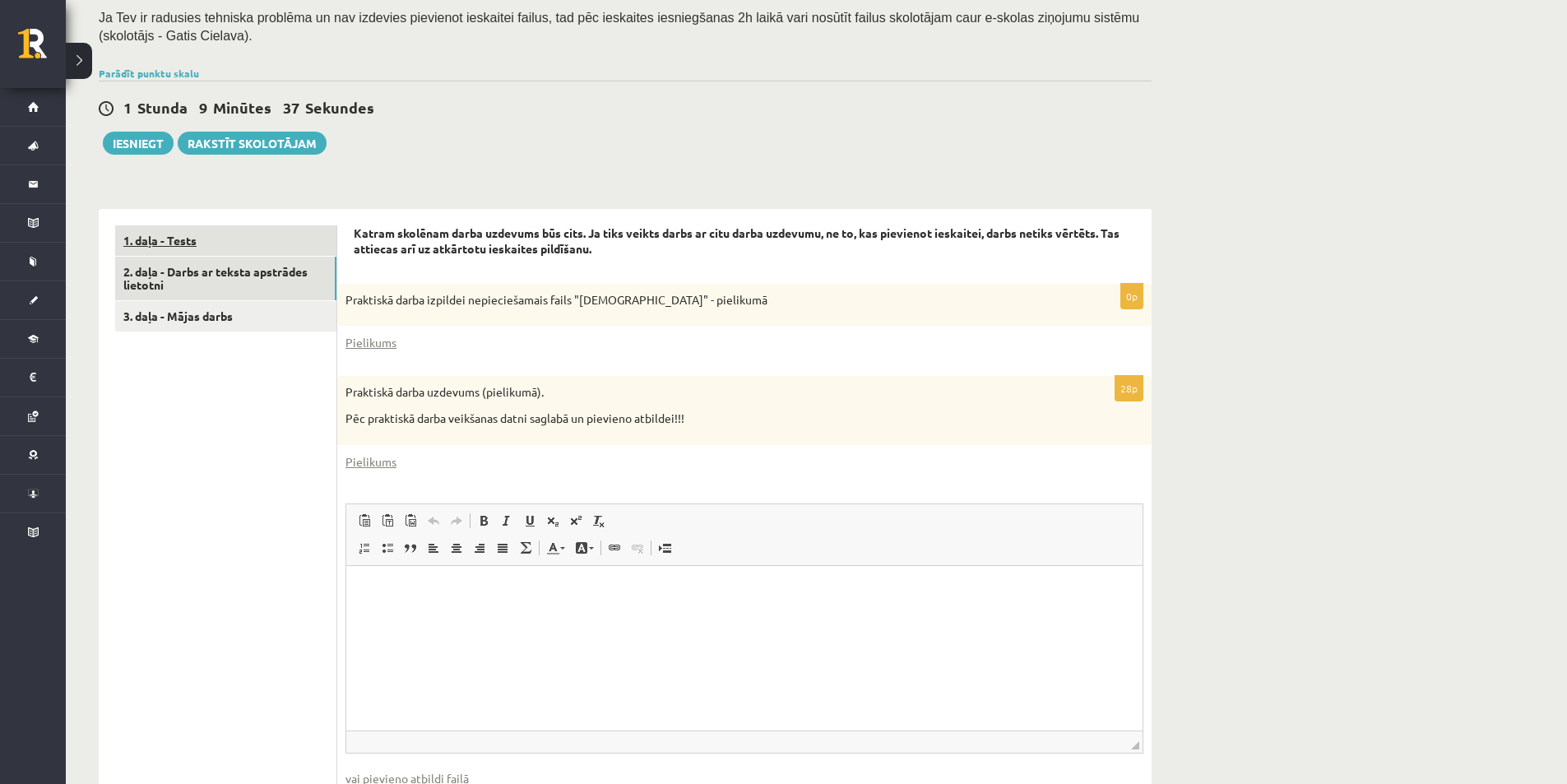
scroll to position [238, 0]
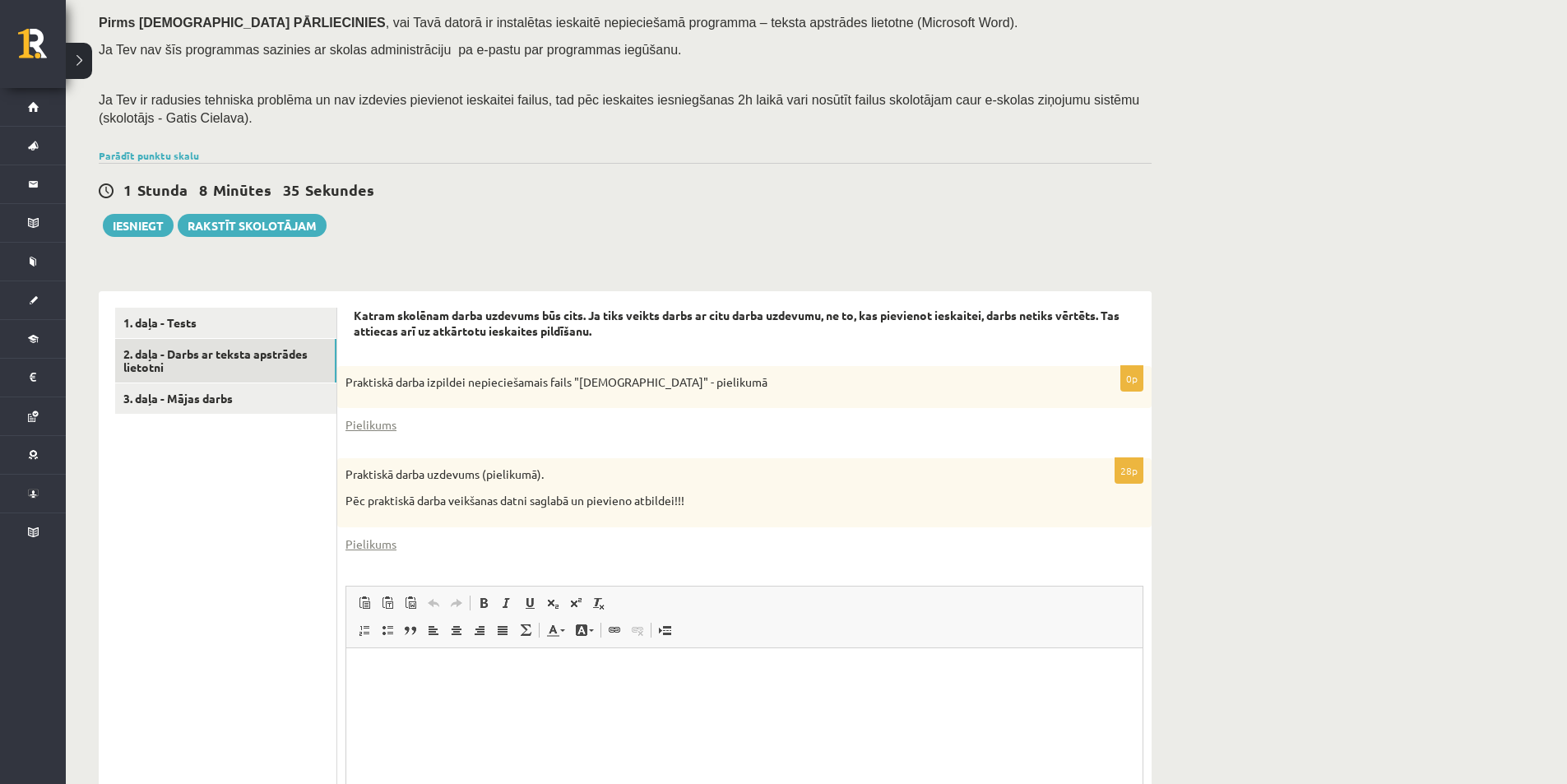
click at [521, 216] on div "1 Stunda 8 Minūtes 35 Sekundes Ieskaite saglabāta! Iesniegt Rakstīt skolotājam" at bounding box center [626, 199] width 1053 height 74
click at [244, 396] on link "3. daļa - Mājas darbs" at bounding box center [225, 398] width 221 height 31
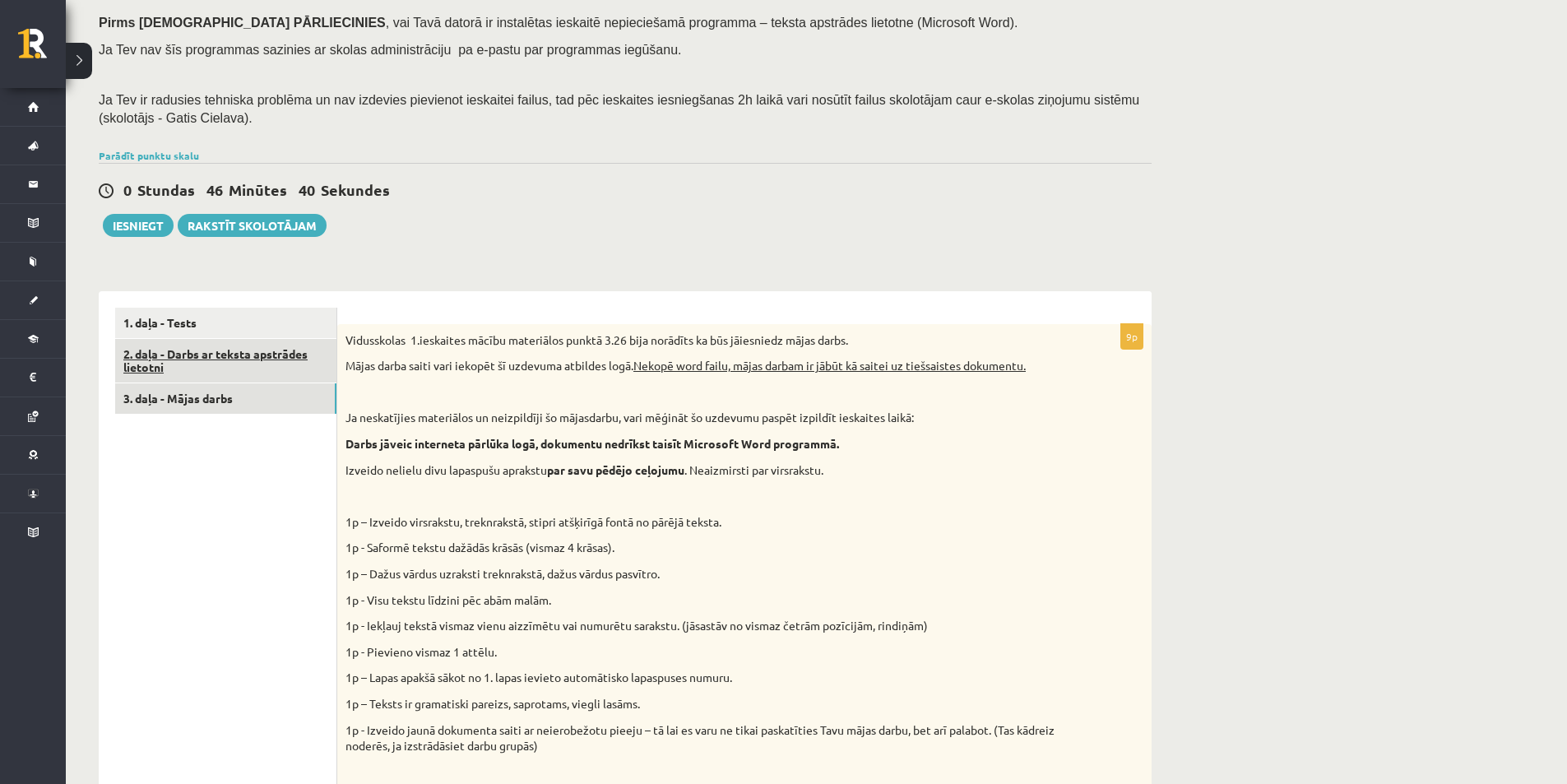
click at [266, 361] on link "2. daļa - Darbs ar teksta apstrādes lietotni" at bounding box center [225, 361] width 221 height 45
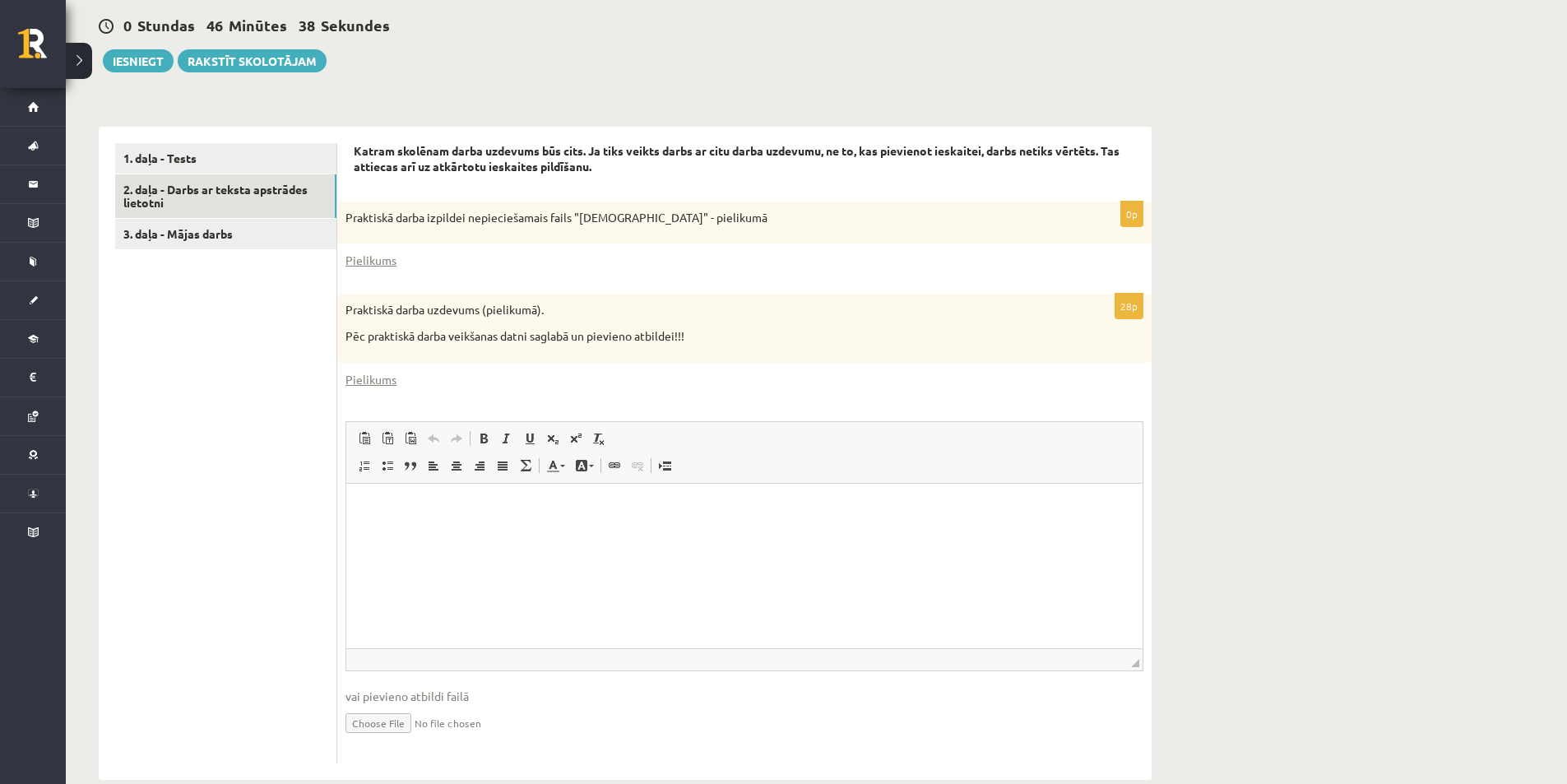
scroll to position [433, 0]
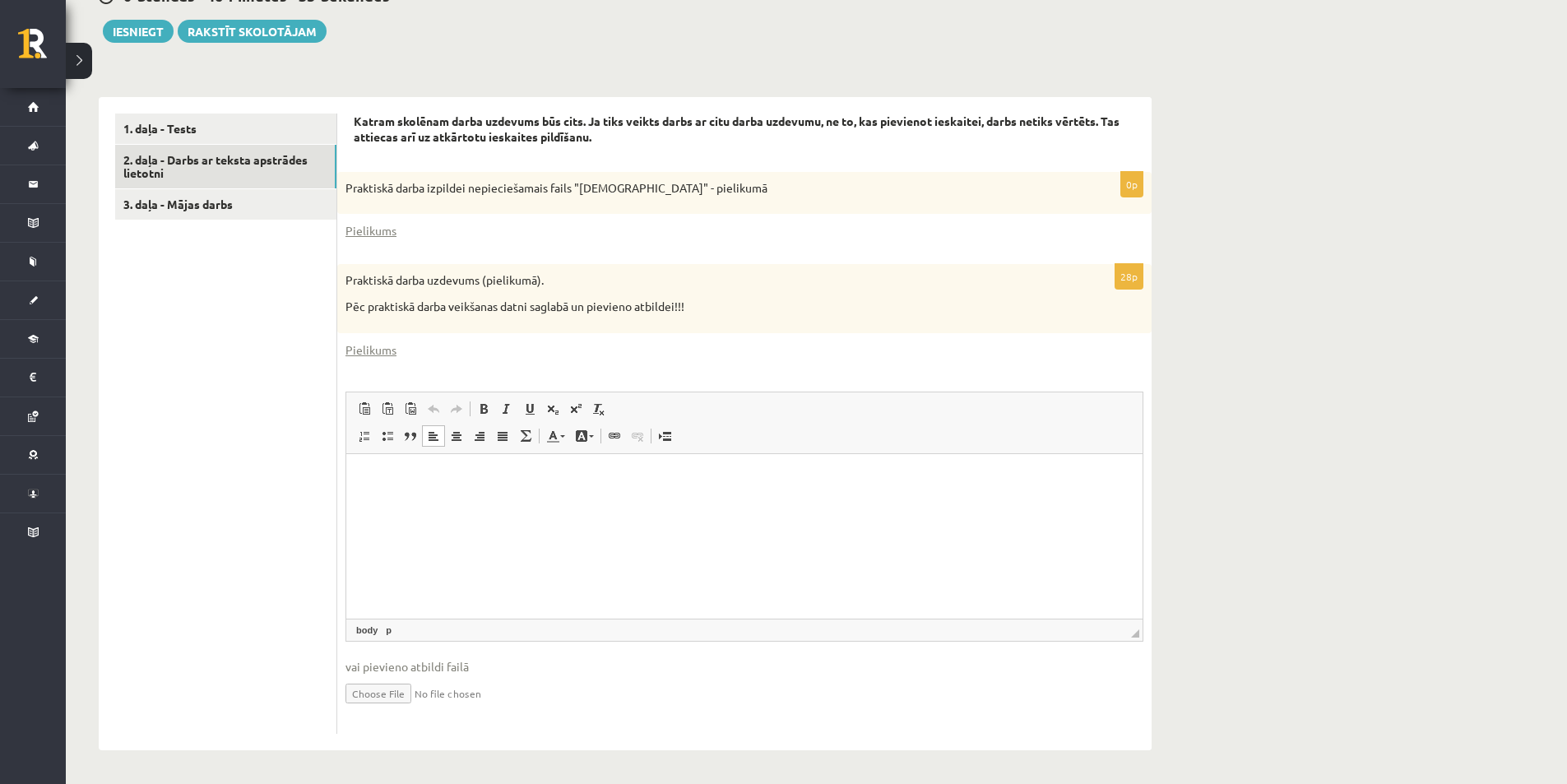
drag, startPoint x: 651, startPoint y: 495, endPoint x: 651, endPoint y: 537, distance: 42.0
drag, startPoint x: 651, startPoint y: 537, endPoint x: 675, endPoint y: 562, distance: 34.7
click at [675, 504] on html at bounding box center [744, 478] width 796 height 51
click at [233, 214] on link "3. daļa - Mājas darbs" at bounding box center [225, 204] width 221 height 31
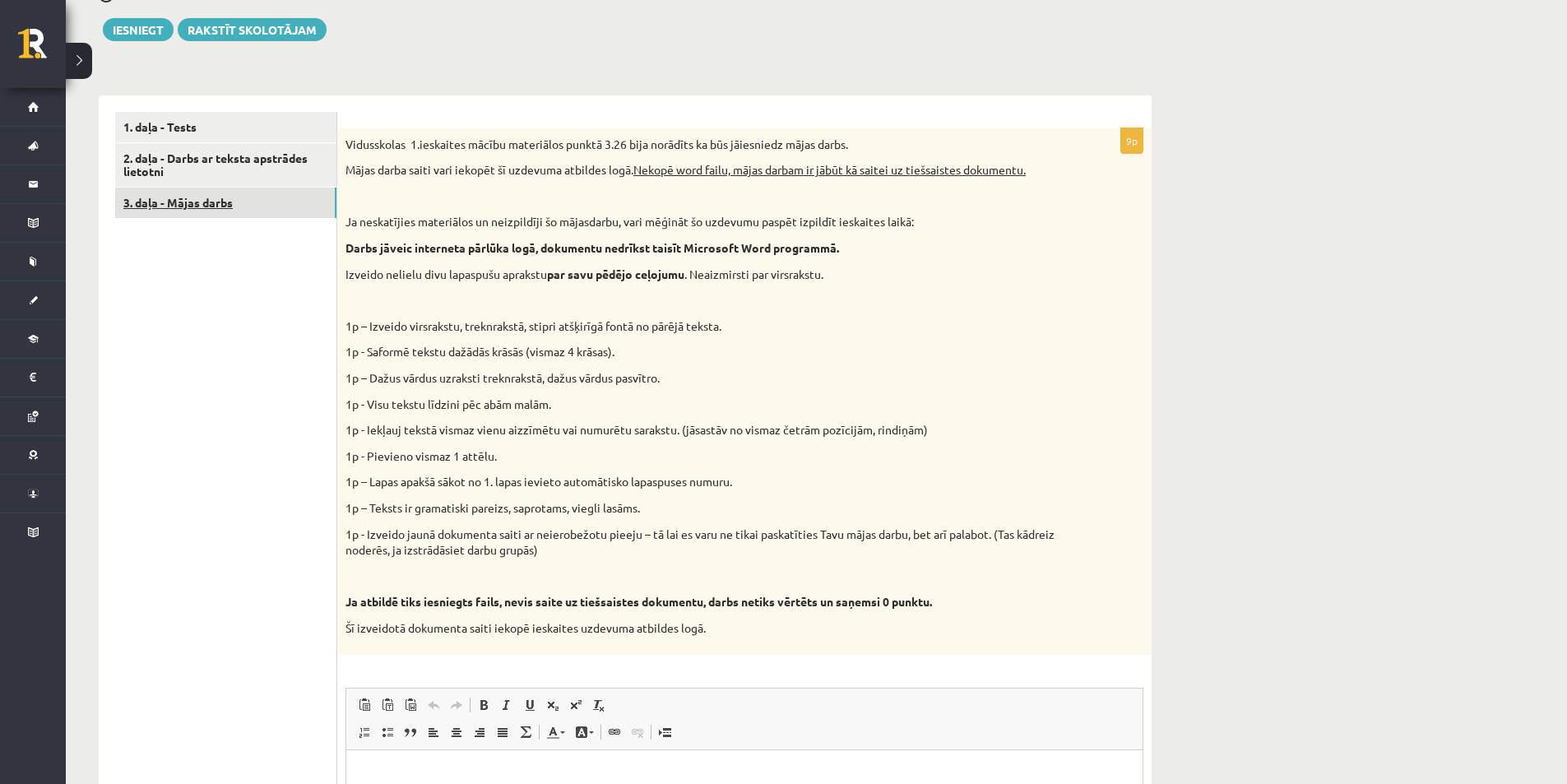
click at [220, 193] on link "3. daļa - Mājas darbs" at bounding box center [225, 202] width 221 height 31
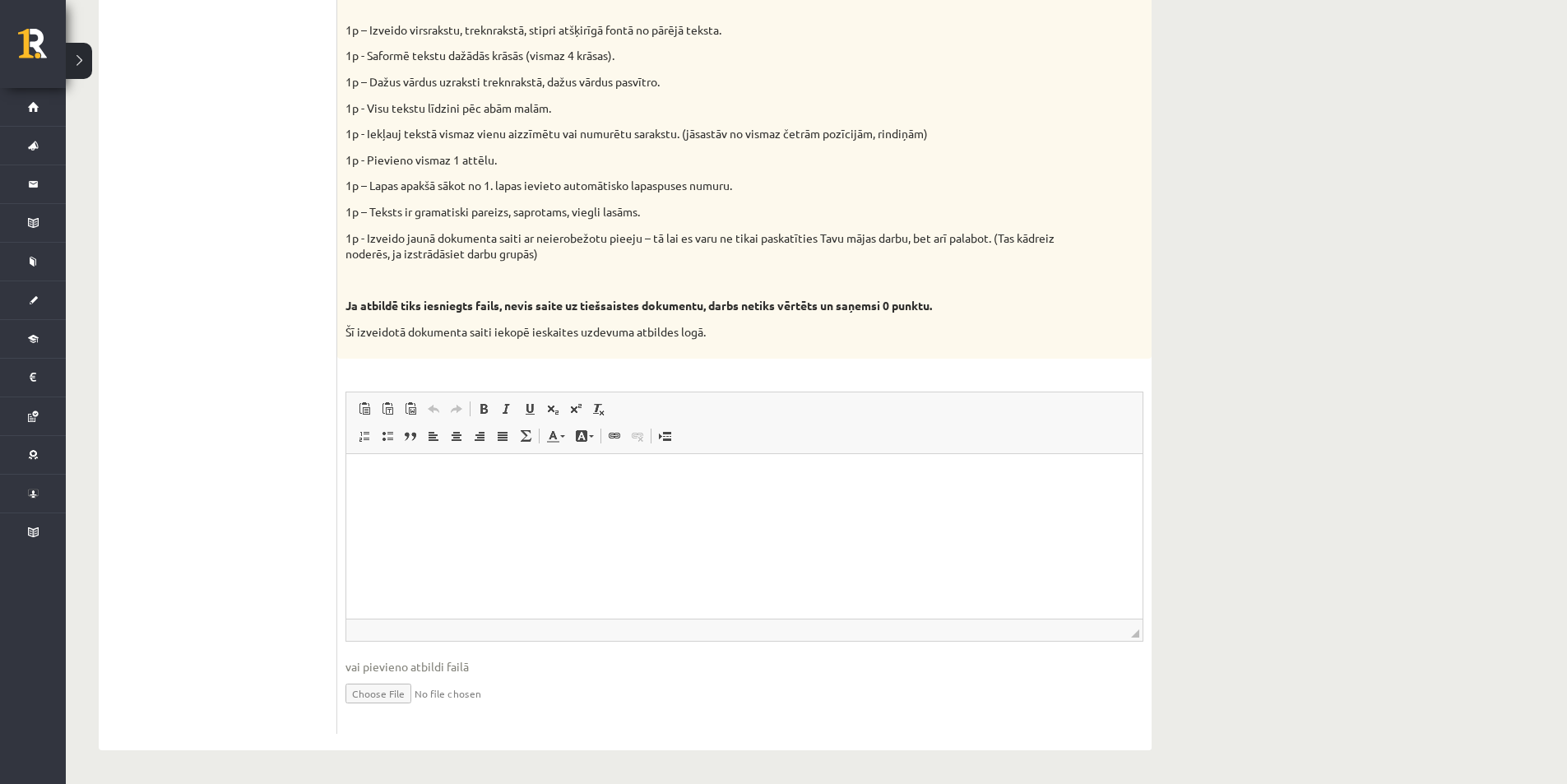
scroll to position [320, 0]
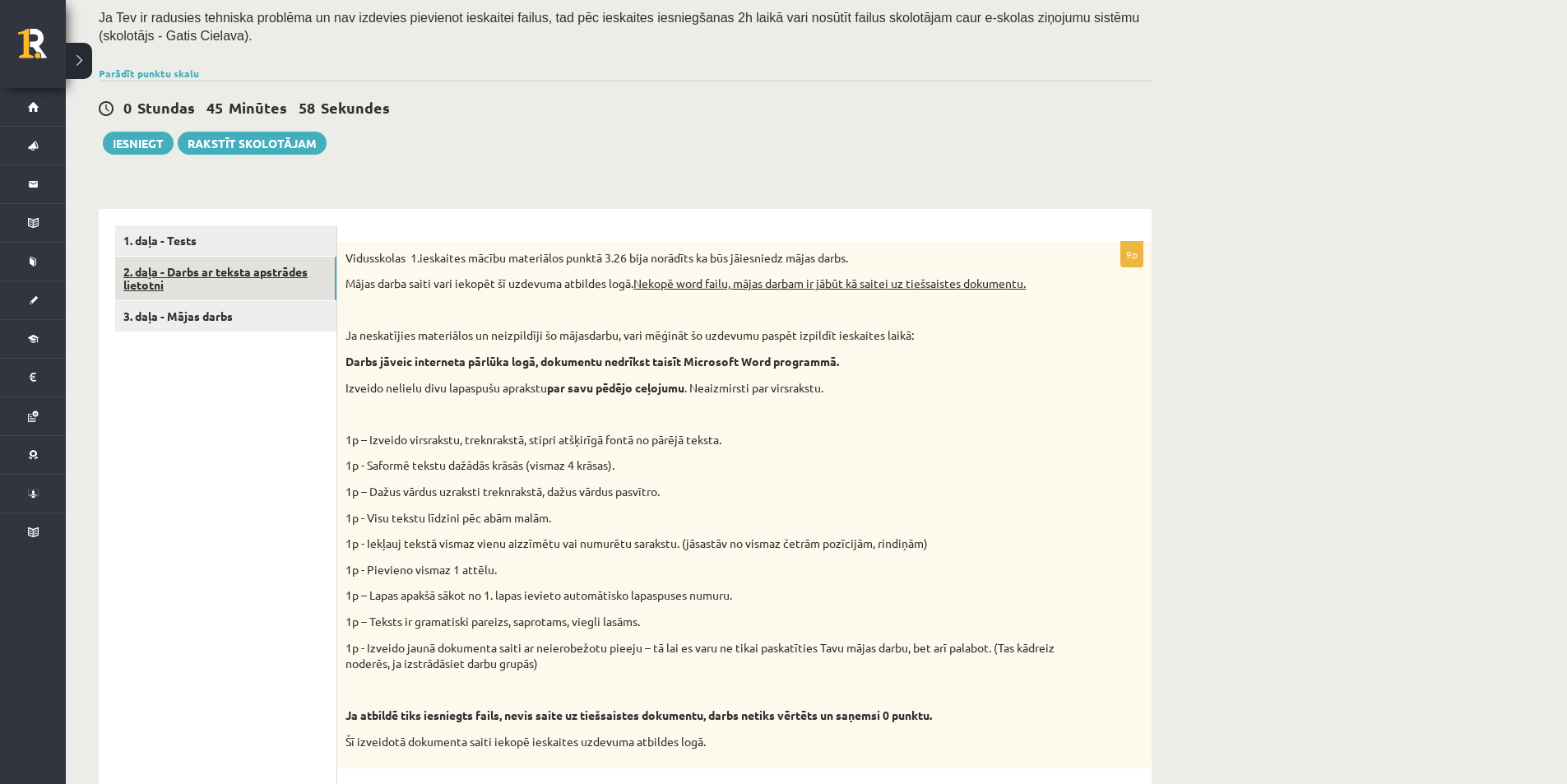
click at [167, 263] on link "2. daļa - Darbs ar teksta apstrādes lietotni" at bounding box center [225, 279] width 221 height 45
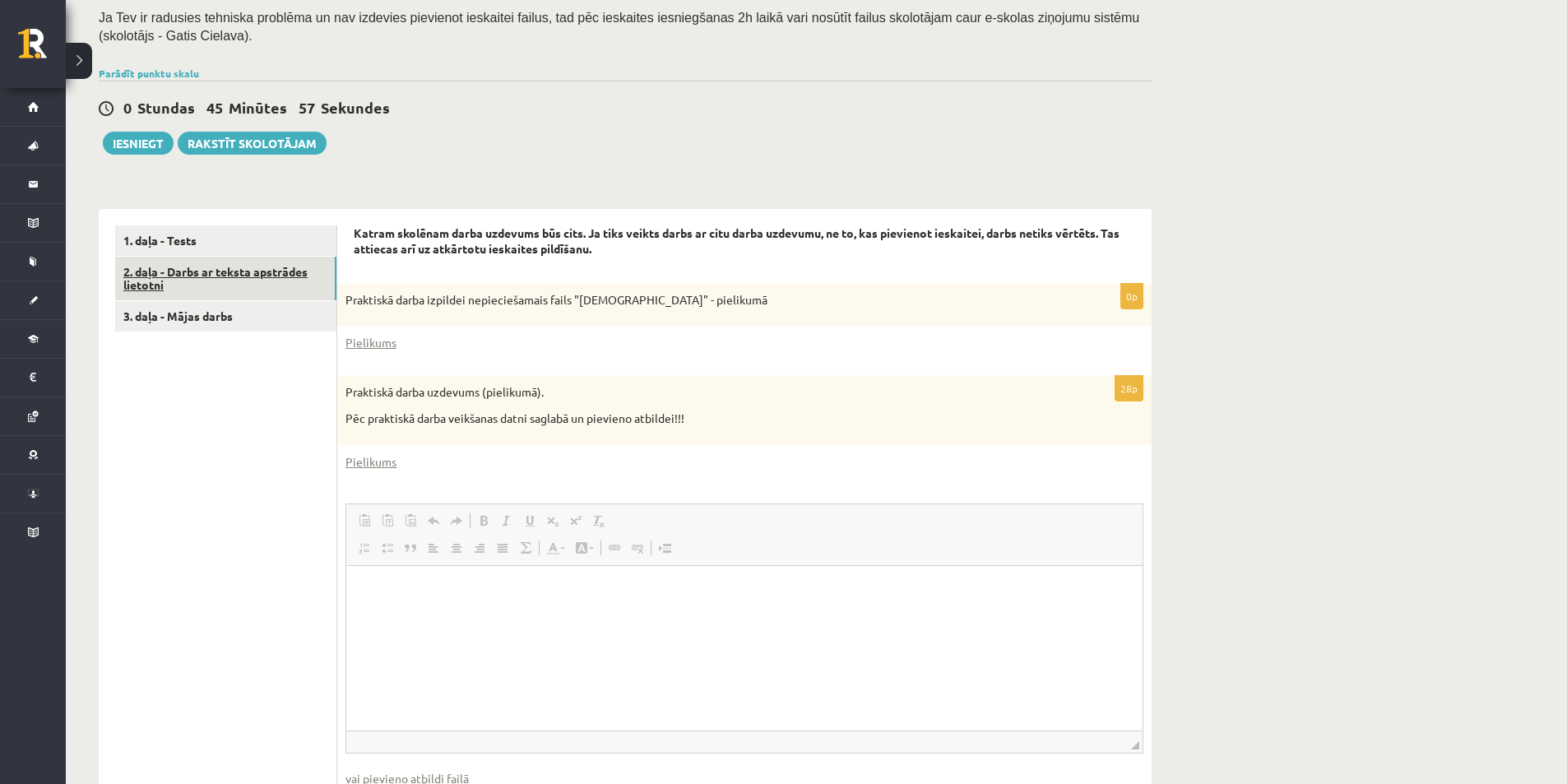
scroll to position [0, 0]
click at [176, 239] on link "1. daļa - Tests" at bounding box center [225, 240] width 221 height 31
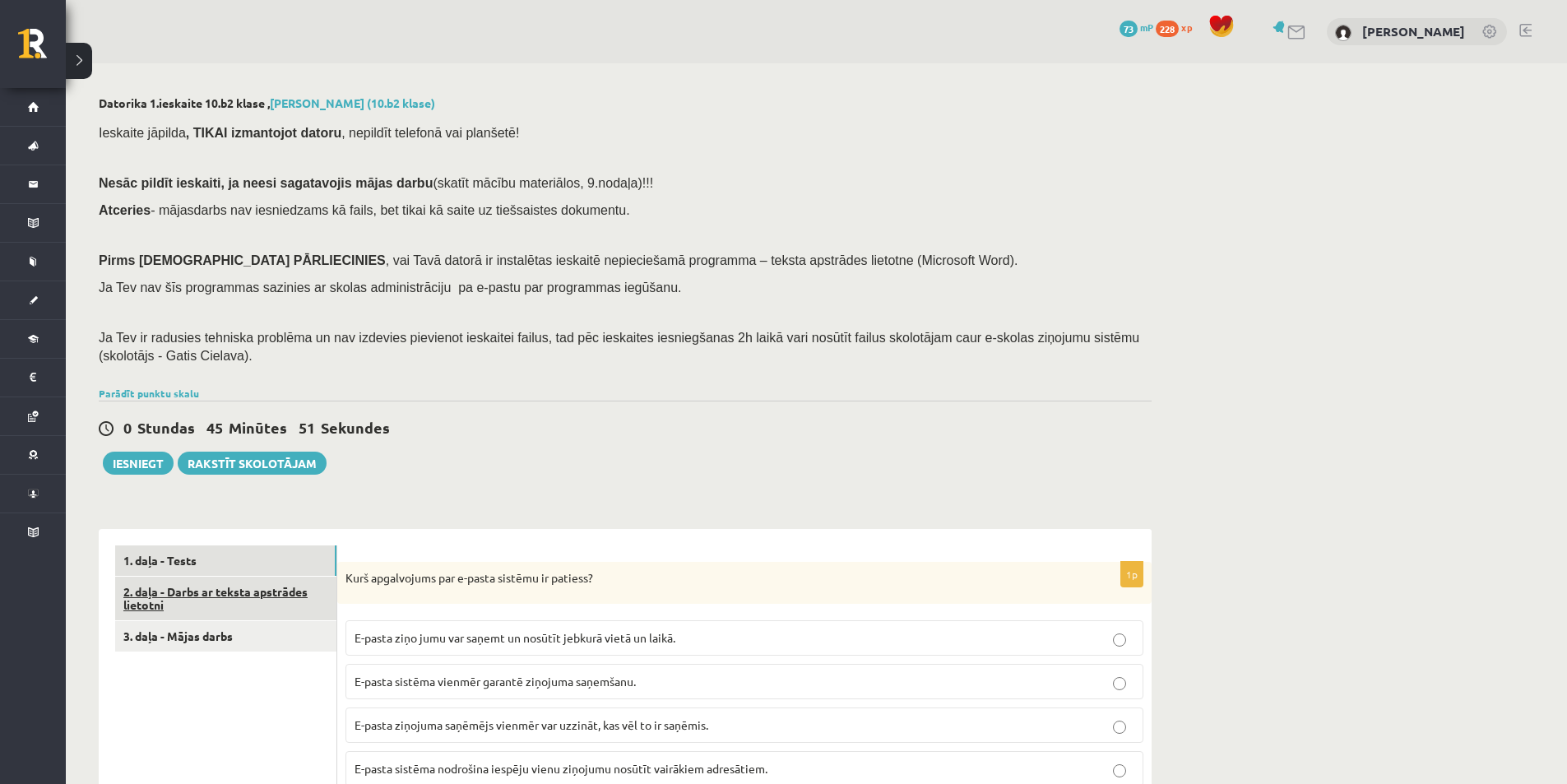
click at [283, 598] on link "2. daļa - Darbs ar teksta apstrādes lietotni" at bounding box center [225, 599] width 221 height 45
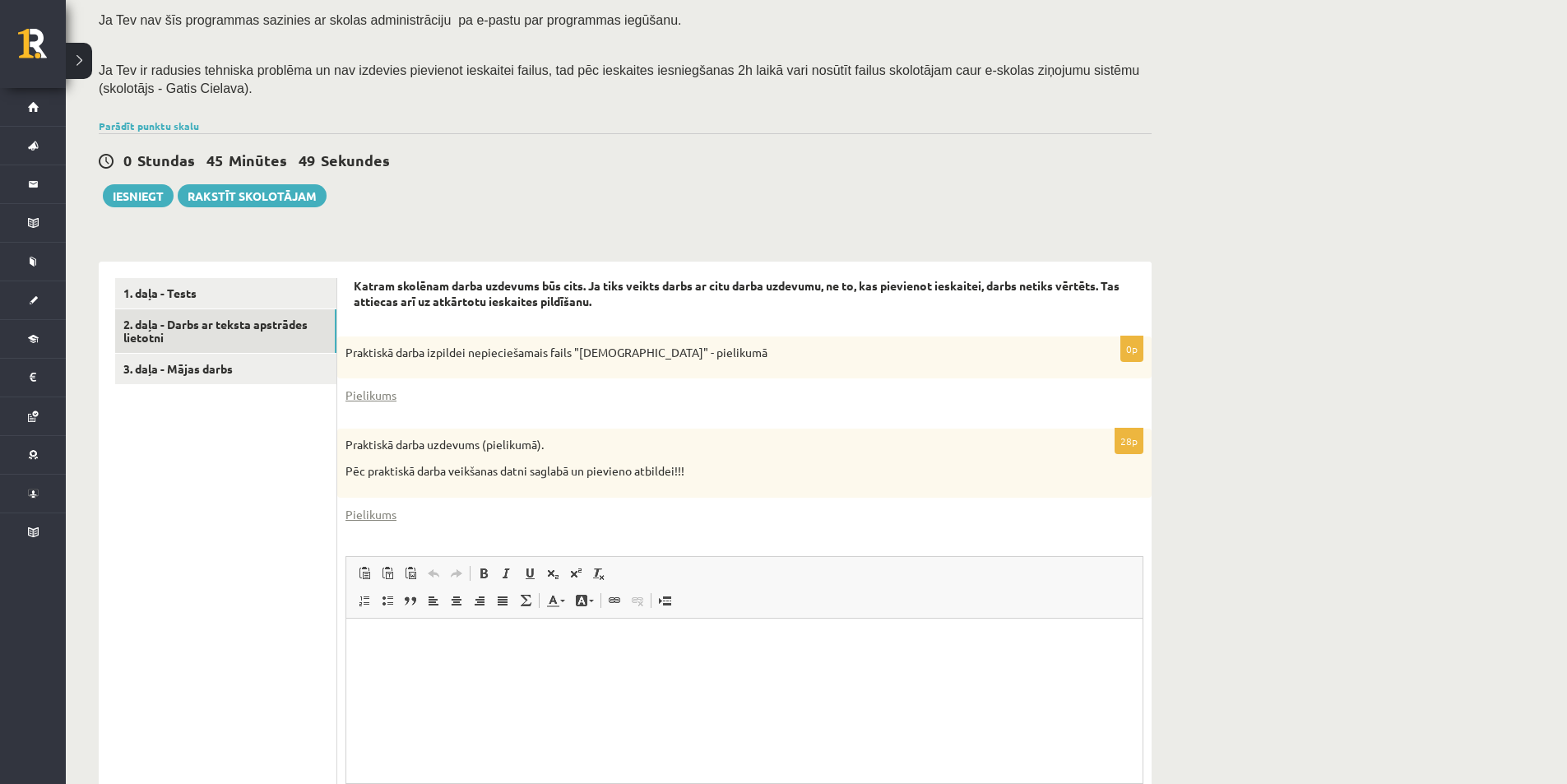
scroll to position [433, 0]
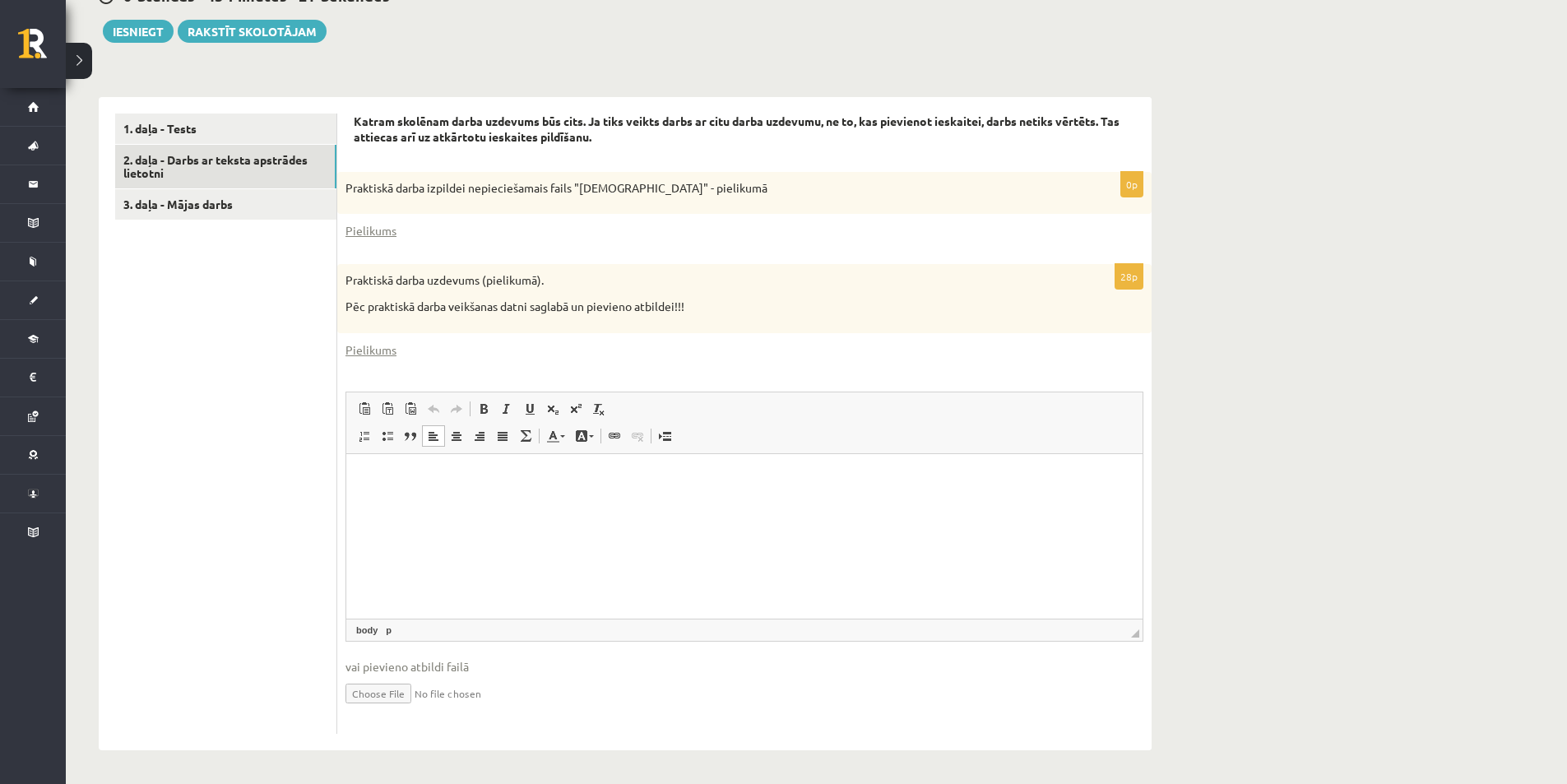
click at [432, 491] on html at bounding box center [744, 478] width 796 height 51
click at [360, 689] on input "file" at bounding box center [744, 692] width 798 height 34
type input "**********"
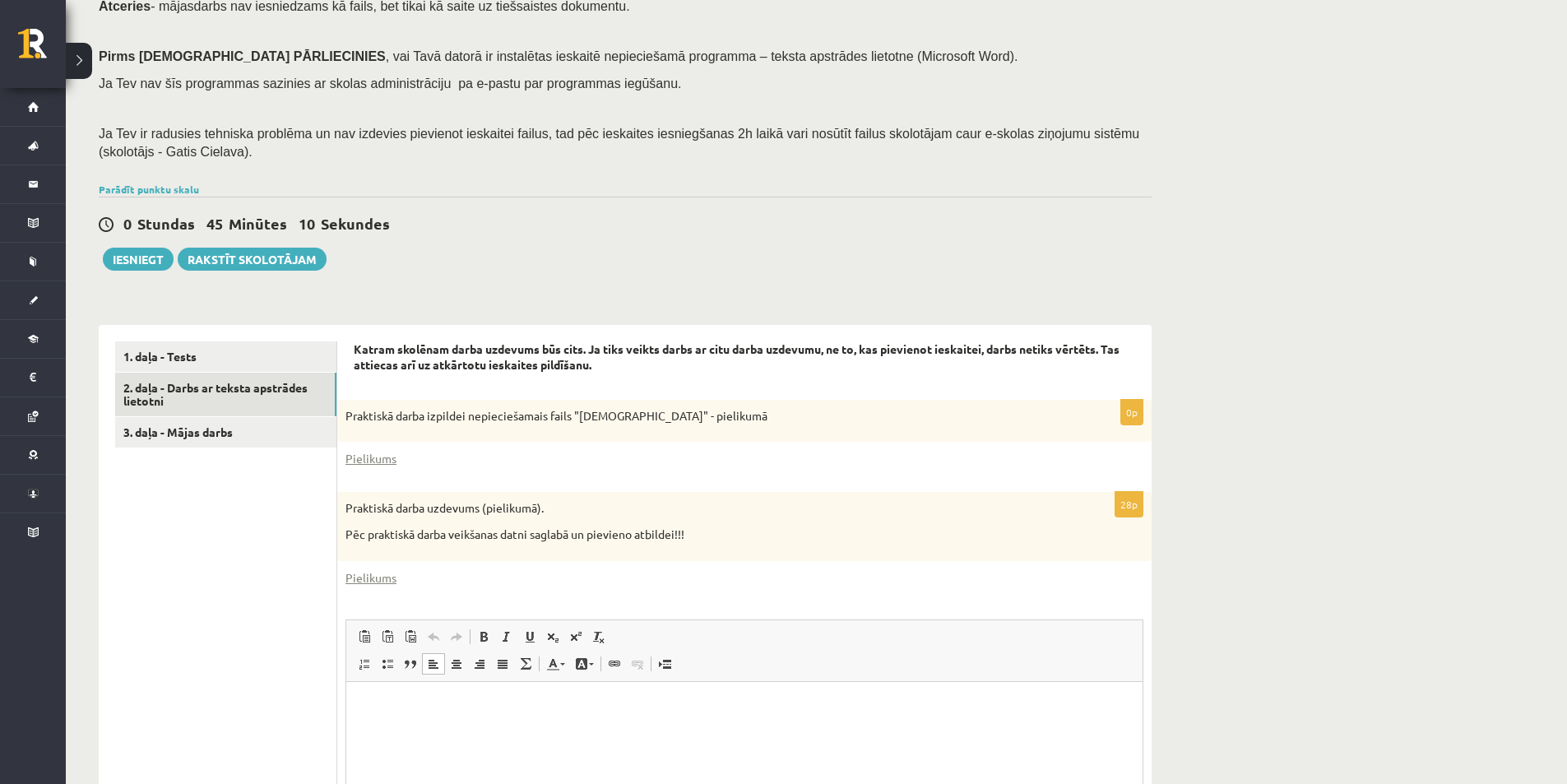
scroll to position [451, 0]
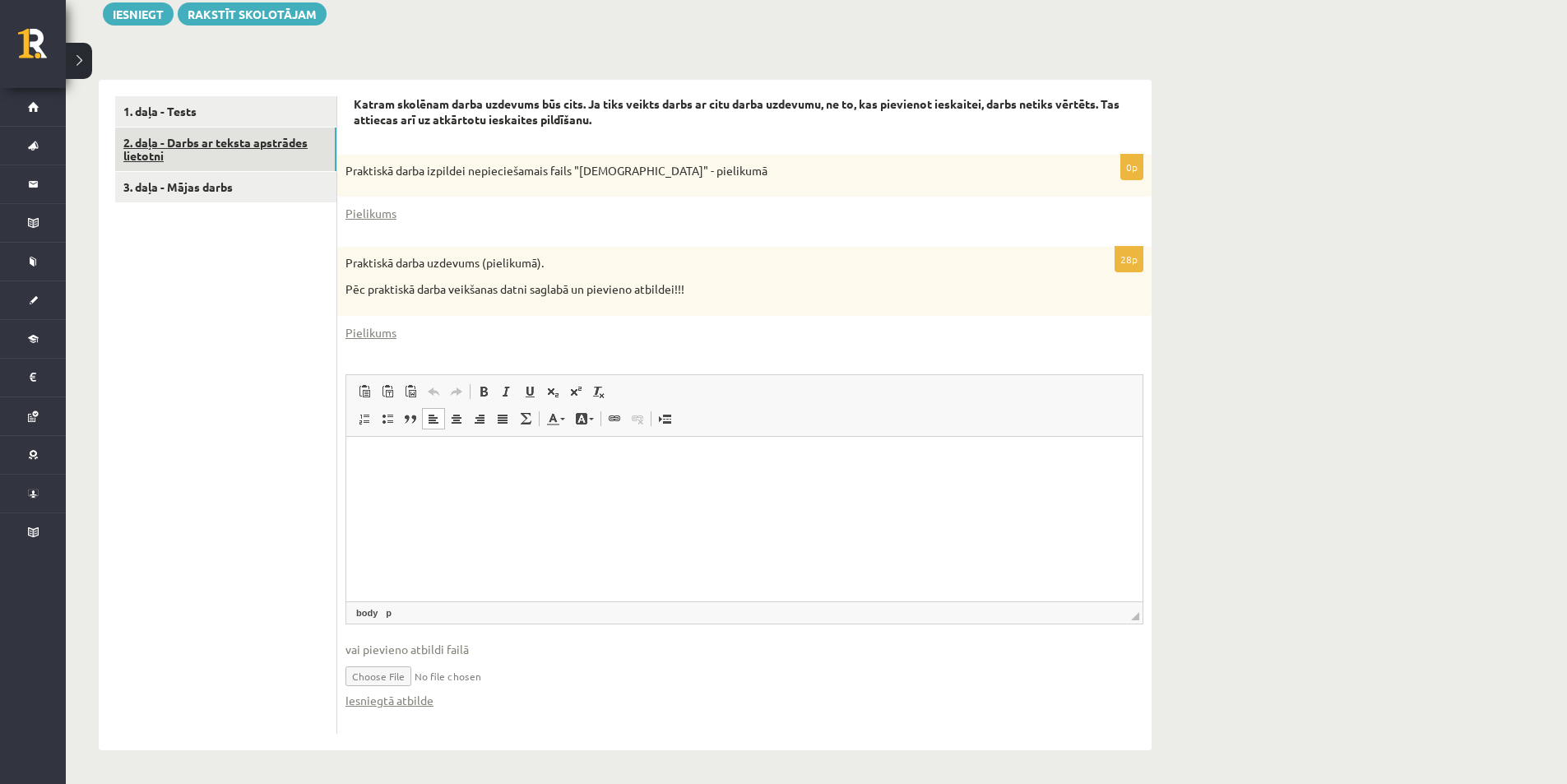
click at [195, 162] on link "2. daļa - Darbs ar teksta apstrādes lietotni" at bounding box center [225, 150] width 221 height 45
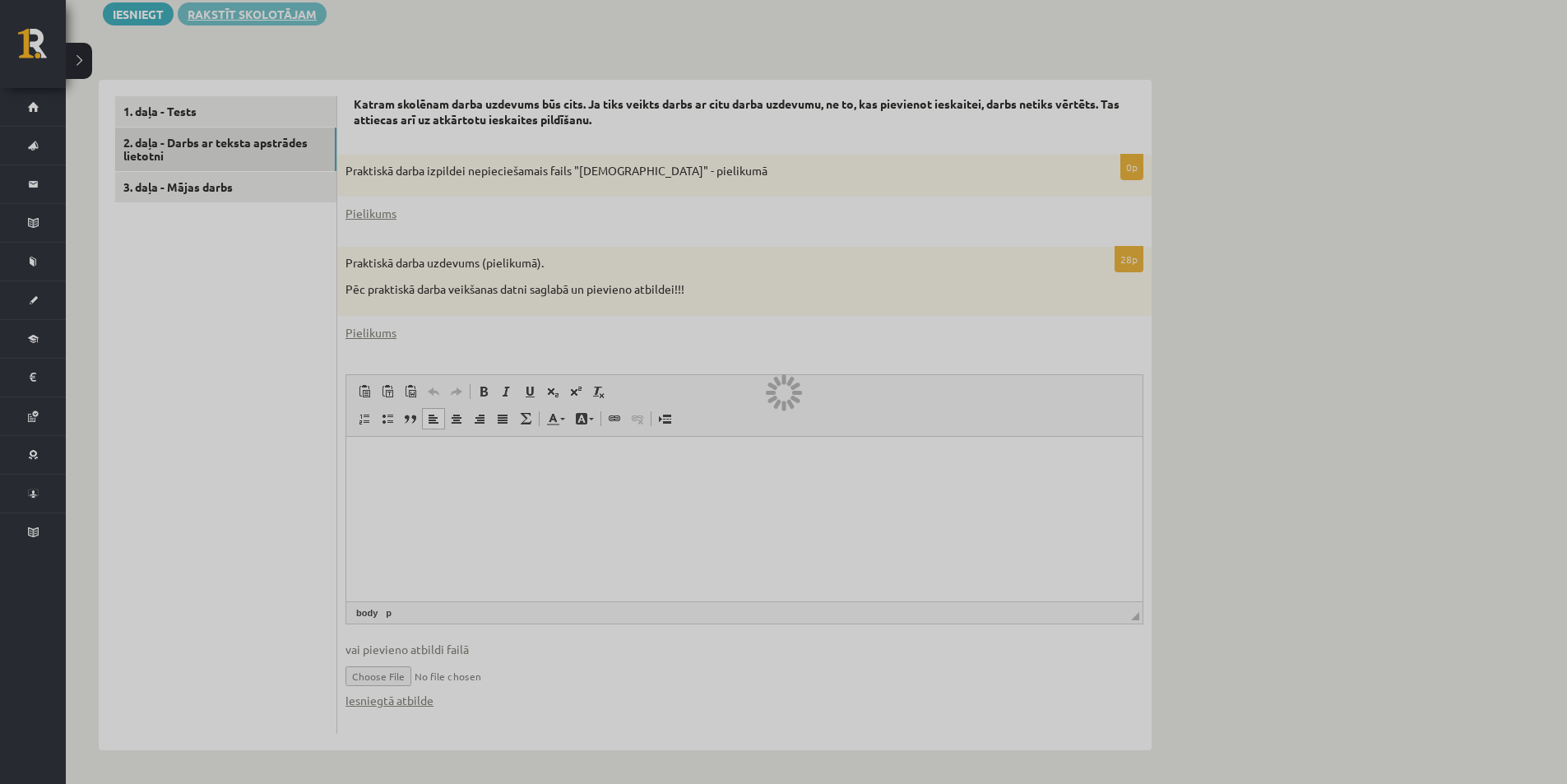
scroll to position [284, 0]
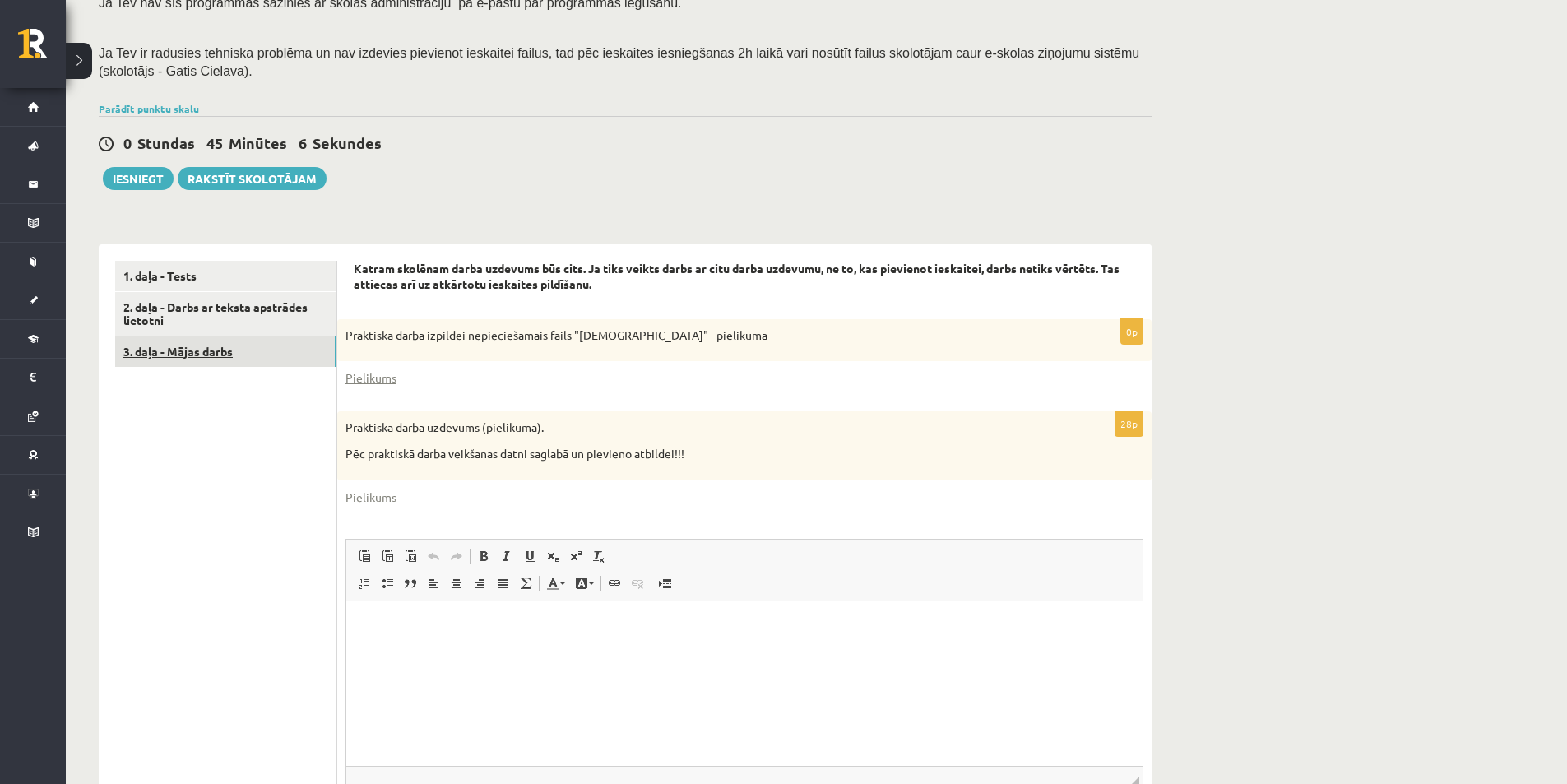
click at [215, 359] on link "3. daļa - Mājas darbs" at bounding box center [225, 351] width 221 height 31
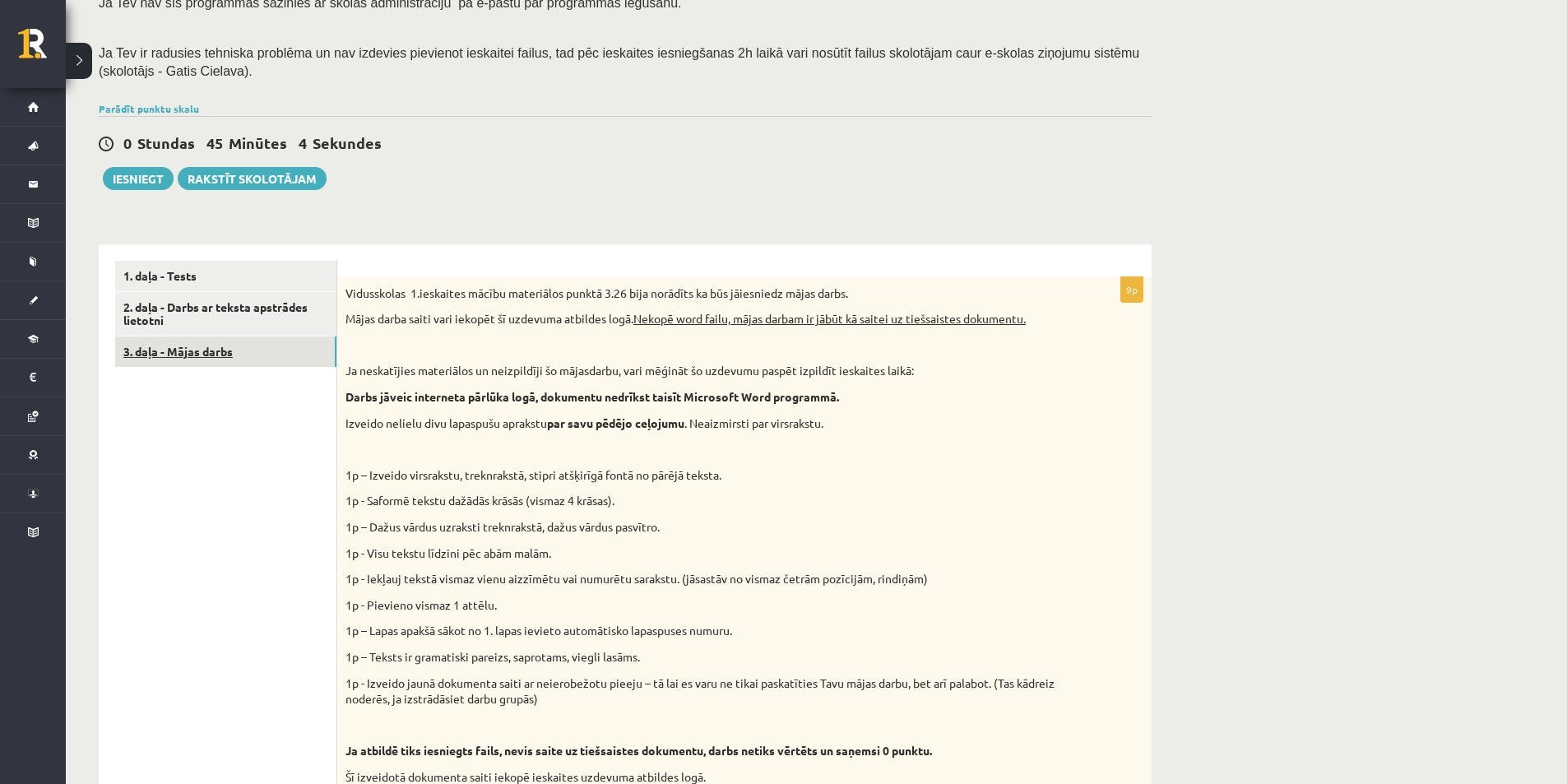
scroll to position [0, 0]
click at [228, 548] on ul "1. daļa - Tests 2. daļa - Darbs ar teksta apstrādes lietotni 3. daļa - Mājas da…" at bounding box center [226, 720] width 222 height 918
click at [232, 275] on link "1. daļa - Tests" at bounding box center [225, 276] width 221 height 31
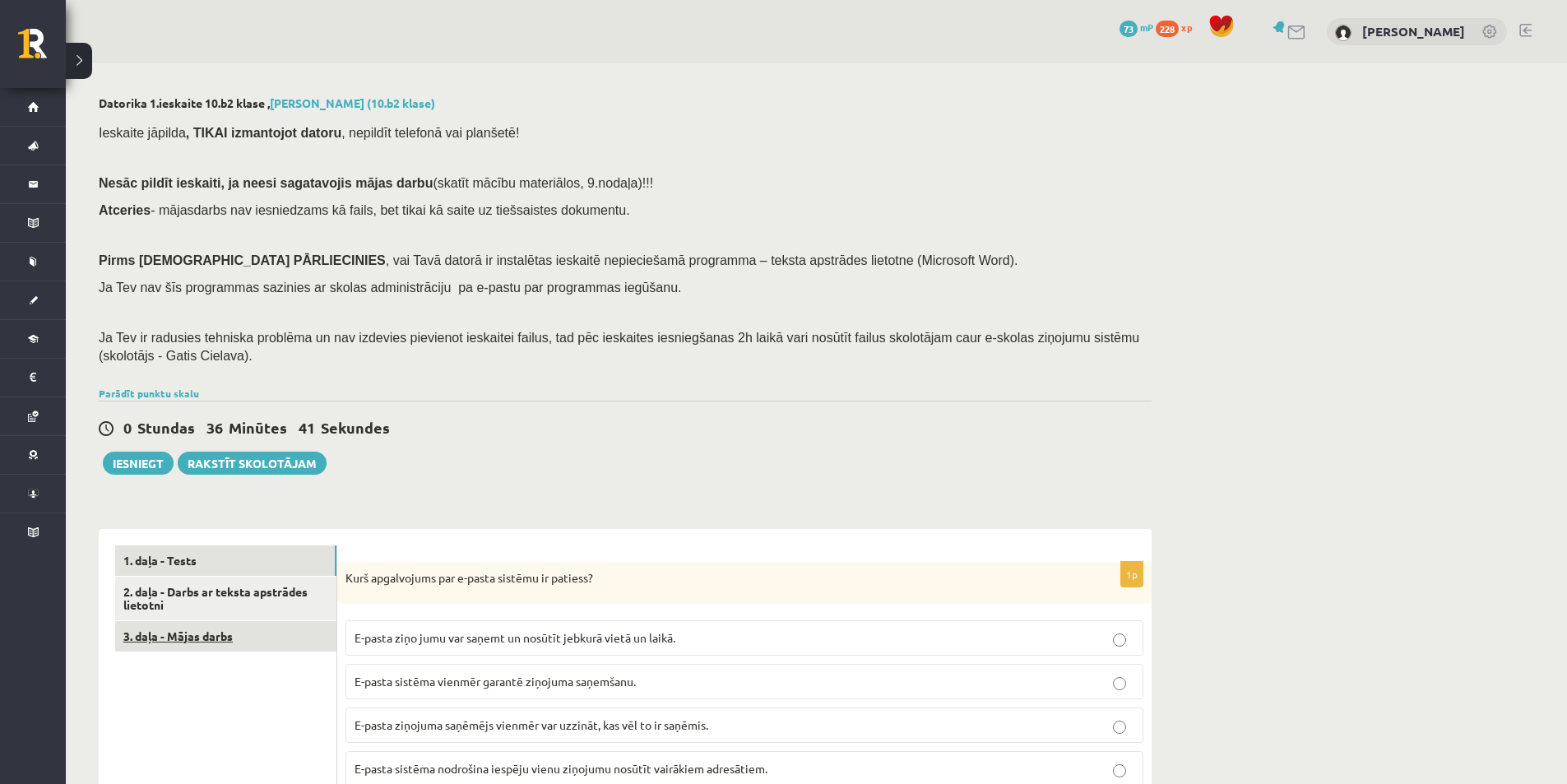
click at [254, 634] on link "3. daļa - Mājas darbs" at bounding box center [225, 635] width 221 height 31
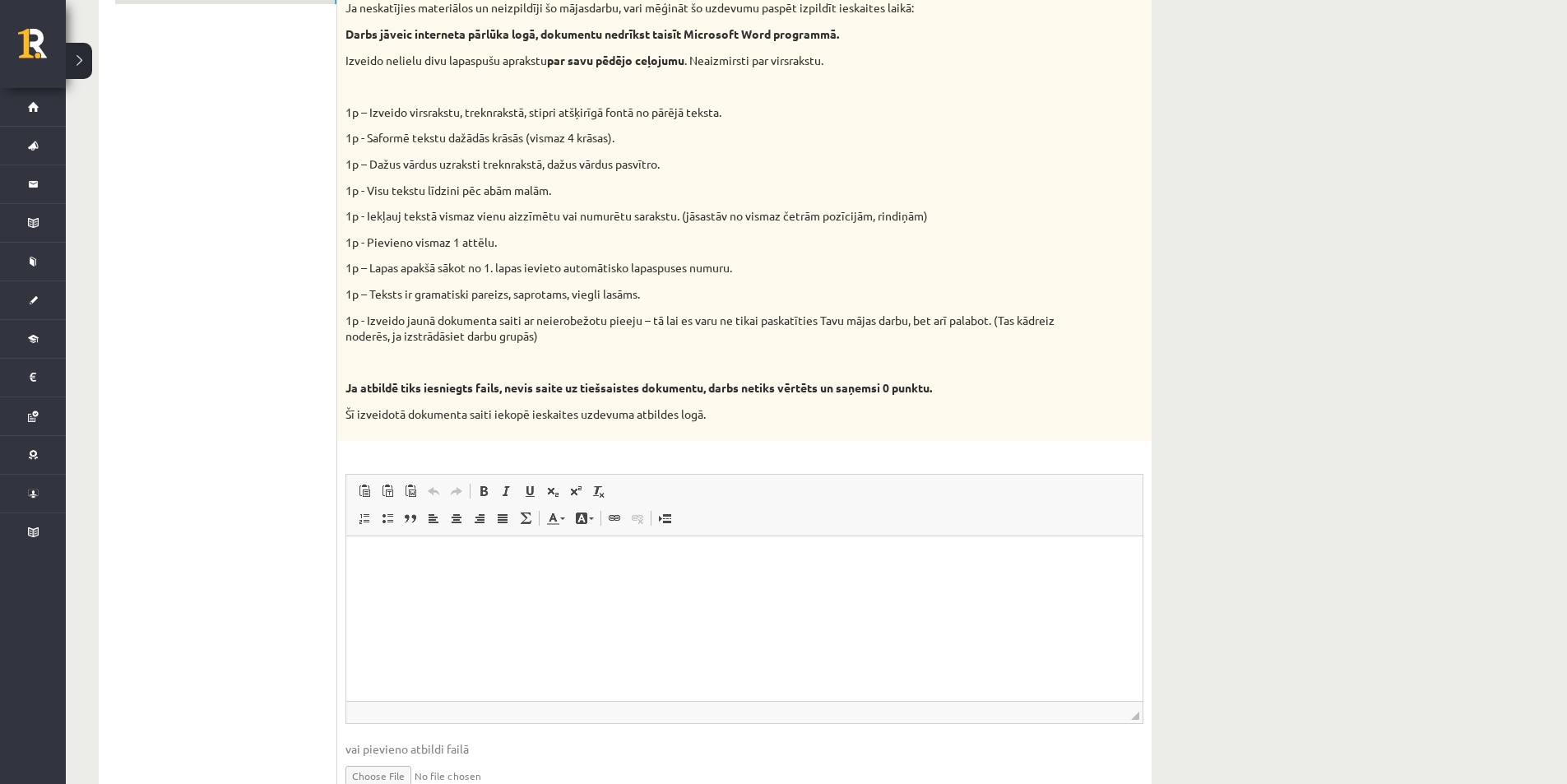
scroll to position [729, 0]
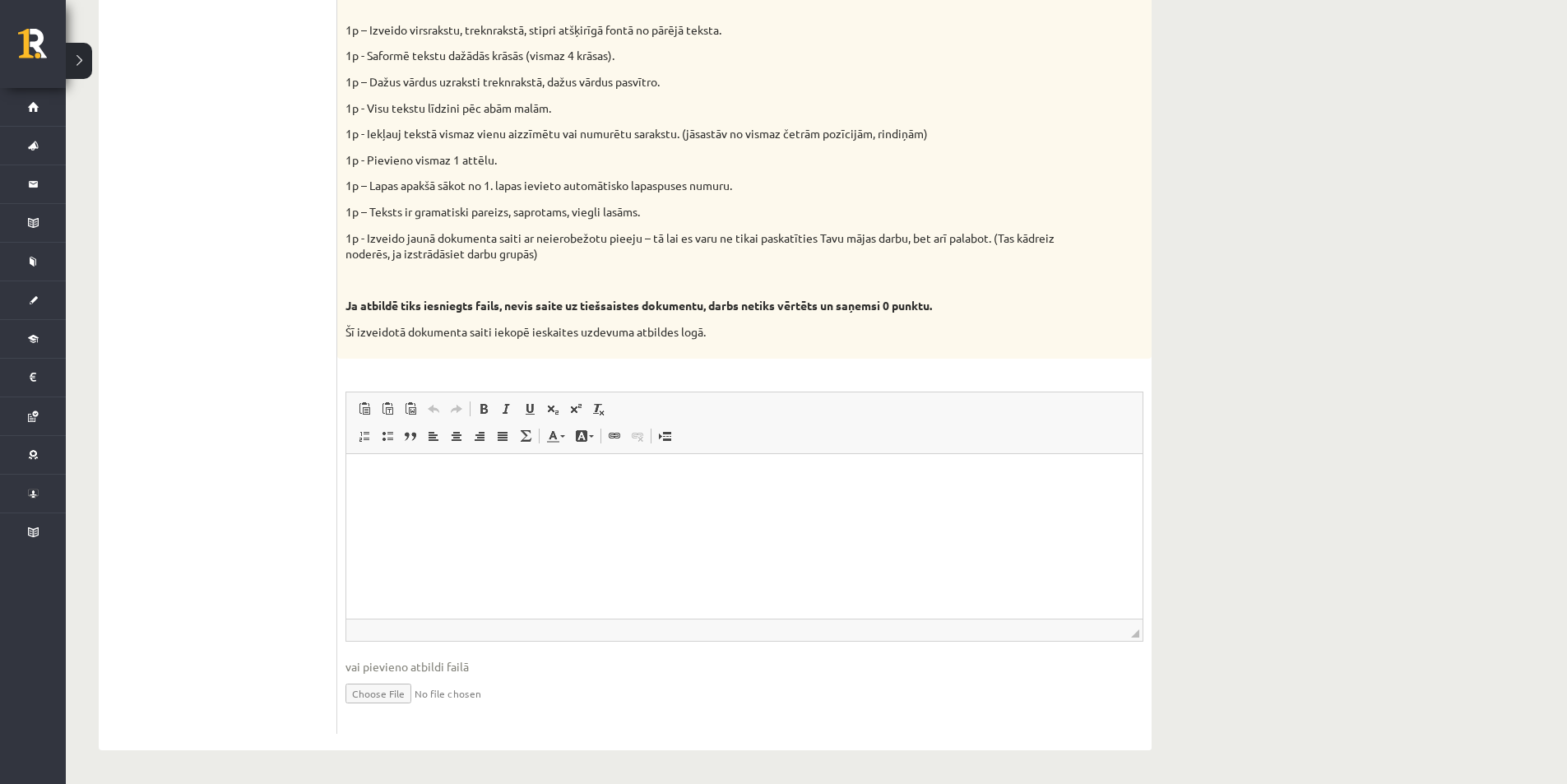
click at [394, 695] on input "file" at bounding box center [744, 692] width 798 height 34
type input "**********"
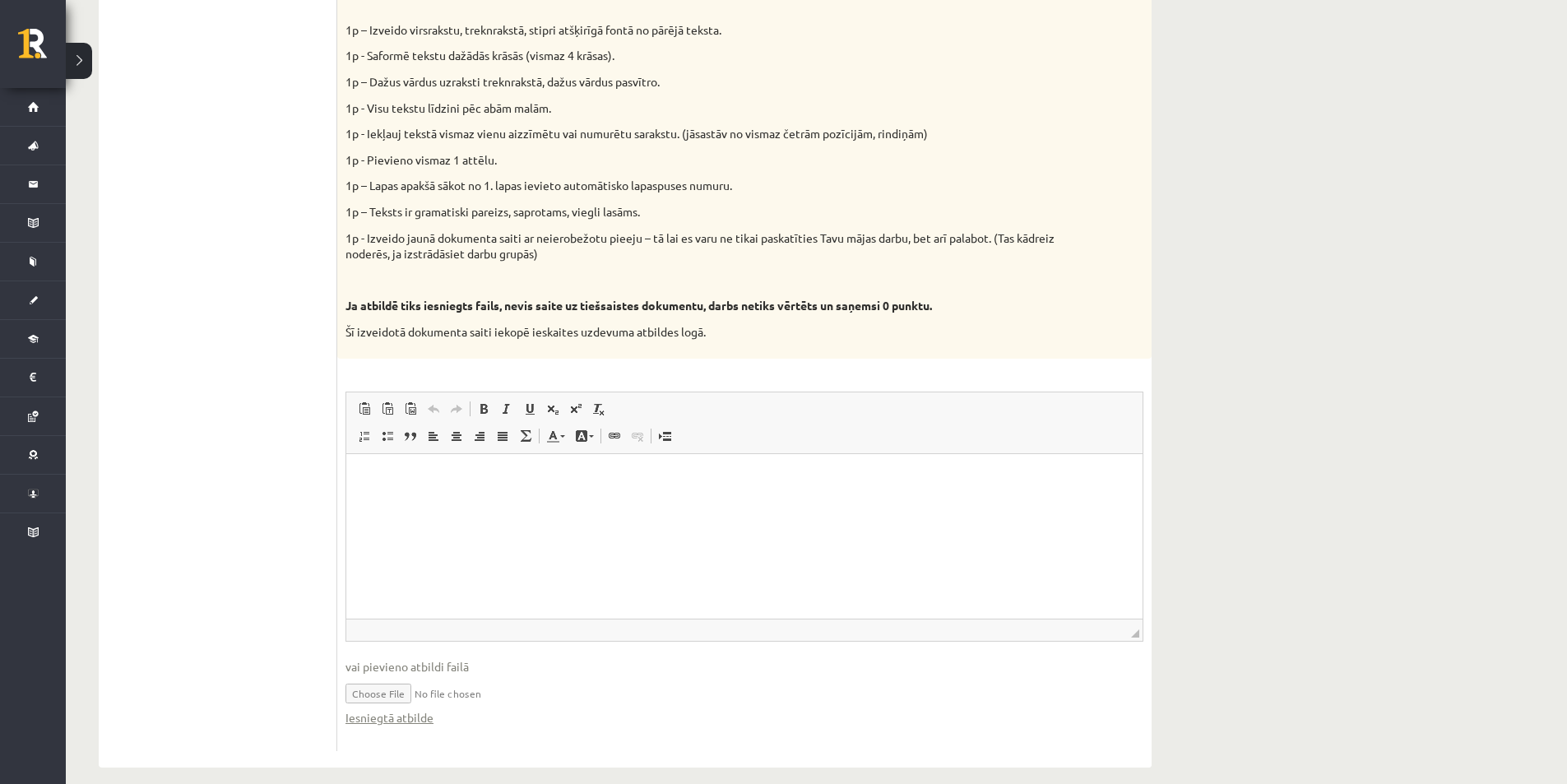
click at [443, 504] on html at bounding box center [744, 478] width 796 height 51
click at [349, 504] on html "**********" at bounding box center [744, 478] width 796 height 51
click at [257, 572] on ul "1. daļa - Tests 2. daļa - Darbs ar teksta apstrādes lietotni 3. daļa - Mājas da…" at bounding box center [226, 282] width 222 height 935
click at [504, 481] on p "**********" at bounding box center [745, 478] width 764 height 17
click at [461, 482] on link "**********" at bounding box center [413, 477] width 99 height 11
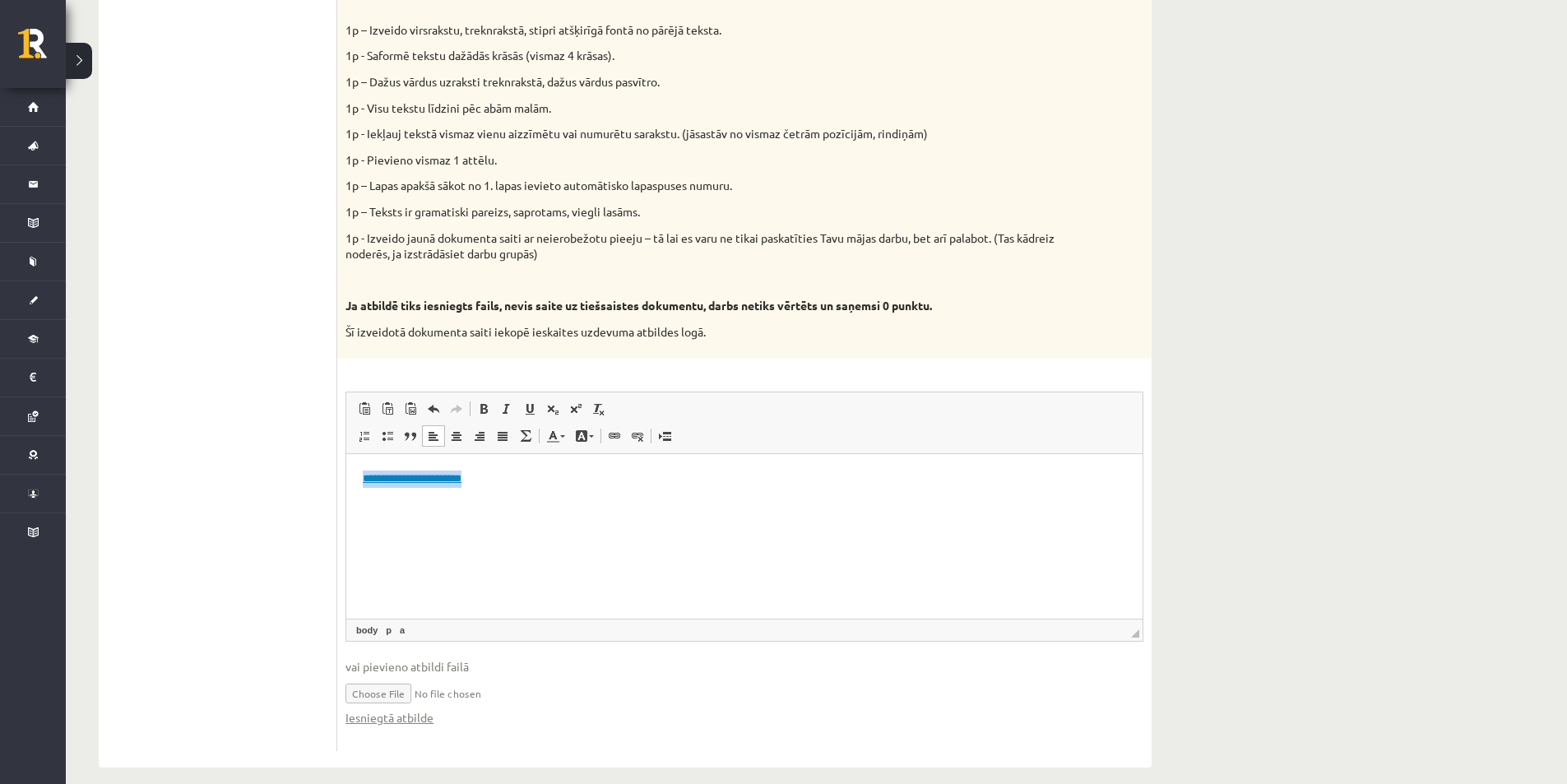
drag, startPoint x: 362, startPoint y: 481, endPoint x: 534, endPoint y: 481, distance: 172.0
click at [534, 481] on html "**********" at bounding box center [744, 478] width 796 height 51
click at [498, 504] on html "**********" at bounding box center [744, 478] width 796 height 51
click at [558, 504] on html "**********" at bounding box center [744, 478] width 796 height 51
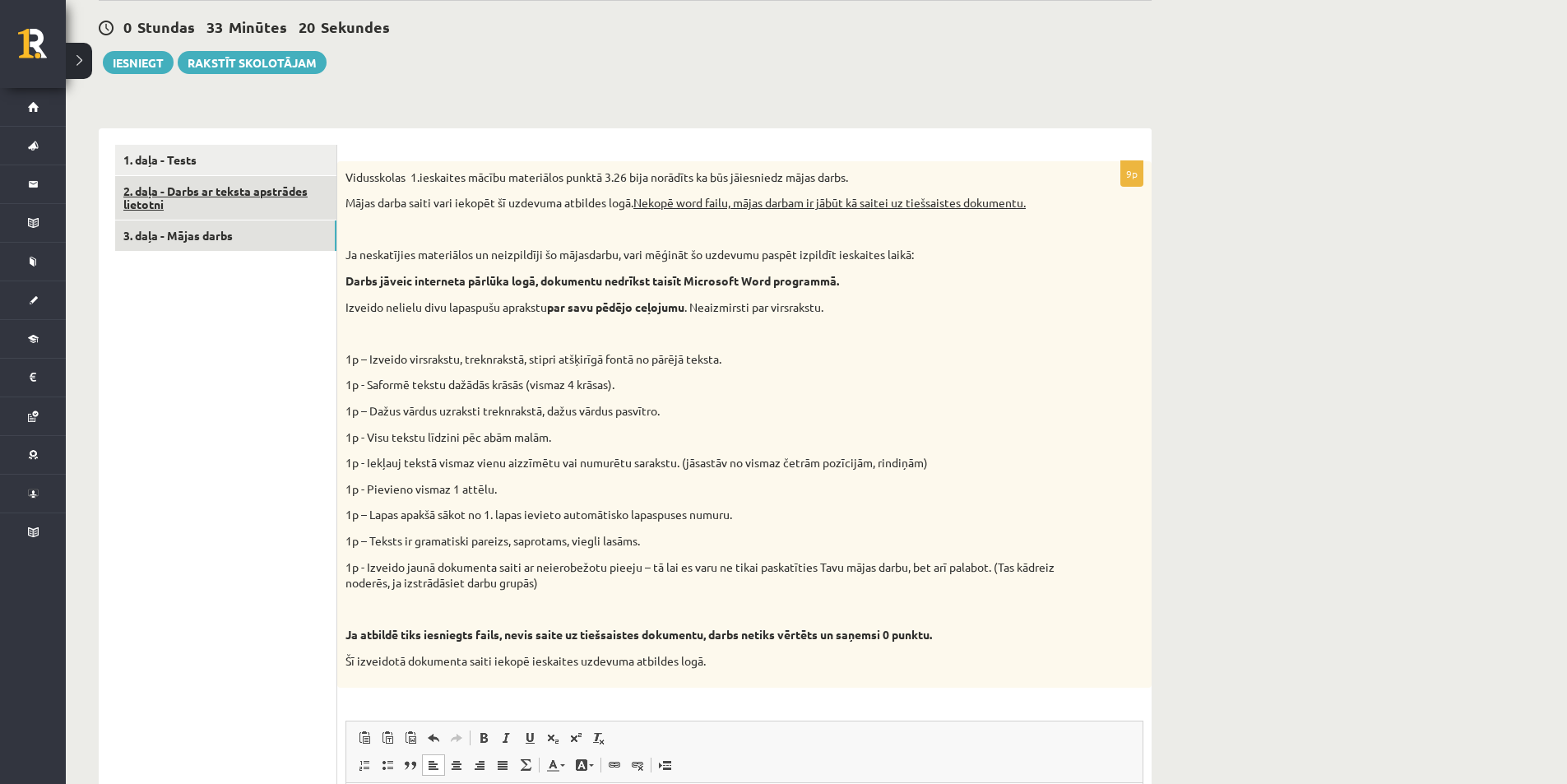
click at [249, 199] on link "2. daļa - Darbs ar teksta apstrādes lietotni" at bounding box center [225, 198] width 221 height 45
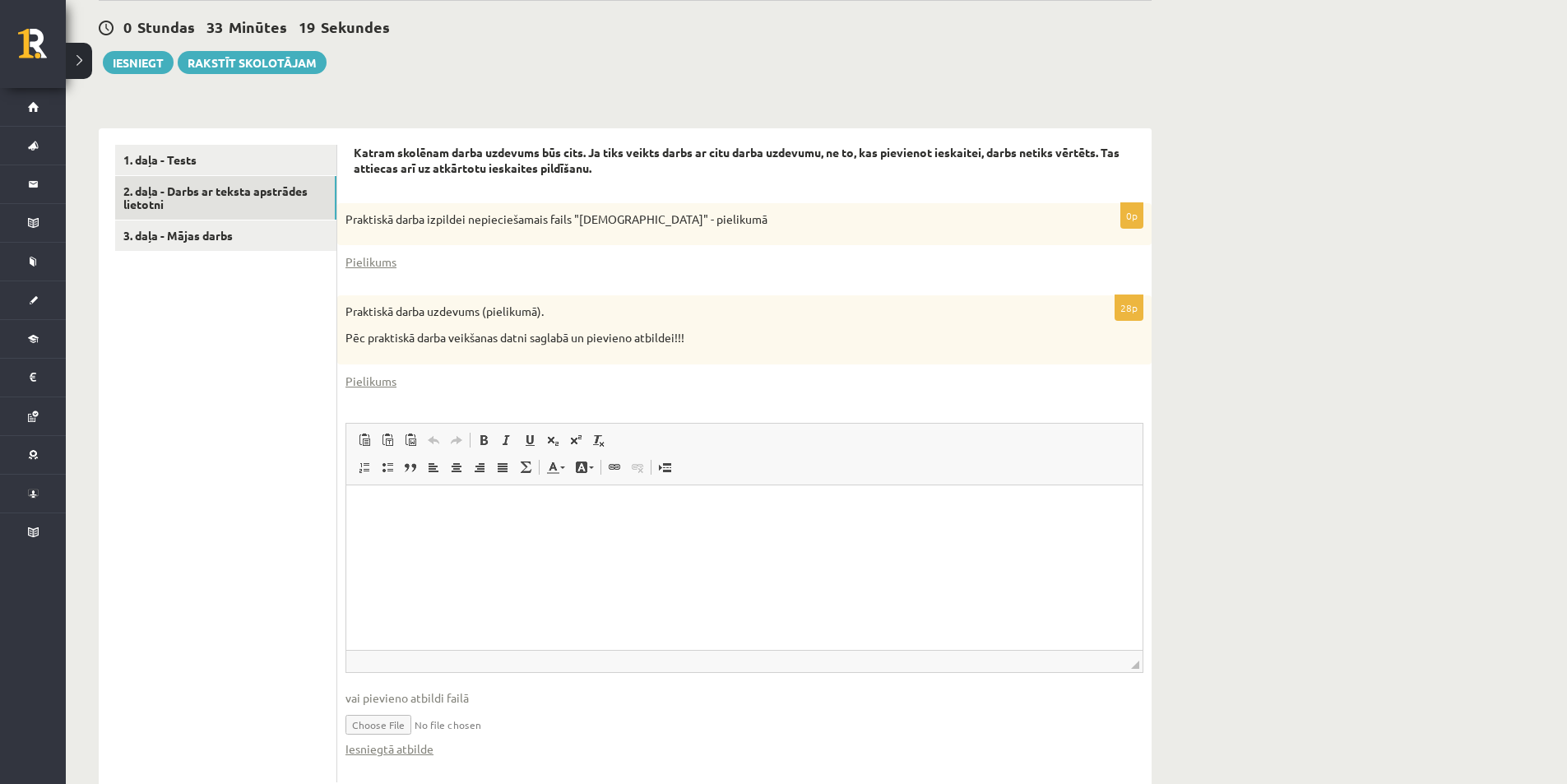
scroll to position [0, 0]
click at [367, 377] on link "Pielikums" at bounding box center [370, 381] width 51 height 17
click at [254, 244] on link "3. daļa - Mājas darbs" at bounding box center [225, 235] width 221 height 31
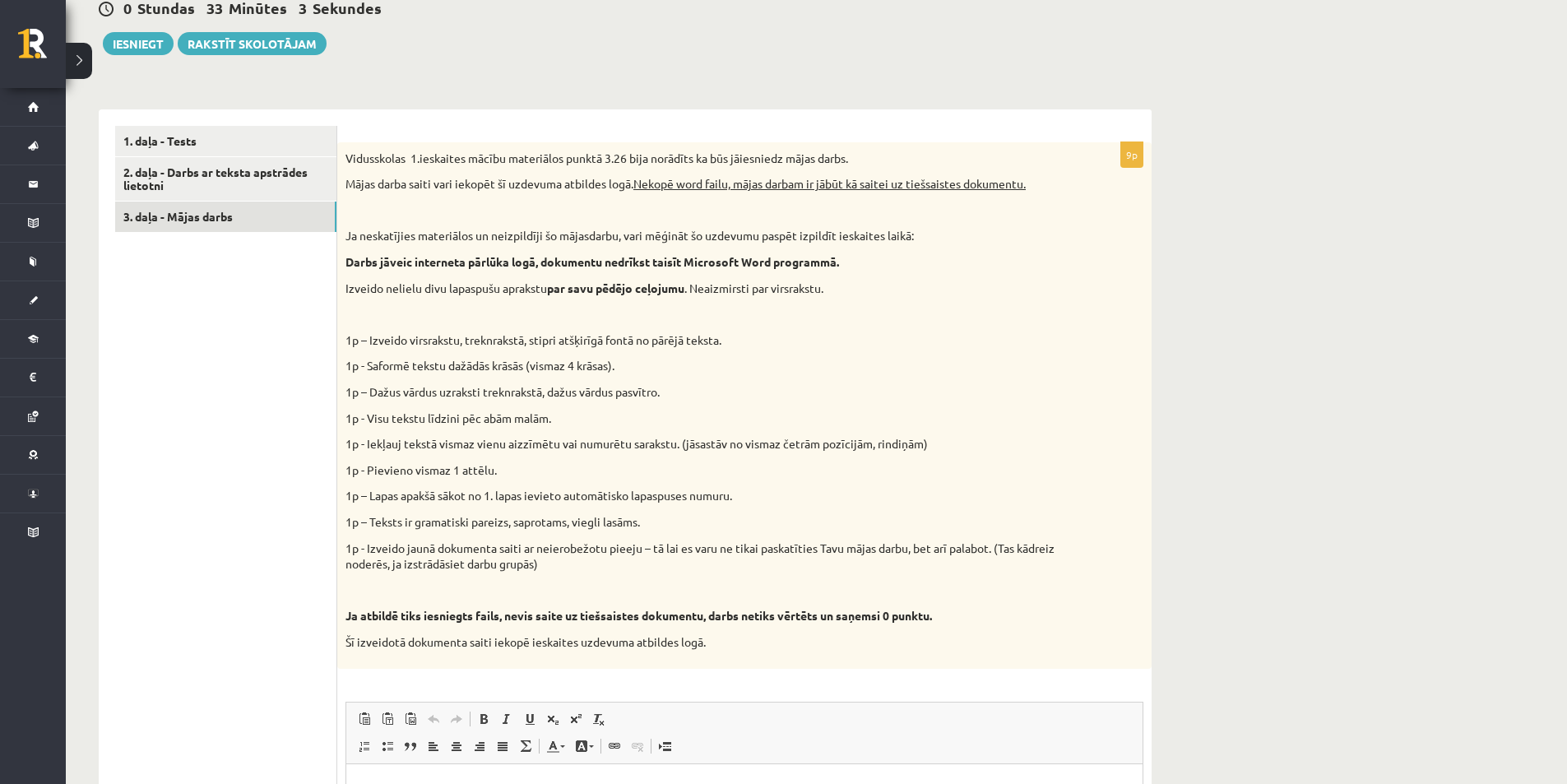
scroll to position [337, 0]
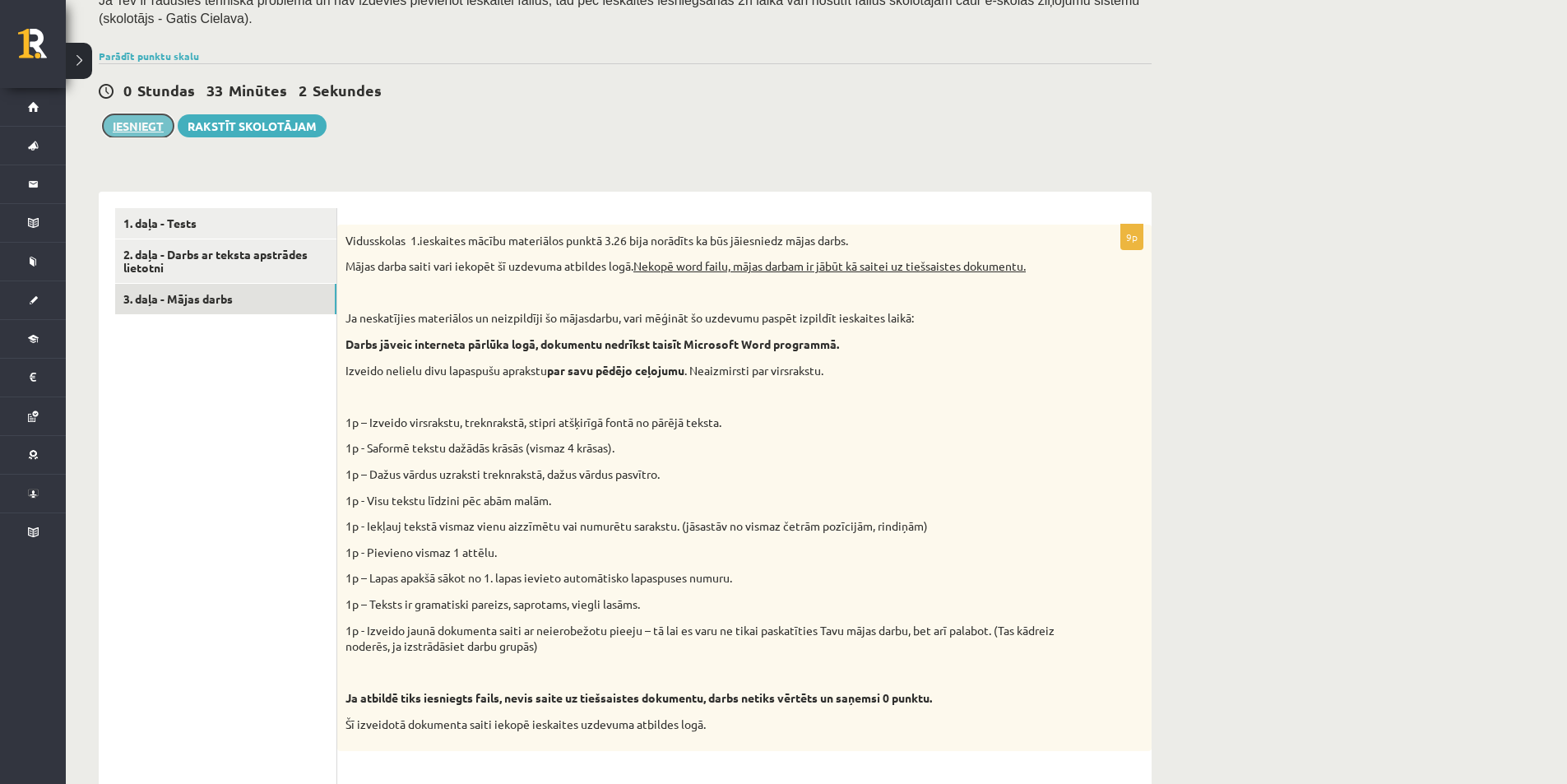
click at [143, 123] on button "Iesniegt" at bounding box center [138, 125] width 70 height 23
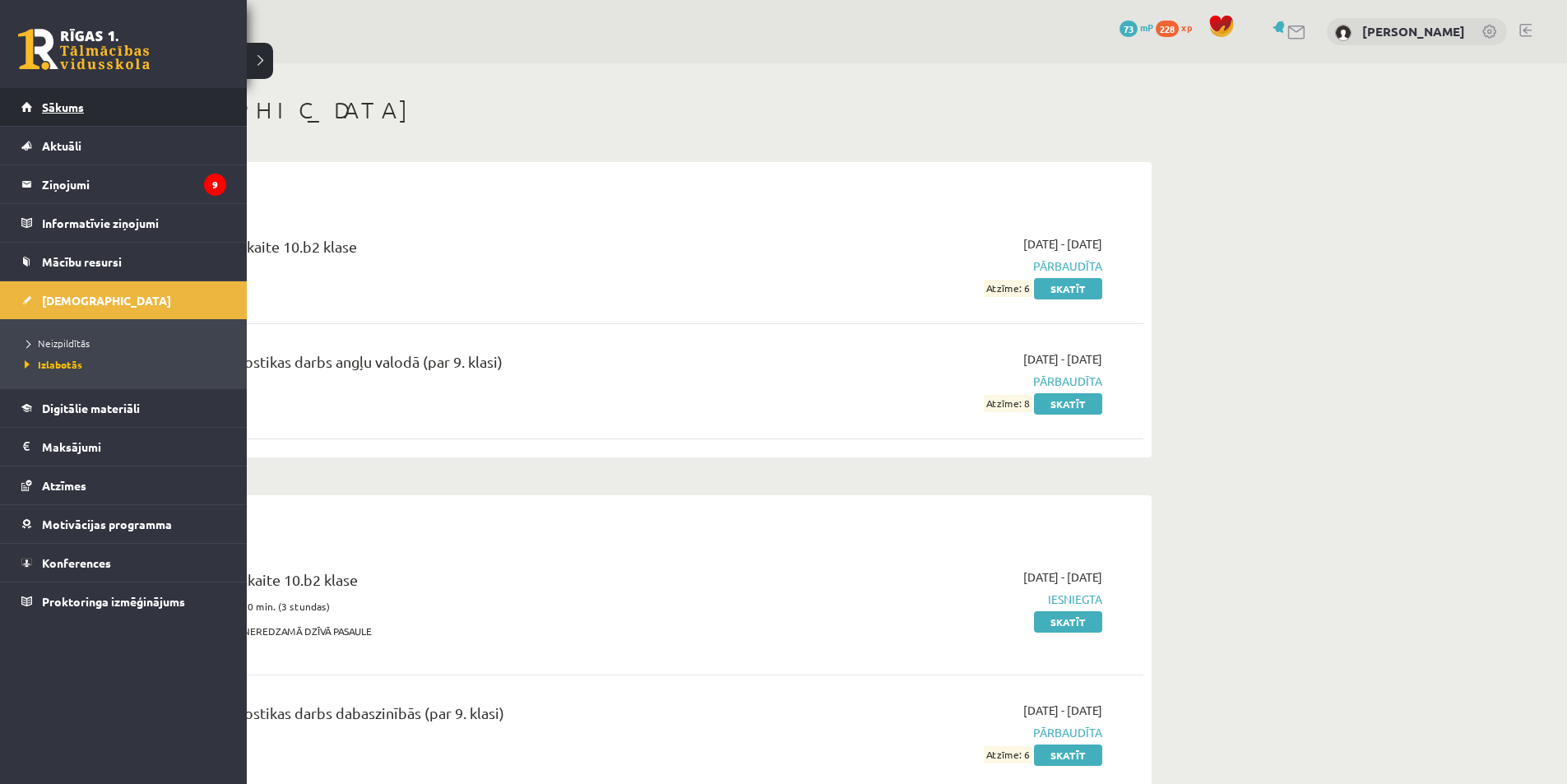
click at [82, 105] on span "Sākums" at bounding box center [62, 106] width 42 height 15
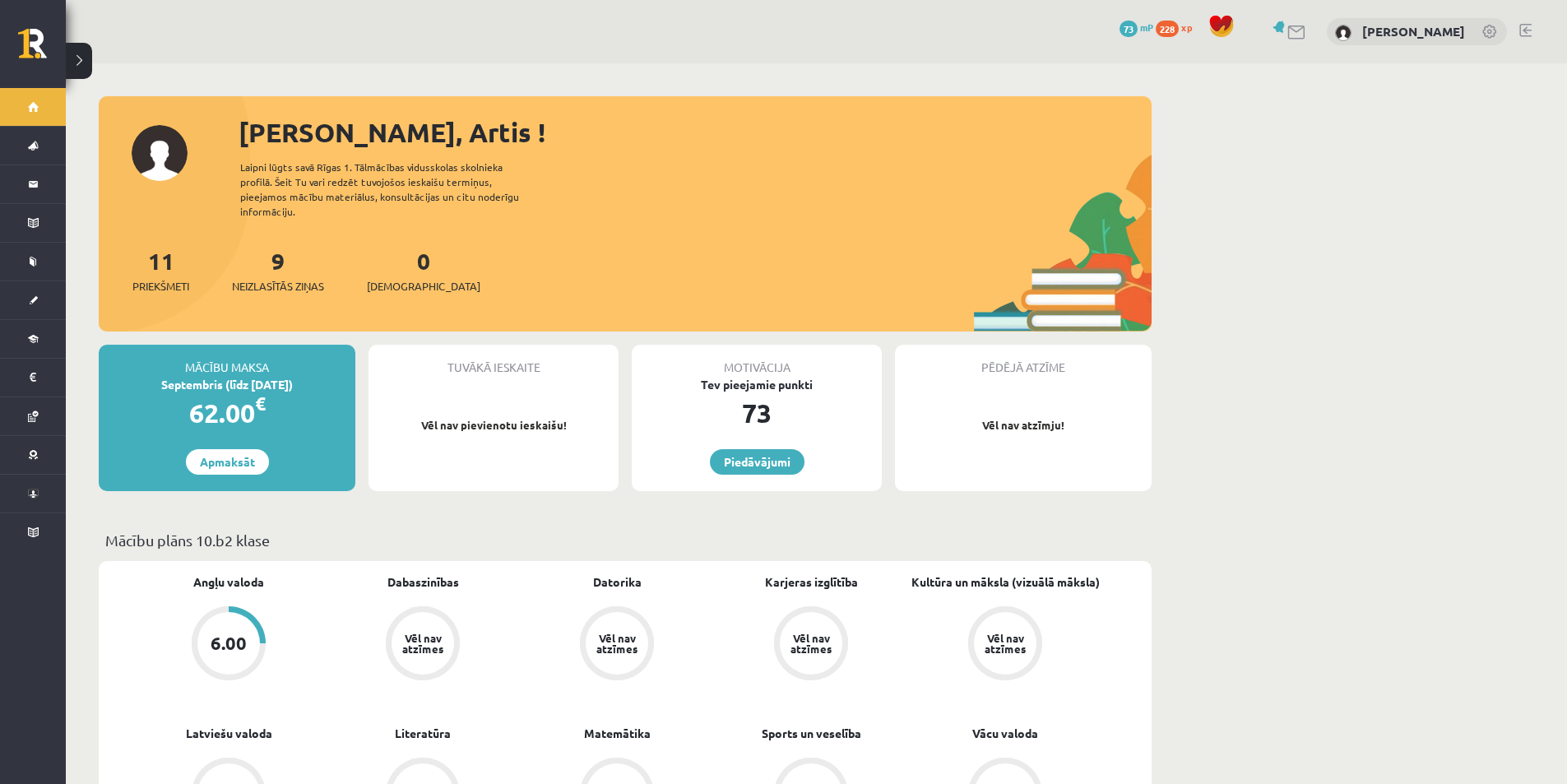
click at [257, 607] on link "6.00" at bounding box center [229, 644] width 194 height 77
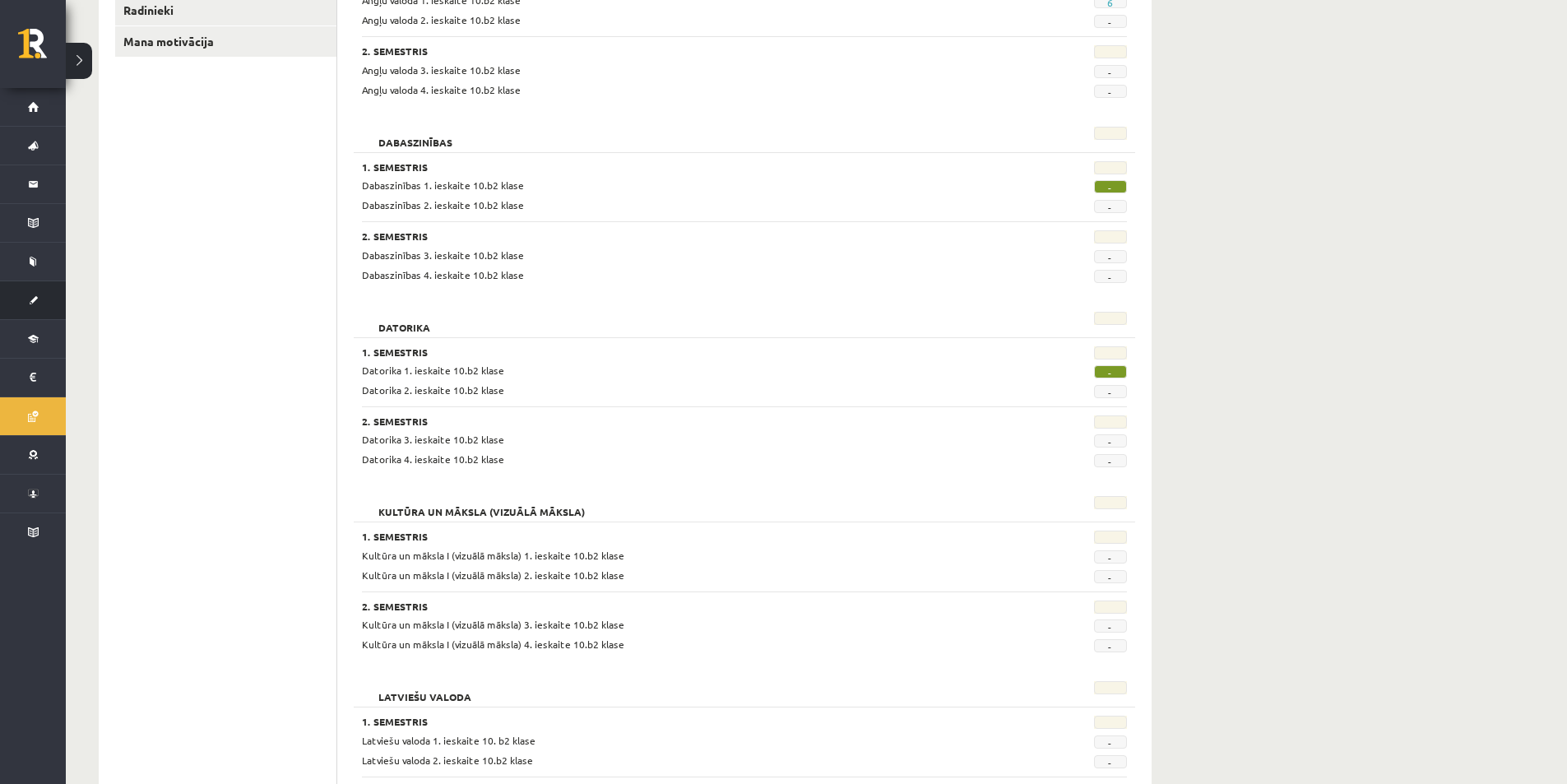
scroll to position [165, 0]
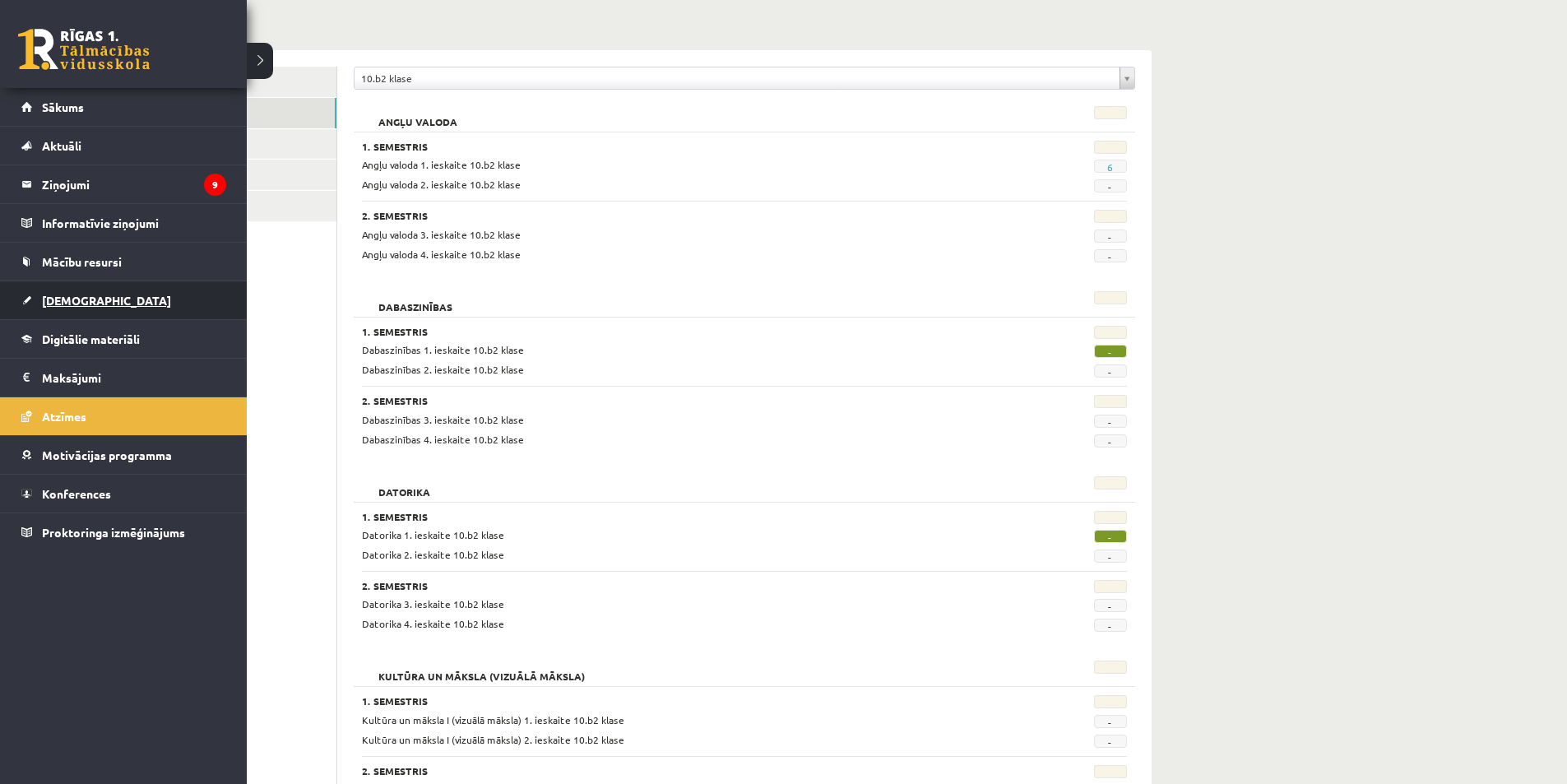
click at [166, 314] on link "[DEMOGRAPHIC_DATA]" at bounding box center [124, 300] width 205 height 38
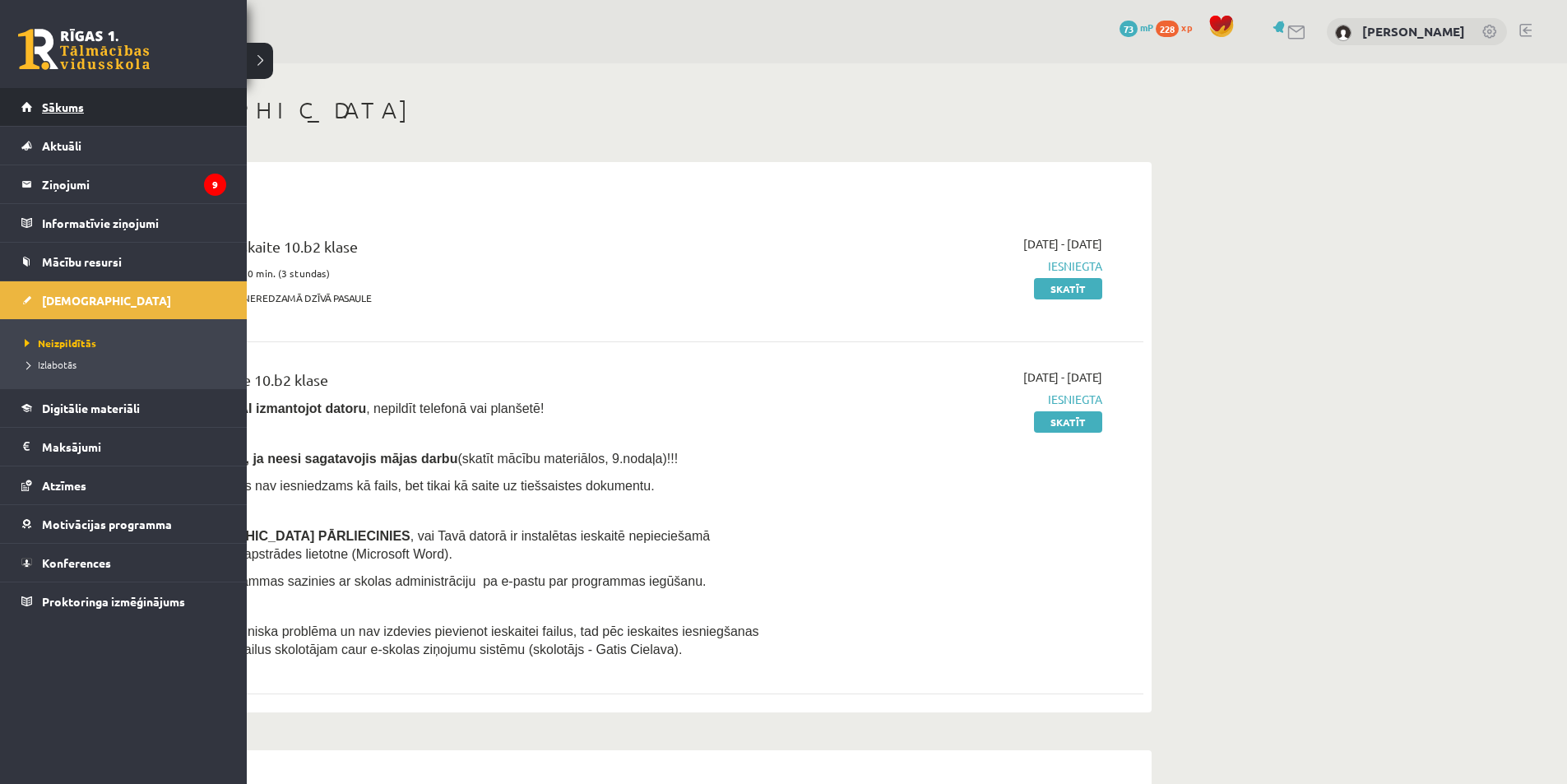
click at [164, 118] on link "Sākums" at bounding box center [124, 107] width 205 height 38
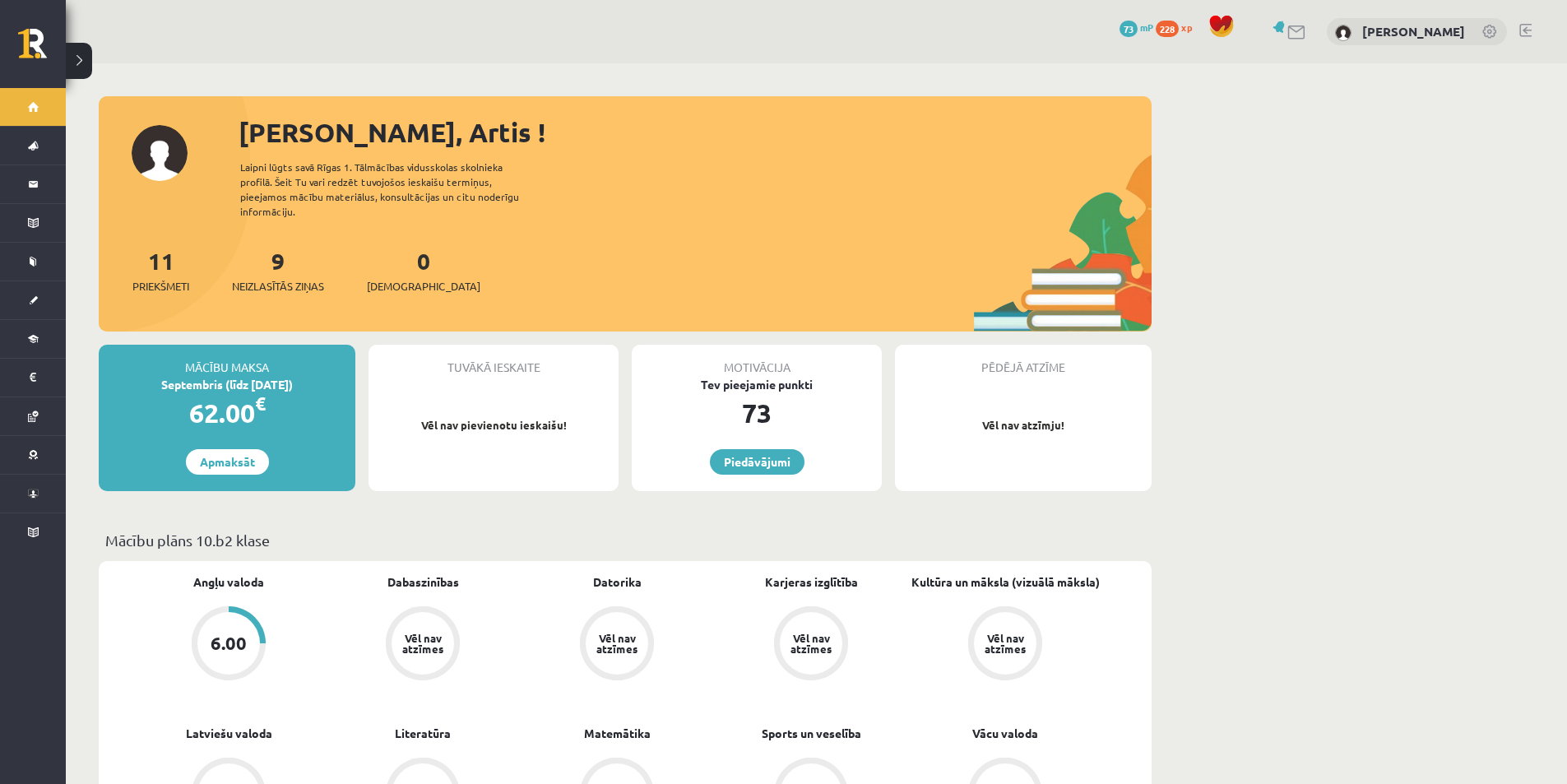
click at [249, 611] on div "6.00" at bounding box center [228, 642] width 74 height 74
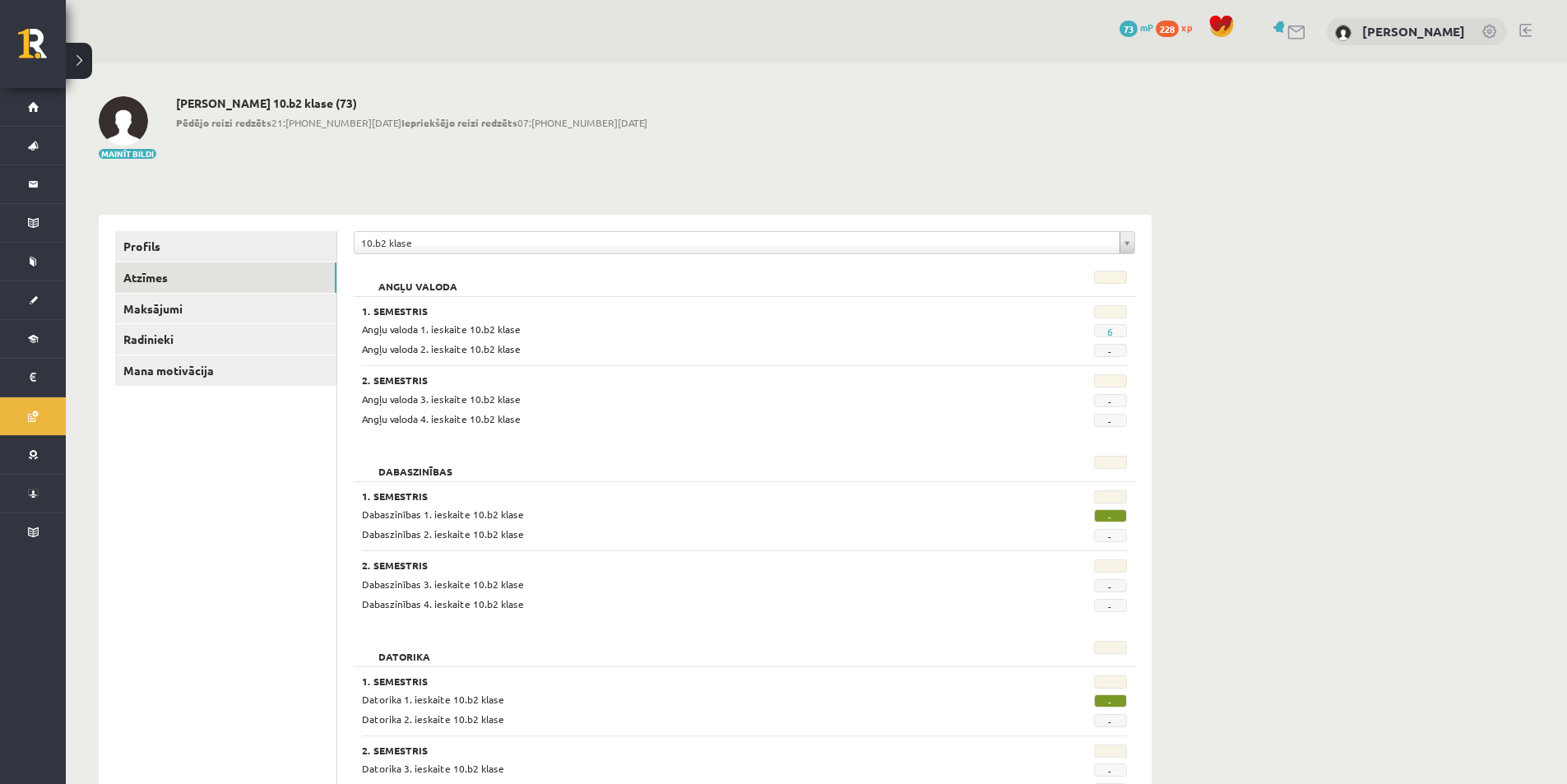
scroll to position [82, 0]
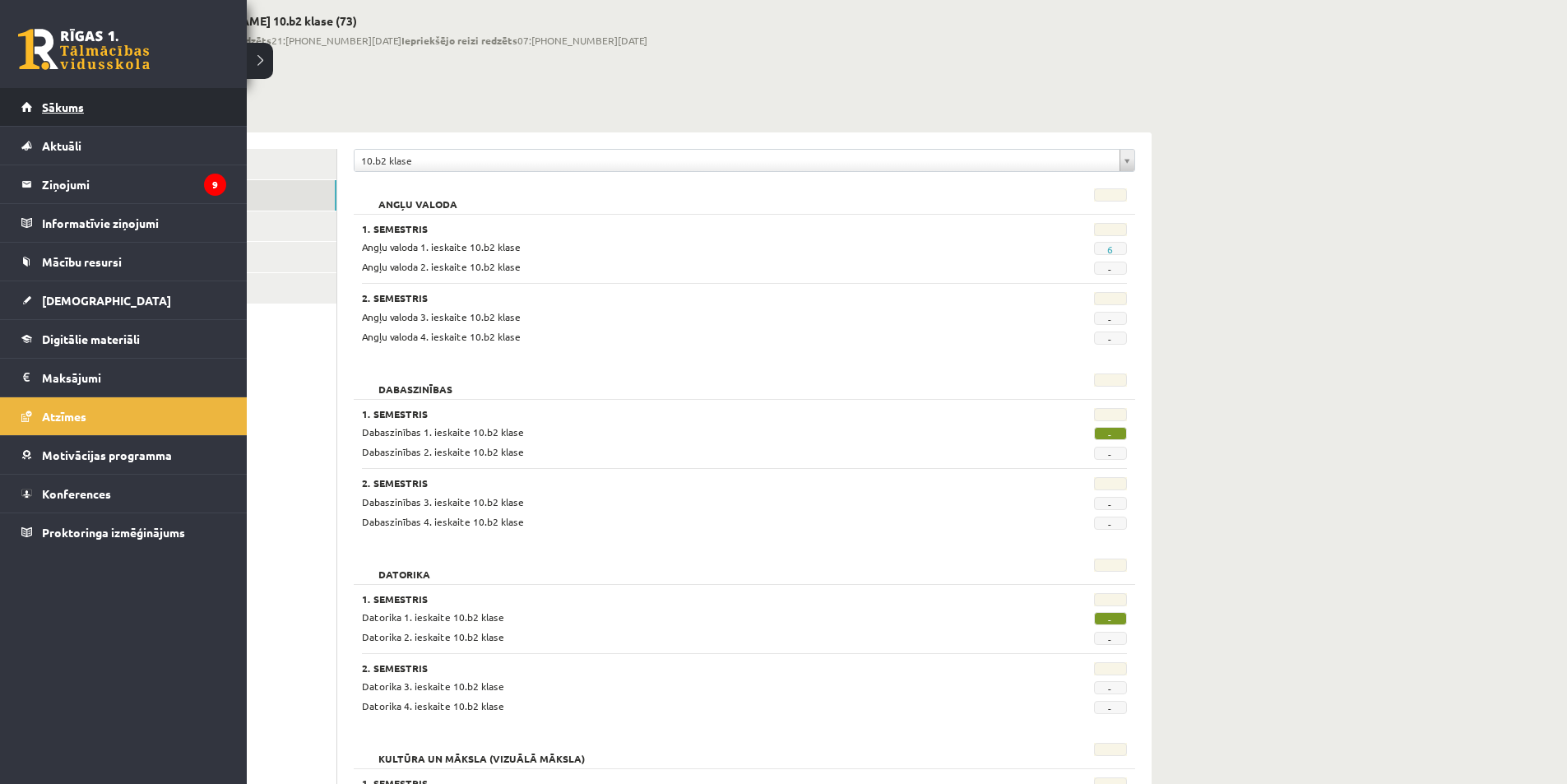
click at [105, 108] on link "Sākums" at bounding box center [124, 107] width 205 height 38
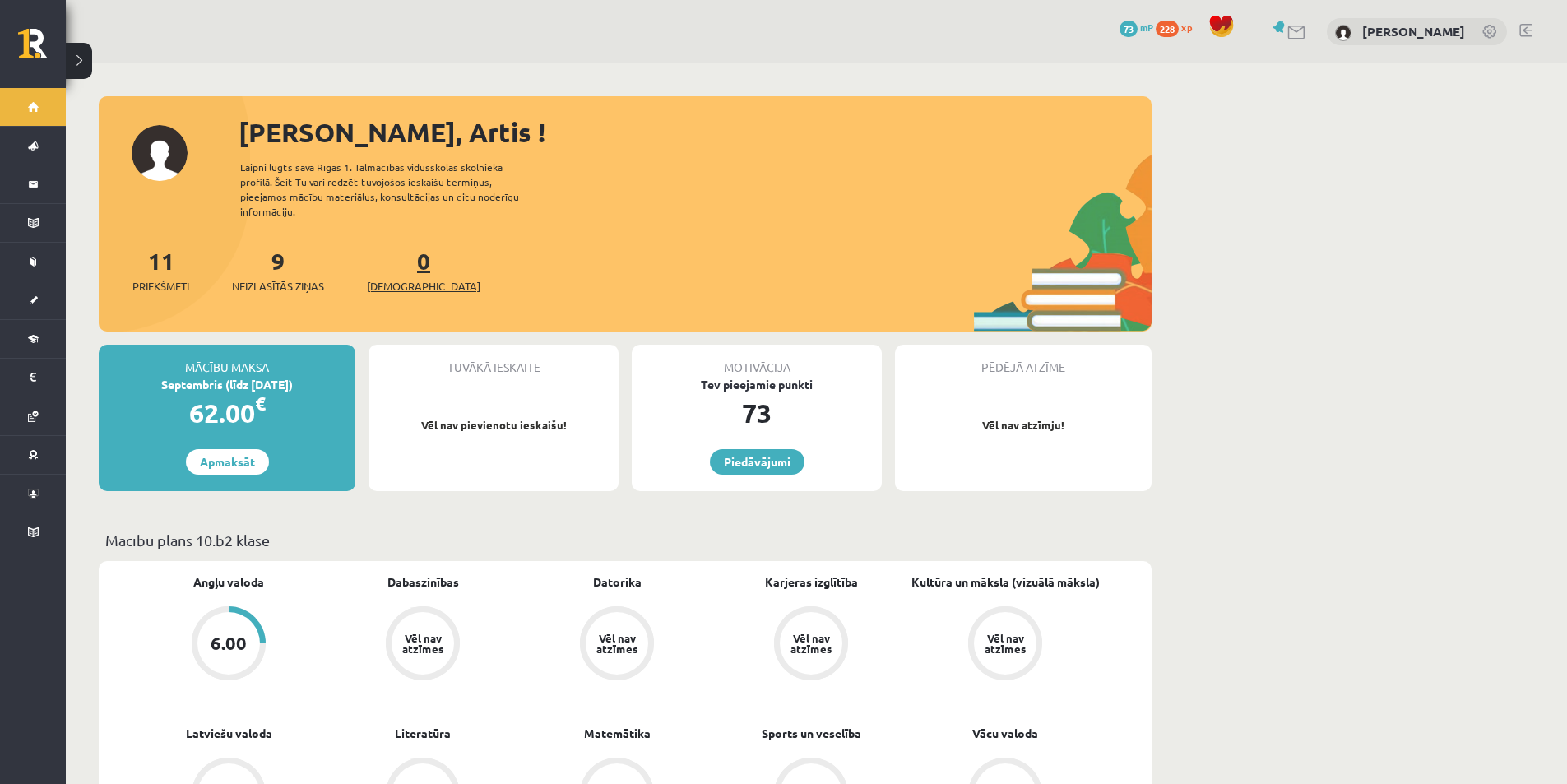
click at [408, 283] on span "[DEMOGRAPHIC_DATA]" at bounding box center [423, 285] width 113 height 17
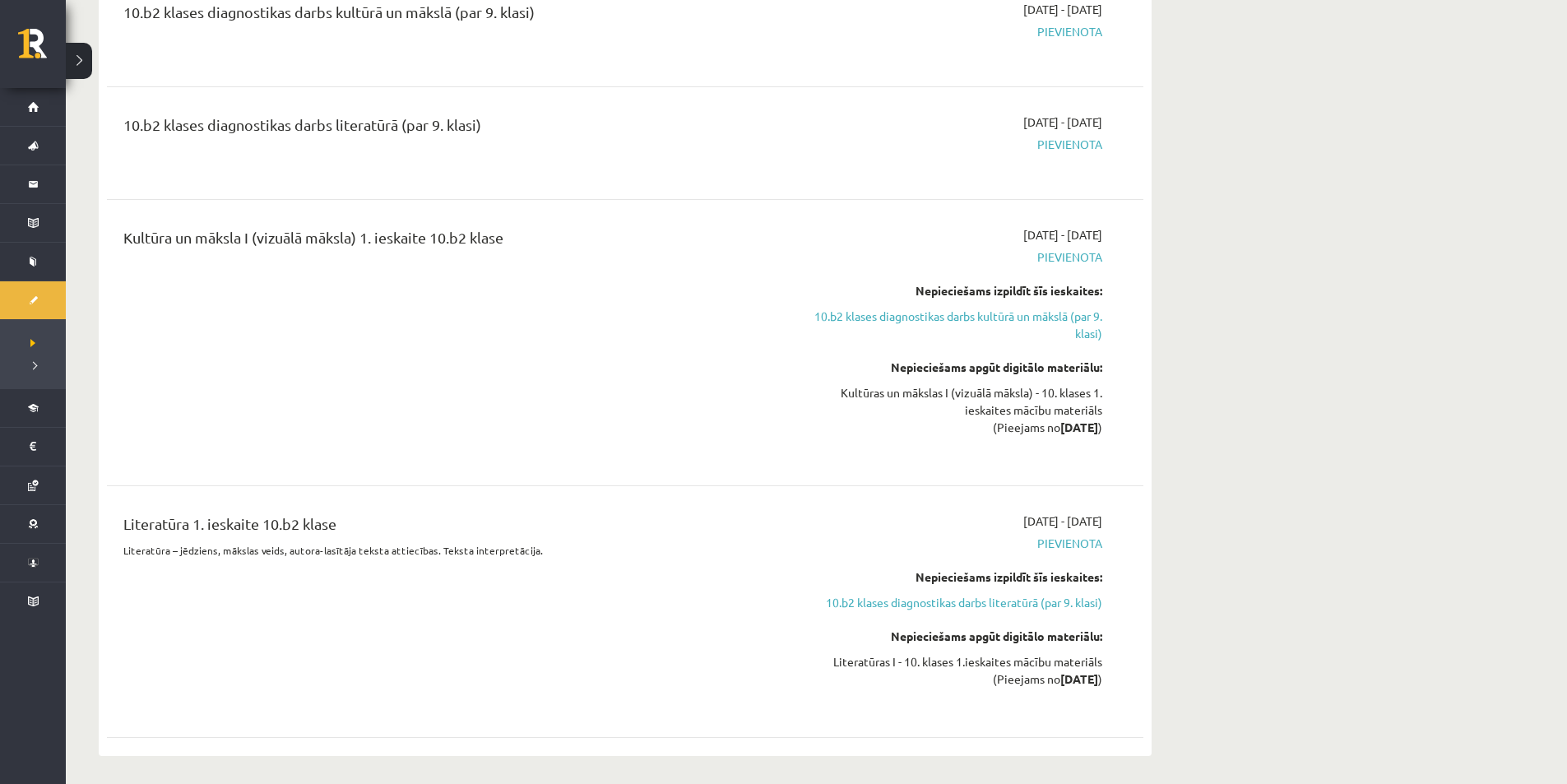
scroll to position [740, 0]
